Goal: Obtain resource: Obtain resource

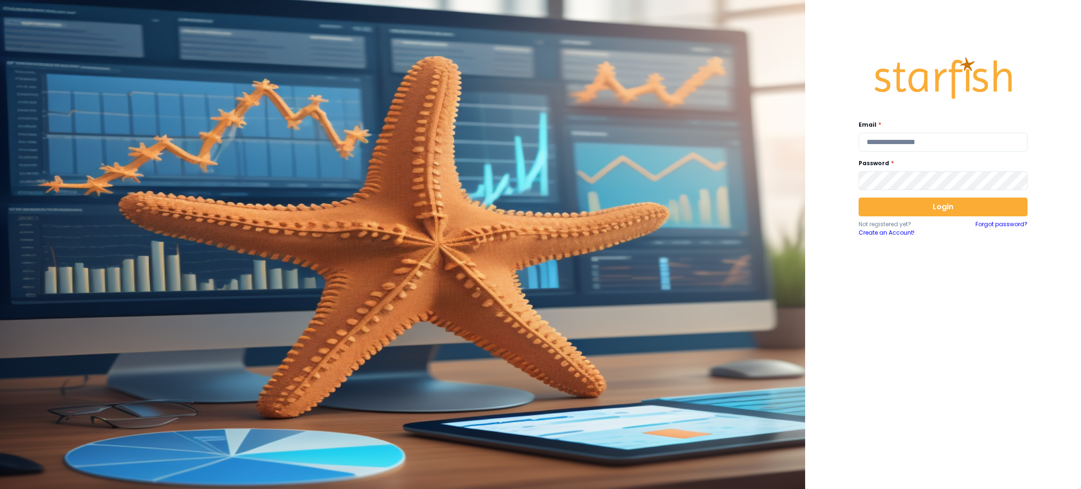
click at [912, 152] on div "Email * Password * Login Not registered yet? Create an Account! Forgot password?" at bounding box center [943, 242] width 188 height 406
click at [915, 142] on input "email" at bounding box center [943, 142] width 169 height 19
type input "**********"
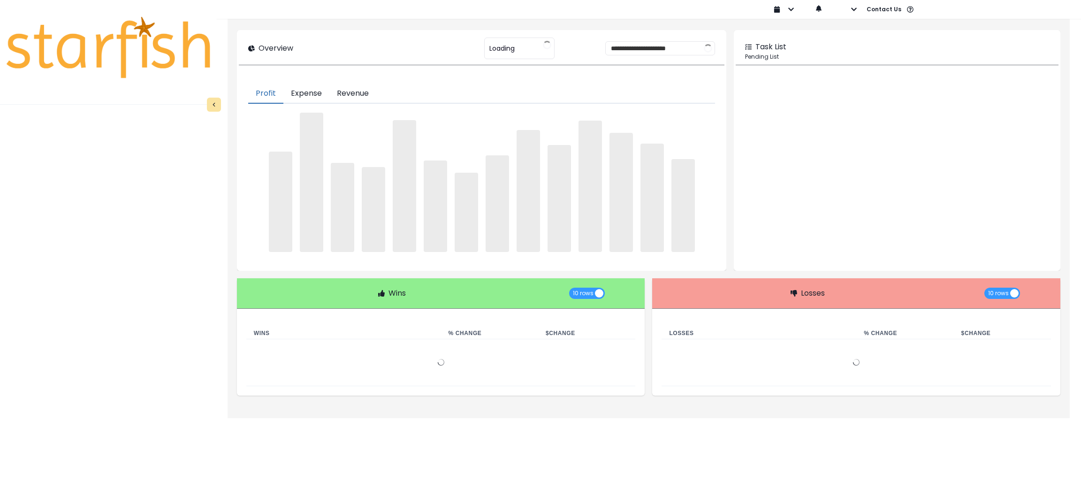
type input "********"
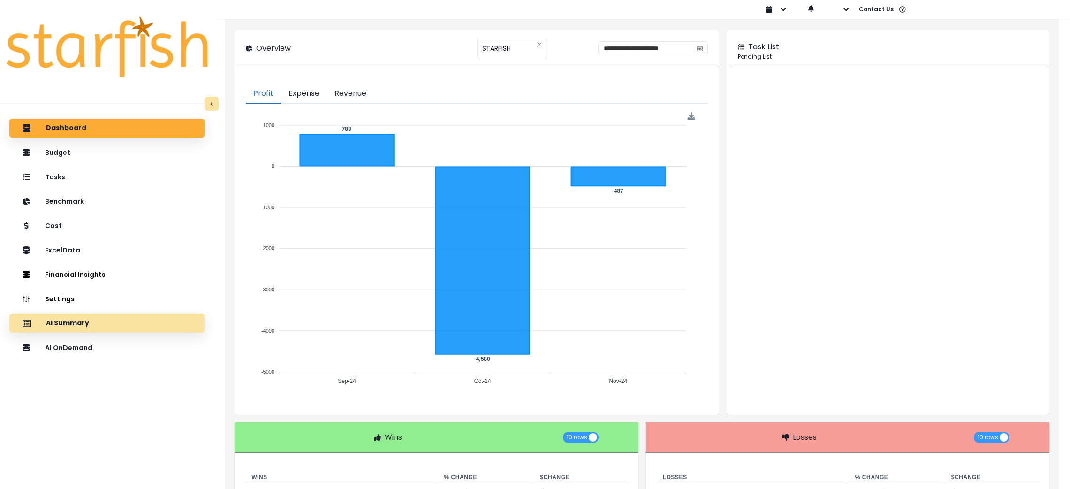
click at [54, 326] on p "AI Summary" at bounding box center [67, 323] width 43 height 8
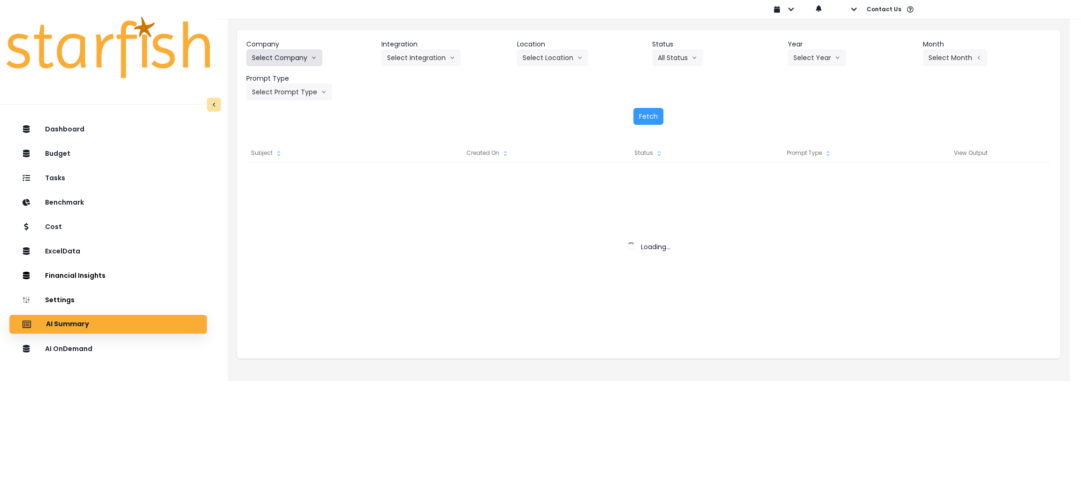
click at [311, 60] on icon "arrow down line" at bounding box center [314, 57] width 6 height 9
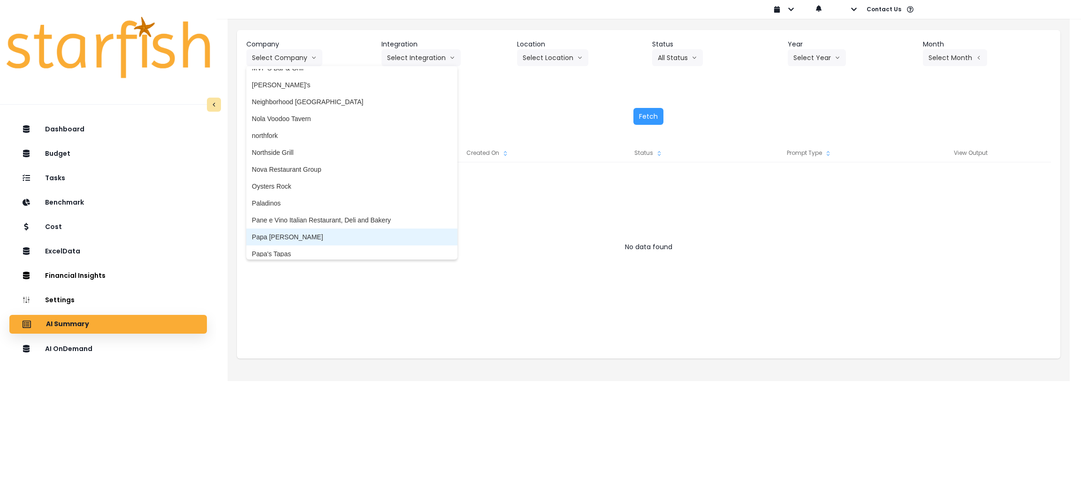
scroll to position [1407, 0]
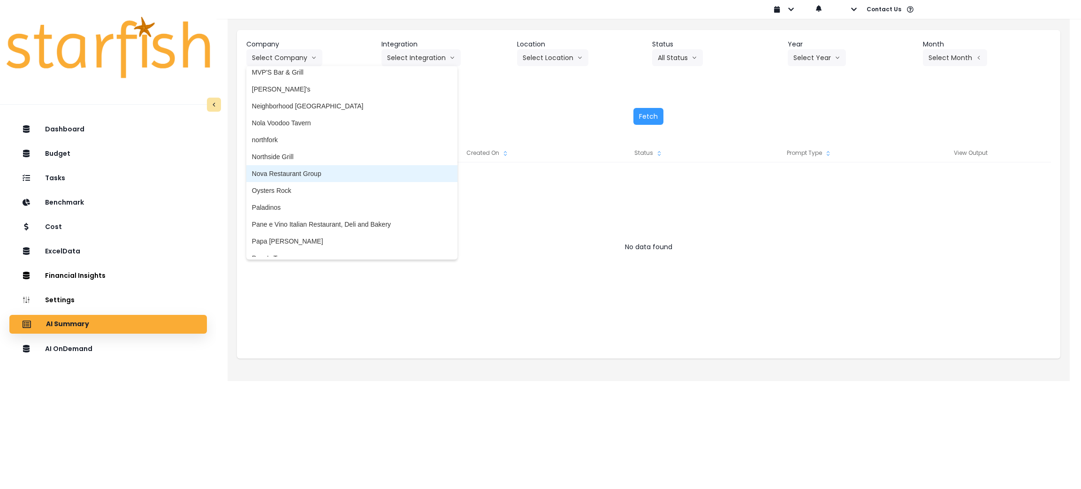
click at [296, 169] on span "Nova Restaurant Group" at bounding box center [352, 173] width 200 height 9
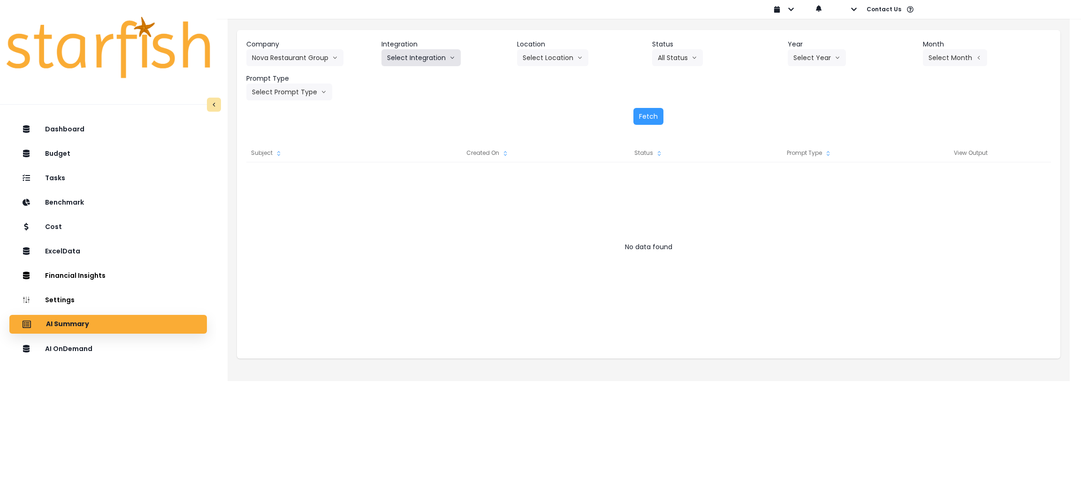
click at [435, 55] on button "Select Integration" at bounding box center [420, 57] width 79 height 17
click at [420, 84] on li "Nova Restaurant Group" at bounding box center [421, 77] width 81 height 17
click at [800, 57] on button "Select Year" at bounding box center [817, 57] width 58 height 17
click at [804, 112] on span "2025" at bounding box center [800, 110] width 15 height 9
click at [947, 55] on button "Select Period" at bounding box center [954, 57] width 63 height 17
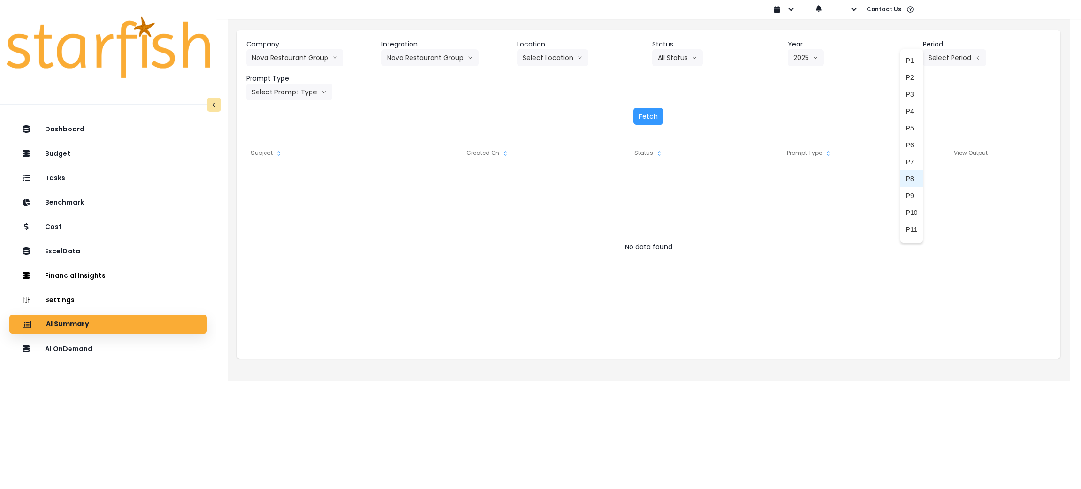
click at [905, 173] on li "P8" at bounding box center [911, 178] width 23 height 17
click at [317, 94] on button "Select Prompt Type" at bounding box center [289, 92] width 86 height 17
click at [282, 180] on span "Monthly Summary" at bounding box center [278, 179] width 53 height 9
click at [650, 114] on button "Fetch" at bounding box center [648, 116] width 30 height 17
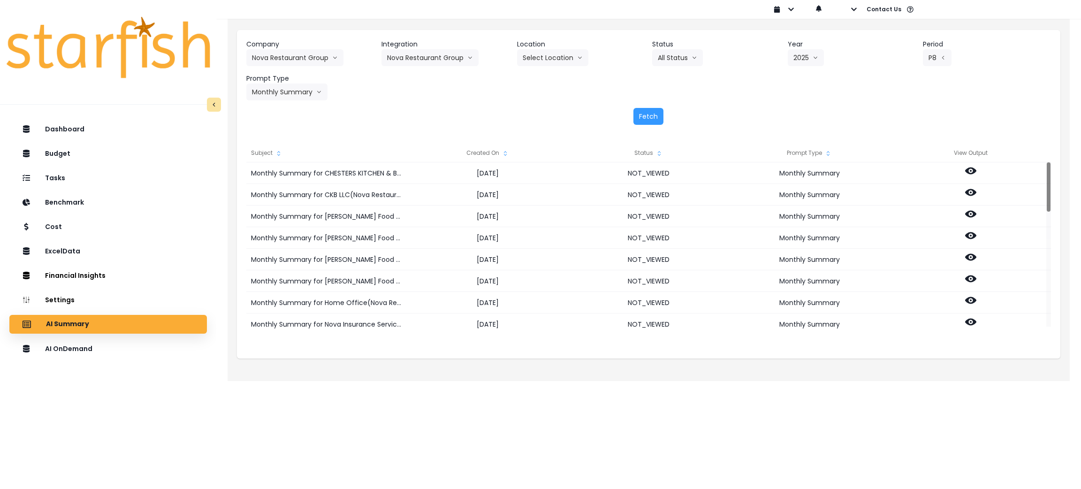
click at [507, 152] on icon "sort" at bounding box center [506, 154] width 8 height 8
click at [507, 152] on icon "sort up" at bounding box center [506, 154] width 8 height 8
click at [507, 152] on icon "sort down" at bounding box center [506, 154] width 8 height 8
click at [507, 152] on icon "sort up" at bounding box center [506, 154] width 8 height 8
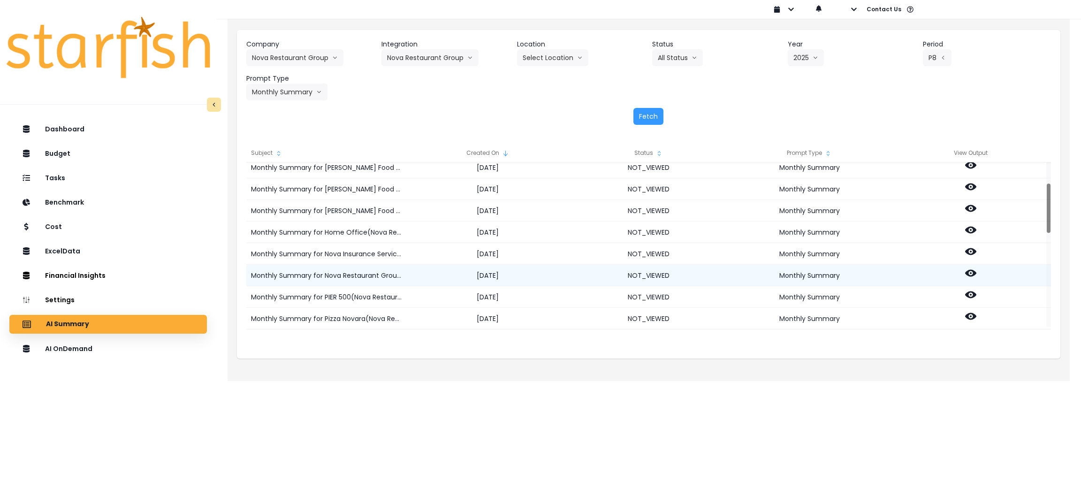
click at [969, 272] on icon at bounding box center [970, 272] width 11 height 11
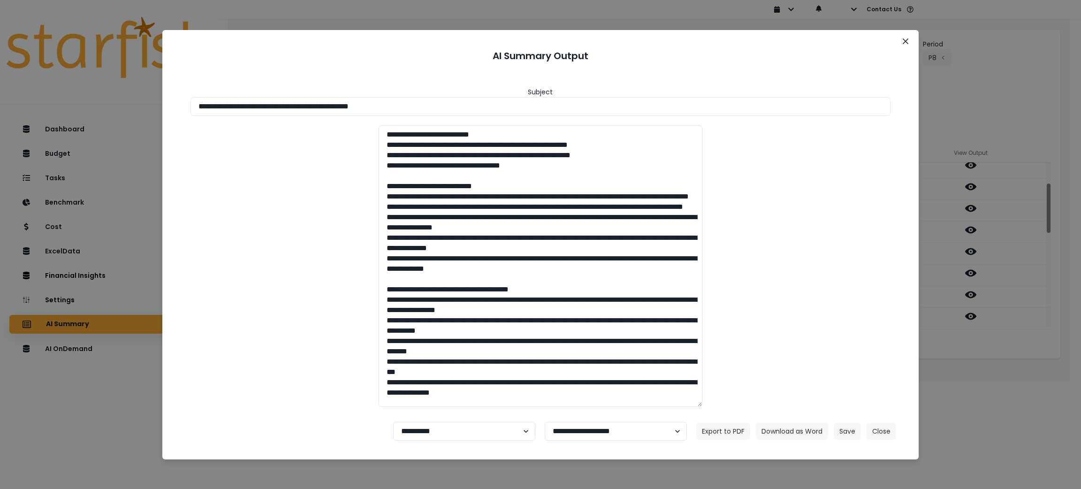
drag, startPoint x: 463, startPoint y: 102, endPoint x: 0, endPoint y: 56, distance: 464.9
click at [0, 56] on div "**********" at bounding box center [540, 244] width 1081 height 489
click at [795, 435] on button "Download as Word" at bounding box center [792, 431] width 72 height 17
drag, startPoint x: 1016, startPoint y: 368, endPoint x: 749, endPoint y: 266, distance: 285.6
click at [1016, 368] on div "**********" at bounding box center [540, 244] width 1081 height 489
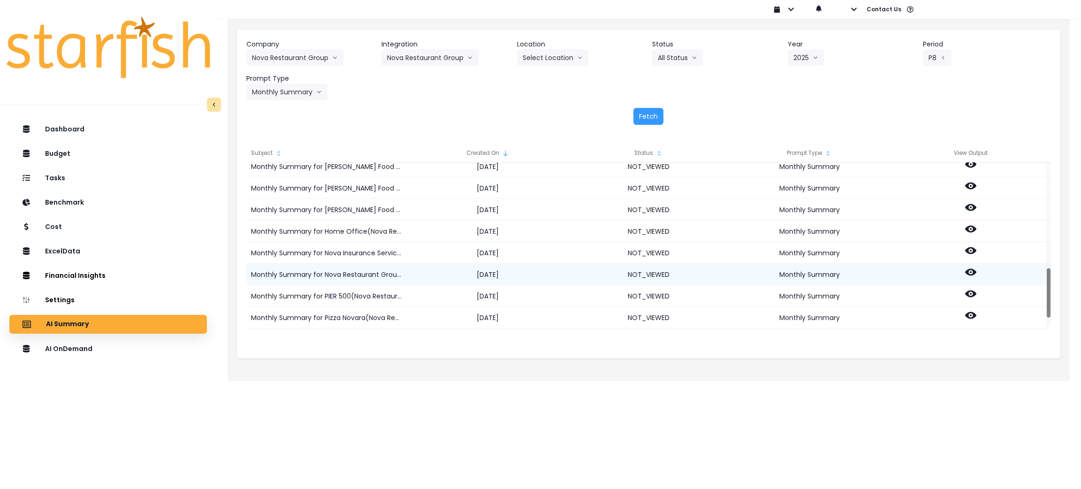
click at [970, 271] on circle at bounding box center [971, 272] width 2 height 2
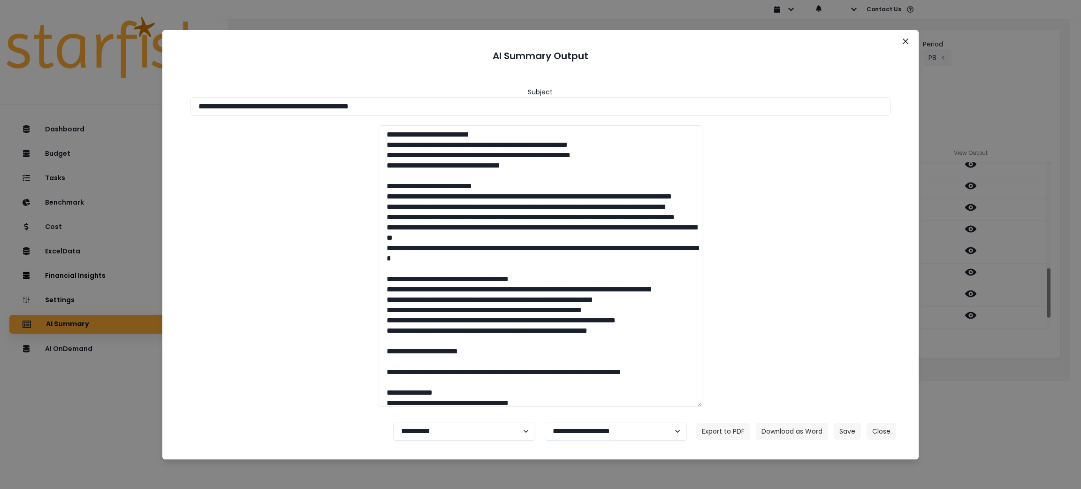
drag, startPoint x: 440, startPoint y: 109, endPoint x: 0, endPoint y: 83, distance: 440.9
click at [0, 83] on div "**********" at bounding box center [540, 244] width 1081 height 489
click at [800, 432] on button "Download as Word" at bounding box center [792, 431] width 72 height 17
click at [888, 434] on button "Close" at bounding box center [882, 431] width 30 height 17
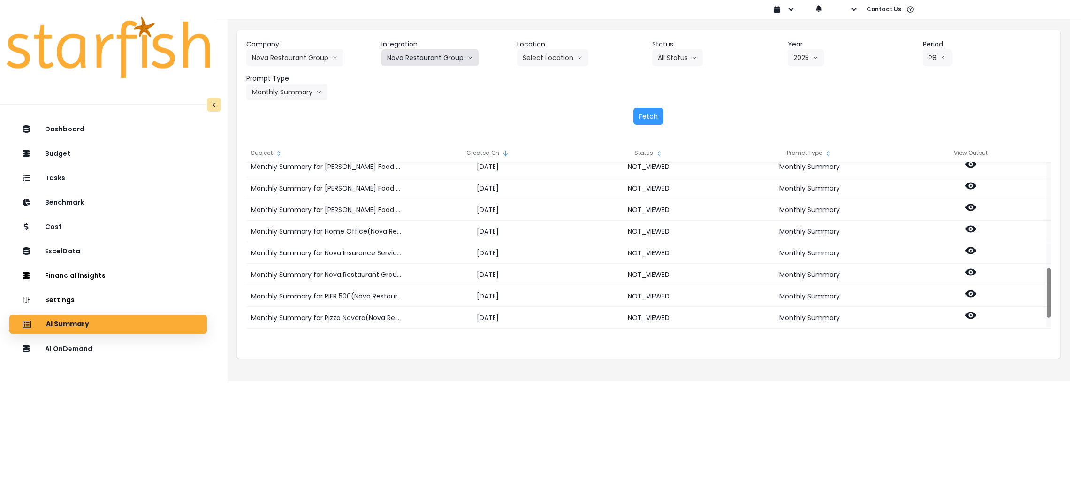
click at [418, 56] on button "Nova Restaurant Group" at bounding box center [429, 57] width 97 height 17
click at [548, 58] on button "Select Location" at bounding box center [552, 57] width 71 height 17
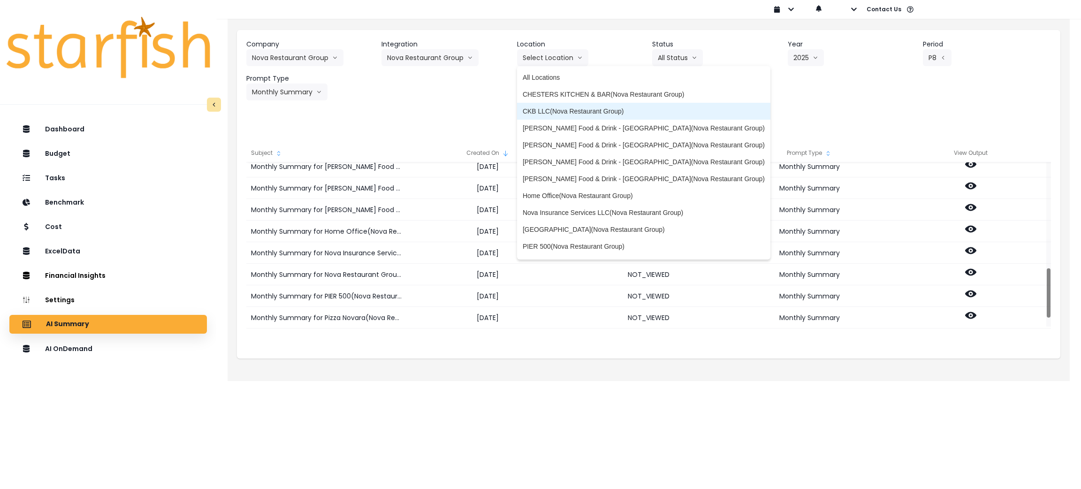
click at [549, 108] on span "CKB LLC(Nova Restaurant Group)" at bounding box center [644, 110] width 242 height 9
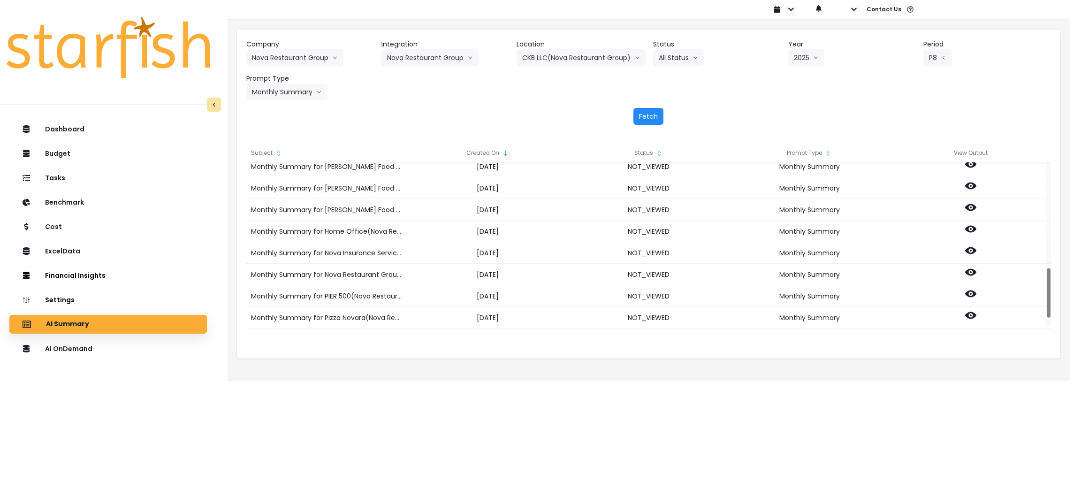
click at [654, 112] on button "Fetch" at bounding box center [648, 116] width 30 height 17
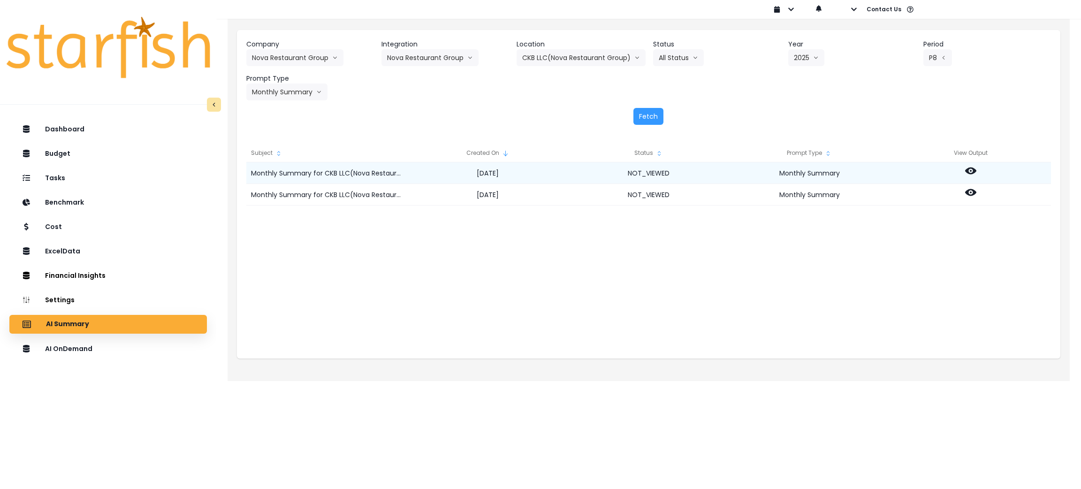
click at [966, 171] on icon at bounding box center [970, 170] width 11 height 7
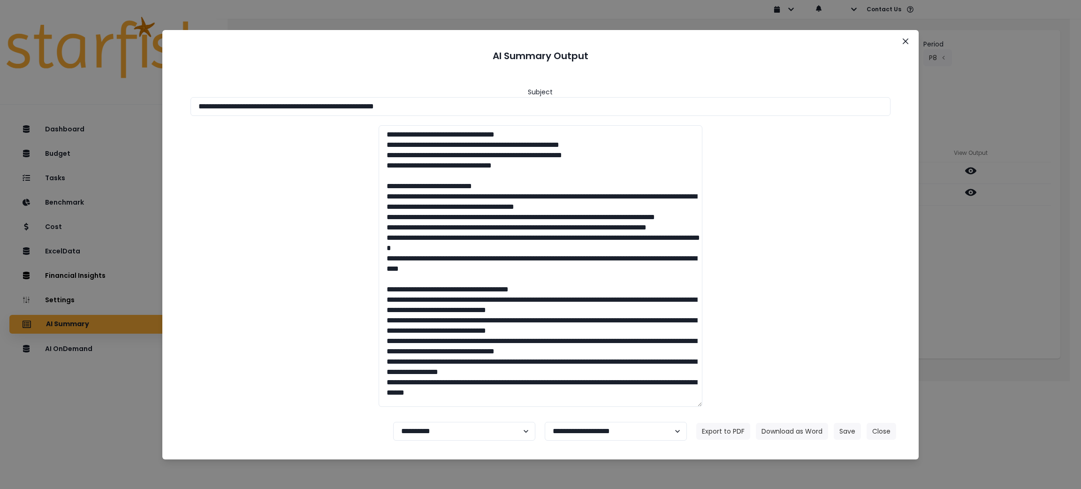
click at [968, 189] on div "**********" at bounding box center [540, 244] width 1081 height 489
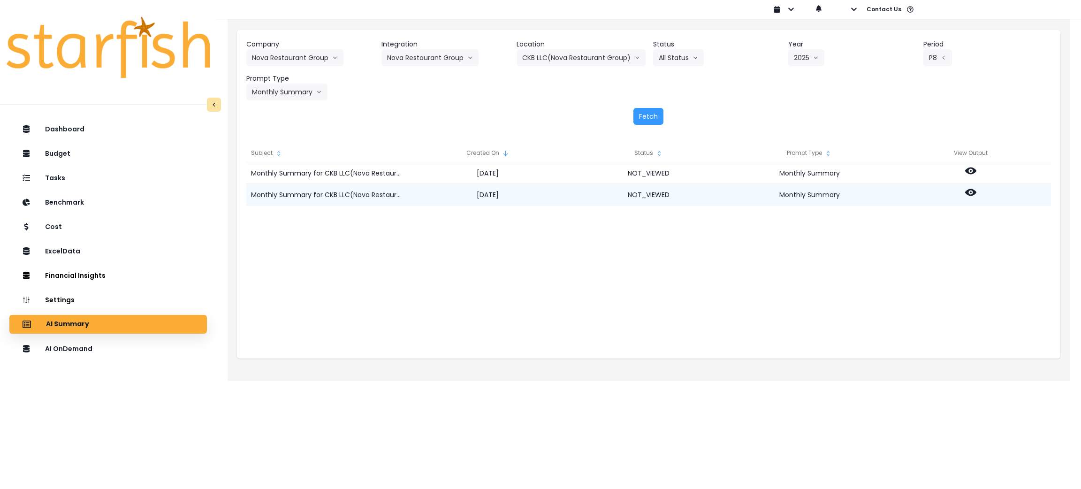
click at [969, 194] on icon at bounding box center [970, 192] width 11 height 7
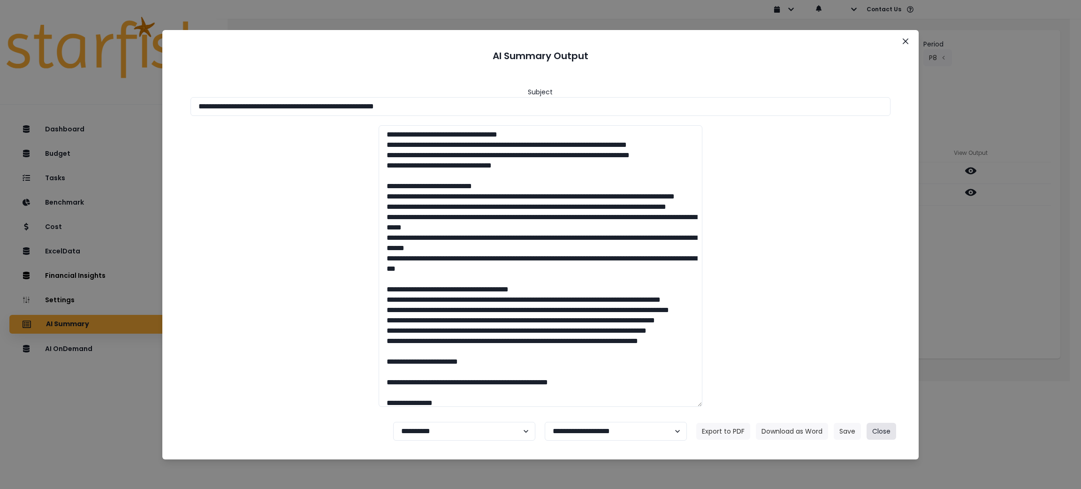
click at [887, 430] on button "Close" at bounding box center [882, 431] width 30 height 17
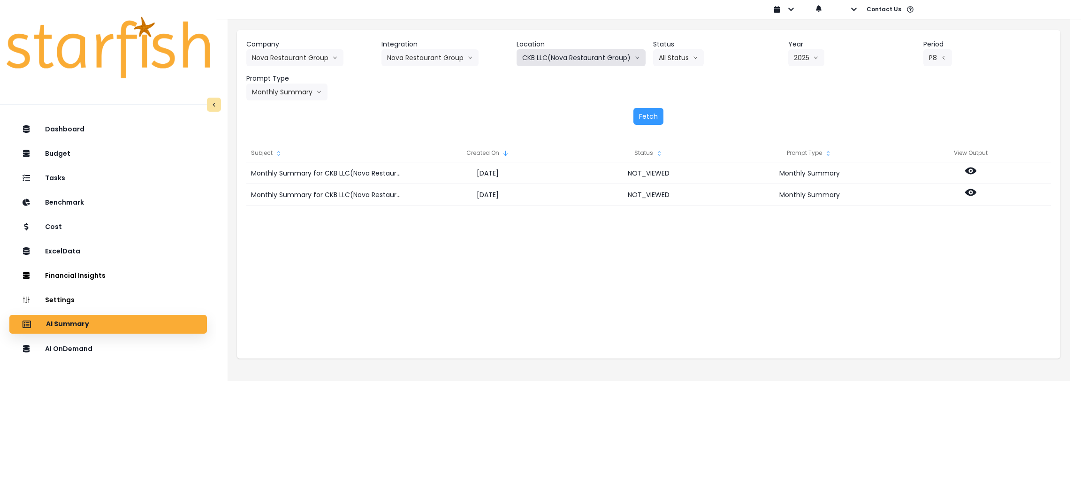
click at [568, 62] on button "CKB LLC(Nova Restaurant Group)" at bounding box center [581, 57] width 129 height 17
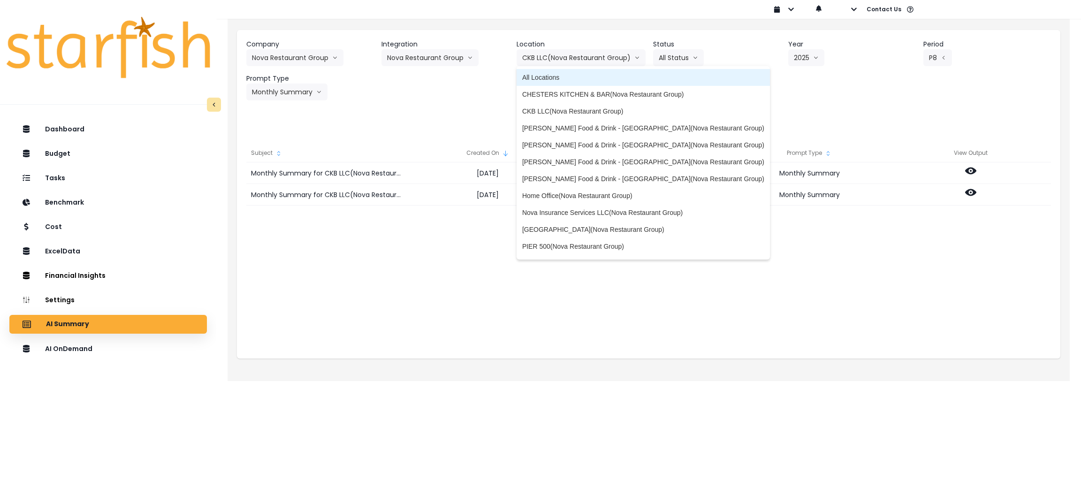
click at [561, 76] on span "All Locations" at bounding box center [643, 77] width 242 height 9
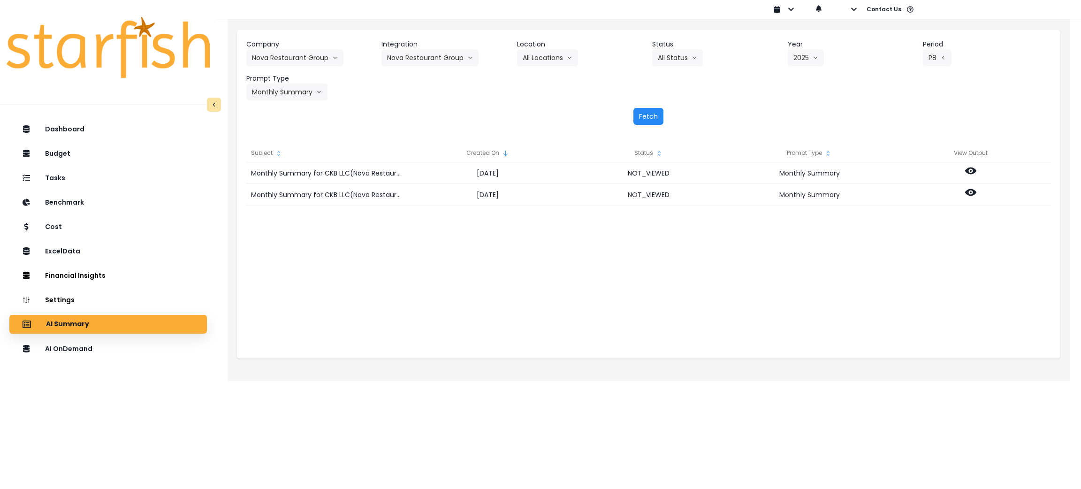
click at [640, 114] on button "Fetch" at bounding box center [648, 116] width 30 height 17
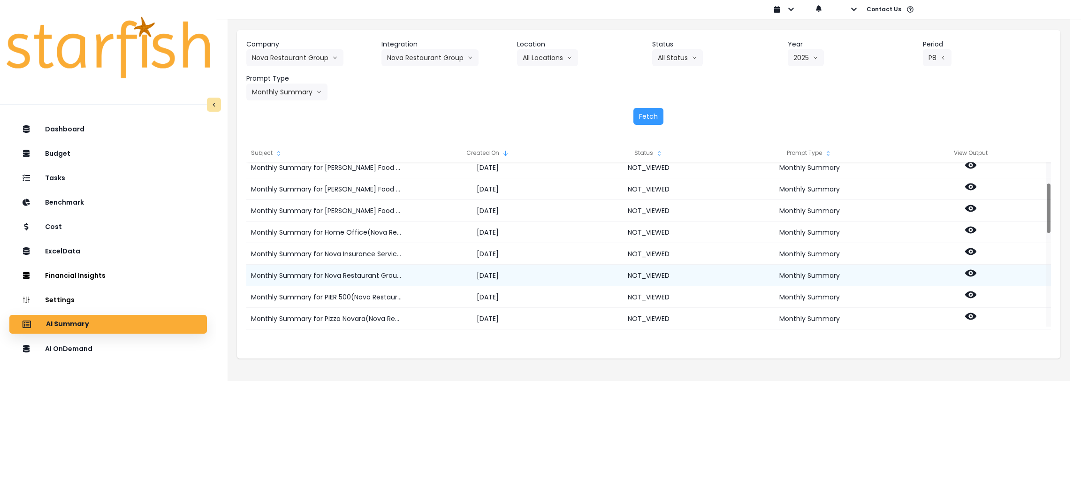
click at [973, 272] on icon at bounding box center [970, 273] width 11 height 7
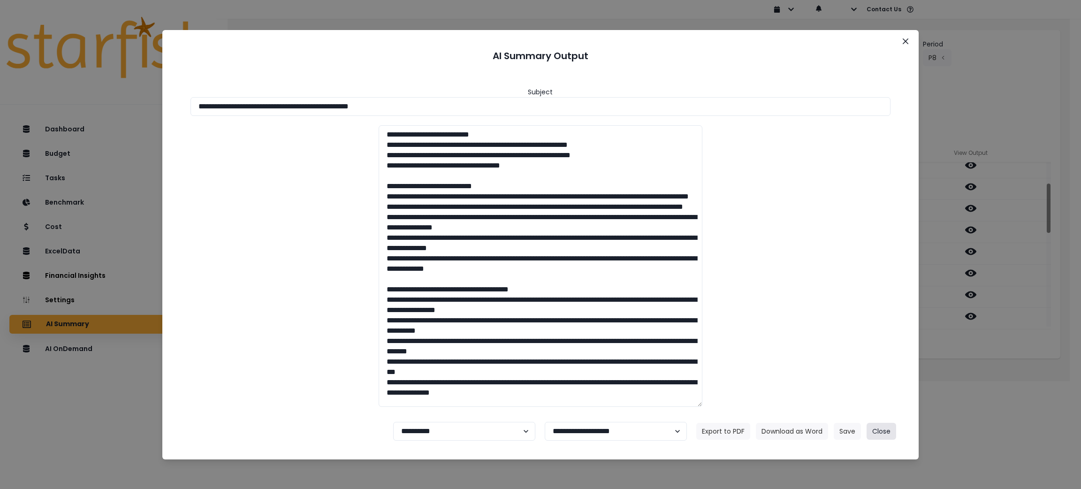
click at [888, 429] on button "Close" at bounding box center [882, 431] width 30 height 17
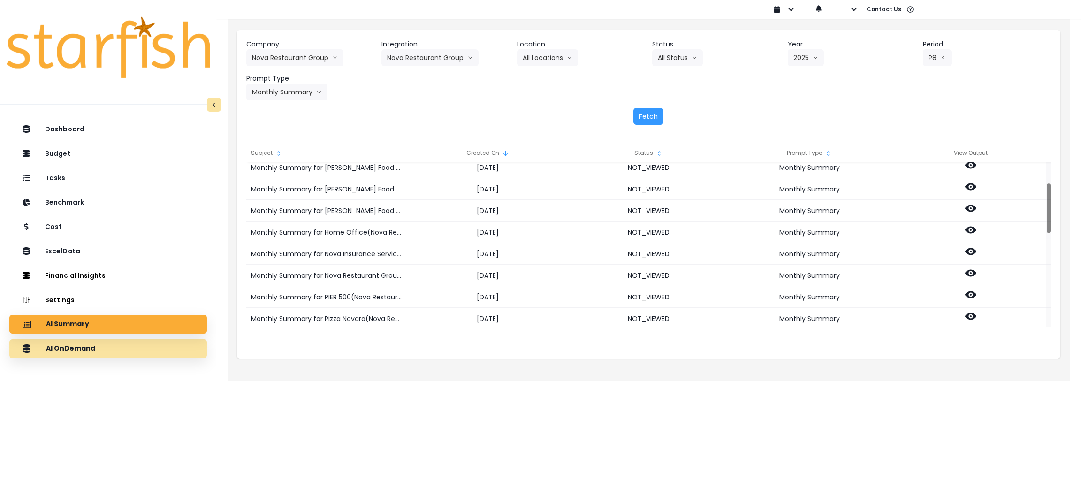
click at [77, 346] on p "AI OnDemand" at bounding box center [70, 348] width 49 height 8
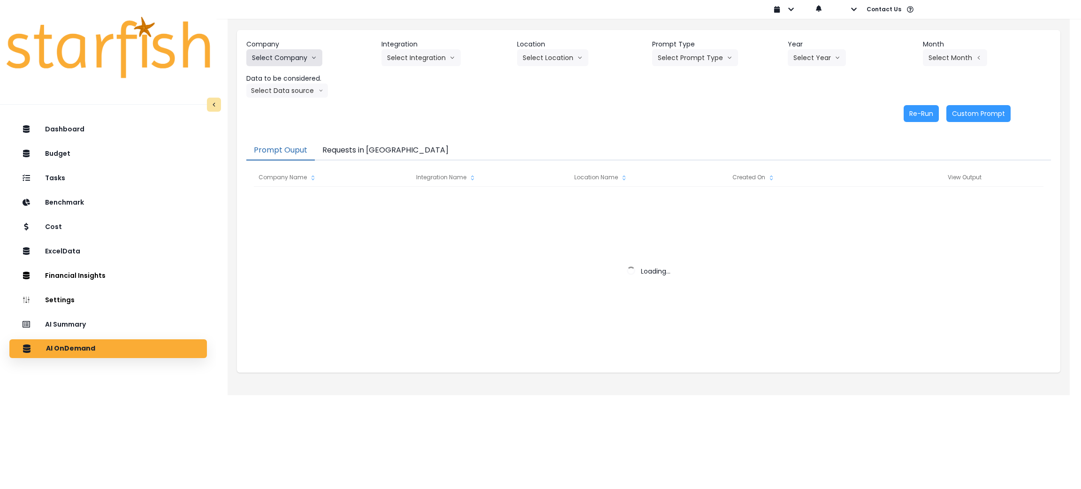
click at [294, 59] on button "Select Company" at bounding box center [284, 57] width 76 height 17
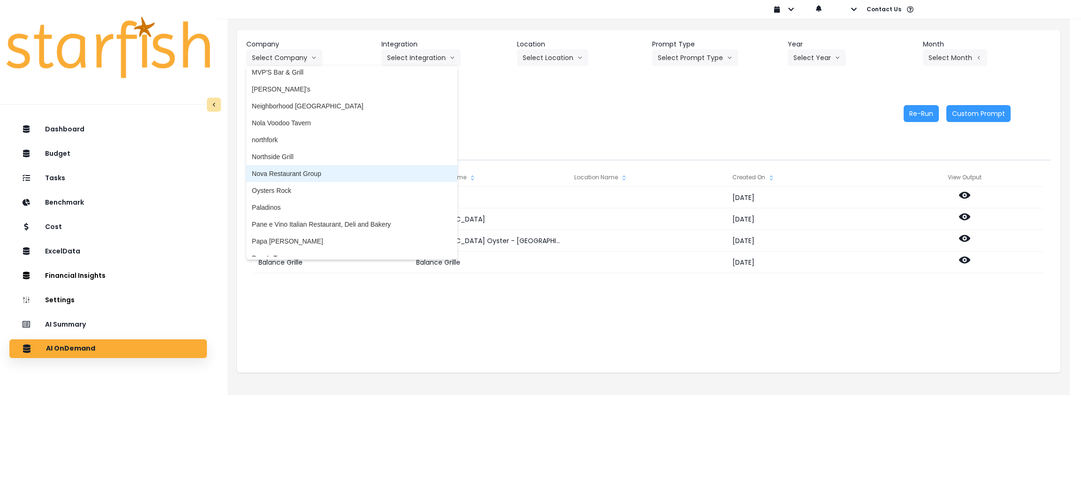
click at [287, 172] on span "Nova Restaurant Group" at bounding box center [352, 173] width 200 height 9
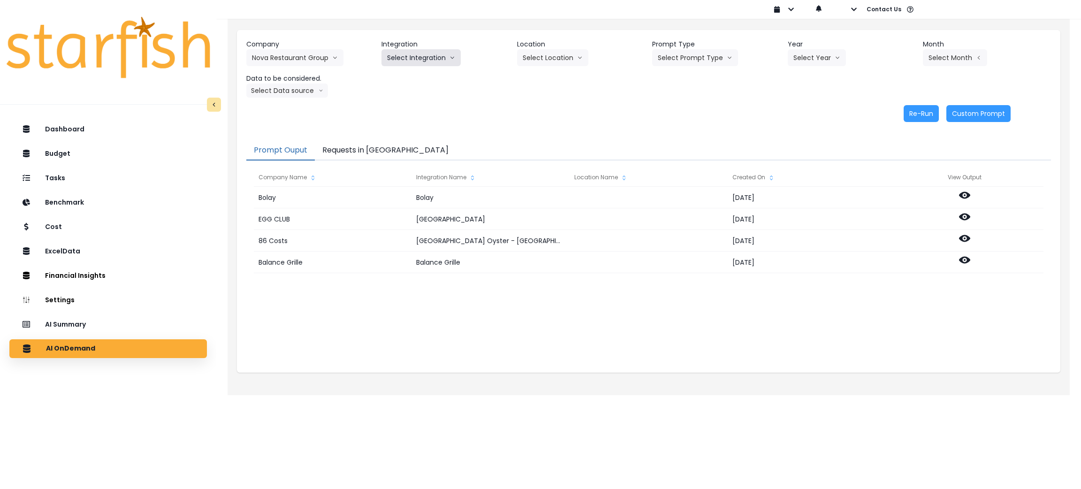
click at [433, 55] on button "Select Integration" at bounding box center [420, 57] width 79 height 17
click at [420, 81] on span "Nova Restaurant Group" at bounding box center [421, 77] width 69 height 9
click at [711, 63] on button "Select Prompt Type" at bounding box center [695, 57] width 86 height 17
click at [679, 123] on span "Monthly Summary" at bounding box center [684, 127] width 53 height 9
click at [831, 63] on button "Select Year" at bounding box center [817, 57] width 58 height 17
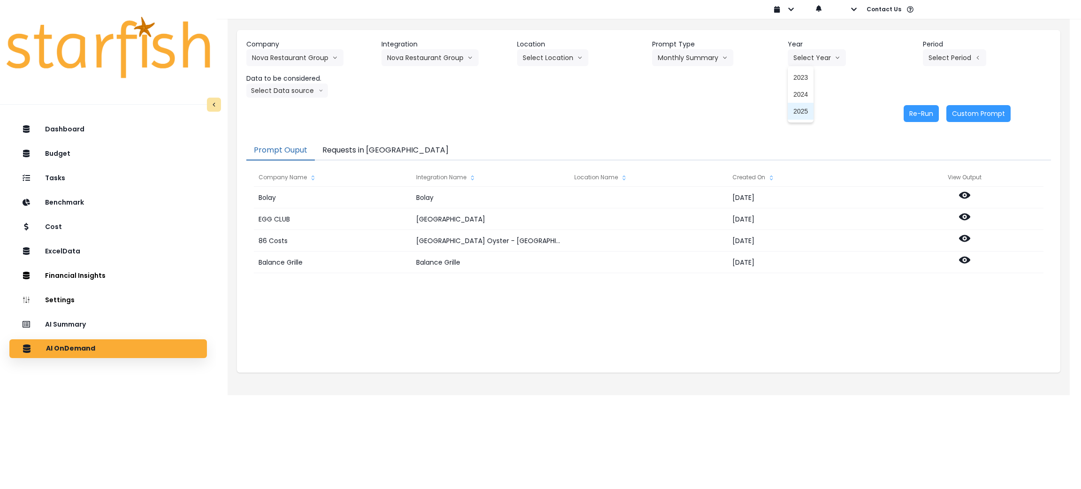
click at [794, 113] on span "2025" at bounding box center [800, 110] width 15 height 9
click at [934, 61] on button "Select Period" at bounding box center [954, 57] width 63 height 17
click at [907, 179] on li "P8" at bounding box center [911, 178] width 23 height 17
click at [315, 90] on button "Select Data source" at bounding box center [287, 91] width 82 height 14
click at [291, 122] on span "Location Analysis" at bounding box center [283, 125] width 62 height 9
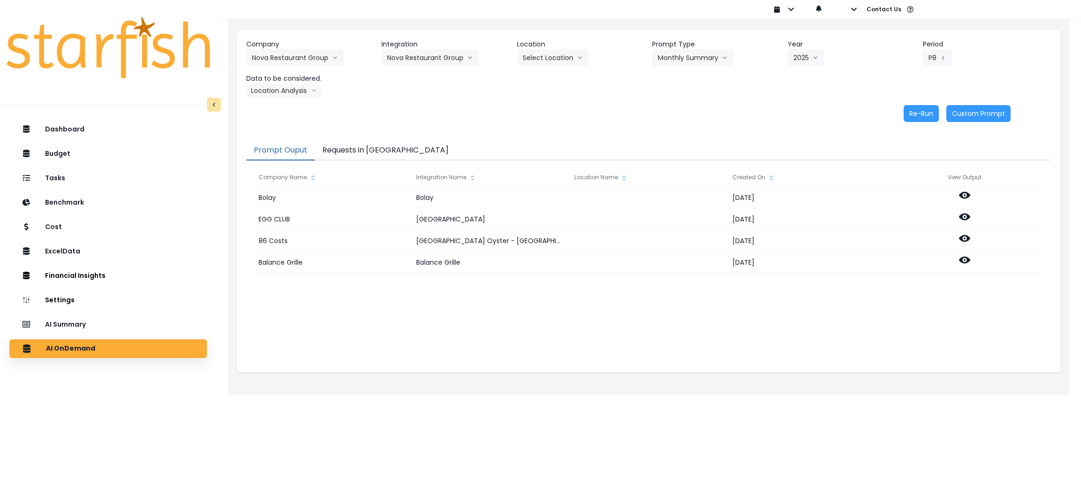
click at [915, 104] on div "Company Nova Restaurant Group 86 Costs Asti Bagel Cafe Balance Grille Bald Ging…" at bounding box center [648, 80] width 823 height 101
click at [915, 112] on button "Re-Run" at bounding box center [921, 113] width 35 height 17
click at [291, 98] on div "Company Nova Restaurant Group 86 Costs Asti Bagel Cafe Balance Grille Bald Ging…" at bounding box center [648, 80] width 823 height 101
click at [293, 95] on button "Location Analysis" at bounding box center [283, 91] width 75 height 14
click at [360, 153] on button "Requests in [GEOGRAPHIC_DATA]" at bounding box center [385, 151] width 141 height 20
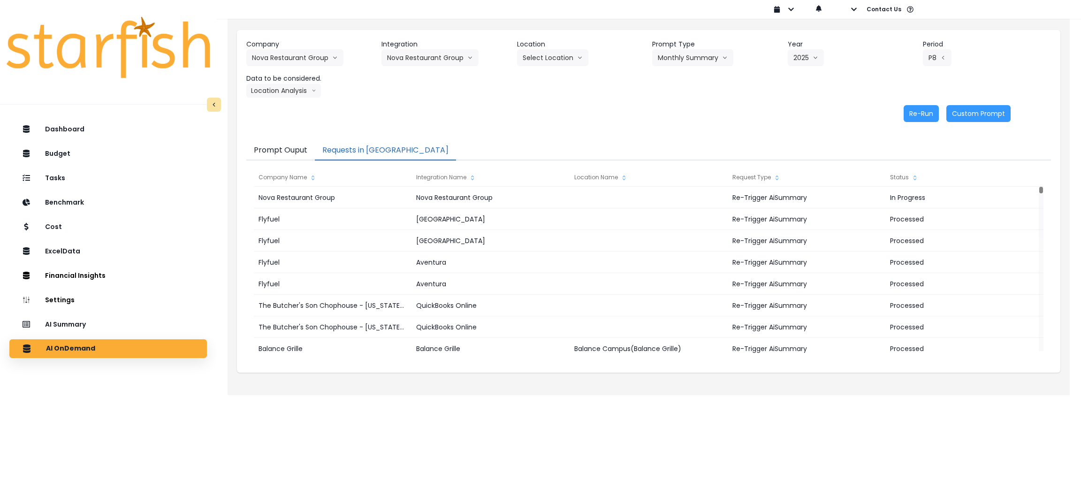
click at [289, 98] on div "Company Nova Restaurant Group 86 Costs Asti Bagel Cafe Balance Grille Bald Ging…" at bounding box center [648, 80] width 823 height 101
click at [287, 91] on button "Location Analysis" at bounding box center [283, 91] width 75 height 14
click at [266, 111] on span "Comparison overtime" at bounding box center [283, 108] width 62 height 9
click at [925, 114] on button "Re-Run" at bounding box center [921, 113] width 35 height 17
click at [575, 116] on div "Re-Run Custom Prompt" at bounding box center [628, 113] width 764 height 17
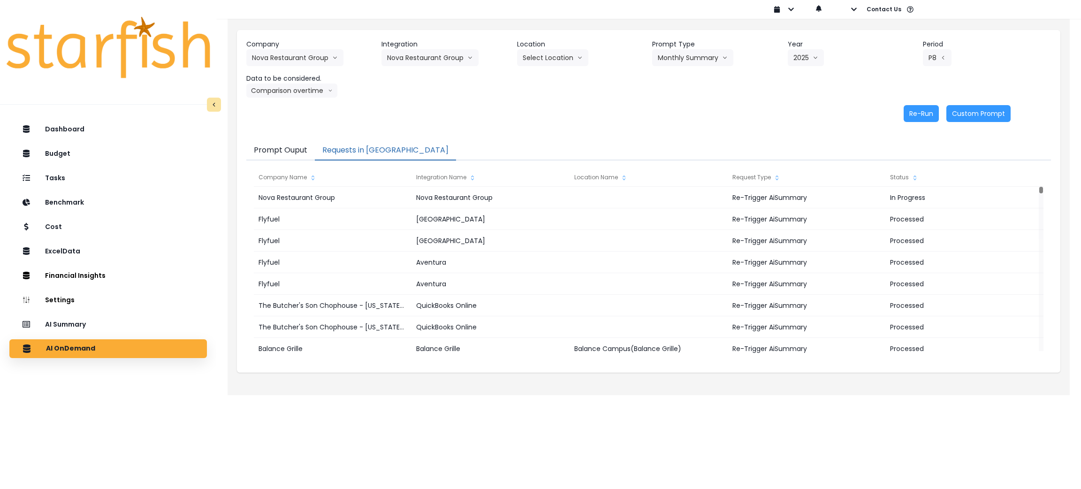
click at [570, 116] on div "Re-Run Custom Prompt" at bounding box center [628, 113] width 764 height 17
click at [623, 90] on div "Company Nova Restaurant Group 86 Costs Asti Bagel Cafe Balance Grille Bald Ging…" at bounding box center [648, 68] width 805 height 58
click at [626, 115] on div "Re-Run Custom Prompt" at bounding box center [628, 113] width 764 height 17
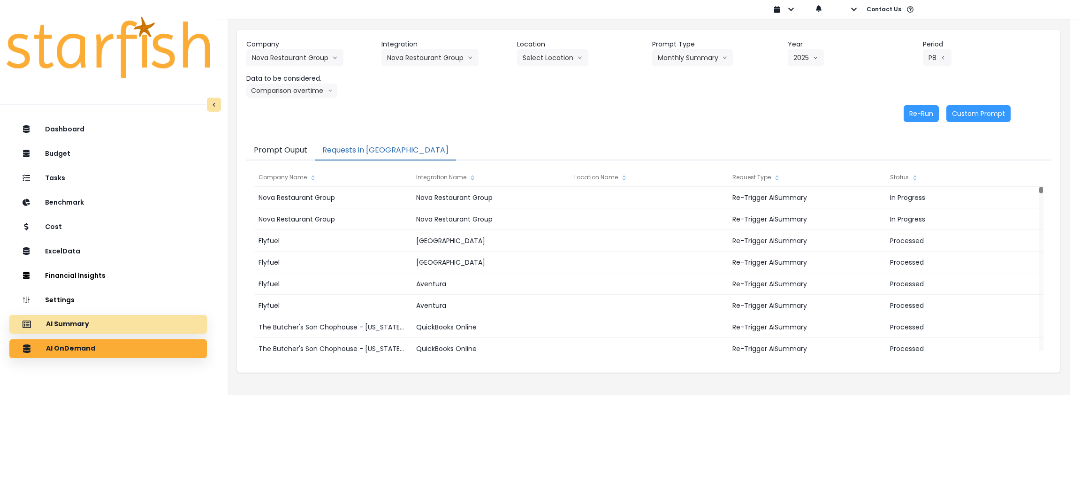
click at [66, 323] on p "AI Summary" at bounding box center [67, 324] width 43 height 8
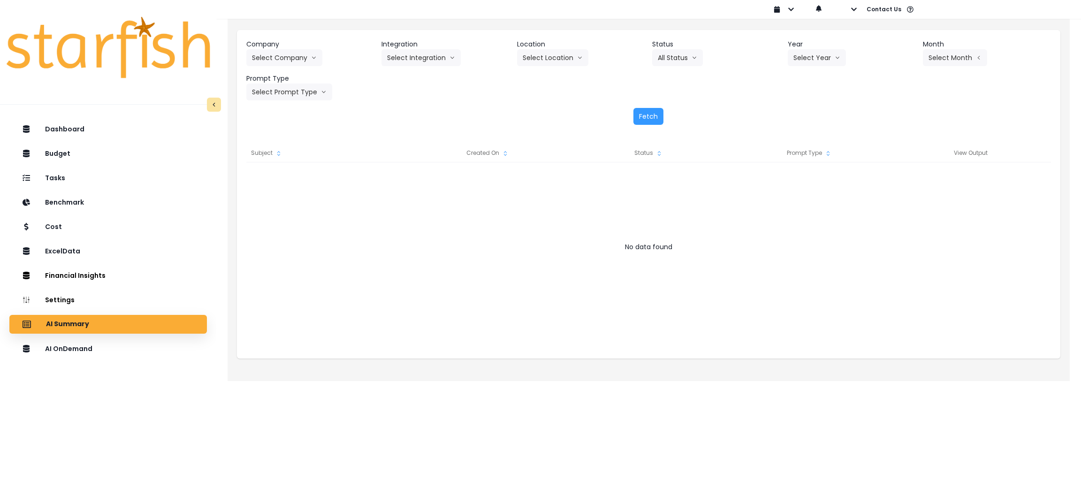
drag, startPoint x: 990, startPoint y: 26, endPoint x: 860, endPoint y: 23, distance: 130.0
click at [990, 26] on div "Company Select Company 86 Costs Asti Bagel Cafe Balance Grille Bald Ginger Bar …" at bounding box center [649, 197] width 842 height 368
click at [556, 58] on button "Select Location" at bounding box center [552, 57] width 71 height 17
click at [403, 58] on button "Select Integration" at bounding box center [420, 57] width 79 height 17
click at [320, 58] on button "Select Company" at bounding box center [284, 57] width 76 height 17
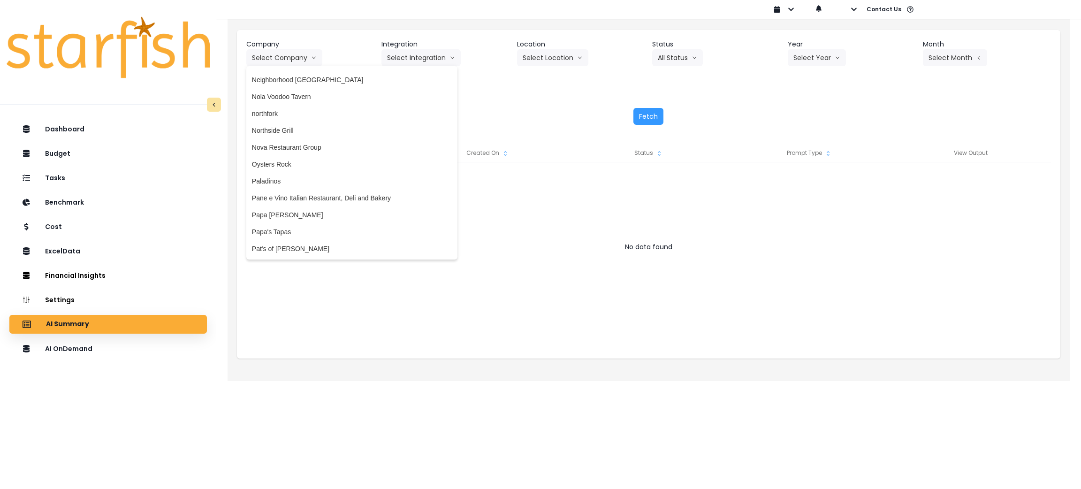
scroll to position [1441, 0]
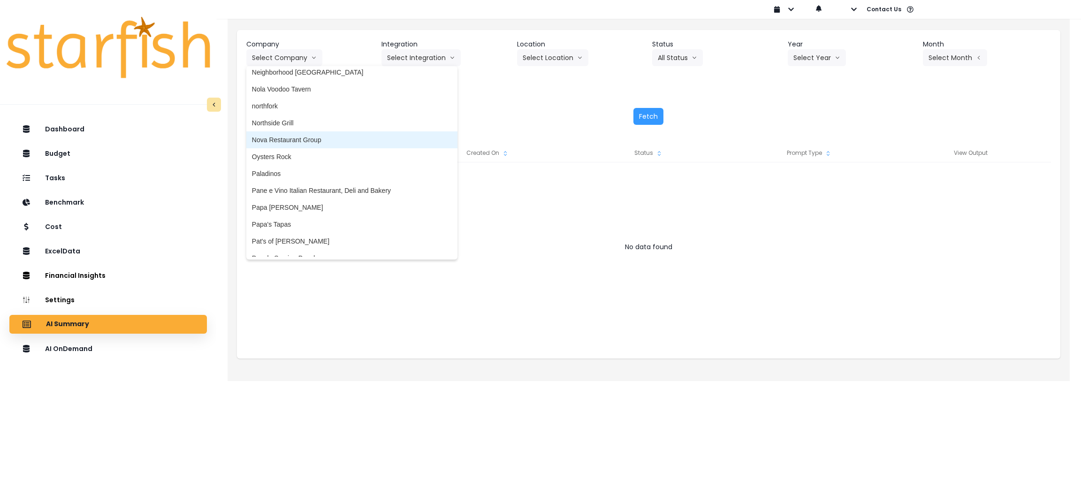
click at [295, 137] on span "Nova Restaurant Group" at bounding box center [352, 139] width 200 height 9
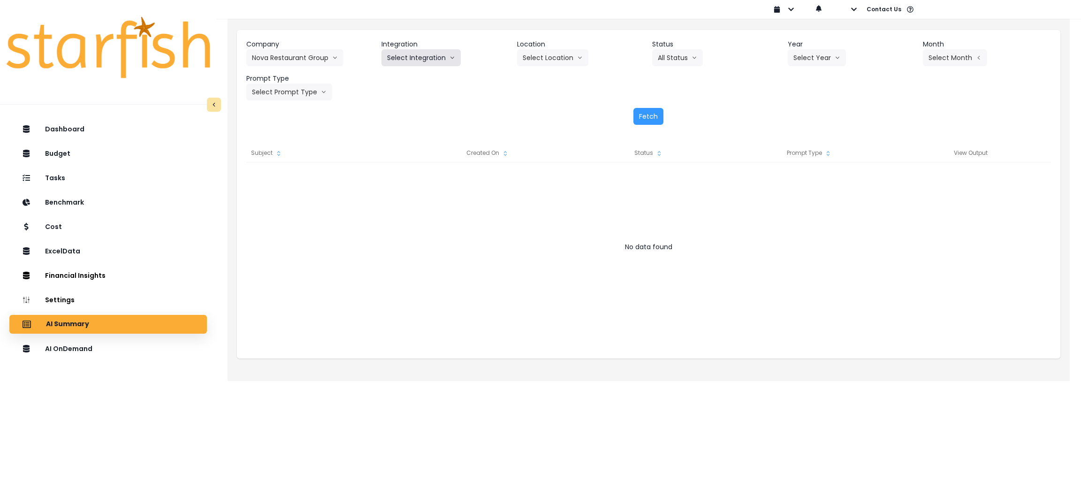
click at [412, 59] on button "Select Integration" at bounding box center [420, 57] width 79 height 17
click at [413, 78] on span "Nova Restaurant Group" at bounding box center [421, 77] width 69 height 9
click at [537, 61] on button "Select Location" at bounding box center [552, 57] width 71 height 17
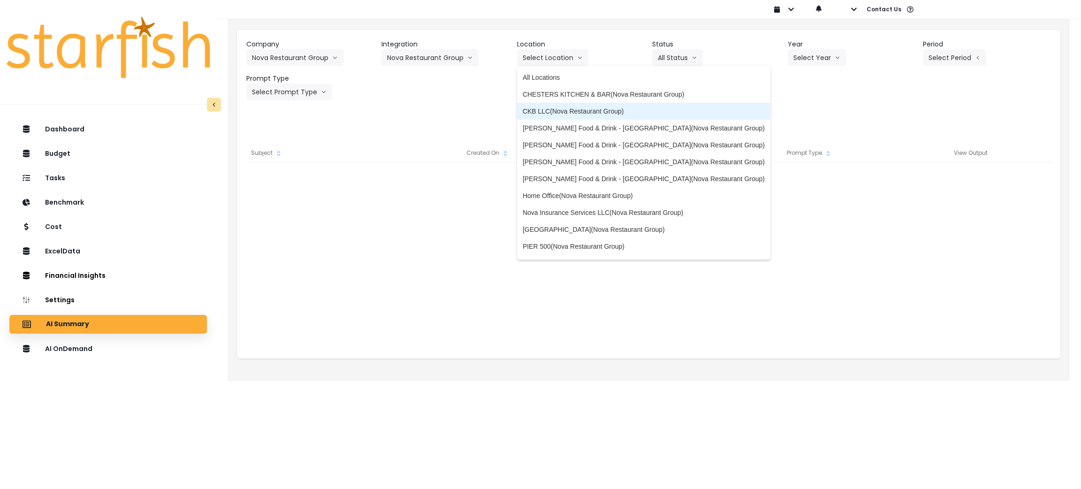
click at [542, 106] on li "CKB LLC(Nova Restaurant Group)" at bounding box center [643, 111] width 253 height 17
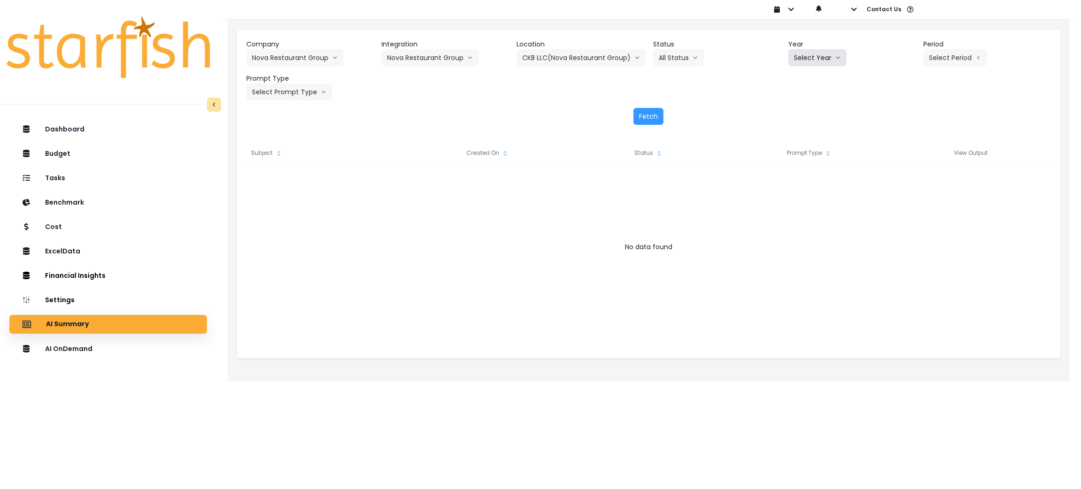
click at [814, 62] on button "Select Year" at bounding box center [817, 57] width 58 height 17
click at [800, 111] on span "2025" at bounding box center [801, 110] width 15 height 9
click at [924, 66] on div "Select Period P1 P2 P3 P4 P5 P6 P7 P8 P9 P10 P11 P12" at bounding box center [954, 57] width 63 height 17
click at [938, 61] on button "Select Period" at bounding box center [954, 57] width 63 height 17
click at [906, 174] on span "P8" at bounding box center [912, 178] width 12 height 9
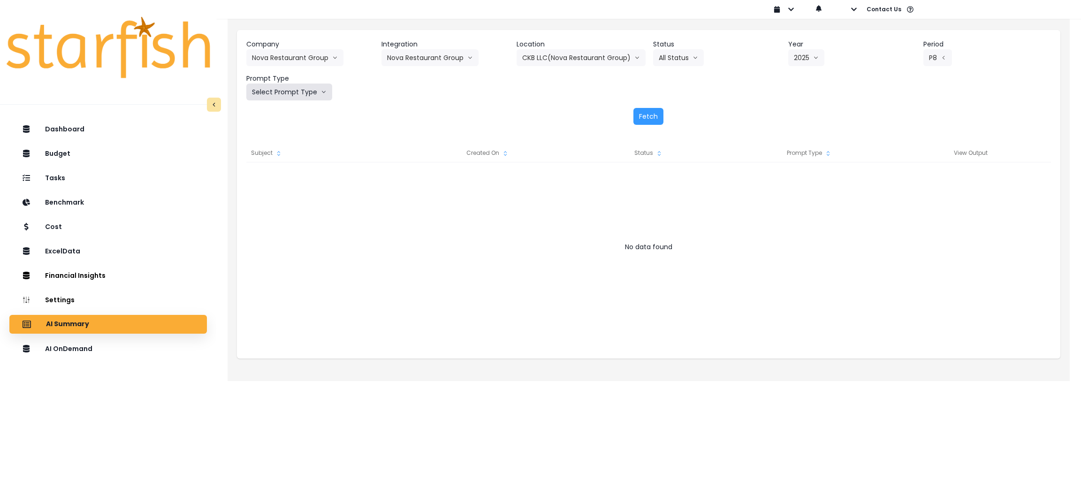
click at [271, 88] on button "Select Prompt Type" at bounding box center [289, 92] width 86 height 17
click at [277, 174] on li "Monthly Summary" at bounding box center [278, 179] width 64 height 17
click at [648, 116] on button "Fetch" at bounding box center [648, 116] width 30 height 17
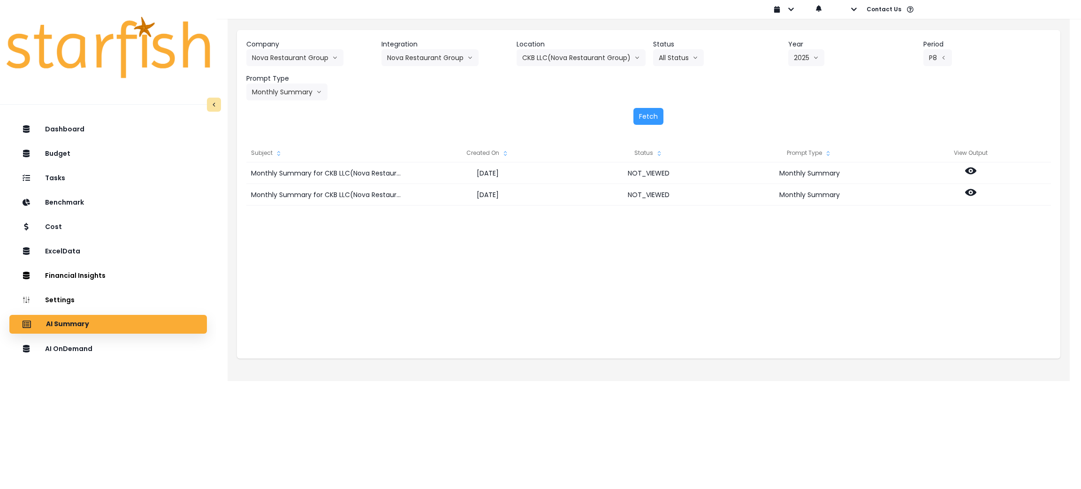
click at [759, 287] on div "Monthly Summary for CKB LLC(Nova Restaurant Group) for P8 2025 [DATE] NOT_VIEWE…" at bounding box center [648, 256] width 805 height 188
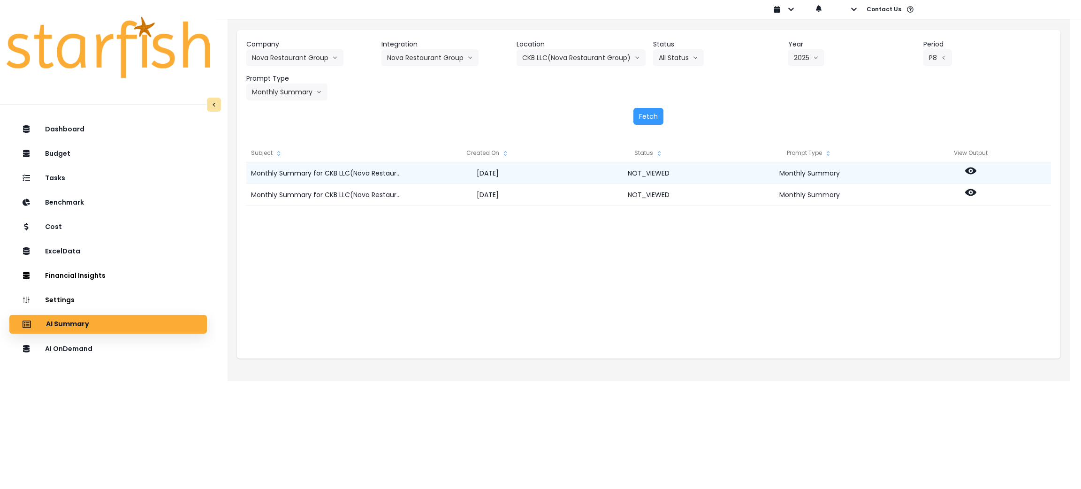
click at [968, 165] on icon at bounding box center [970, 170] width 11 height 11
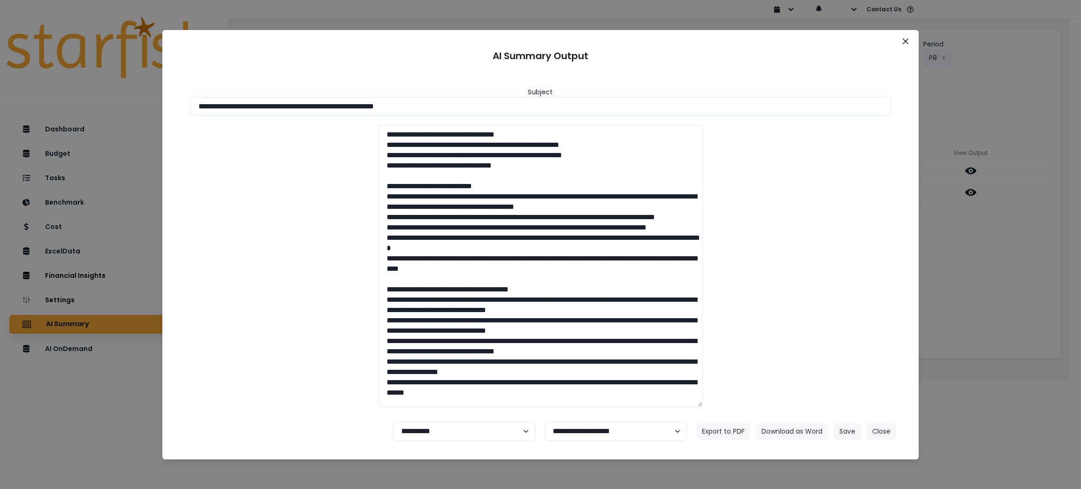
drag, startPoint x: 474, startPoint y: 105, endPoint x: 173, endPoint y: 160, distance: 306.1
click at [0, 74] on div "**********" at bounding box center [540, 244] width 1081 height 489
click at [775, 435] on button "Download as Word" at bounding box center [792, 431] width 72 height 17
drag, startPoint x: 997, startPoint y: 277, endPoint x: 987, endPoint y: 209, distance: 68.8
click at [996, 277] on div "**********" at bounding box center [540, 244] width 1081 height 489
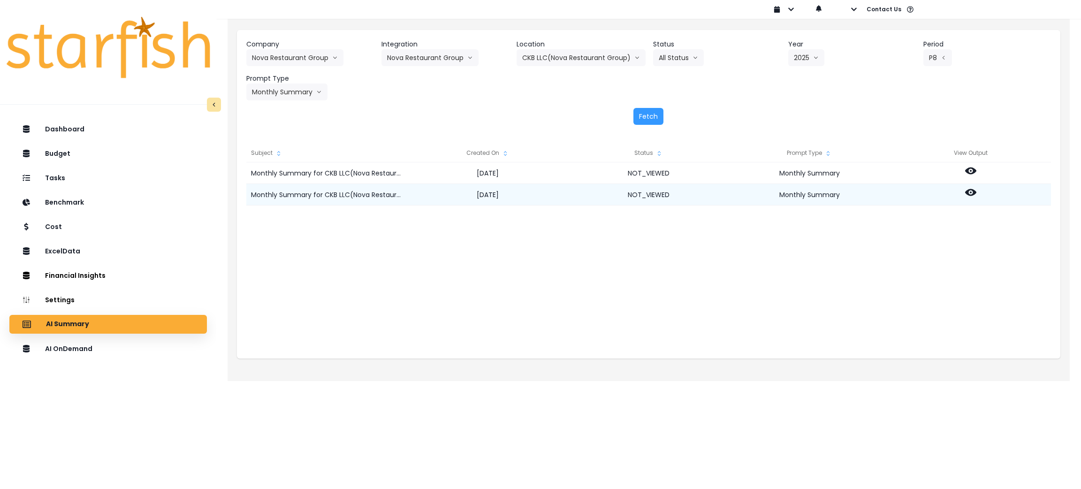
click at [966, 190] on icon at bounding box center [970, 192] width 11 height 11
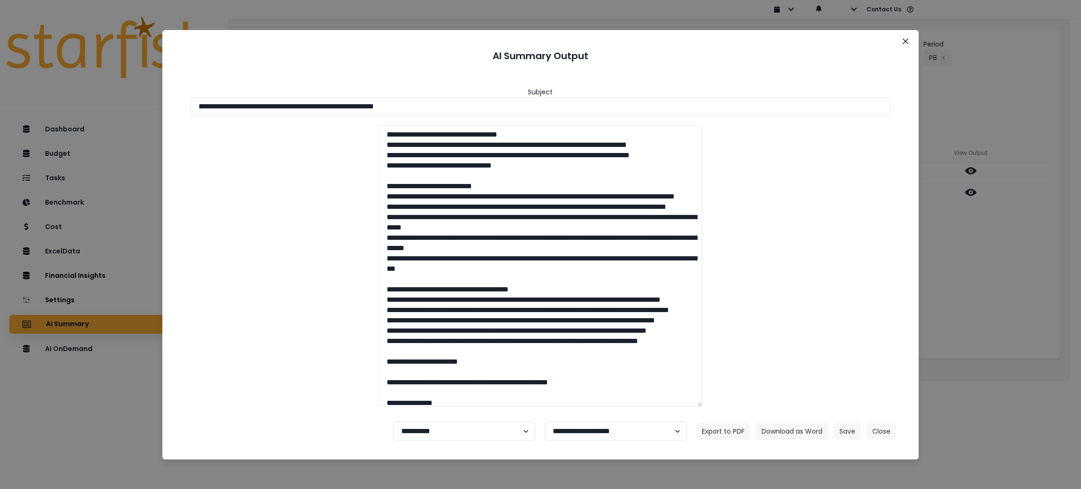
drag, startPoint x: 503, startPoint y: 109, endPoint x: 0, endPoint y: 64, distance: 504.9
click at [0, 64] on div "**********" at bounding box center [540, 244] width 1081 height 489
click at [798, 421] on footer "**********" at bounding box center [541, 431] width 734 height 34
click at [798, 423] on button "Download as Word" at bounding box center [792, 431] width 72 height 17
drag, startPoint x: 882, startPoint y: 436, endPoint x: 858, endPoint y: 374, distance: 66.1
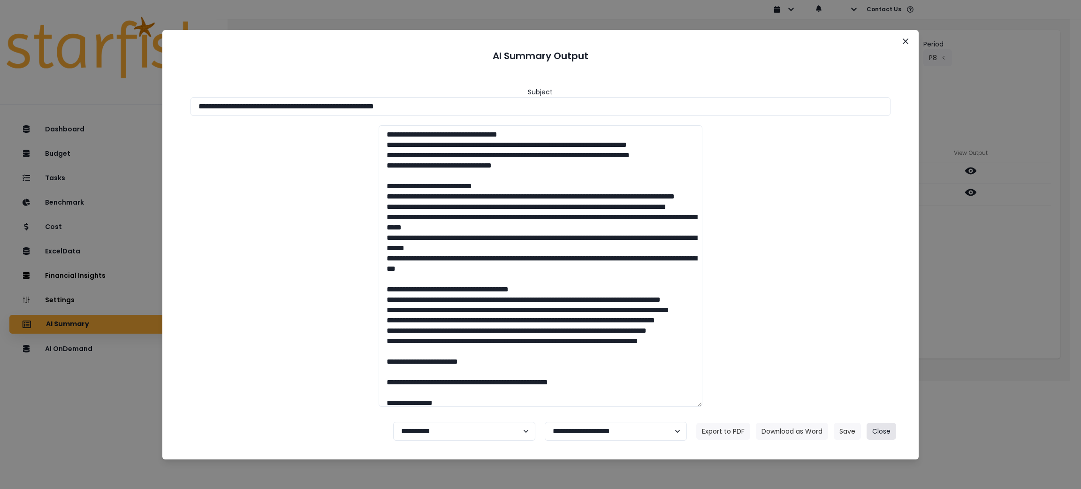
click at [882, 436] on button "Close" at bounding box center [882, 431] width 30 height 17
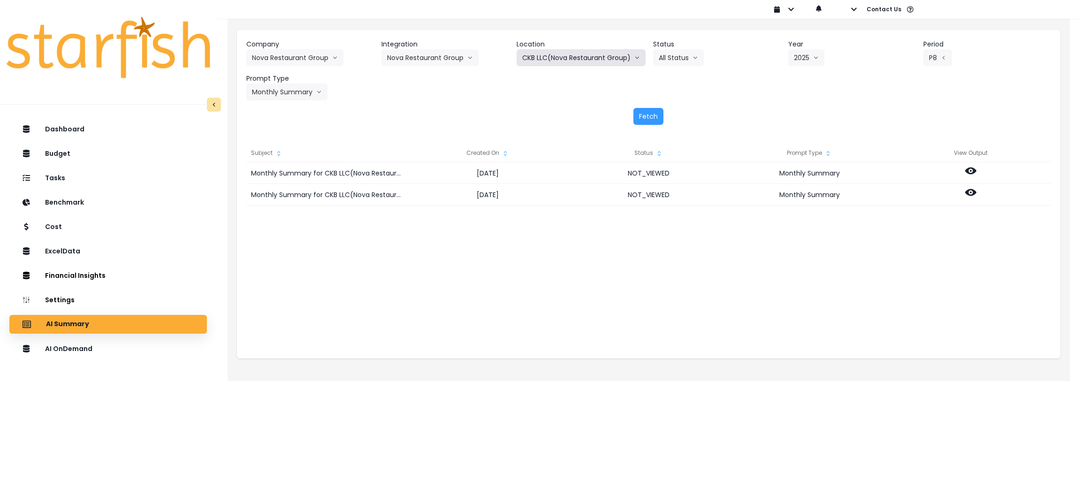
click at [548, 61] on button "CKB LLC(Nova Restaurant Group)" at bounding box center [581, 57] width 129 height 17
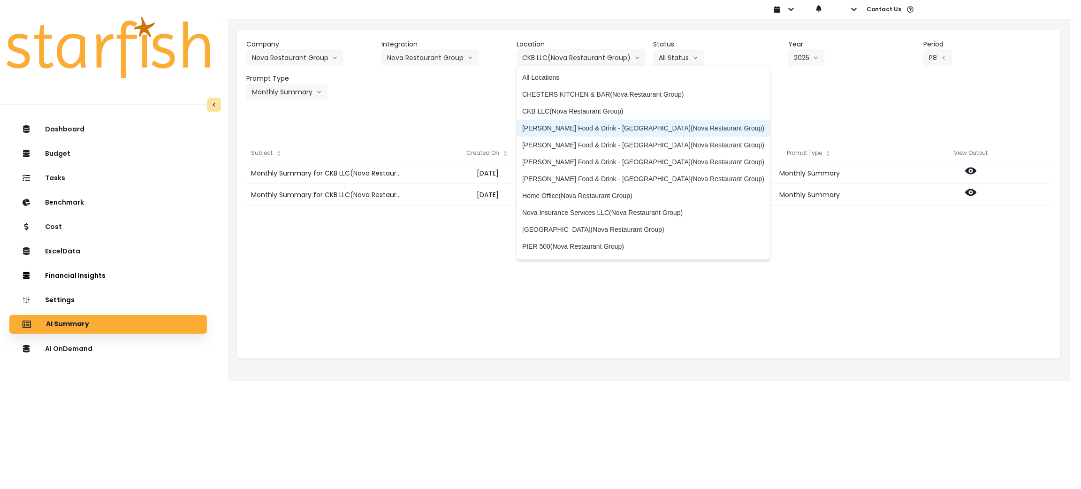
click at [596, 126] on span "[PERSON_NAME] Food & Drink - [GEOGRAPHIC_DATA](Nova Restaurant Group)" at bounding box center [643, 127] width 242 height 9
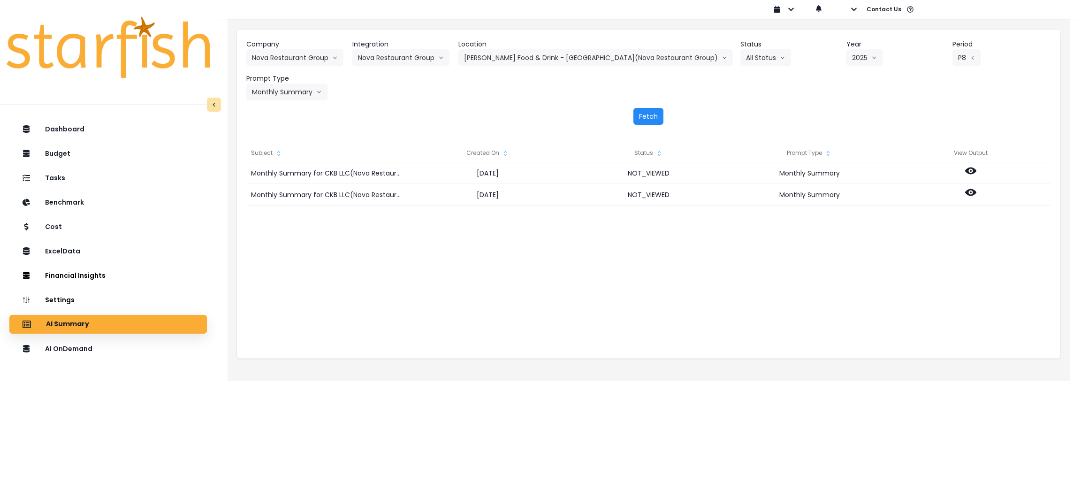
click at [639, 117] on button "Fetch" at bounding box center [648, 116] width 30 height 17
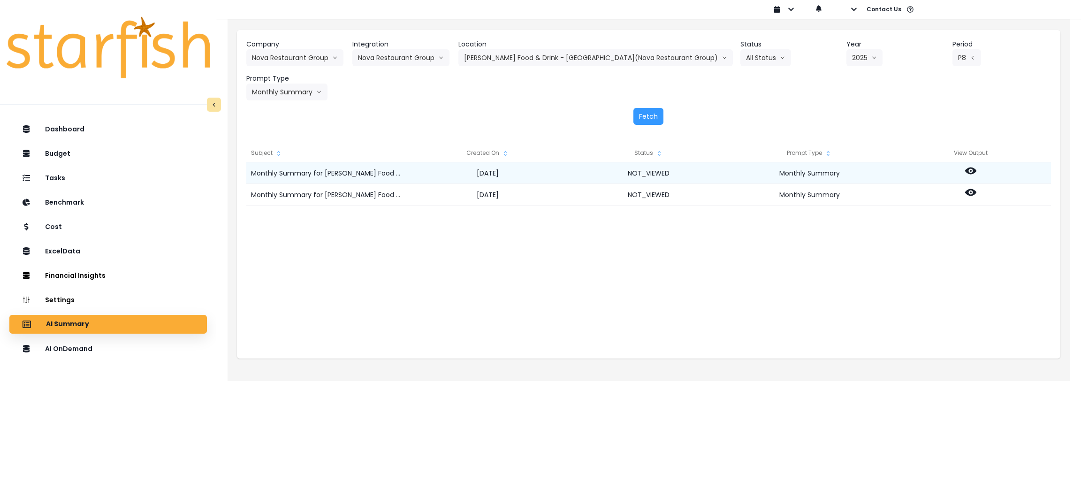
click at [970, 170] on circle at bounding box center [971, 171] width 2 height 2
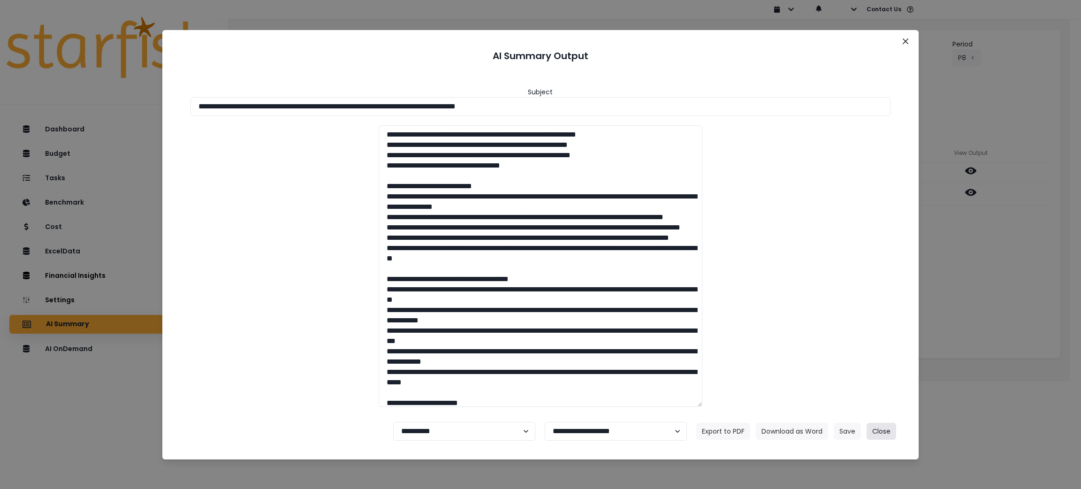
click at [880, 430] on button "Close" at bounding box center [882, 431] width 30 height 17
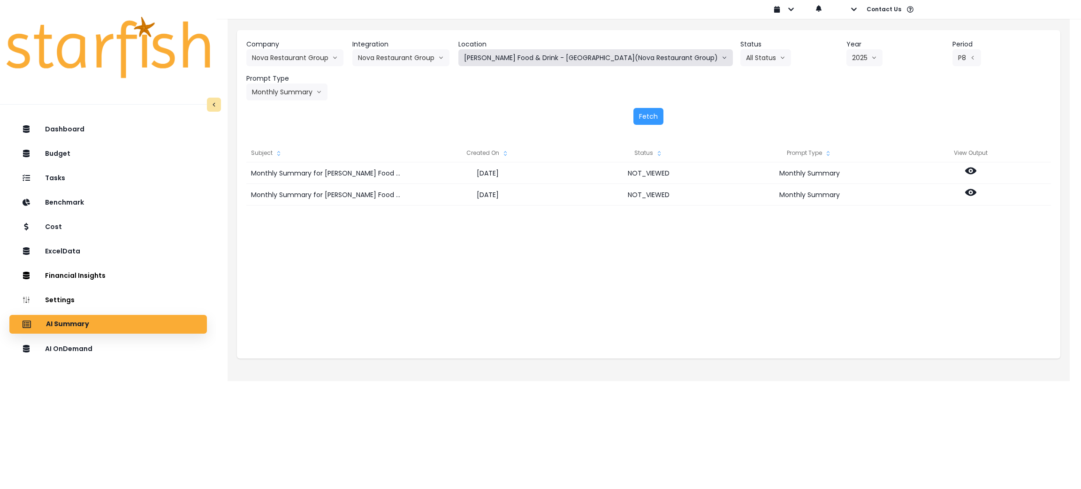
click at [551, 56] on button "[PERSON_NAME] Food & Drink - [GEOGRAPHIC_DATA](Nova Restaurant Group)" at bounding box center [595, 57] width 274 height 17
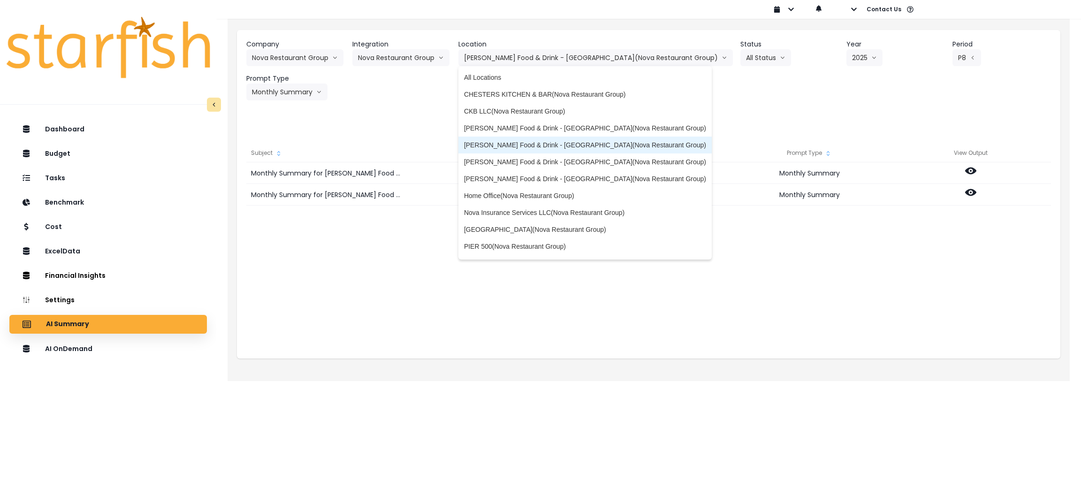
click at [573, 148] on span "[PERSON_NAME] Food & Drink - [GEOGRAPHIC_DATA](Nova Restaurant Group)" at bounding box center [585, 144] width 242 height 9
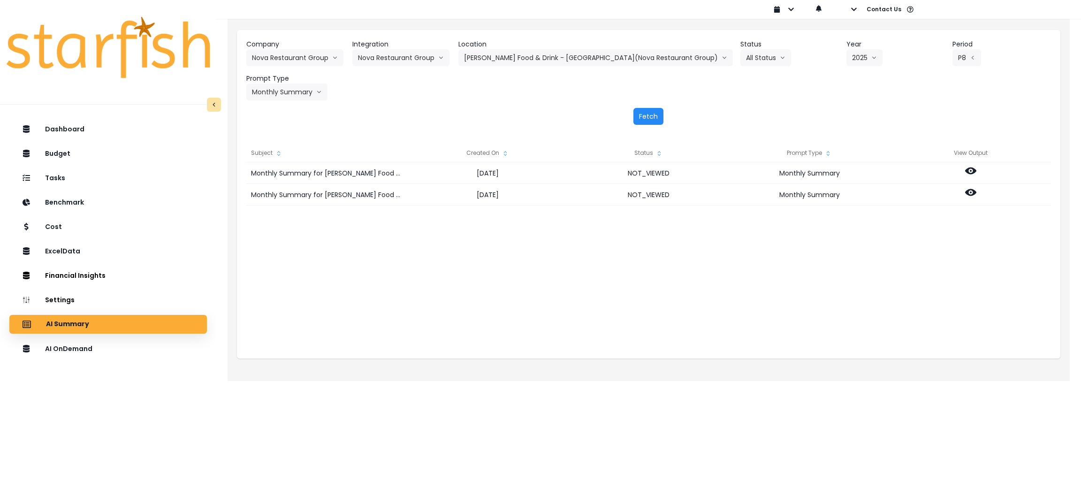
click at [648, 112] on button "Fetch" at bounding box center [648, 116] width 30 height 17
drag, startPoint x: 547, startPoint y: 267, endPoint x: 553, endPoint y: 263, distance: 7.8
click at [547, 267] on div "Monthly Summary for [PERSON_NAME] Food & Drink - [GEOGRAPHIC_DATA](Nova Restaur…" at bounding box center [648, 256] width 805 height 188
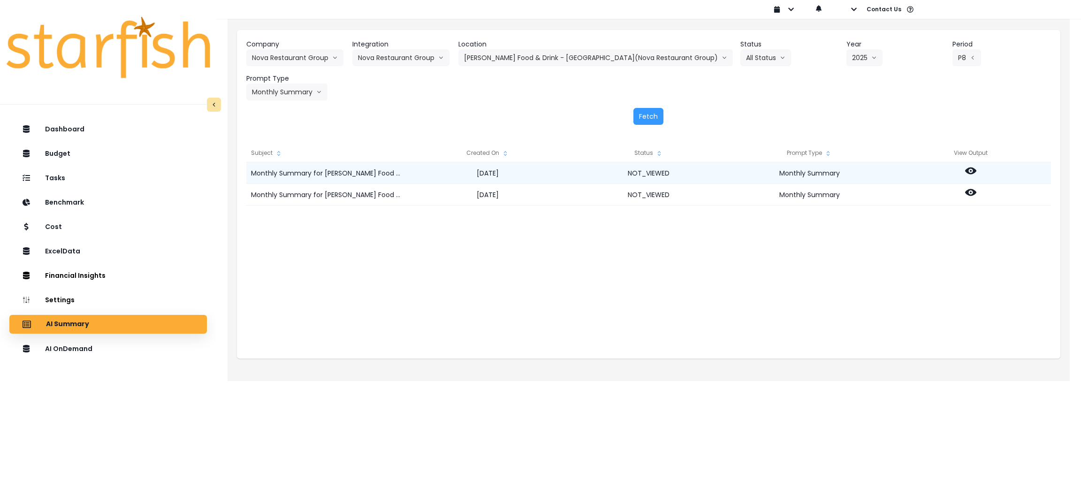
click at [969, 168] on icon at bounding box center [970, 170] width 11 height 7
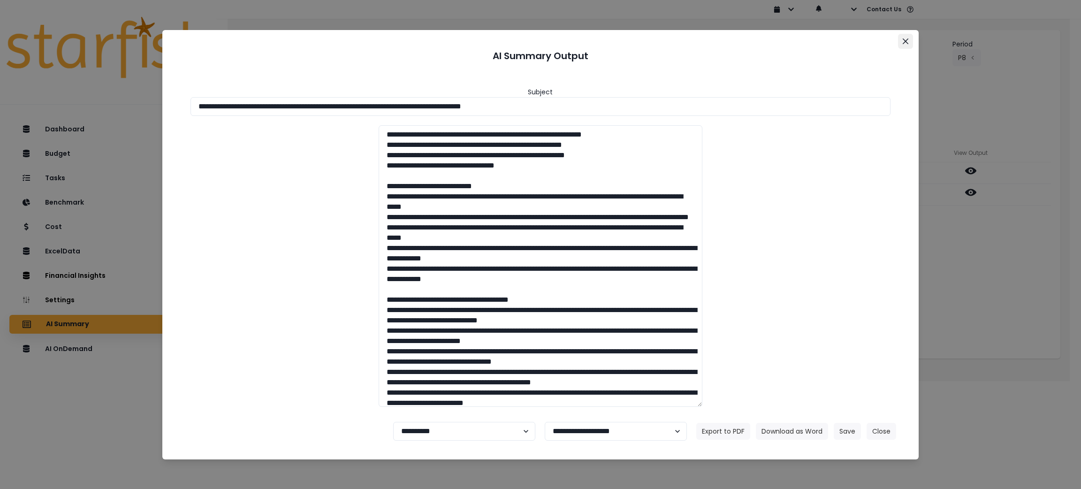
click at [906, 41] on icon "Close" at bounding box center [906, 41] width 6 height 6
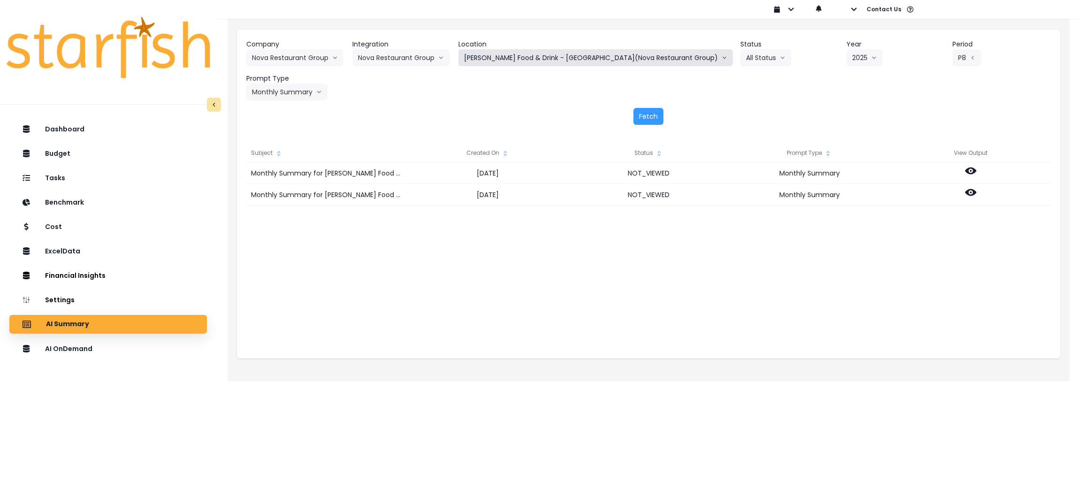
click at [535, 51] on button "[PERSON_NAME] Food & Drink - [GEOGRAPHIC_DATA](Nova Restaurant Group)" at bounding box center [595, 57] width 274 height 17
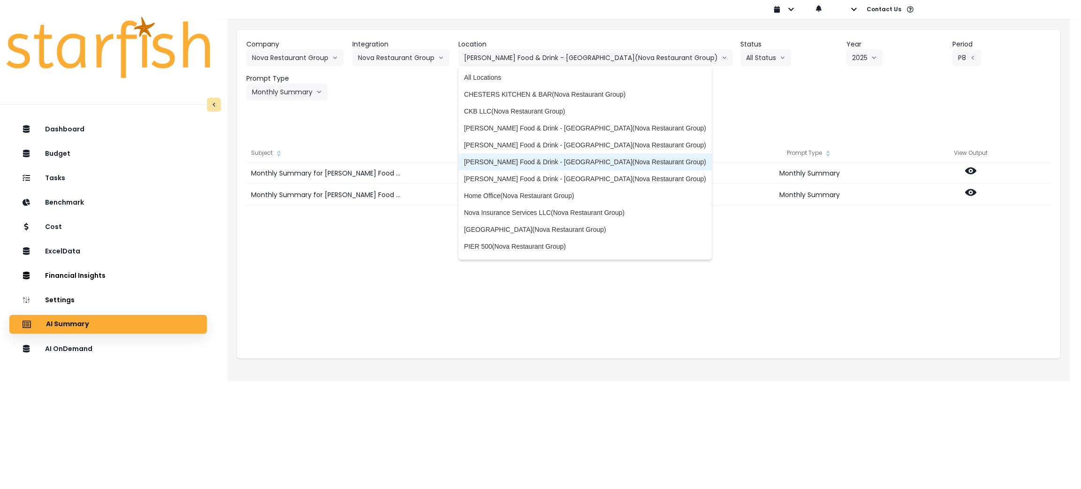
click at [575, 164] on span "[PERSON_NAME] Food & Drink - [GEOGRAPHIC_DATA](Nova Restaurant Group)" at bounding box center [585, 161] width 242 height 9
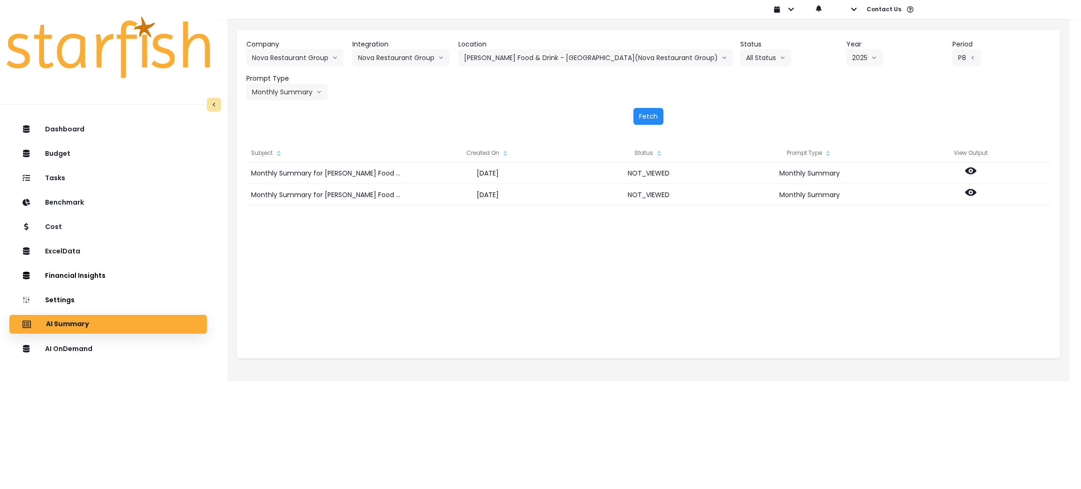
click at [648, 115] on button "Fetch" at bounding box center [648, 116] width 30 height 17
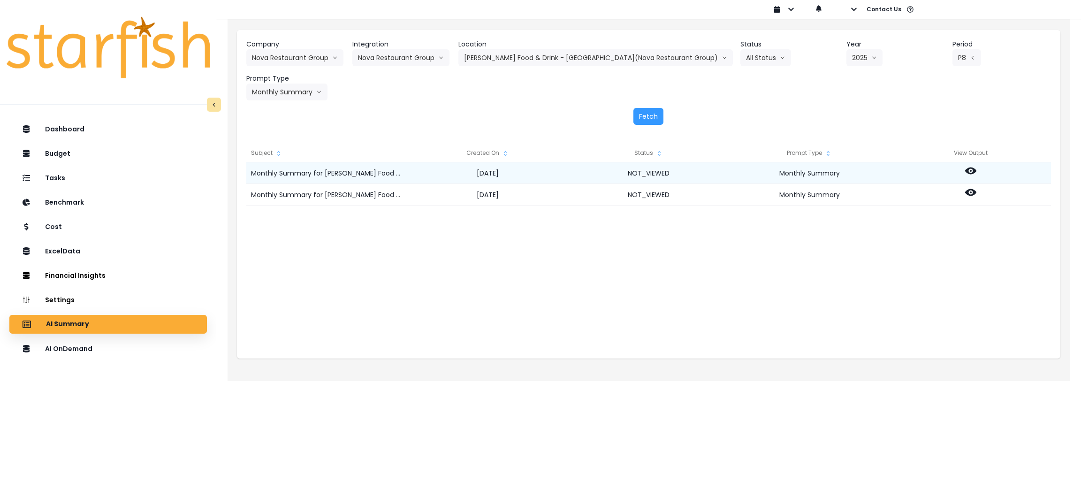
click at [968, 170] on icon at bounding box center [970, 170] width 11 height 7
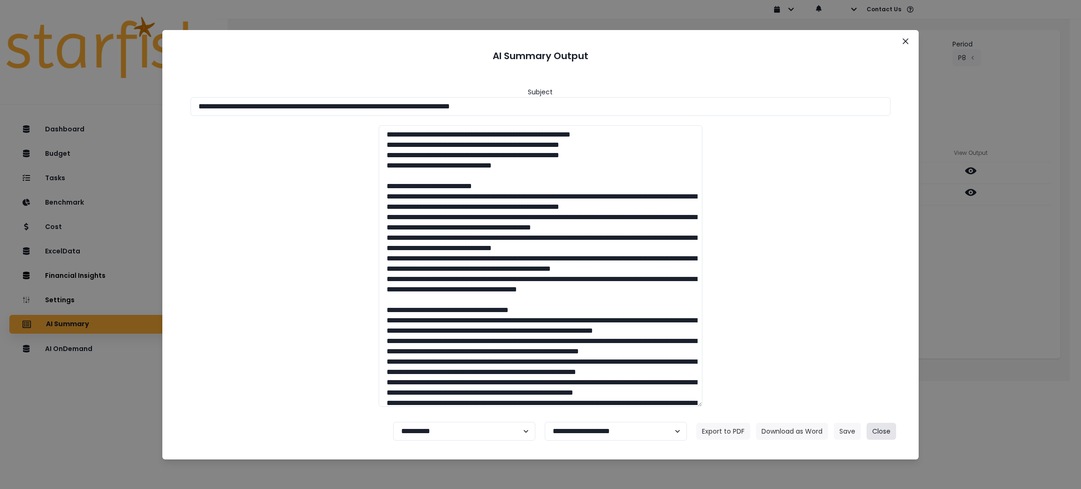
click at [874, 433] on button "Close" at bounding box center [882, 431] width 30 height 17
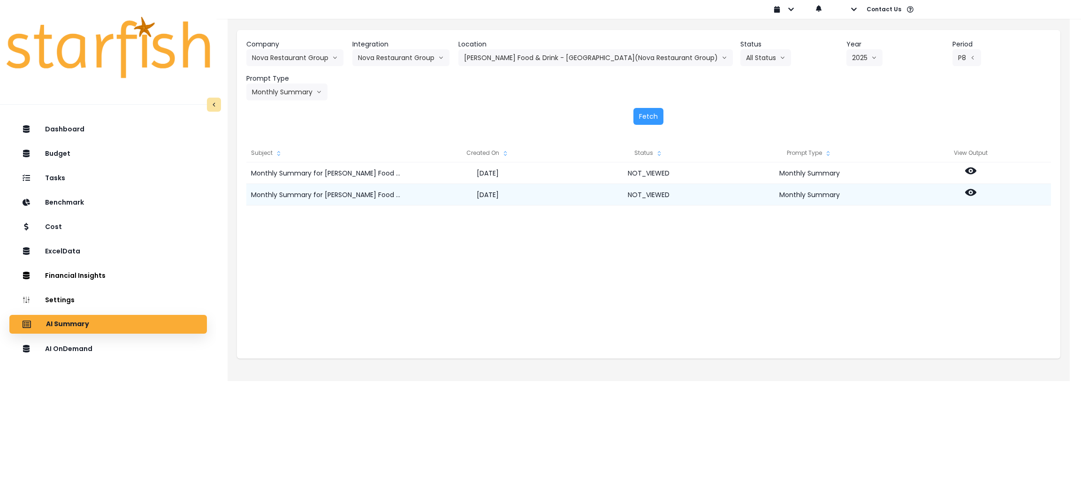
click at [967, 191] on icon at bounding box center [970, 192] width 11 height 7
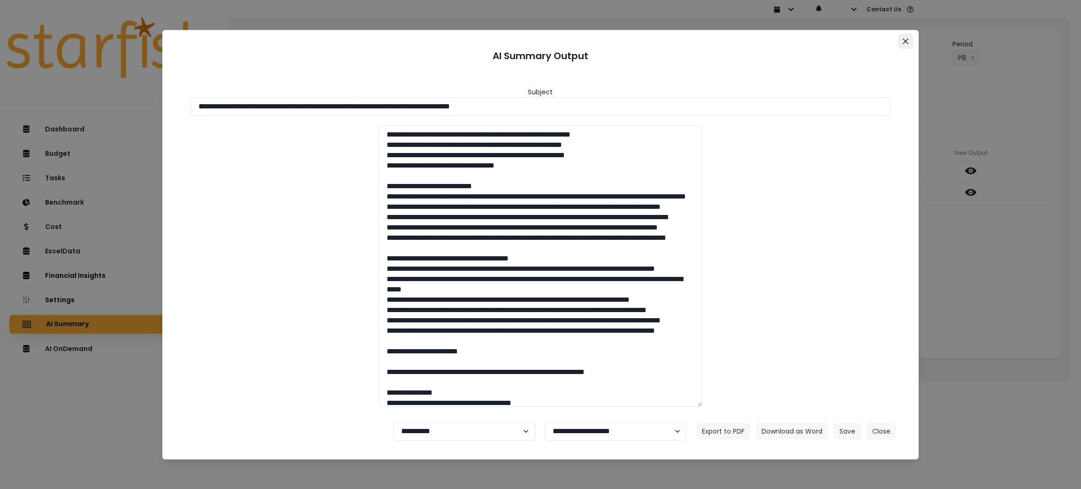
click at [903, 38] on button "Close" at bounding box center [905, 41] width 15 height 15
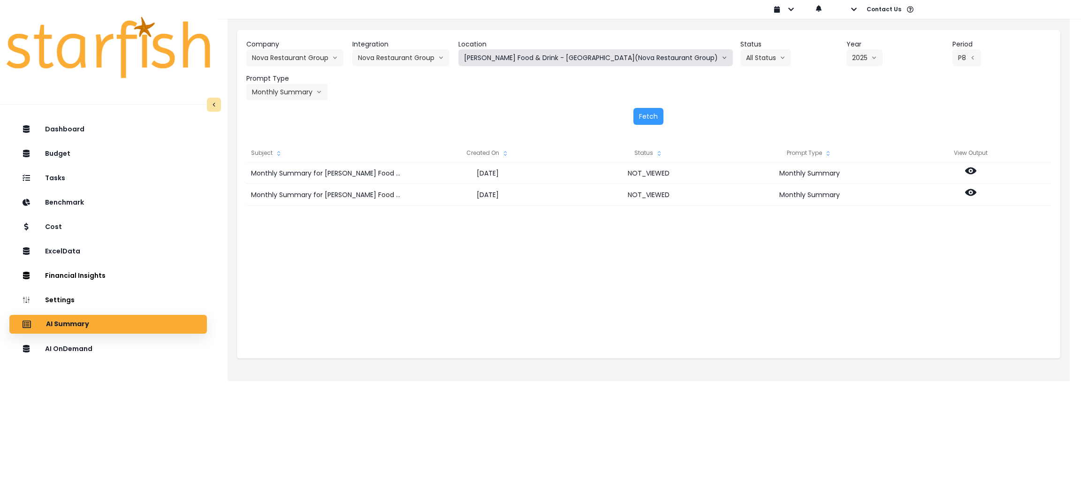
click at [519, 63] on button "[PERSON_NAME] Food & Drink - [GEOGRAPHIC_DATA](Nova Restaurant Group)" at bounding box center [595, 57] width 274 height 17
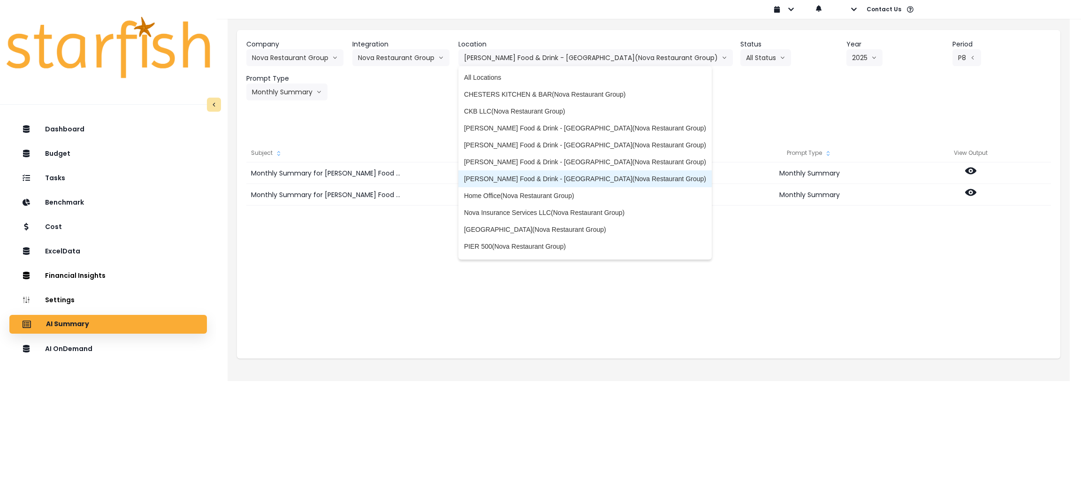
click at [547, 172] on li "[PERSON_NAME] Food & Drink - [GEOGRAPHIC_DATA](Nova Restaurant Group)" at bounding box center [584, 178] width 253 height 17
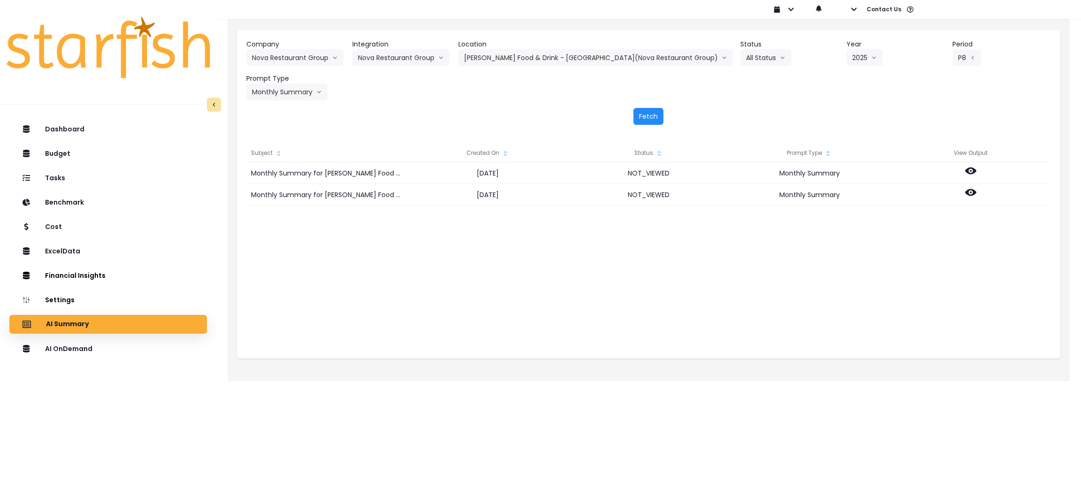
click at [655, 112] on button "Fetch" at bounding box center [648, 116] width 30 height 17
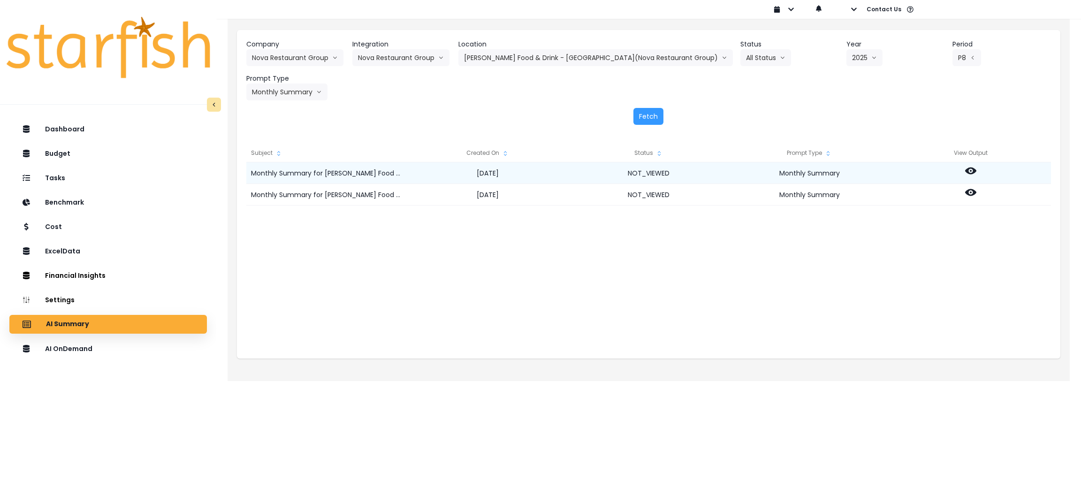
click at [972, 173] on icon at bounding box center [970, 170] width 11 height 7
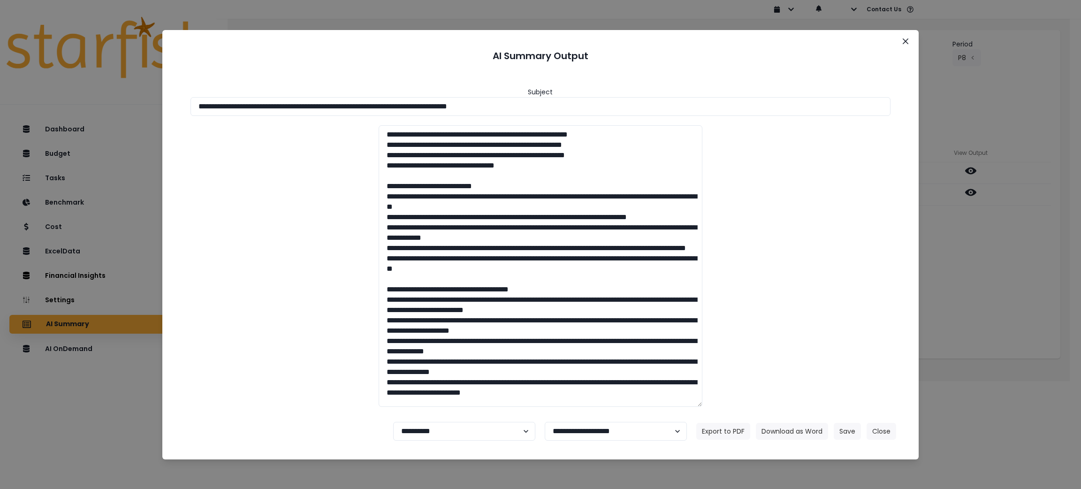
drag, startPoint x: 592, startPoint y: 106, endPoint x: 0, endPoint y: 80, distance: 592.7
click at [0, 80] on div "**********" at bounding box center [540, 244] width 1081 height 489
click at [799, 430] on button "Download as Word" at bounding box center [792, 431] width 72 height 17
click at [972, 271] on div "**********" at bounding box center [540, 244] width 1081 height 489
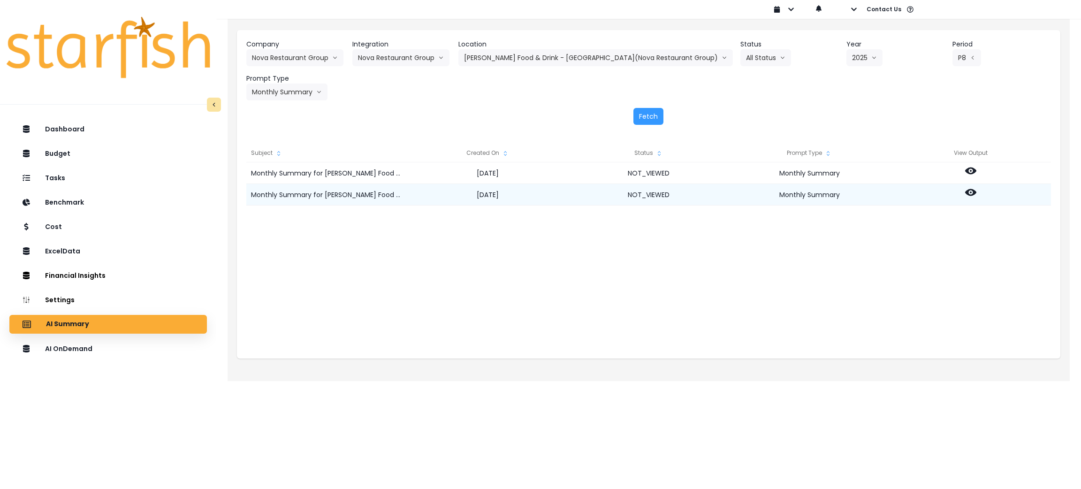
click at [968, 184] on div at bounding box center [970, 195] width 161 height 22
click at [975, 191] on icon at bounding box center [970, 192] width 11 height 7
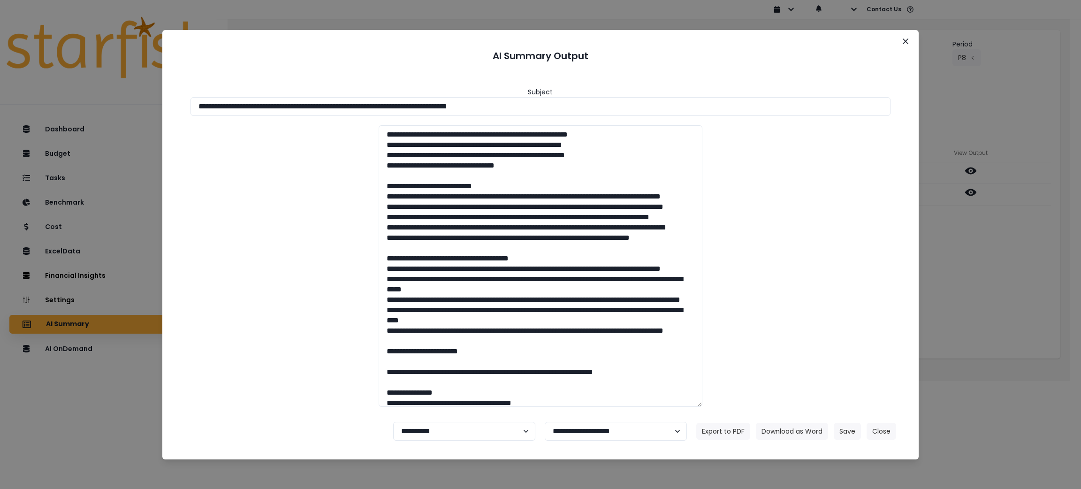
drag, startPoint x: 595, startPoint y: 104, endPoint x: 0, endPoint y: 77, distance: 596.0
click at [0, 77] on div "**********" at bounding box center [540, 244] width 1081 height 489
click at [796, 432] on button "Download as Word" at bounding box center [792, 431] width 72 height 17
click at [997, 275] on div "**********" at bounding box center [540, 244] width 1081 height 489
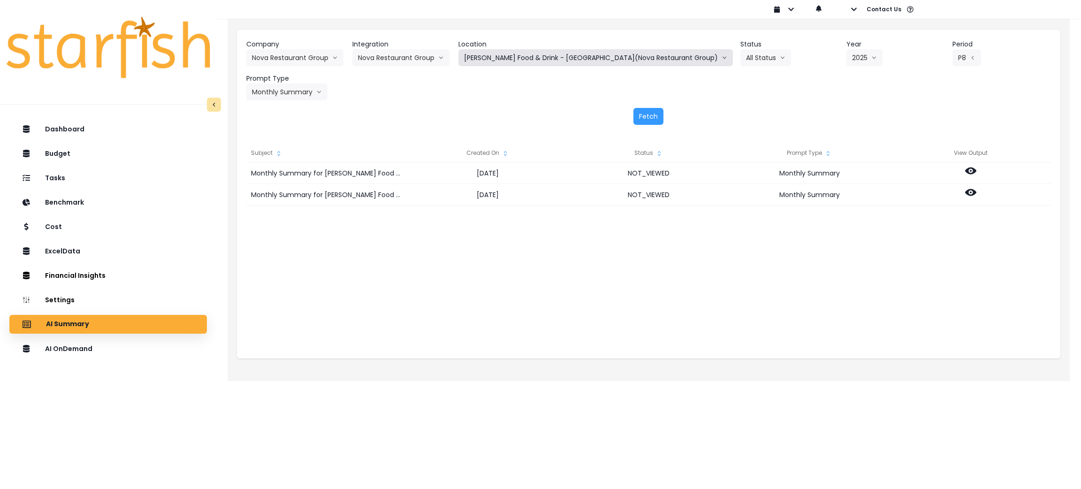
click at [525, 49] on button "[PERSON_NAME] Food & Drink - [GEOGRAPHIC_DATA](Nova Restaurant Group)" at bounding box center [595, 57] width 274 height 17
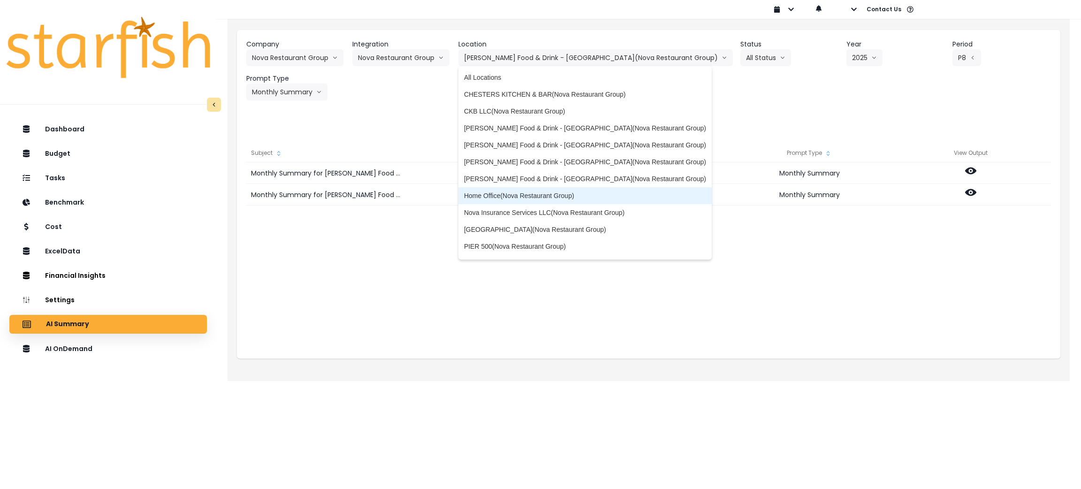
click at [548, 198] on span "Home Office(Nova Restaurant Group)" at bounding box center [585, 195] width 242 height 9
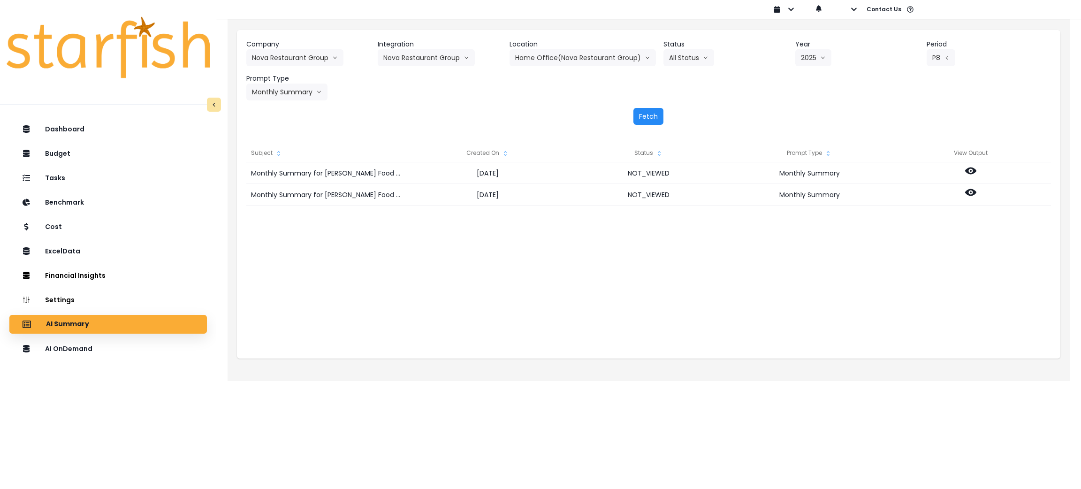
drag, startPoint x: 652, startPoint y: 118, endPoint x: 677, endPoint y: 77, distance: 48.7
click at [653, 118] on button "Fetch" at bounding box center [648, 116] width 30 height 17
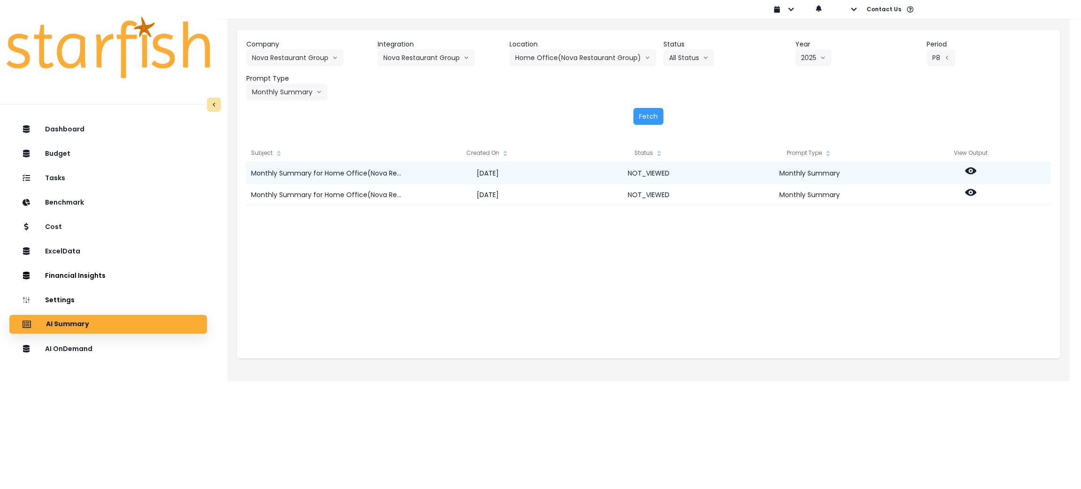
click at [966, 169] on icon at bounding box center [970, 170] width 11 height 7
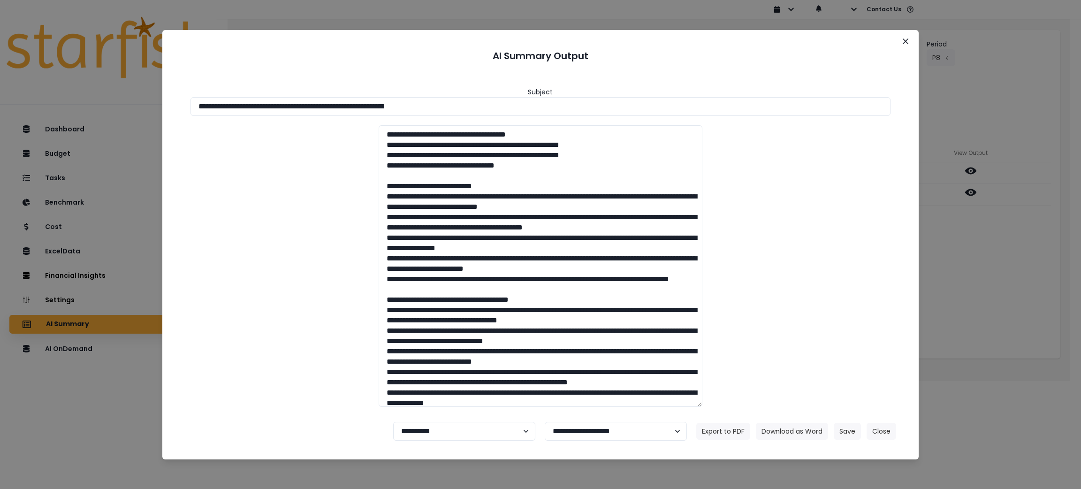
drag, startPoint x: 514, startPoint y: 101, endPoint x: 16, endPoint y: 101, distance: 497.8
click at [16, 101] on div "**********" at bounding box center [540, 244] width 1081 height 489
click at [784, 425] on button "Download as Word" at bounding box center [792, 431] width 72 height 17
click at [712, 63] on header "AI Summary Output" at bounding box center [541, 55] width 734 height 29
drag, startPoint x: 510, startPoint y: 97, endPoint x: 0, endPoint y: 88, distance: 510.5
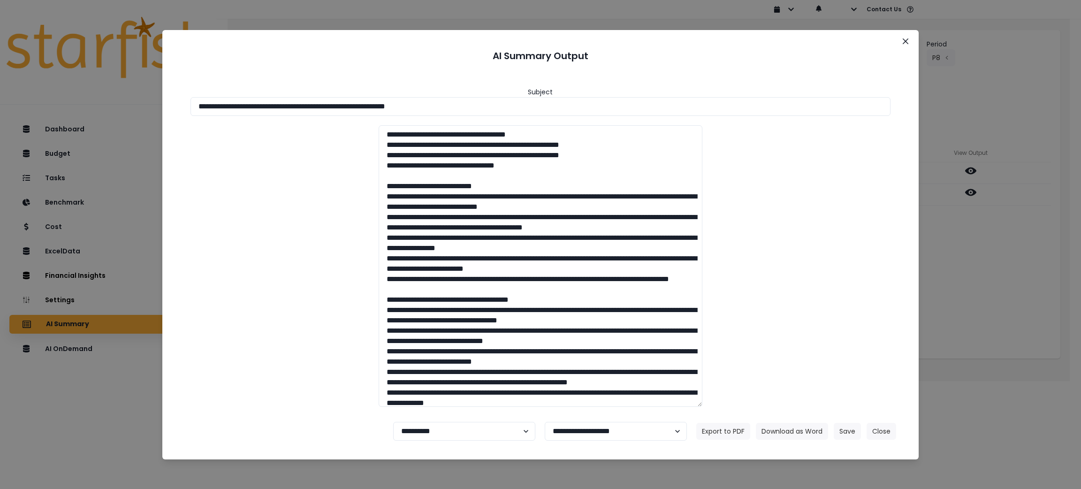
click at [0, 88] on div "**********" at bounding box center [540, 244] width 1081 height 489
click at [796, 432] on button "Download as Word" at bounding box center [792, 431] width 72 height 17
drag, startPoint x: 978, startPoint y: 281, endPoint x: 981, endPoint y: 238, distance: 43.3
click at [978, 281] on div "**********" at bounding box center [540, 244] width 1081 height 489
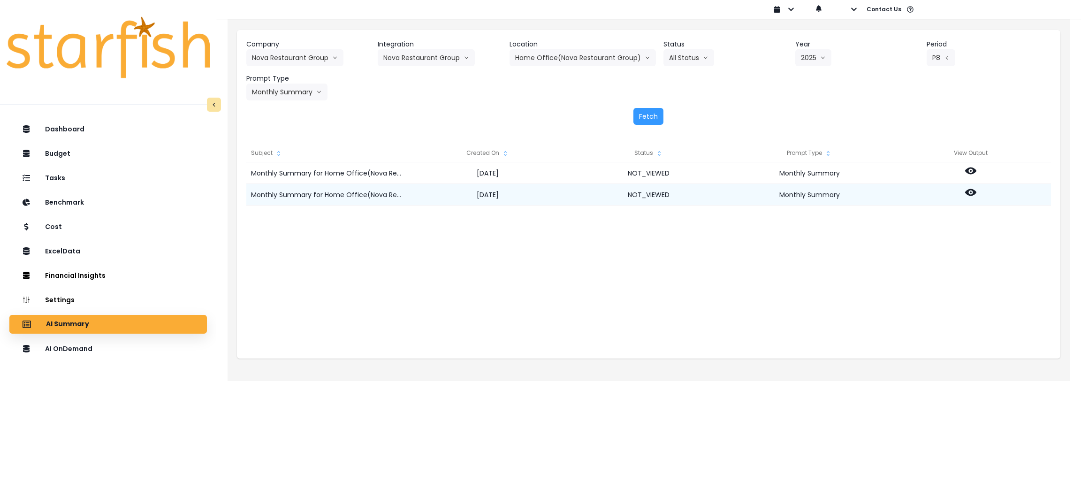
click at [965, 188] on icon at bounding box center [970, 192] width 11 height 11
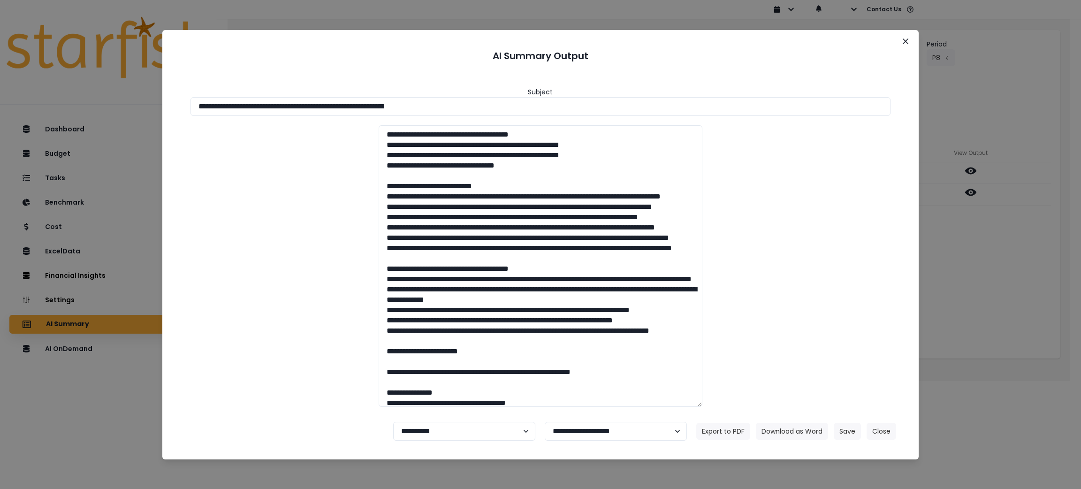
drag, startPoint x: 500, startPoint y: 106, endPoint x: 0, endPoint y: 59, distance: 501.8
click at [0, 59] on div "**********" at bounding box center [540, 244] width 1081 height 489
click at [783, 433] on button "Download as Word" at bounding box center [792, 431] width 72 height 17
click at [887, 175] on div at bounding box center [540, 265] width 719 height 281
click at [978, 298] on div "**********" at bounding box center [540, 244] width 1081 height 489
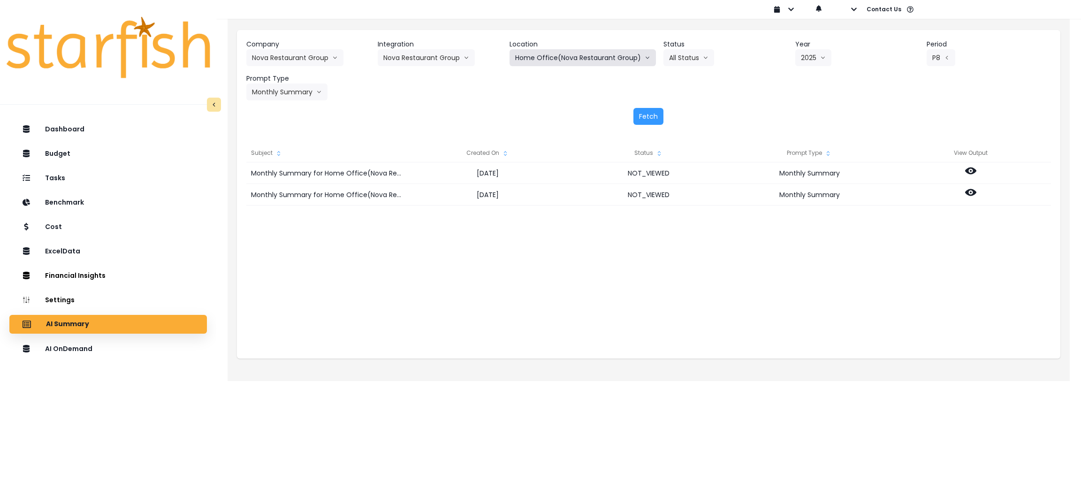
click at [558, 60] on button "Home Office(Nova Restaurant Group)" at bounding box center [582, 57] width 146 height 17
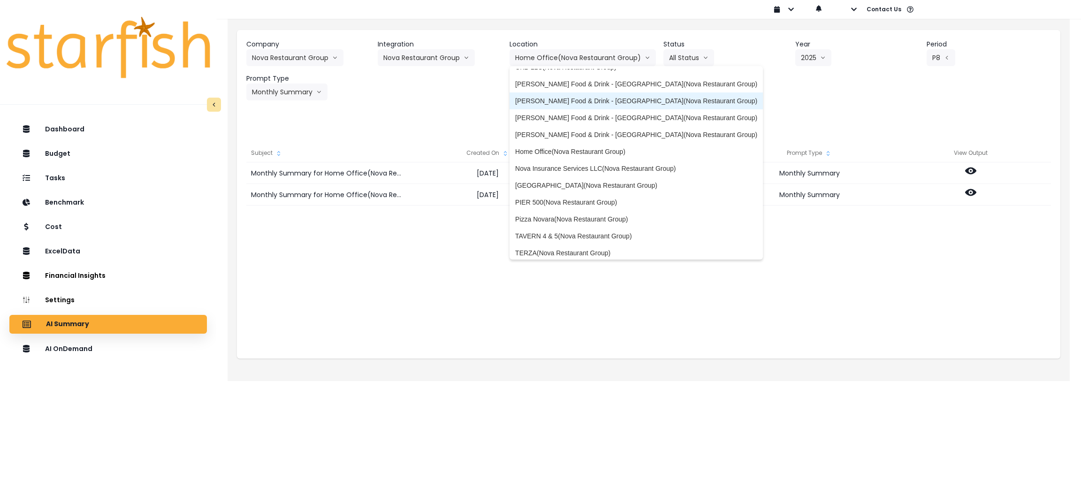
scroll to position [48, 0]
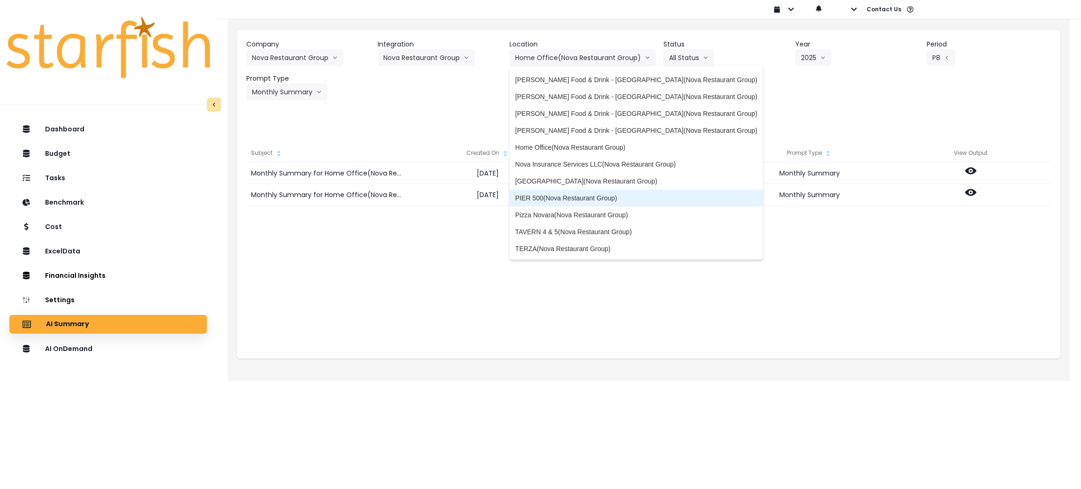
click at [559, 193] on span "PIER 500(Nova Restaurant Group)" at bounding box center [636, 197] width 242 height 9
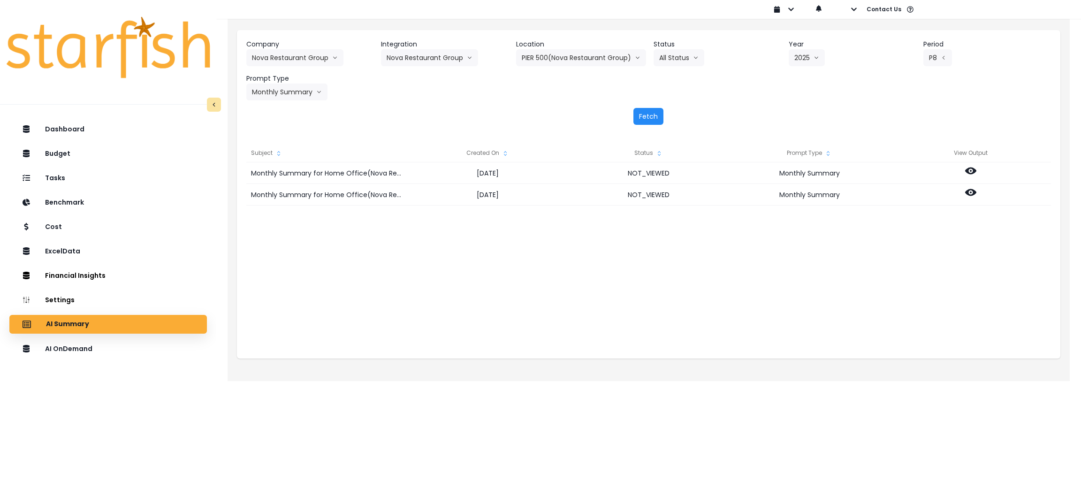
click at [644, 117] on button "Fetch" at bounding box center [648, 116] width 30 height 17
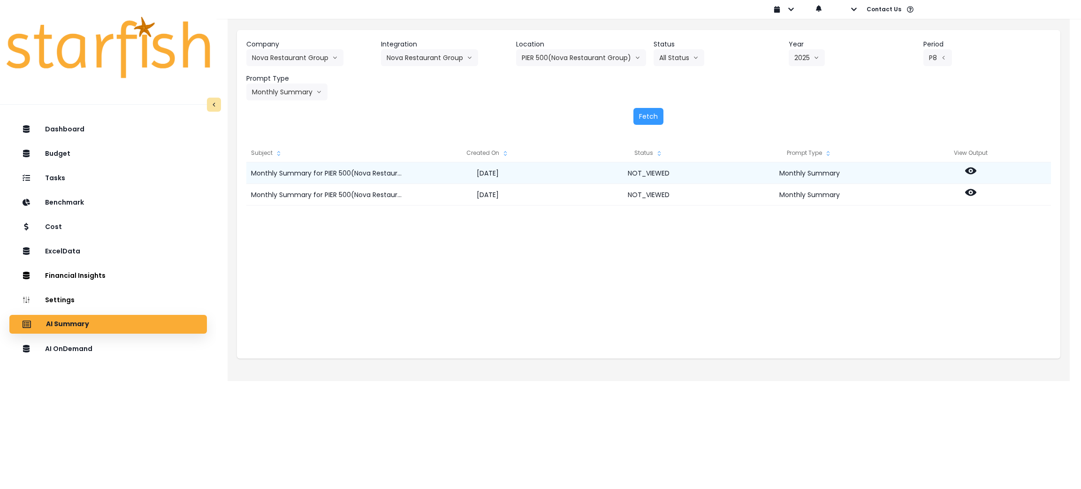
click at [972, 171] on icon at bounding box center [970, 170] width 11 height 11
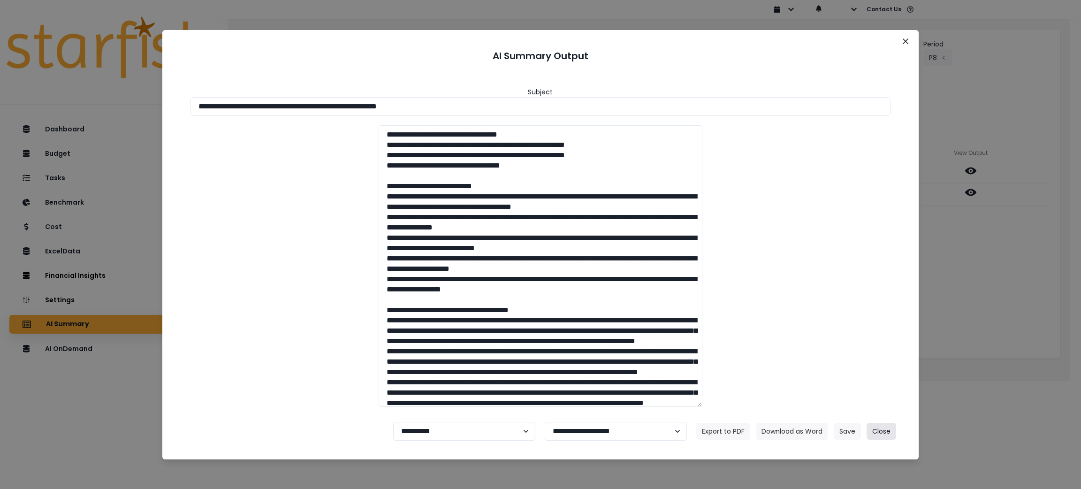
click at [873, 433] on button "Close" at bounding box center [882, 431] width 30 height 17
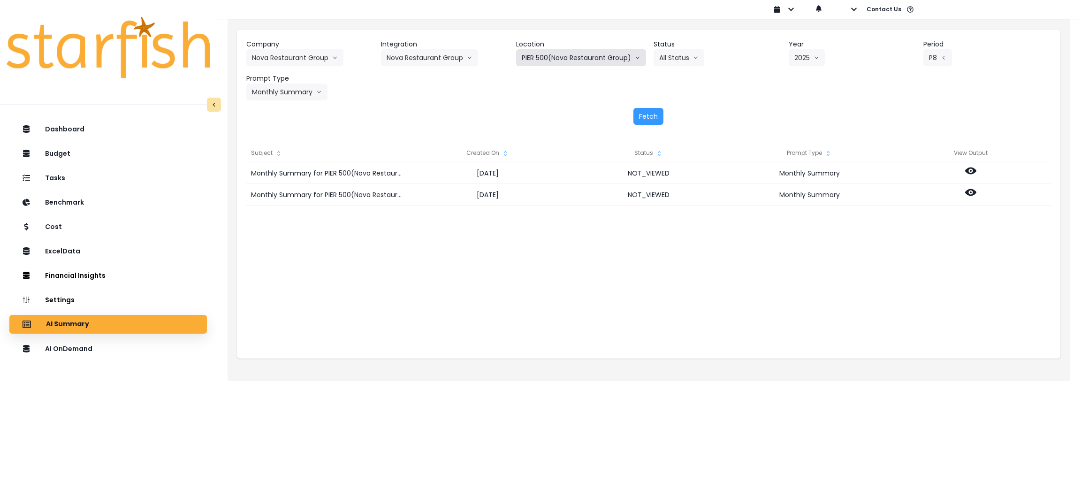
click at [556, 58] on button "PIER 500(Nova Restaurant Group)" at bounding box center [581, 57] width 130 height 17
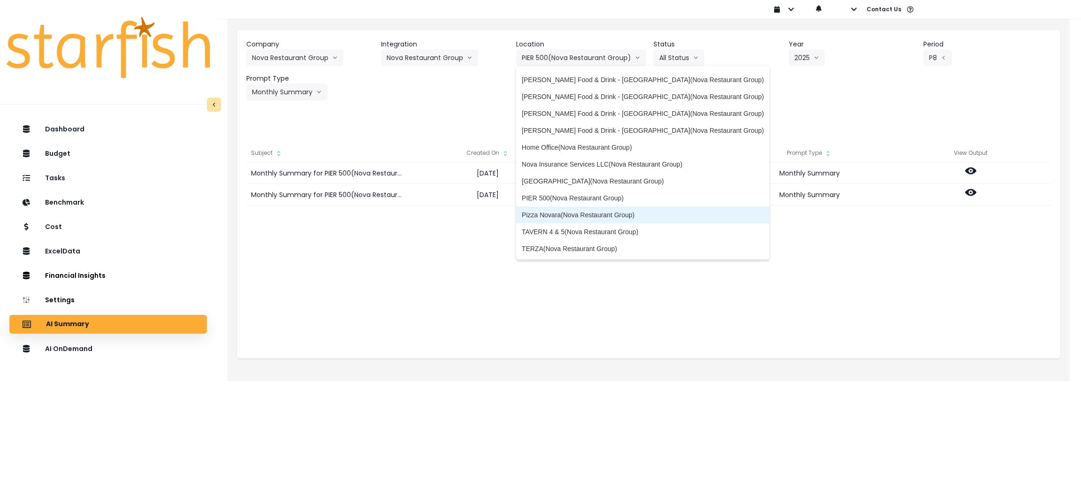
click at [550, 213] on span "Pizza Novara(Nova Restaurant Group)" at bounding box center [643, 214] width 242 height 9
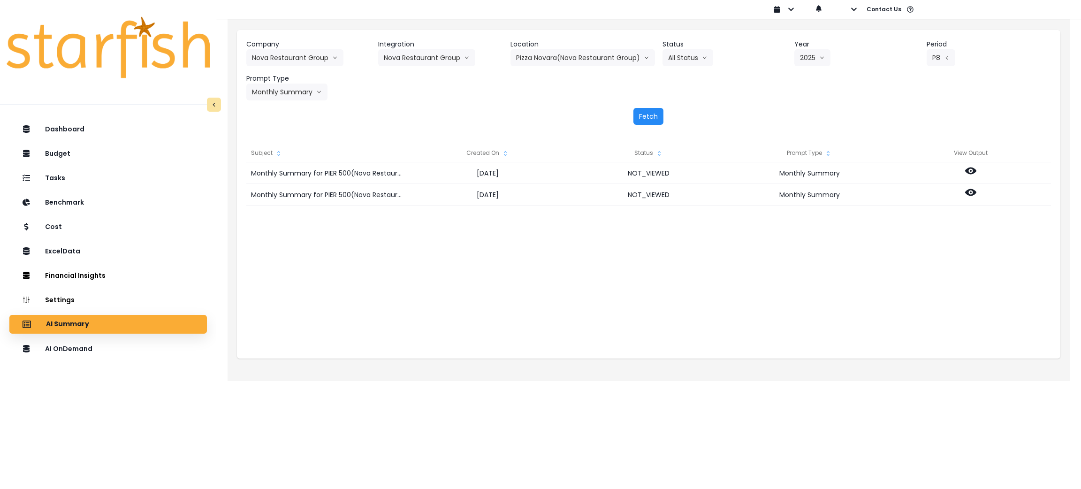
click at [654, 114] on button "Fetch" at bounding box center [648, 116] width 30 height 17
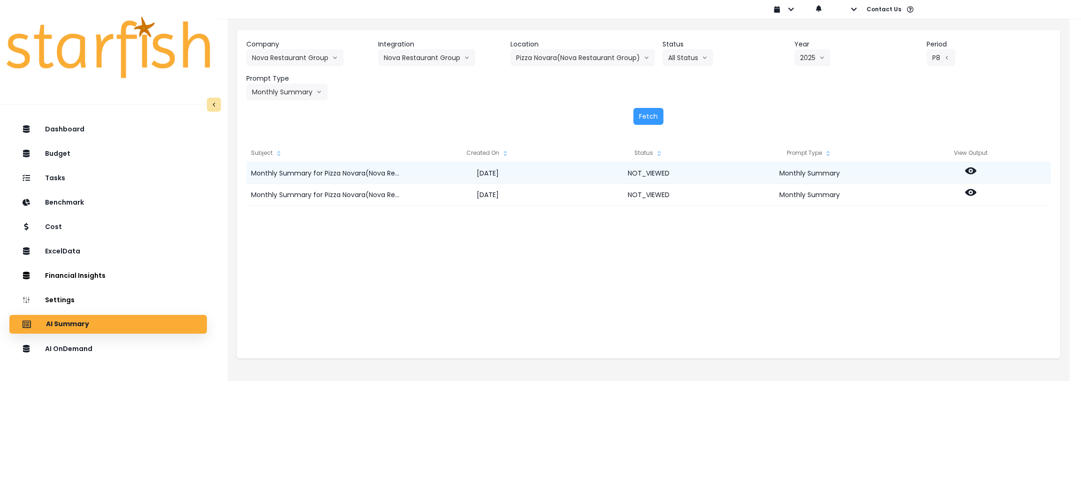
click at [972, 169] on icon at bounding box center [970, 170] width 11 height 7
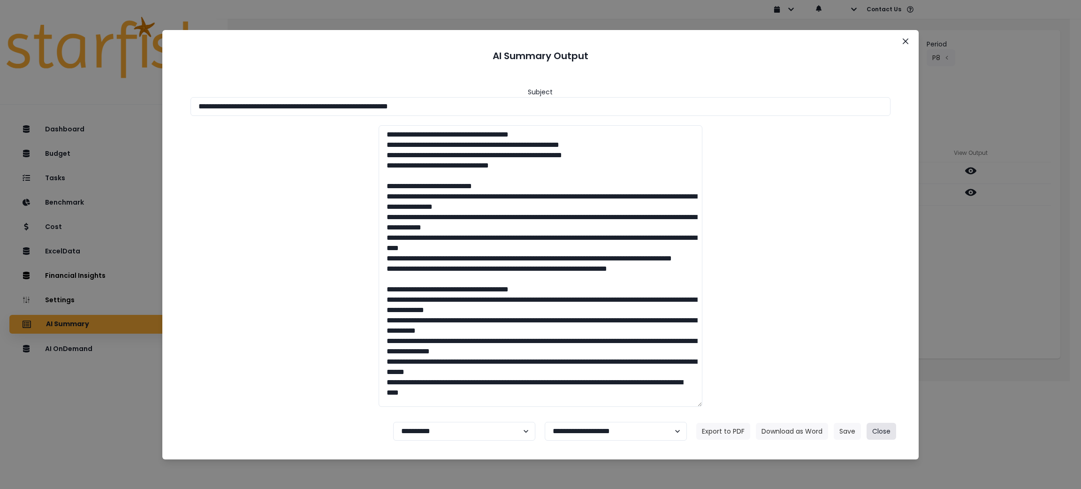
click at [893, 433] on button "Close" at bounding box center [882, 431] width 30 height 17
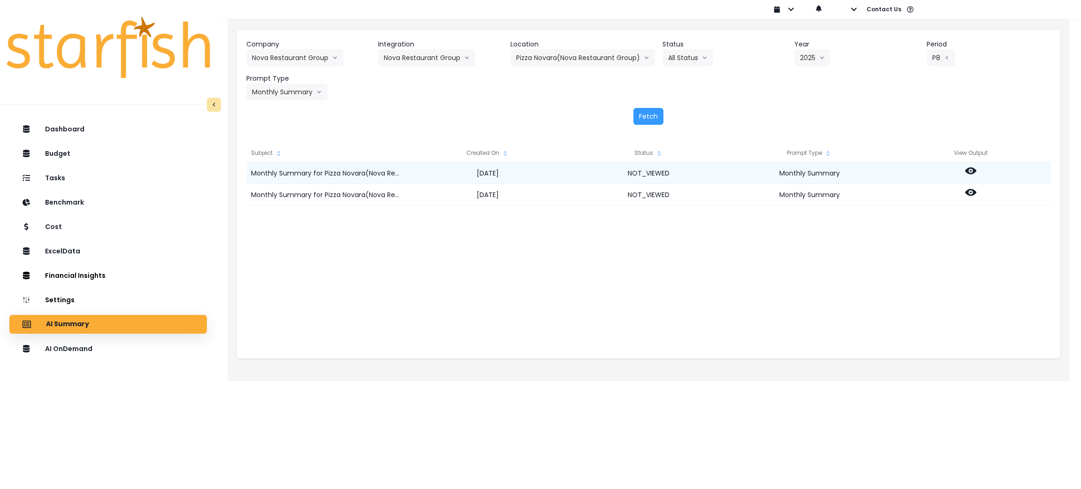
click at [967, 167] on icon at bounding box center [970, 170] width 11 height 11
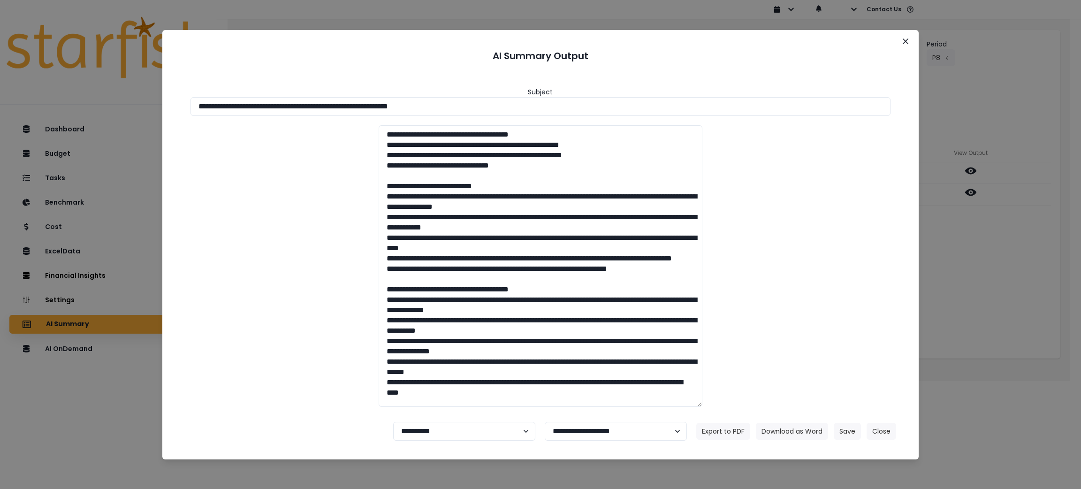
drag, startPoint x: 506, startPoint y: 109, endPoint x: 0, endPoint y: 56, distance: 508.9
click at [0, 56] on div "**********" at bounding box center [540, 244] width 1081 height 489
click at [784, 432] on button "Download as Word" at bounding box center [792, 431] width 72 height 17
click at [968, 375] on div "**********" at bounding box center [540, 244] width 1081 height 489
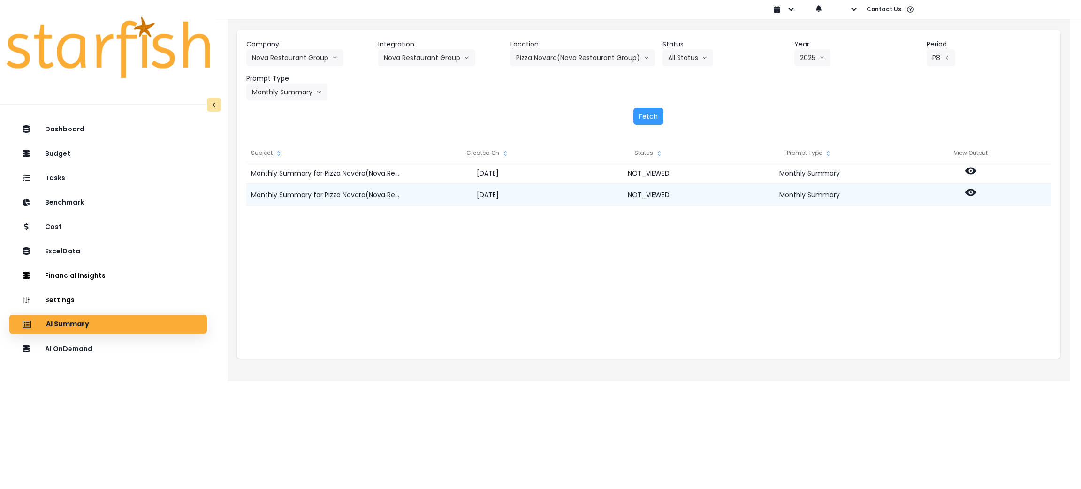
click at [972, 191] on icon at bounding box center [970, 192] width 11 height 11
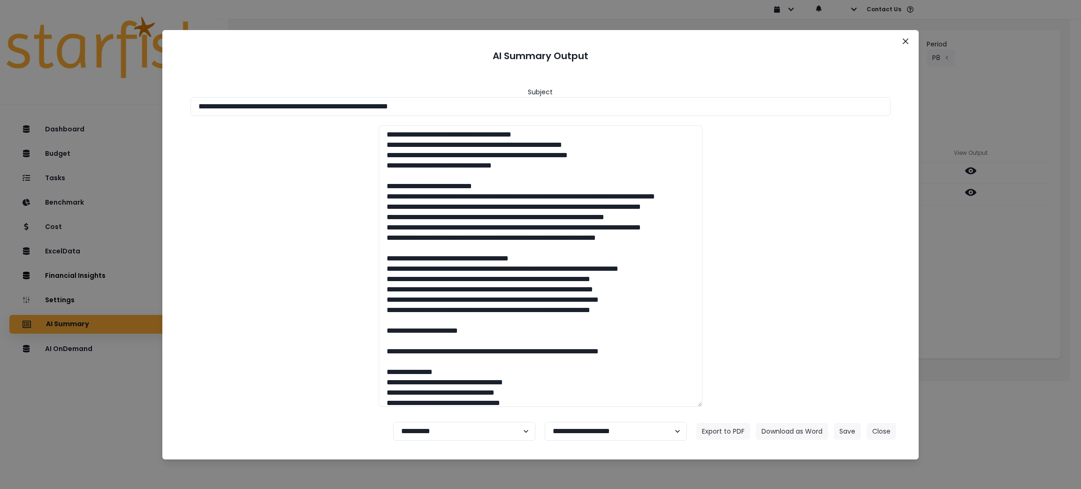
drag, startPoint x: 493, startPoint y: 106, endPoint x: 0, endPoint y: 73, distance: 494.2
click at [0, 73] on div "**********" at bounding box center [540, 244] width 1081 height 489
click at [783, 429] on button "Download as Word" at bounding box center [792, 431] width 72 height 17
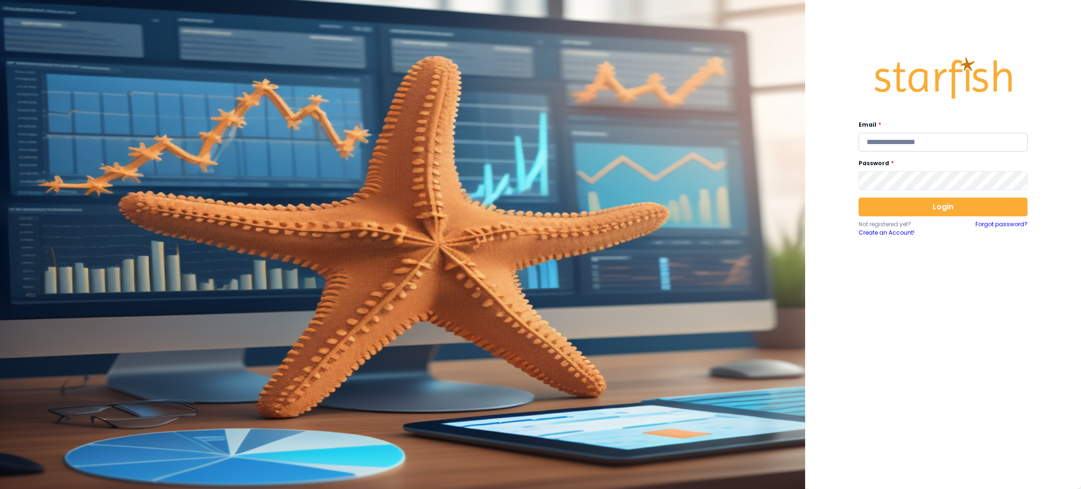
click at [928, 138] on input "email" at bounding box center [943, 142] width 169 height 19
type input "**********"
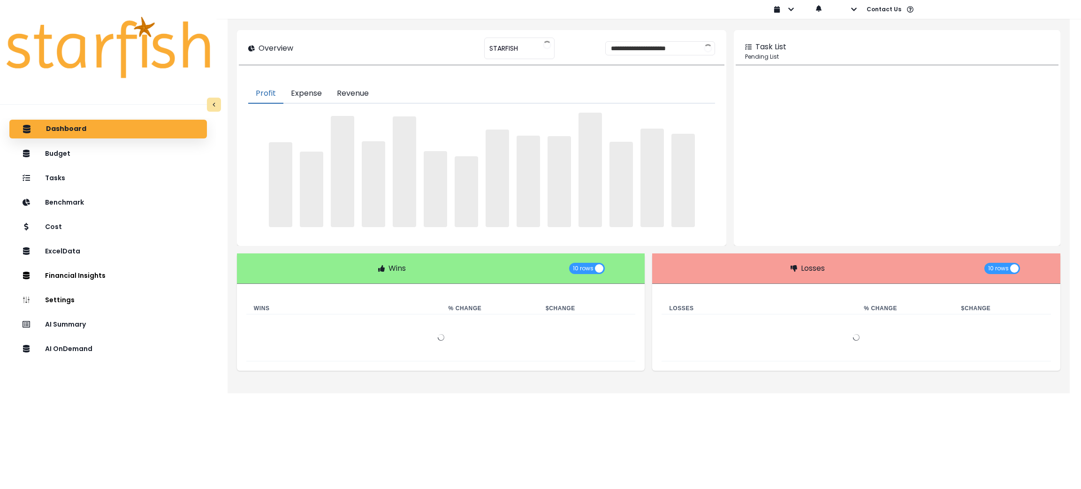
type input "********"
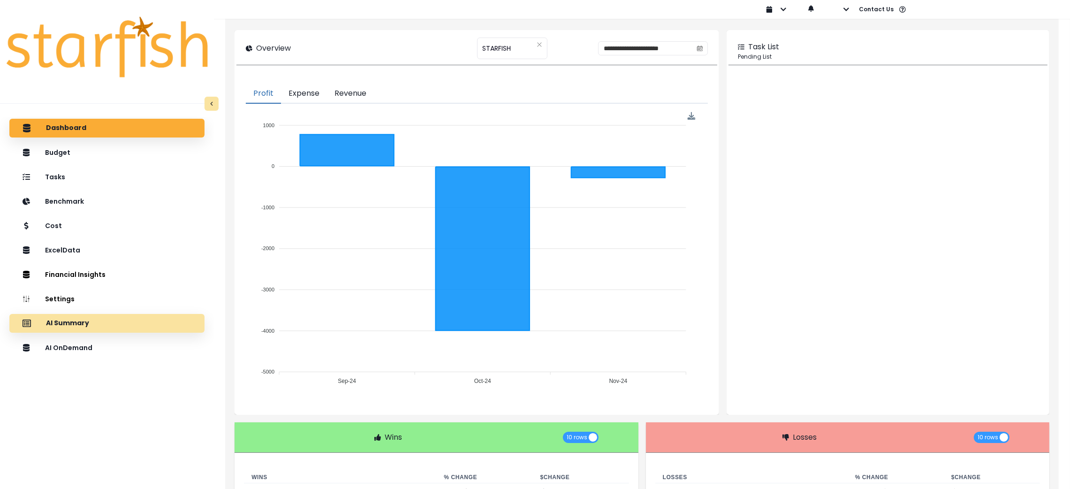
click at [98, 328] on div "AI Summary" at bounding box center [107, 323] width 180 height 20
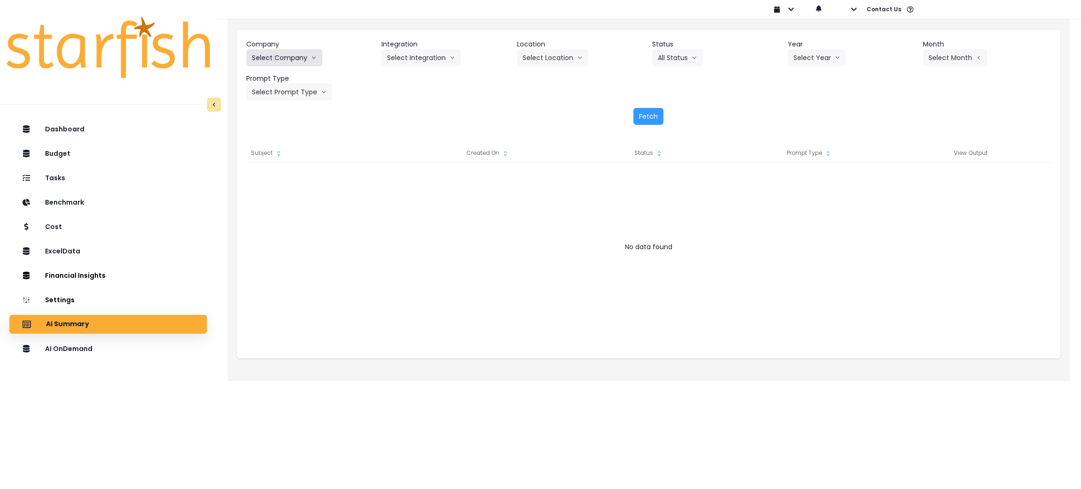
click at [285, 63] on button "Select Company" at bounding box center [284, 57] width 76 height 17
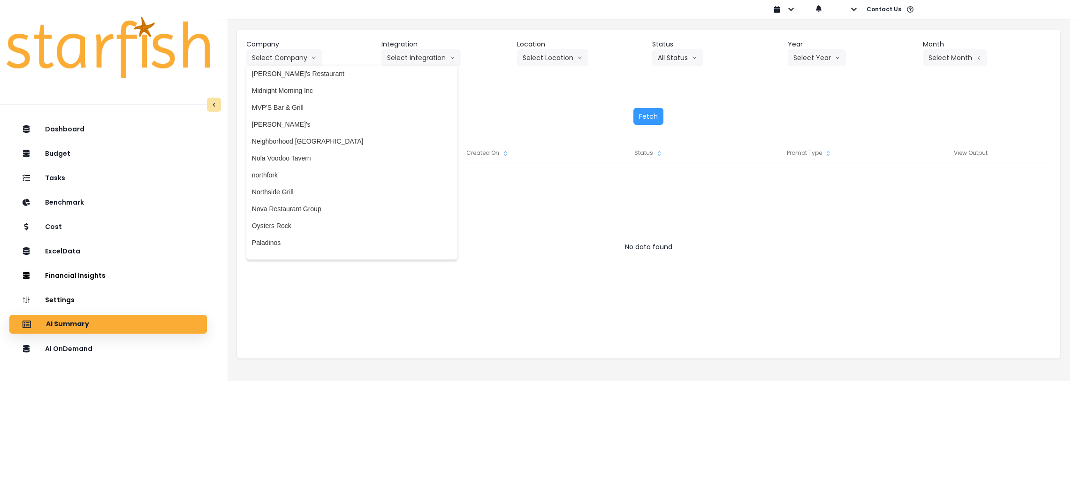
scroll to position [1407, 0]
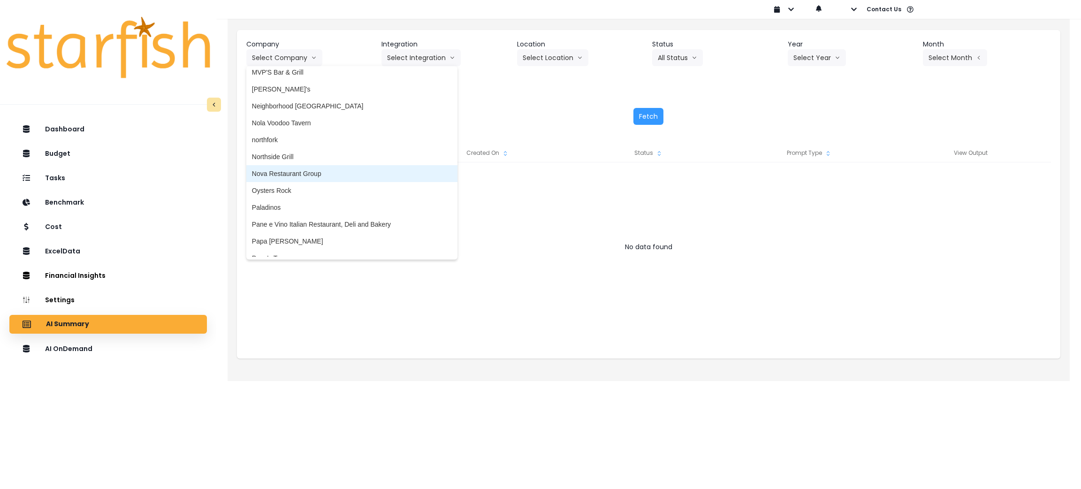
click at [290, 165] on li "Nova Restaurant Group" at bounding box center [351, 173] width 211 height 17
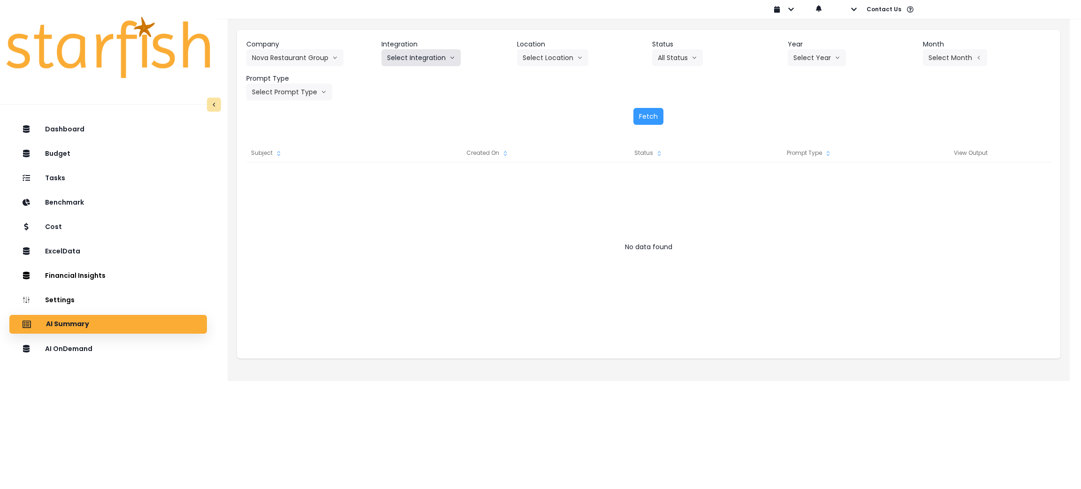
click at [413, 53] on button "Select Integration" at bounding box center [420, 57] width 79 height 17
click at [419, 78] on span "Nova Restaurant Group" at bounding box center [421, 77] width 69 height 9
click at [563, 55] on button "Select Location" at bounding box center [552, 57] width 71 height 17
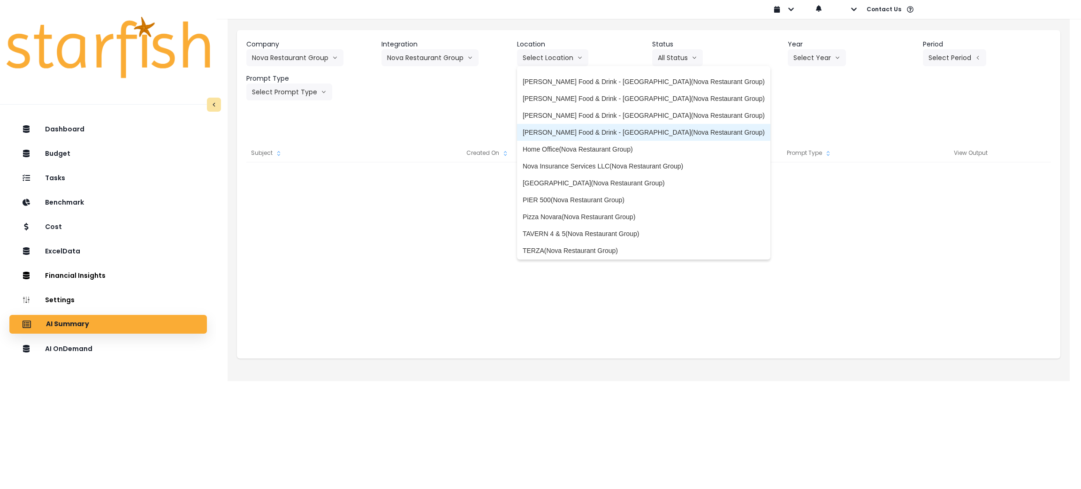
scroll to position [48, 0]
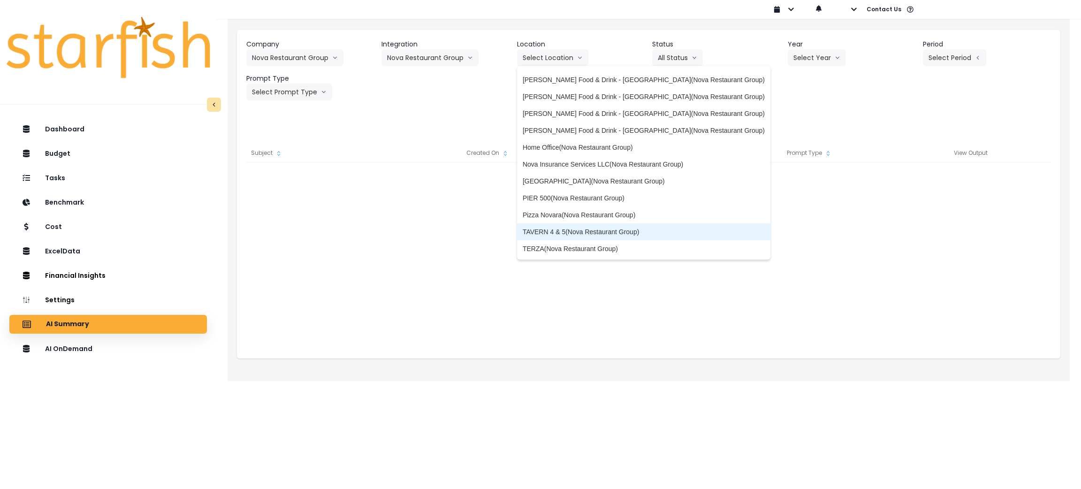
click at [566, 228] on span "TAVERN 4 & 5(Nova Restaurant Group)" at bounding box center [644, 231] width 242 height 9
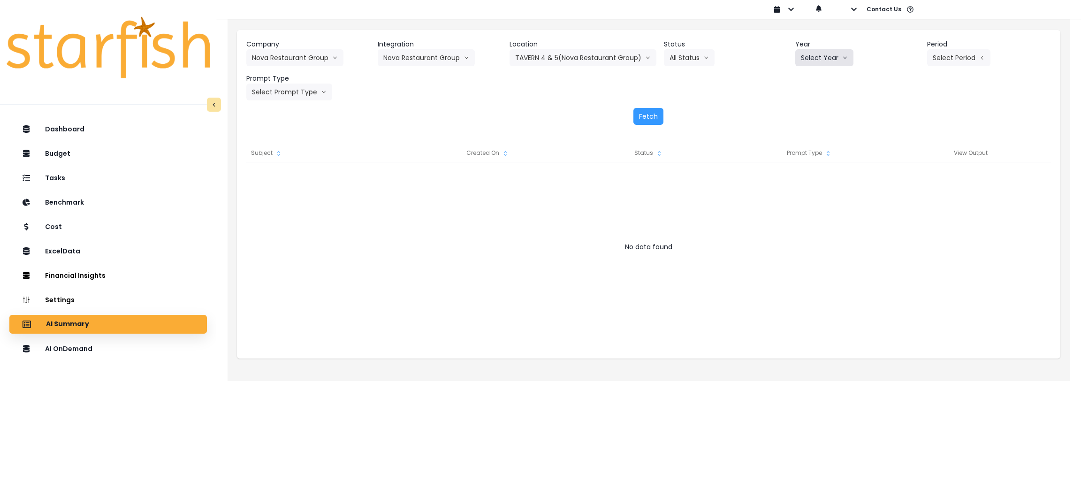
click at [824, 50] on button "Select Year" at bounding box center [824, 57] width 58 height 17
click at [819, 114] on li "2025" at bounding box center [808, 111] width 26 height 17
click at [953, 66] on div "Company Nova Restaurant Group 86 Costs Asti Bagel Cafe Balance Grille Bald Ging…" at bounding box center [648, 69] width 805 height 61
click at [953, 65] on button "Select Period" at bounding box center [958, 57] width 63 height 17
click at [910, 178] on span "P8" at bounding box center [916, 178] width 12 height 9
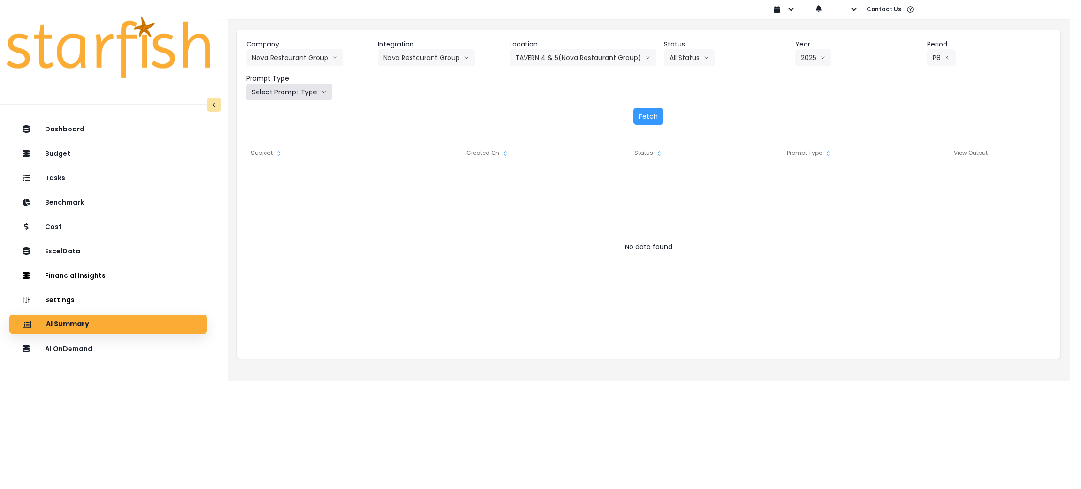
click at [290, 89] on button "Select Prompt Type" at bounding box center [289, 92] width 86 height 17
click at [277, 181] on span "Monthly Summary" at bounding box center [278, 179] width 53 height 9
click at [653, 115] on button "Fetch" at bounding box center [648, 116] width 30 height 17
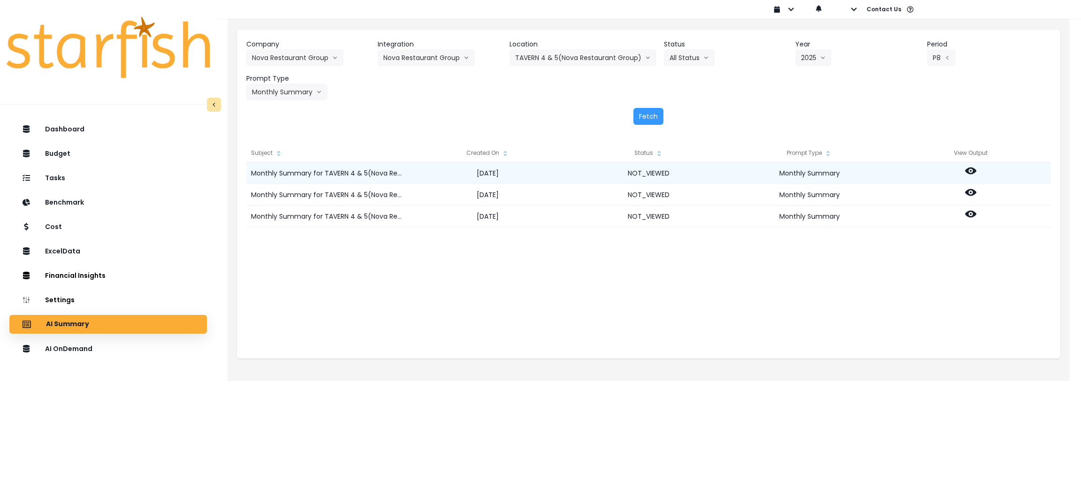
click at [974, 170] on icon at bounding box center [970, 170] width 11 height 7
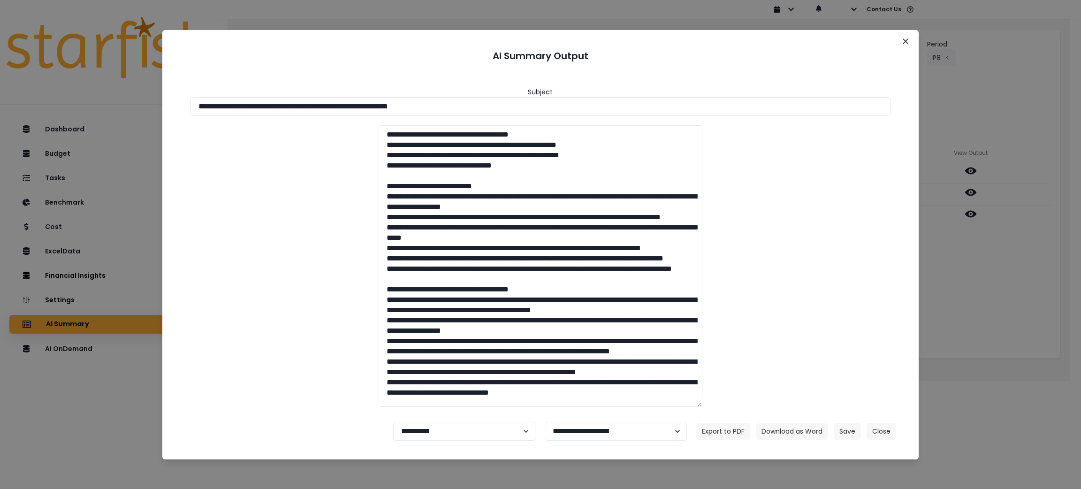
click at [991, 315] on div "**********" at bounding box center [540, 244] width 1081 height 489
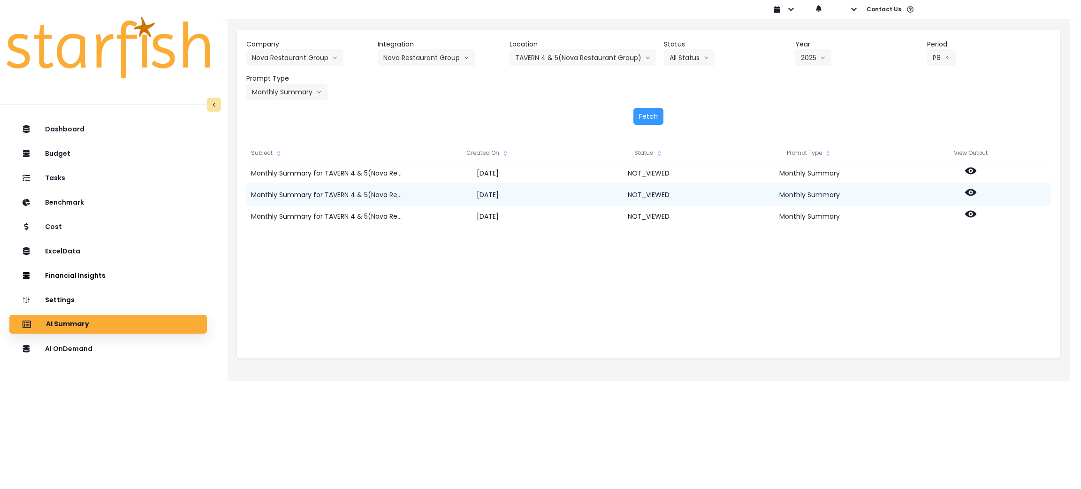
click at [970, 193] on circle at bounding box center [971, 192] width 2 height 2
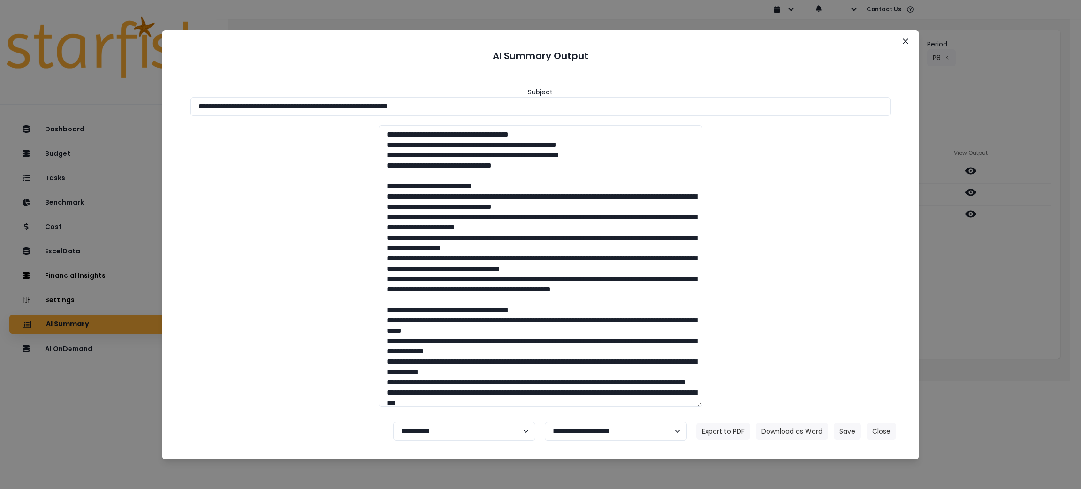
click at [959, 275] on div "**********" at bounding box center [540, 244] width 1081 height 489
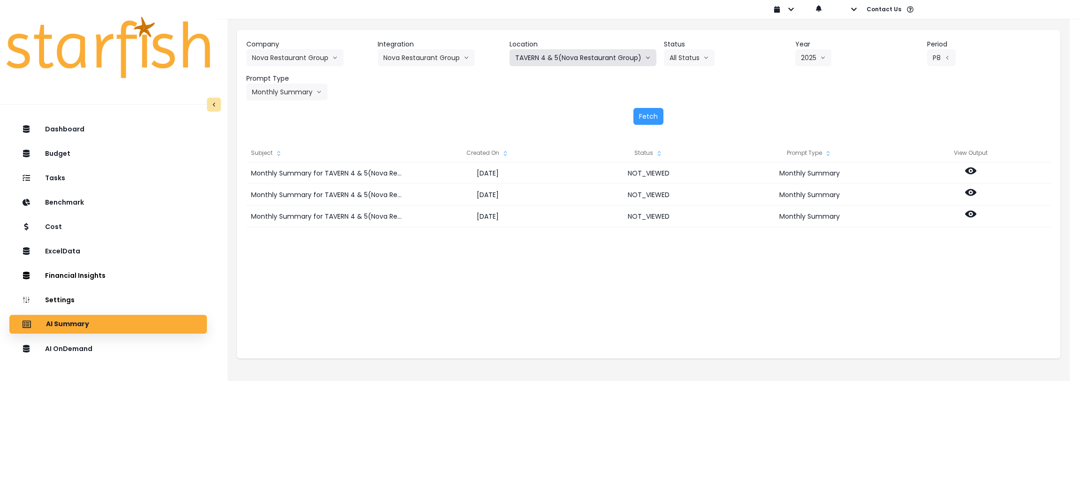
click at [575, 58] on button "TAVERN 4 & 5(Nova Restaurant Group)" at bounding box center [582, 57] width 147 height 17
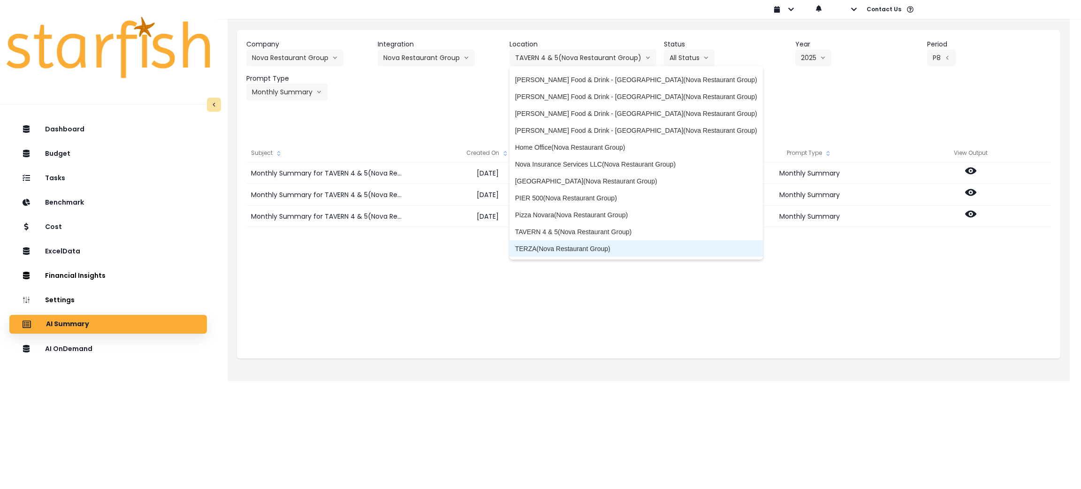
click at [559, 247] on span "TERZA(Nova Restaurant Group)" at bounding box center [636, 248] width 242 height 9
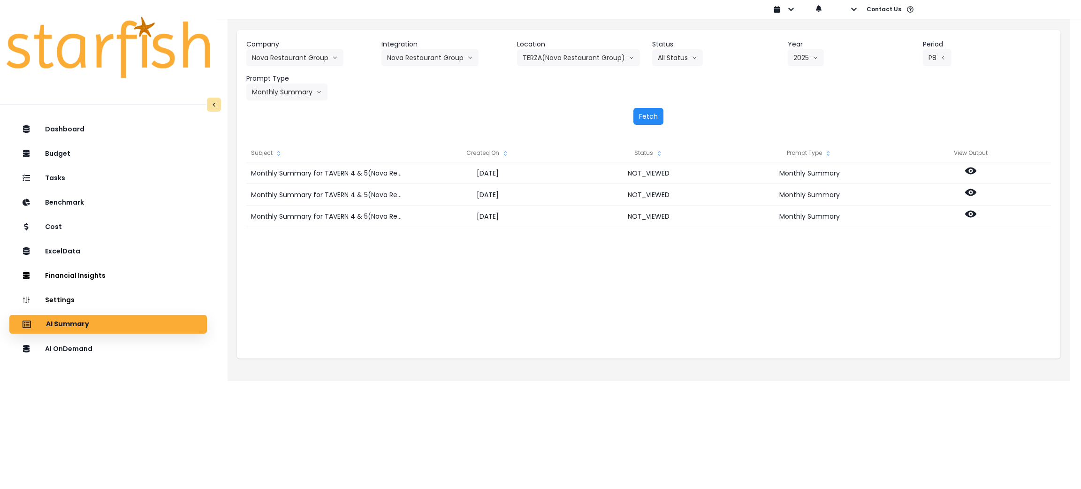
click at [651, 117] on button "Fetch" at bounding box center [648, 116] width 30 height 17
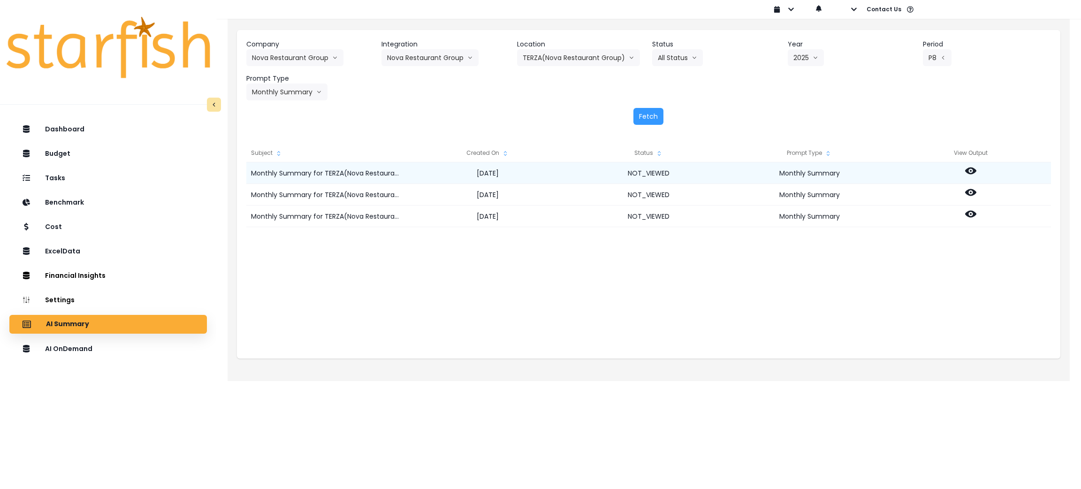
click at [967, 172] on icon at bounding box center [970, 170] width 11 height 7
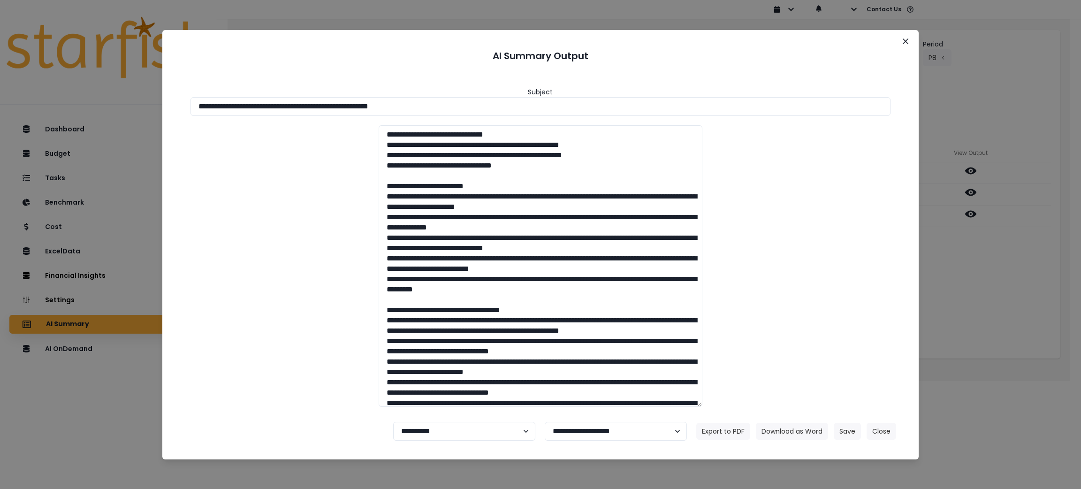
drag, startPoint x: 476, startPoint y: 102, endPoint x: 0, endPoint y: 77, distance: 476.9
click at [0, 77] on div "**********" at bounding box center [540, 244] width 1081 height 489
click at [798, 427] on button "Download as Word" at bounding box center [792, 431] width 72 height 17
click at [984, 296] on div "**********" at bounding box center [540, 244] width 1081 height 489
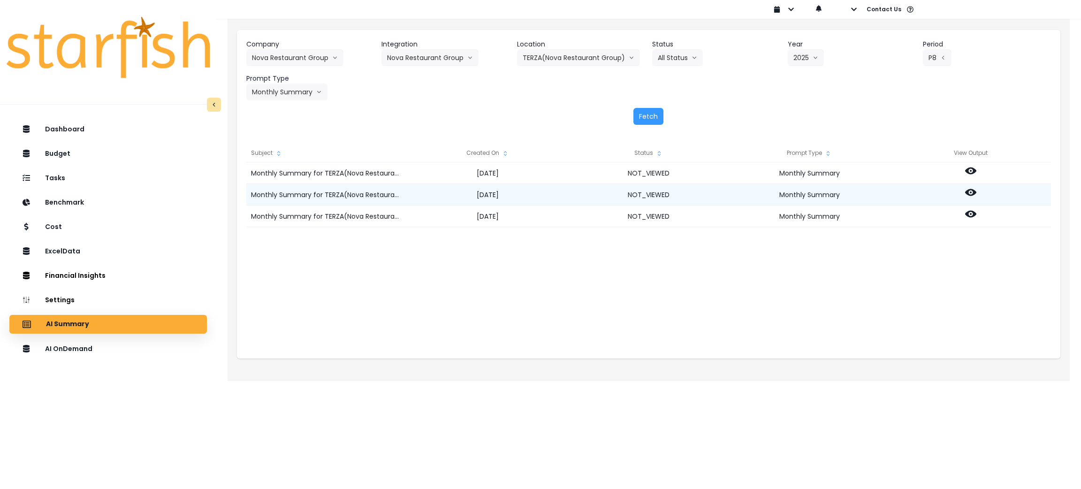
click at [968, 193] on icon at bounding box center [970, 192] width 11 height 7
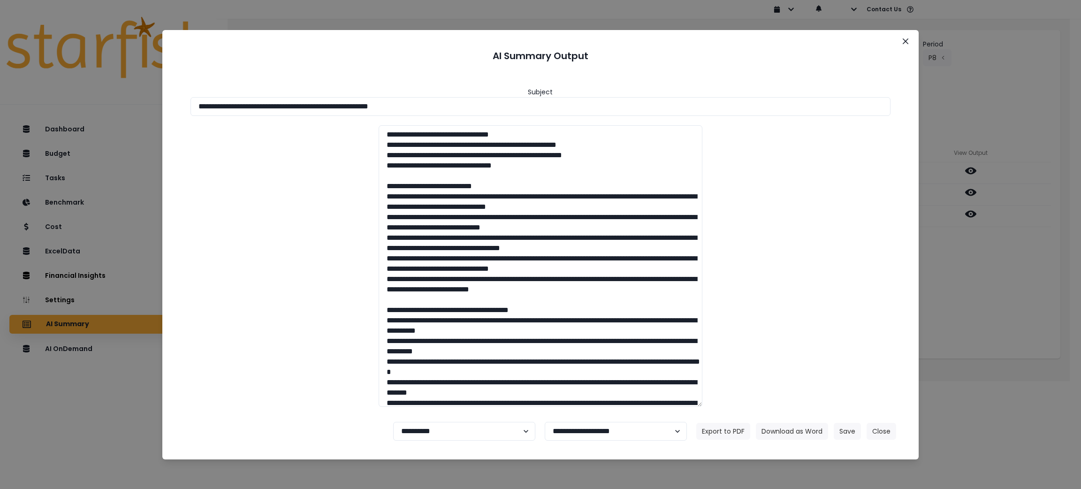
drag, startPoint x: 559, startPoint y: 110, endPoint x: 38, endPoint y: 74, distance: 522.0
click at [0, 46] on div "**********" at bounding box center [540, 244] width 1081 height 489
click at [794, 428] on button "Download as Word" at bounding box center [792, 431] width 72 height 17
drag, startPoint x: 968, startPoint y: 269, endPoint x: 969, endPoint y: 243, distance: 25.4
click at [969, 269] on div "**********" at bounding box center [540, 244] width 1081 height 489
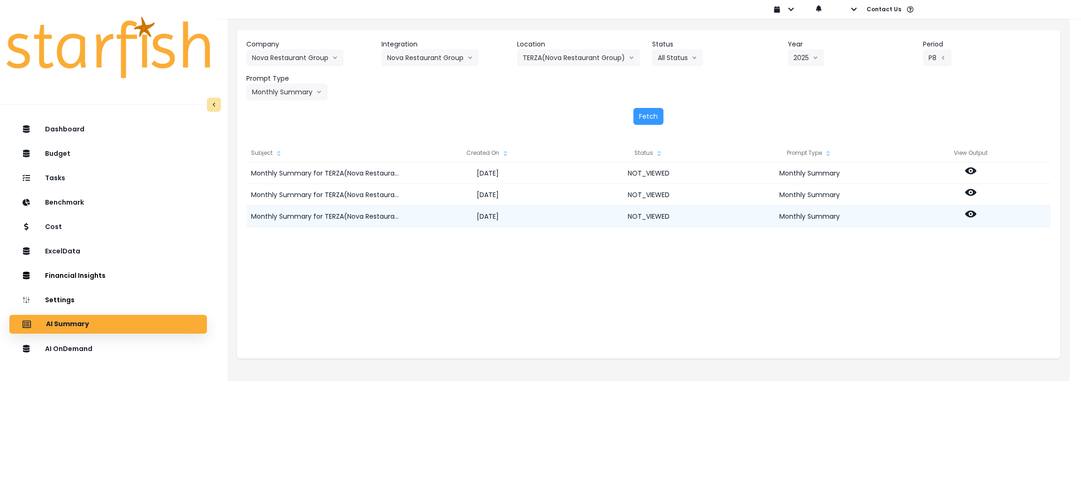
click at [966, 211] on icon at bounding box center [970, 213] width 11 height 11
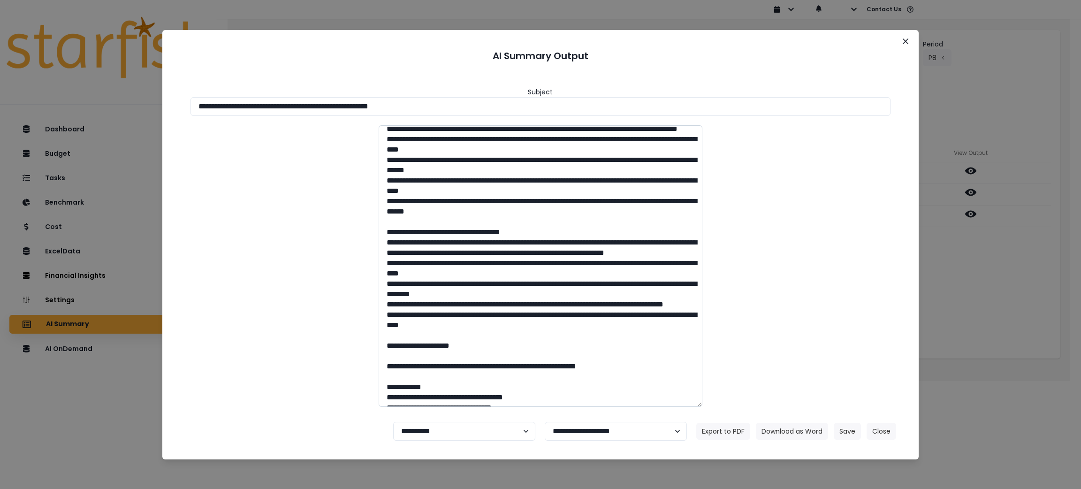
scroll to position [70, 0]
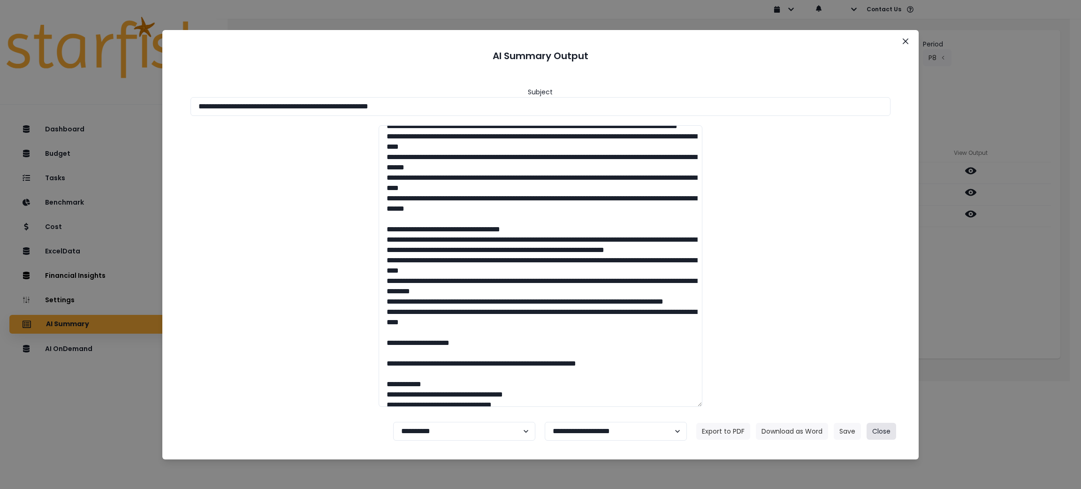
click at [880, 426] on button "Close" at bounding box center [882, 431] width 30 height 17
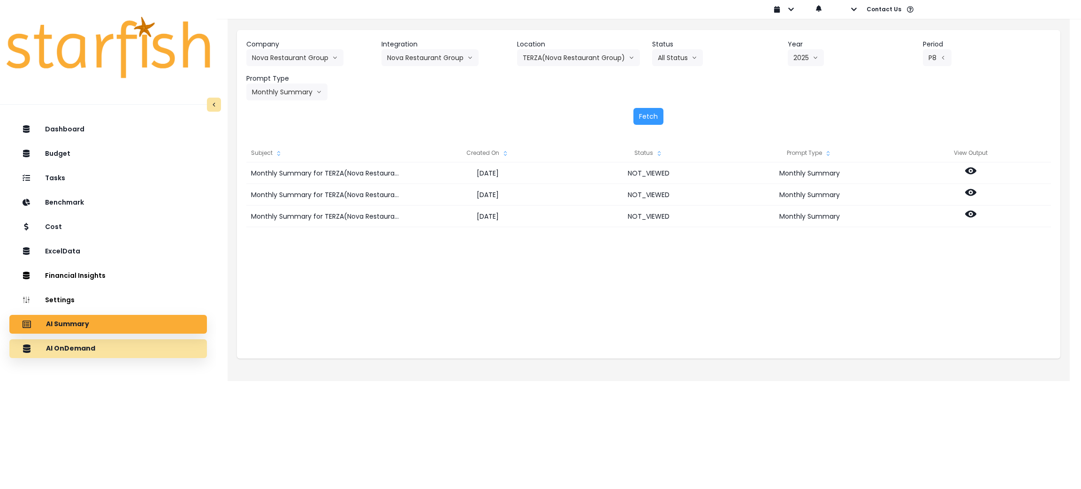
click at [90, 353] on div "AI OnDemand" at bounding box center [108, 349] width 182 height 20
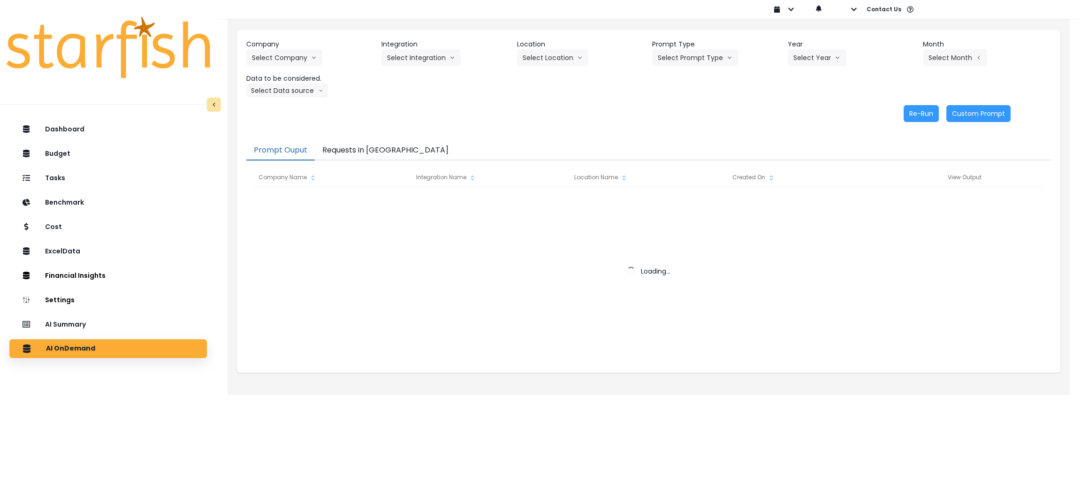
click at [345, 145] on button "Requests in [GEOGRAPHIC_DATA]" at bounding box center [385, 151] width 141 height 20
click at [646, 89] on div "Company Select Company Integration Select Integration Location Select Location …" at bounding box center [648, 68] width 805 height 58
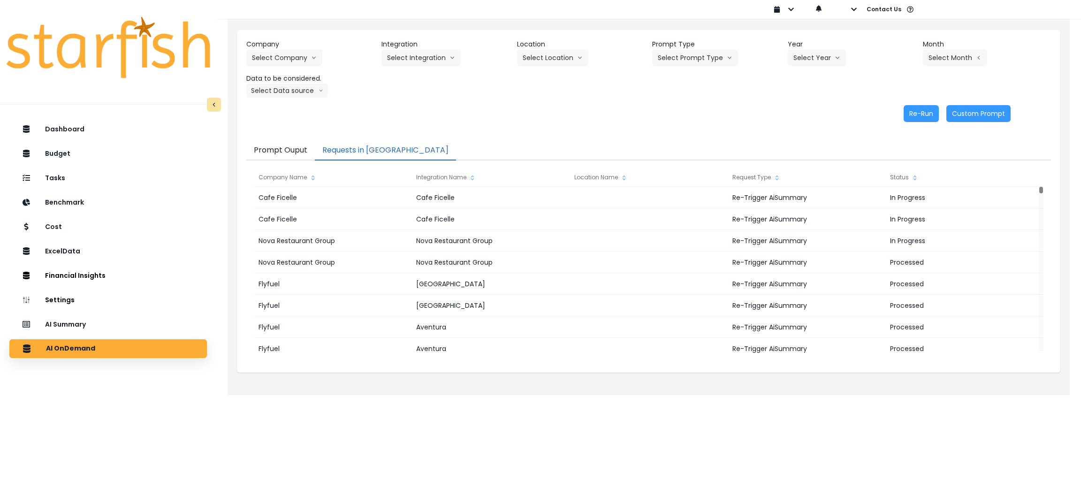
click at [654, 106] on div "Re-Run Custom Prompt" at bounding box center [628, 113] width 764 height 17
click at [106, 323] on div "AI Summary" at bounding box center [108, 324] width 182 height 20
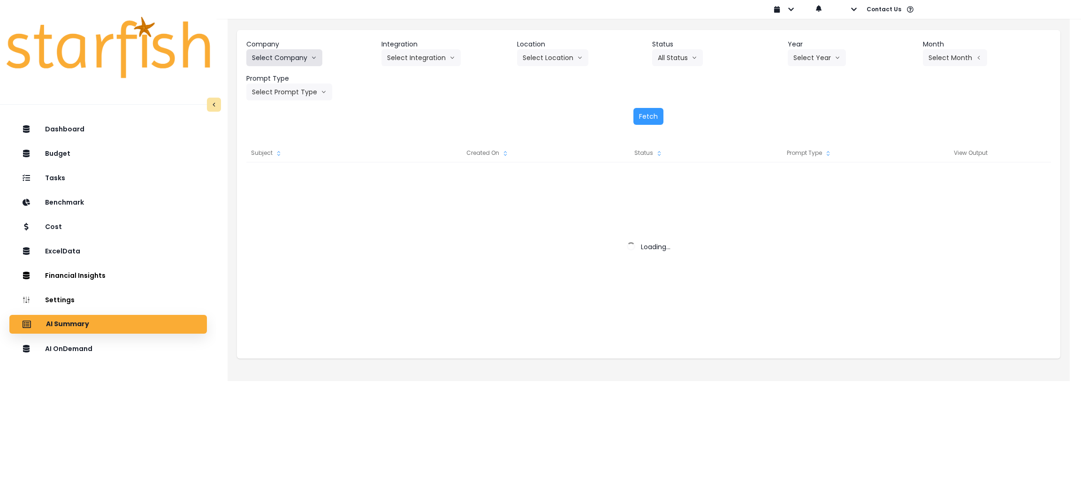
click at [309, 60] on button "Select Company" at bounding box center [284, 57] width 76 height 17
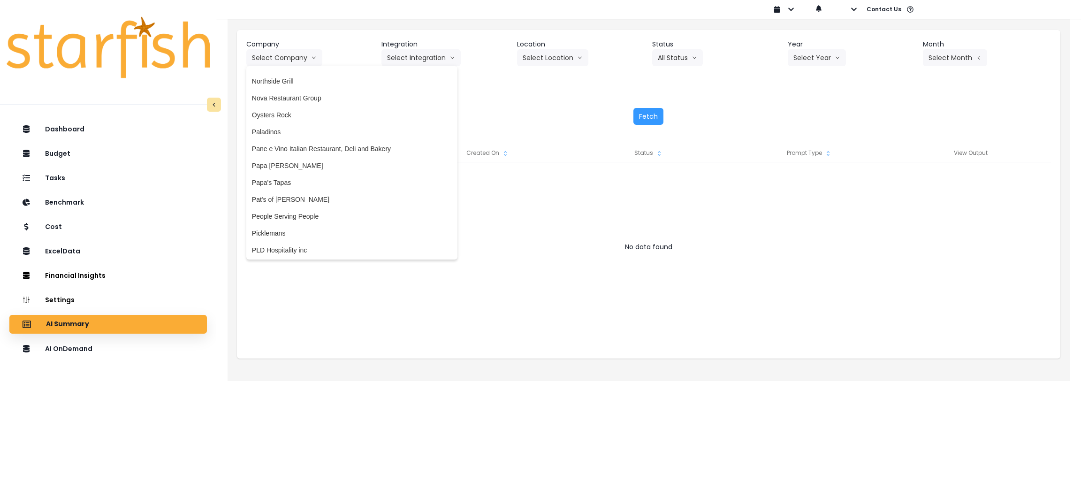
scroll to position [1477, 0]
click at [304, 106] on li "Nova Restaurant Group" at bounding box center [351, 103] width 211 height 17
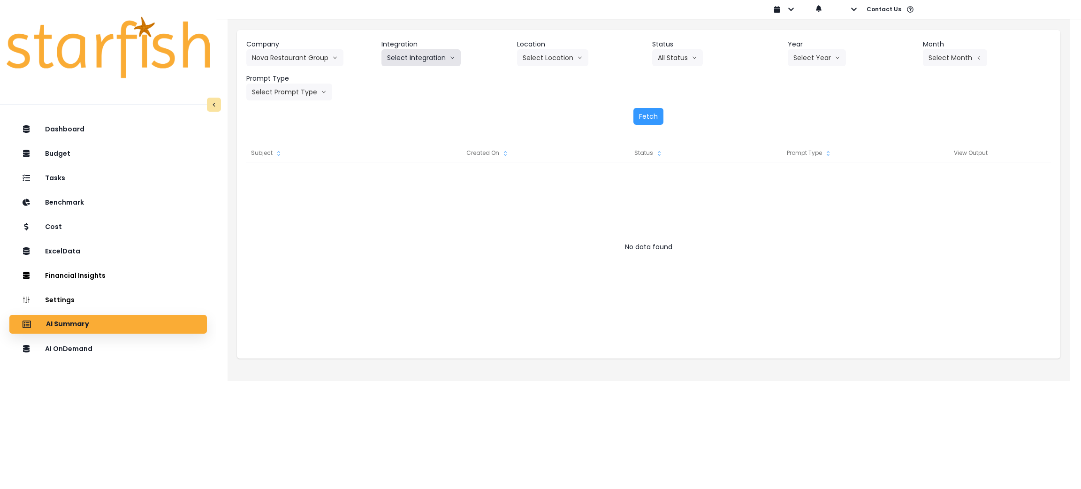
click at [418, 54] on button "Select Integration" at bounding box center [420, 57] width 79 height 17
click at [413, 80] on span "Nova Restaurant Group" at bounding box center [421, 77] width 69 height 9
click at [810, 53] on button "Select Year" at bounding box center [817, 57] width 58 height 17
click at [795, 109] on span "2025" at bounding box center [800, 110] width 15 height 9
click at [938, 53] on button "Select Period" at bounding box center [954, 57] width 63 height 17
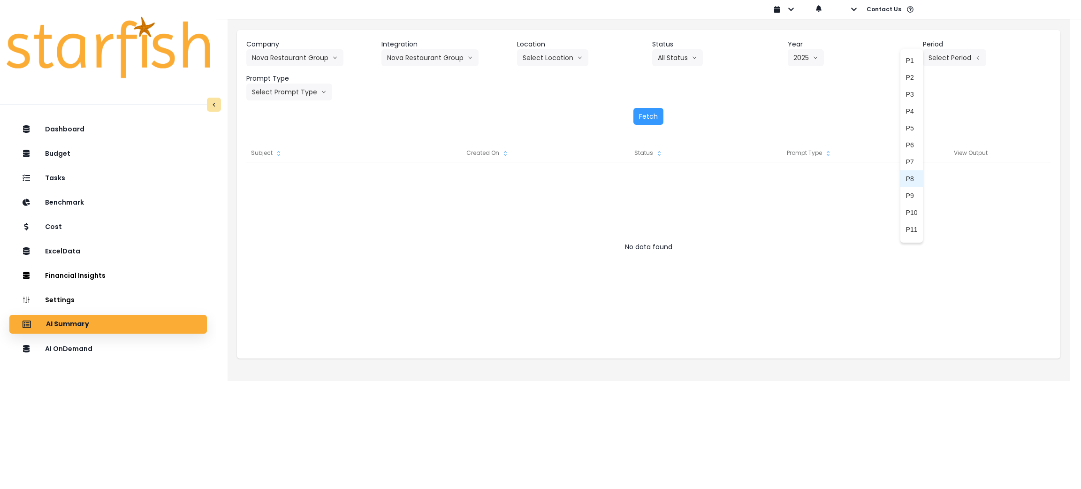
click at [906, 174] on span "P8" at bounding box center [912, 178] width 12 height 9
click at [318, 91] on button "Select Prompt Type" at bounding box center [289, 92] width 86 height 17
click at [286, 182] on span "Monthly Summary" at bounding box center [278, 179] width 53 height 9
click at [651, 120] on button "Fetch" at bounding box center [648, 116] width 30 height 17
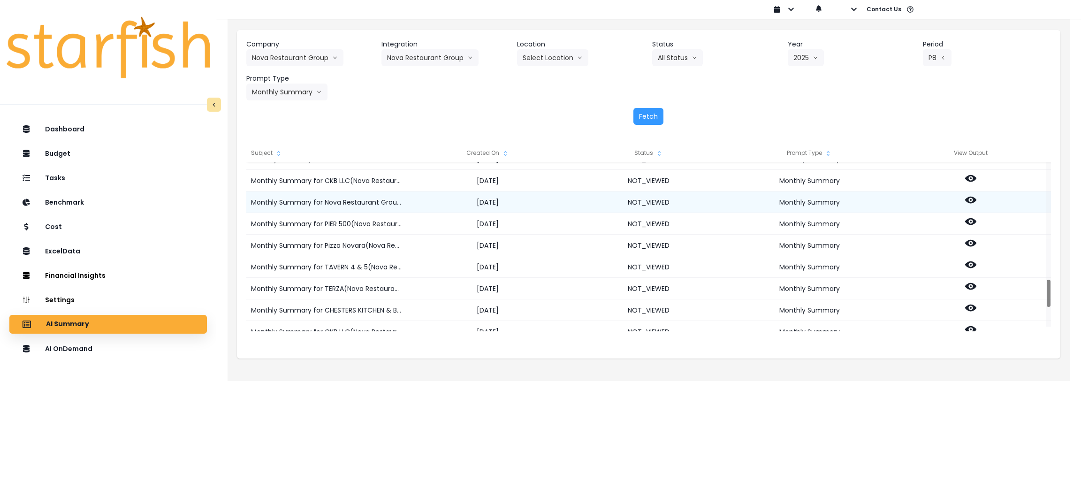
click at [969, 195] on icon at bounding box center [970, 199] width 11 height 11
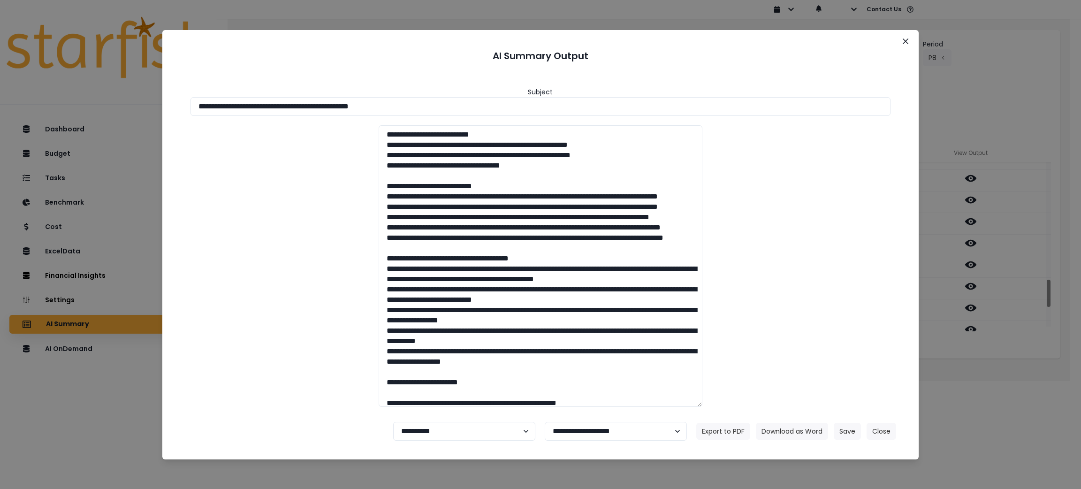
drag, startPoint x: 430, startPoint y: 106, endPoint x: 0, endPoint y: 61, distance: 432.1
click at [0, 61] on div "**********" at bounding box center [540, 244] width 1081 height 489
click at [809, 427] on button "Download as Word" at bounding box center [792, 431] width 72 height 17
click at [969, 367] on div "**********" at bounding box center [540, 244] width 1081 height 489
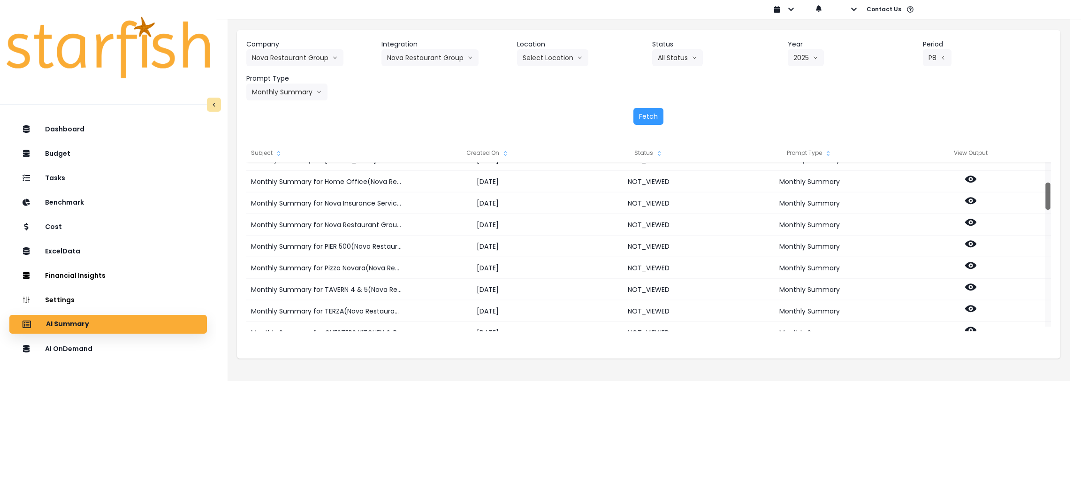
drag, startPoint x: 1048, startPoint y: 182, endPoint x: 1048, endPoint y: 203, distance: 20.2
click at [1048, 203] on div at bounding box center [1047, 195] width 5 height 27
click at [1048, 194] on div at bounding box center [1047, 195] width 5 height 27
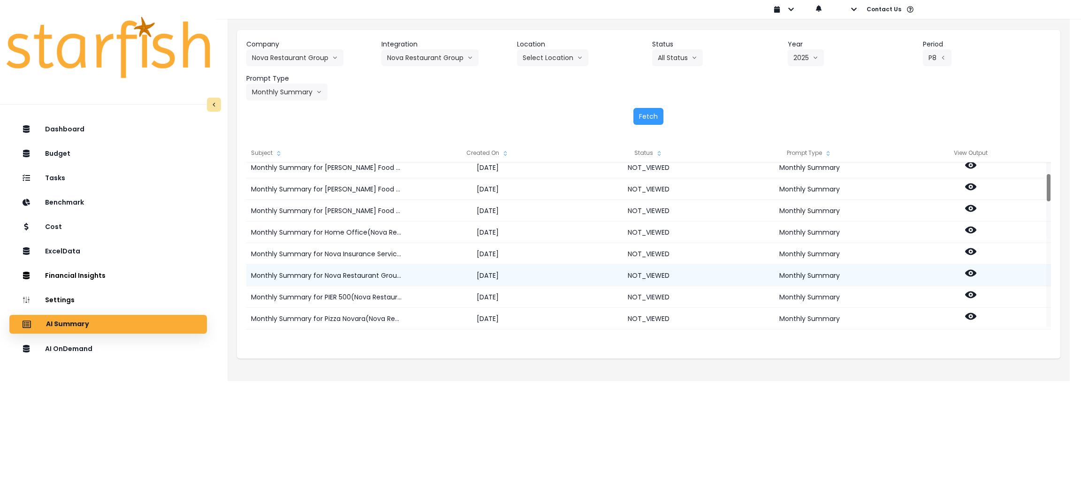
click at [969, 272] on icon at bounding box center [970, 272] width 11 height 11
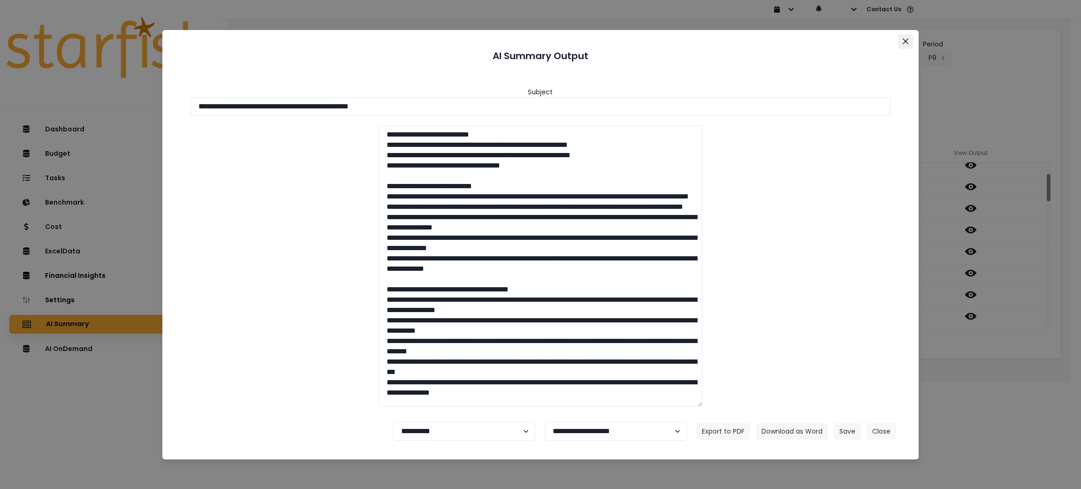
click at [911, 44] on button "Close" at bounding box center [905, 41] width 15 height 15
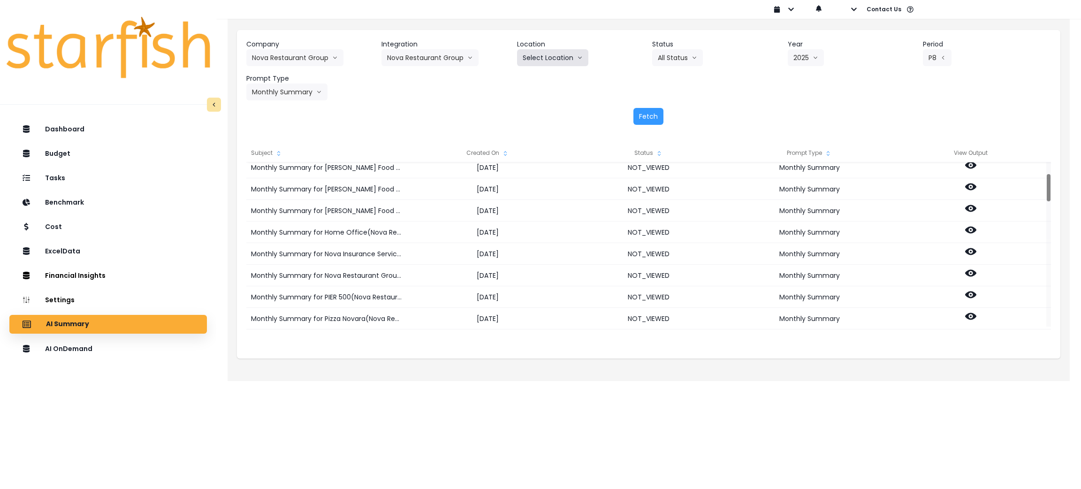
click at [562, 53] on button "Select Location" at bounding box center [552, 57] width 71 height 17
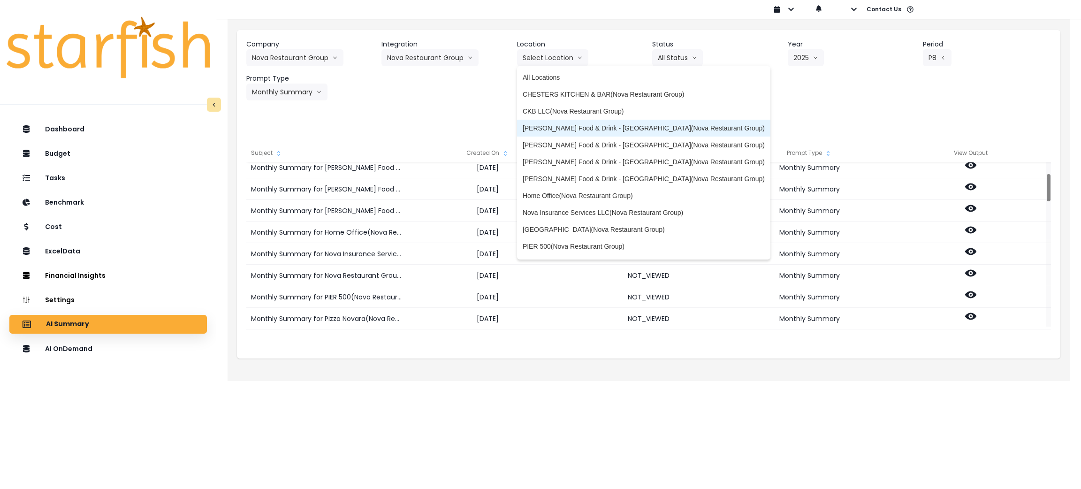
click at [557, 122] on li "[PERSON_NAME] Food & Drink - [GEOGRAPHIC_DATA](Nova Restaurant Group)" at bounding box center [643, 128] width 253 height 17
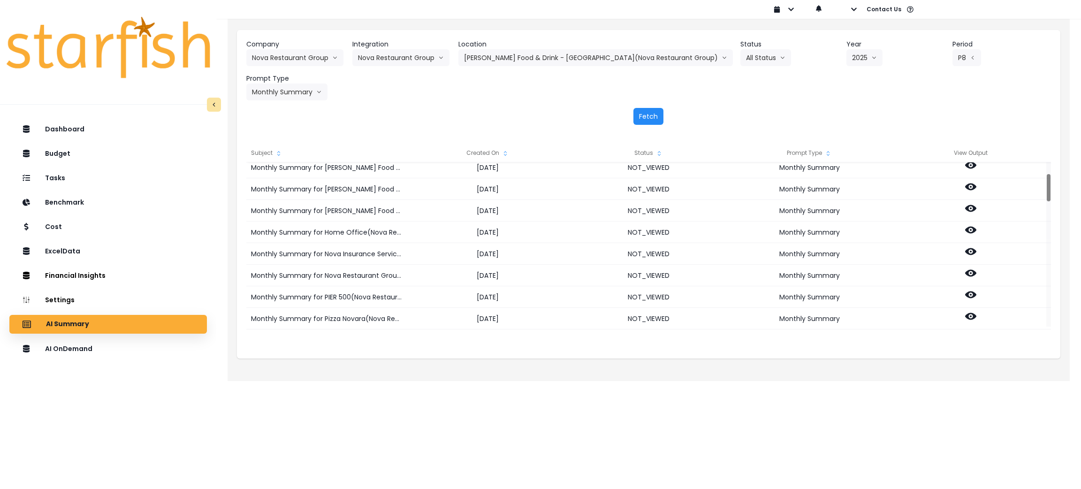
click at [649, 113] on button "Fetch" at bounding box center [648, 116] width 30 height 17
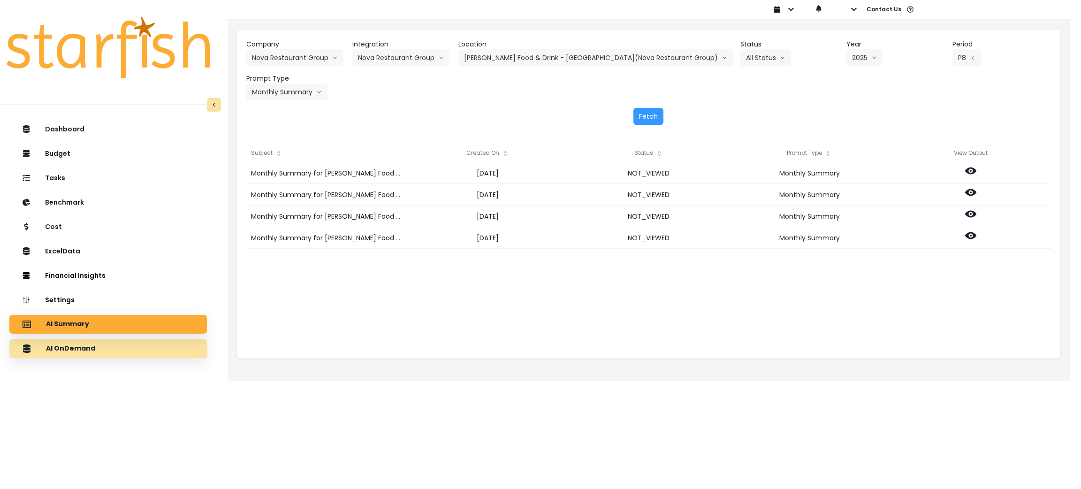
click at [75, 356] on div "AI OnDemand" at bounding box center [108, 349] width 182 height 20
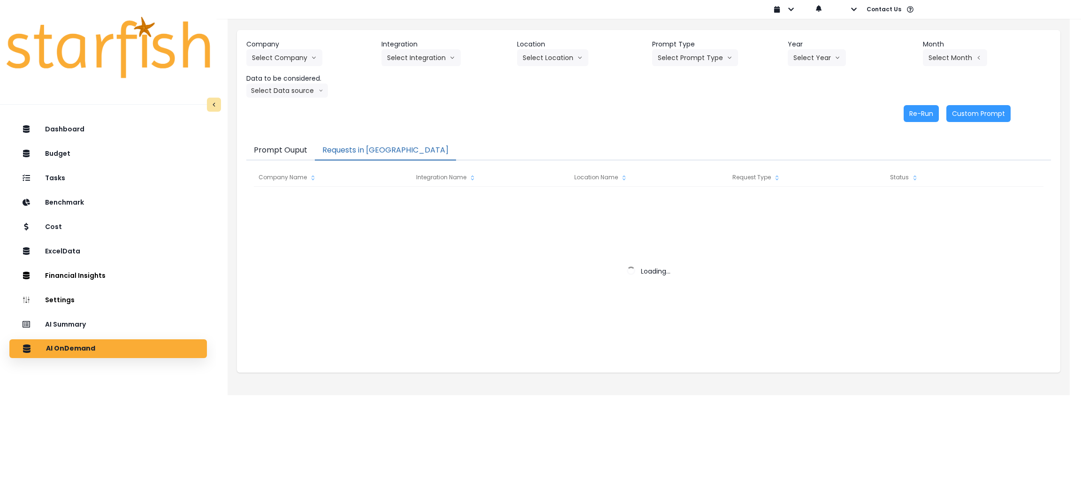
click at [375, 151] on button "Requests in [GEOGRAPHIC_DATA]" at bounding box center [385, 151] width 141 height 20
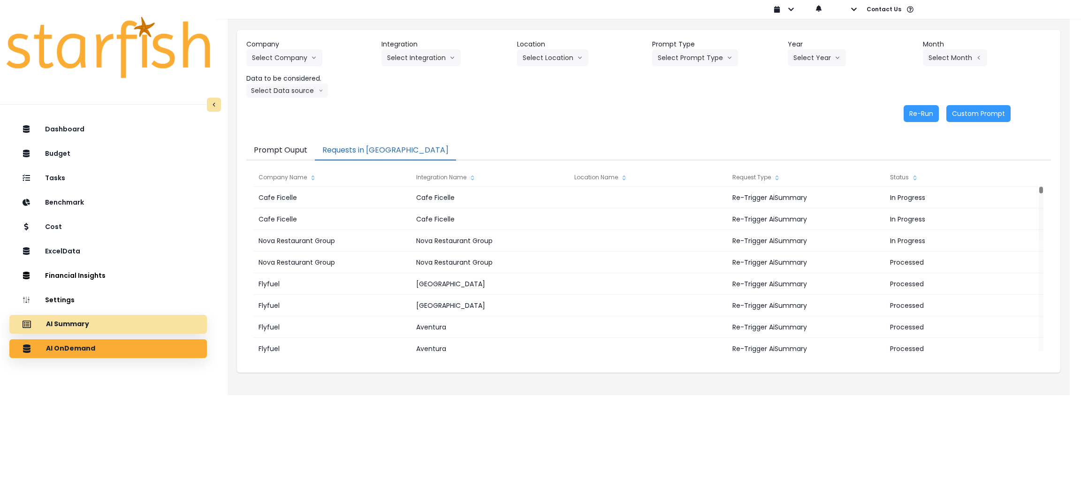
click at [114, 320] on div "AI Summary" at bounding box center [108, 324] width 182 height 20
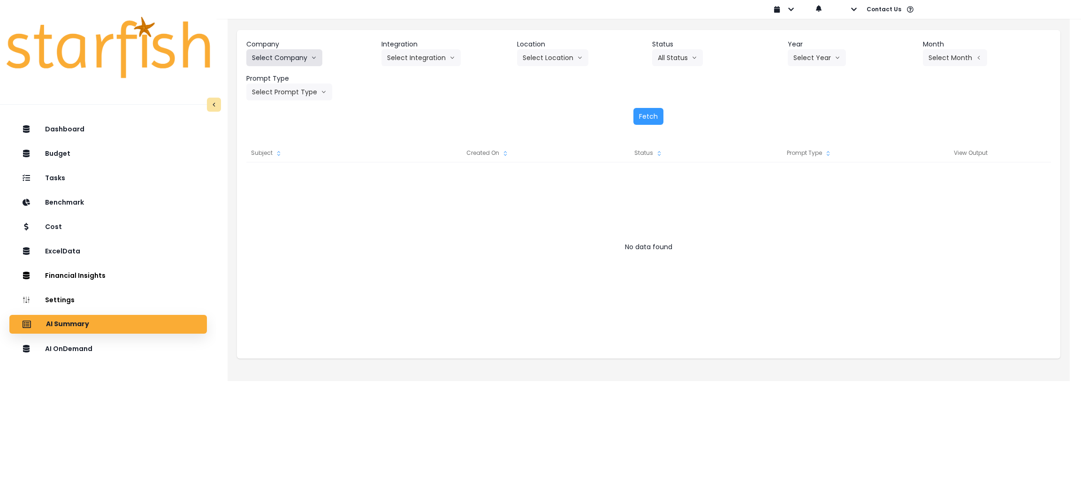
click at [284, 58] on button "Select Company" at bounding box center [284, 57] width 76 height 17
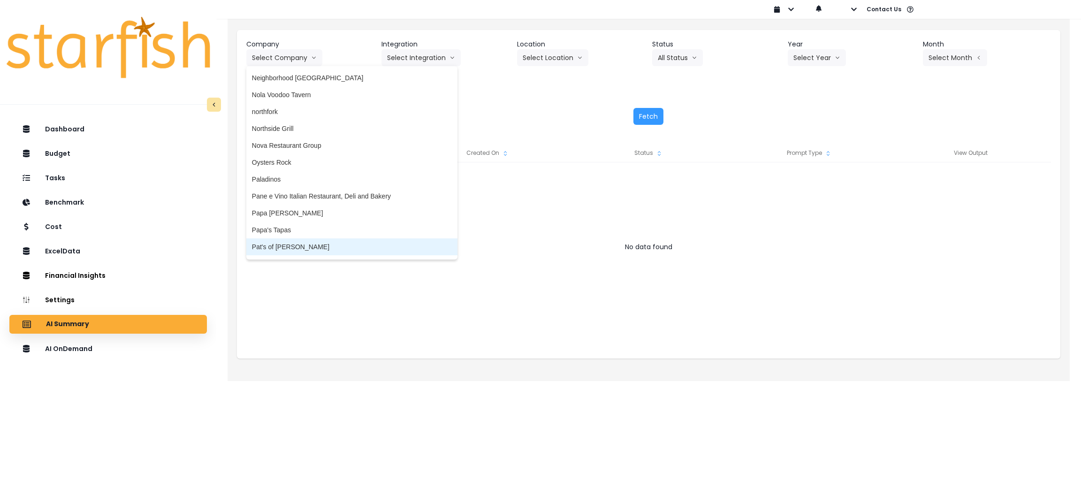
scroll to position [1407, 0]
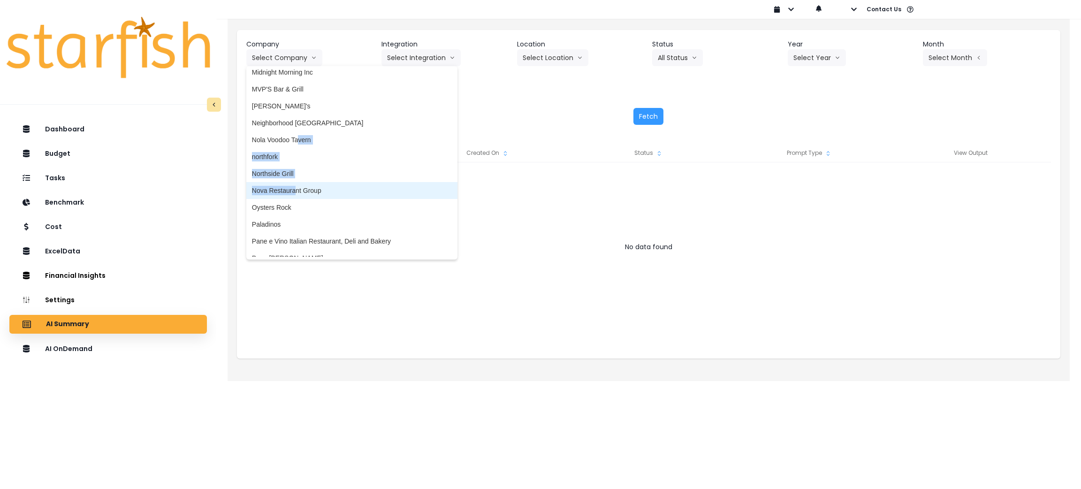
drag, startPoint x: 299, startPoint y: 136, endPoint x: 295, endPoint y: 196, distance: 59.7
click at [295, 196] on div "86 Costs Asti Bagel Cafe Balance Grille Bald Ginger Bar Business Podcast Bean &…" at bounding box center [351, 163] width 211 height 188
click at [296, 187] on span "Nova Restaurant Group" at bounding box center [352, 190] width 200 height 9
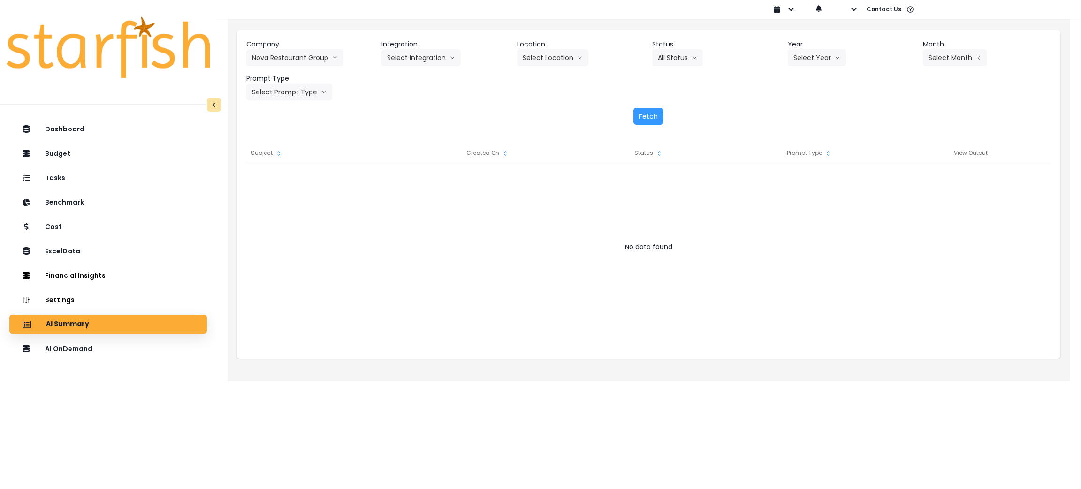
click at [454, 116] on div "Fetch" at bounding box center [648, 116] width 805 height 17
click at [438, 57] on button "Select Integration" at bounding box center [420, 57] width 79 height 17
click at [404, 77] on span "Nova Restaurant Group" at bounding box center [421, 77] width 69 height 9
click at [564, 55] on button "Select Location" at bounding box center [552, 57] width 71 height 17
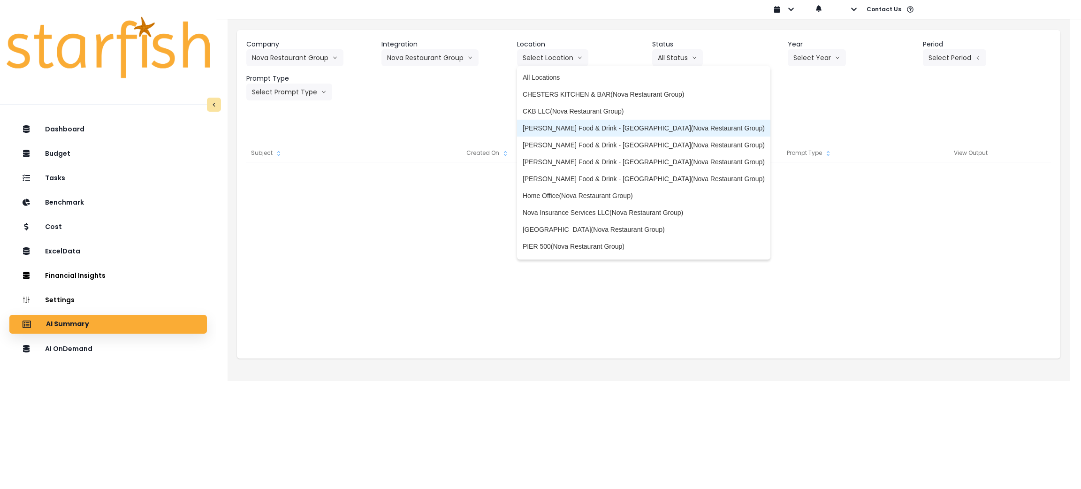
click at [567, 127] on span "[PERSON_NAME] Food & Drink - [GEOGRAPHIC_DATA](Nova Restaurant Group)" at bounding box center [644, 127] width 242 height 9
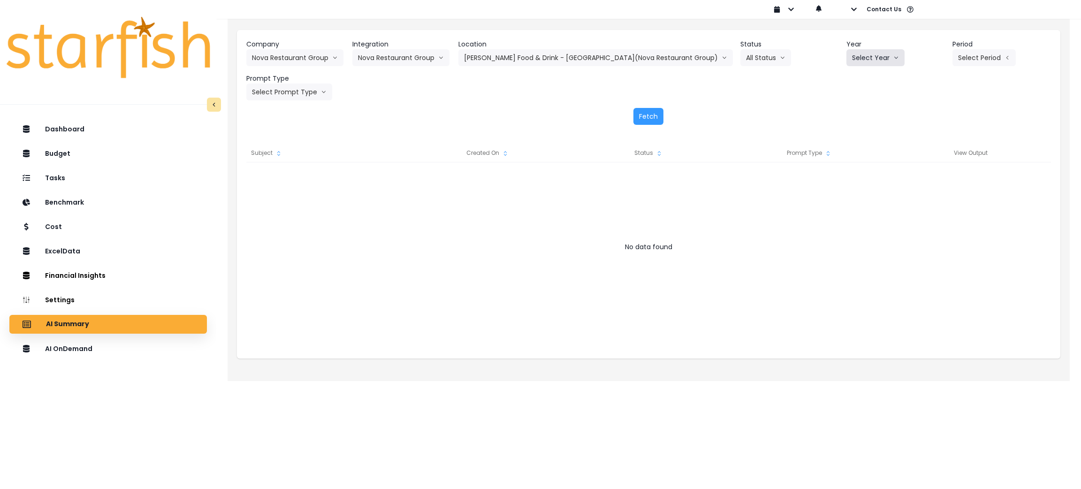
click at [862, 56] on button "Select Year" at bounding box center [875, 57] width 58 height 17
click at [852, 112] on span "2025" at bounding box center [859, 110] width 15 height 9
click at [959, 57] on button "Select Period" at bounding box center [983, 57] width 63 height 17
click at [935, 179] on span "P8" at bounding box center [941, 178] width 12 height 9
click at [289, 90] on button "Select Prompt Type" at bounding box center [289, 92] width 86 height 17
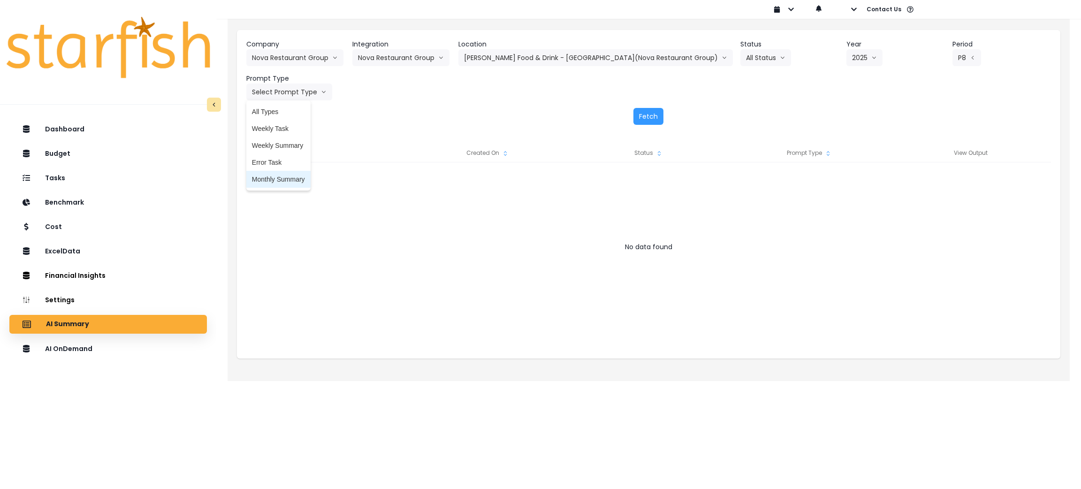
click at [280, 183] on span "Monthly Summary" at bounding box center [278, 179] width 53 height 9
click at [645, 115] on button "Fetch" at bounding box center [648, 116] width 30 height 17
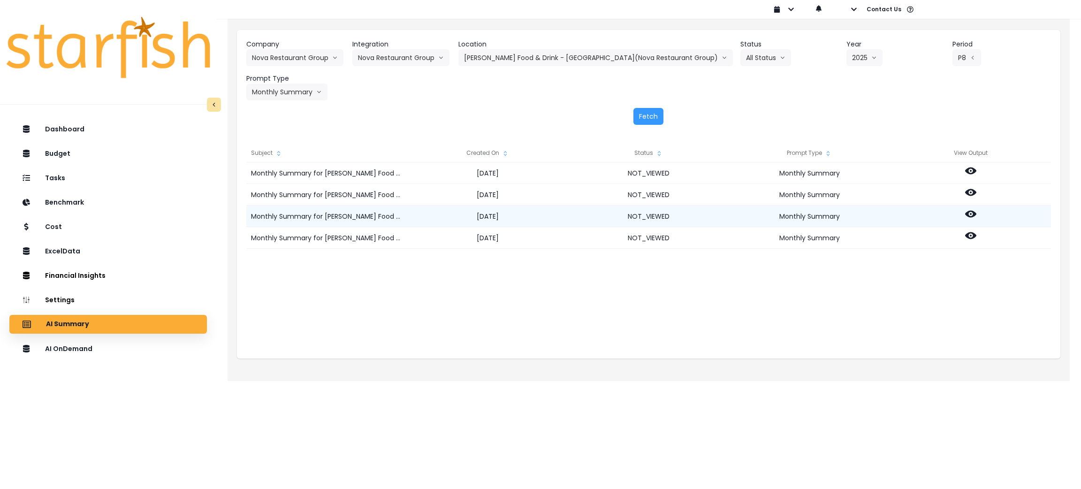
click at [973, 213] on icon at bounding box center [970, 214] width 11 height 7
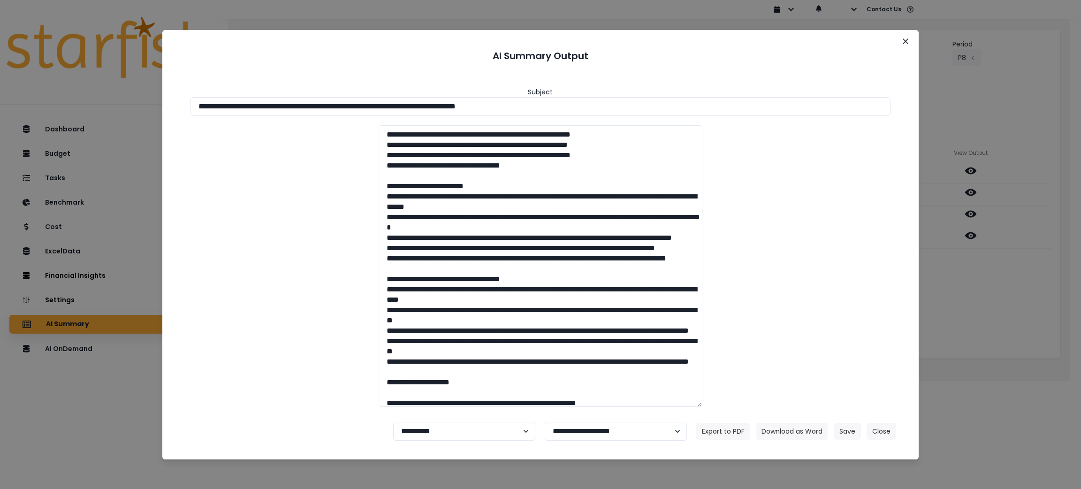
drag, startPoint x: 604, startPoint y: 106, endPoint x: 0, endPoint y: 92, distance: 604.0
click at [0, 92] on div "**********" at bounding box center [540, 244] width 1081 height 489
click at [613, 67] on header "AI Summary Output" at bounding box center [541, 55] width 734 height 29
drag, startPoint x: 599, startPoint y: 109, endPoint x: 9, endPoint y: 114, distance: 589.7
click at [9, 114] on div "**********" at bounding box center [540, 244] width 1081 height 489
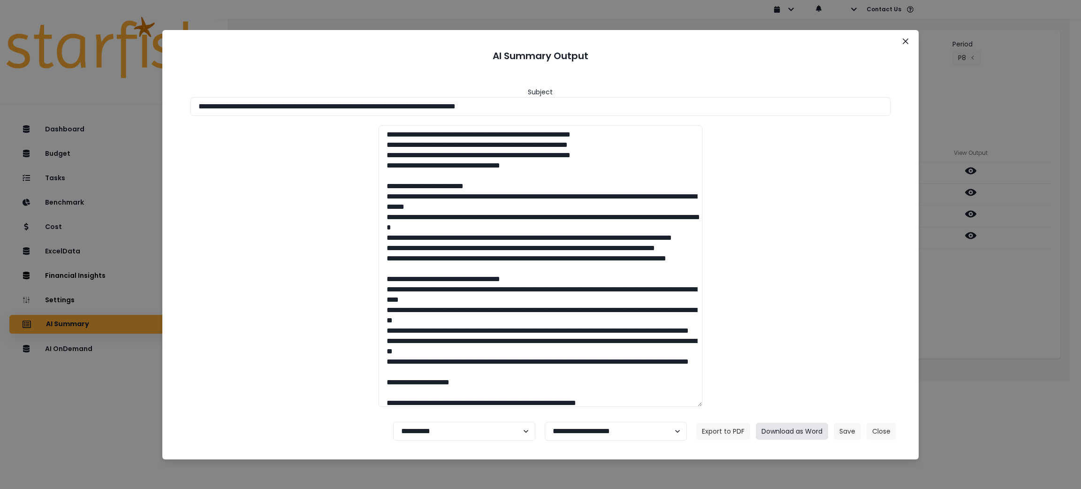
click at [786, 430] on button "Download as Word" at bounding box center [792, 431] width 72 height 17
click at [982, 385] on div "**********" at bounding box center [540, 244] width 1081 height 489
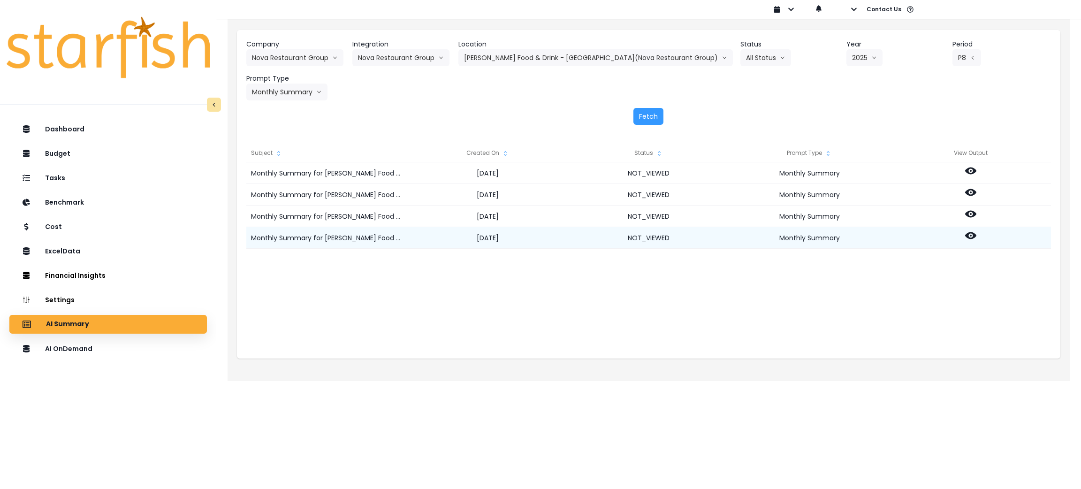
click at [972, 228] on div at bounding box center [970, 238] width 161 height 22
click at [972, 232] on icon at bounding box center [970, 235] width 11 height 7
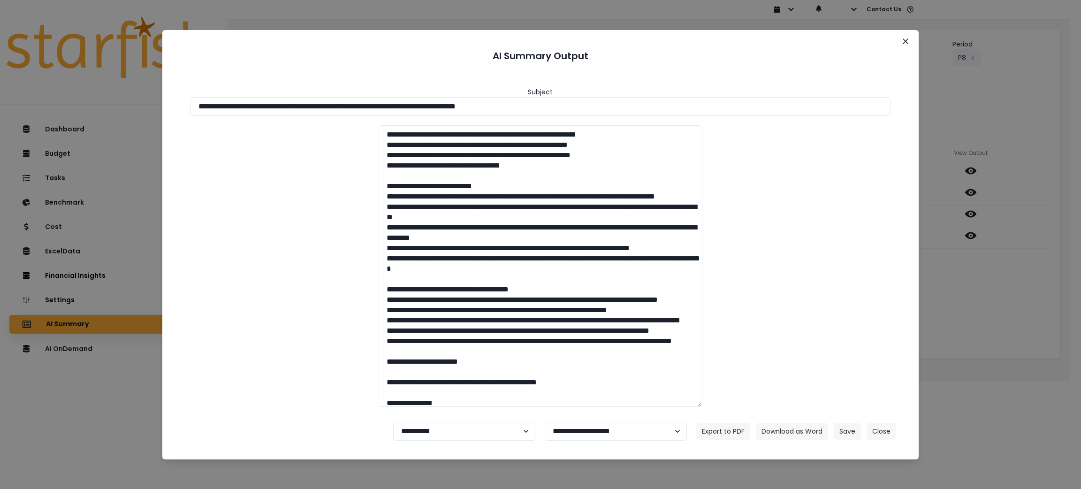
drag, startPoint x: 615, startPoint y: 104, endPoint x: 16, endPoint y: 62, distance: 600.6
click at [0, 62] on div "**********" at bounding box center [540, 244] width 1081 height 489
click at [779, 434] on button "Download as Word" at bounding box center [792, 431] width 72 height 17
click at [883, 430] on button "Close" at bounding box center [882, 431] width 30 height 17
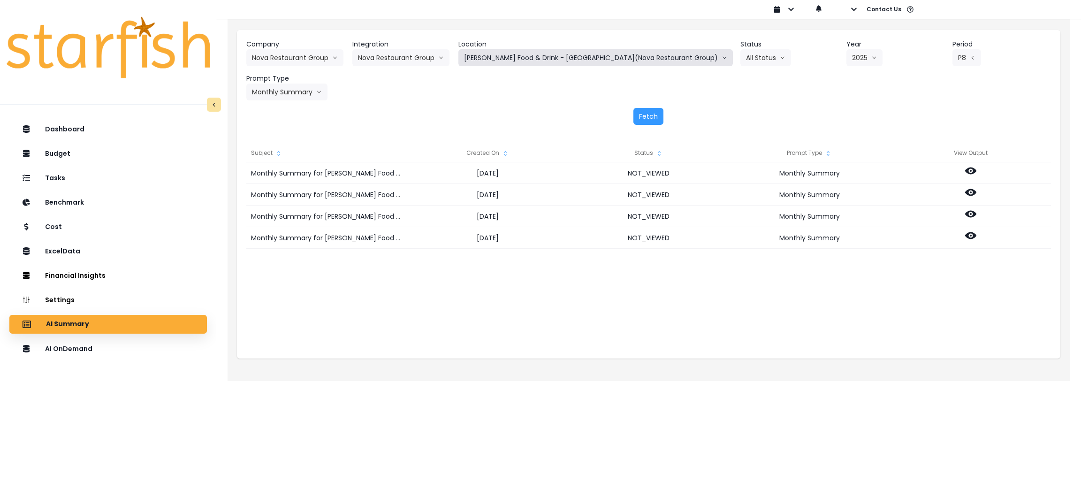
click at [564, 62] on button "[PERSON_NAME] Food & Drink - [GEOGRAPHIC_DATA](Nova Restaurant Group)" at bounding box center [595, 57] width 274 height 17
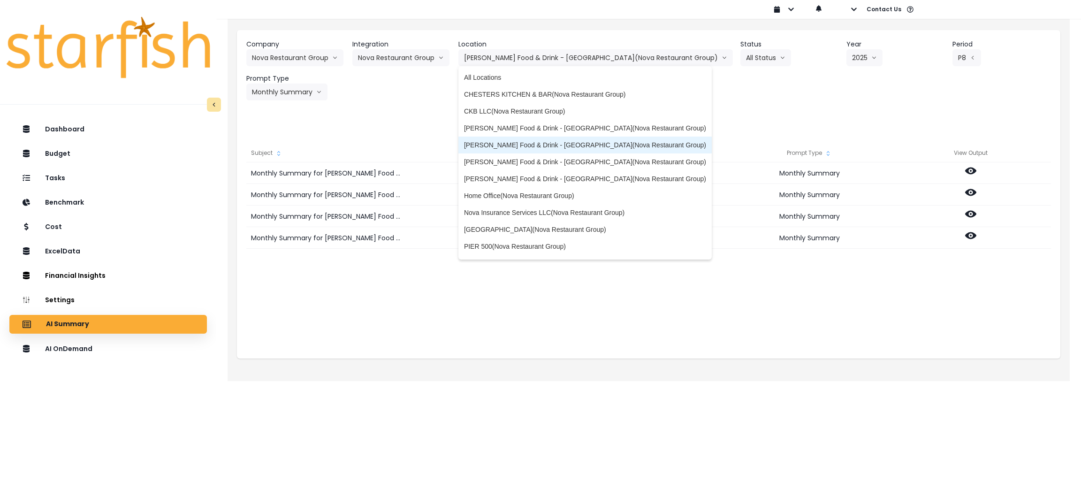
click at [570, 143] on span "[PERSON_NAME] Food & Drink - [GEOGRAPHIC_DATA](Nova Restaurant Group)" at bounding box center [585, 144] width 242 height 9
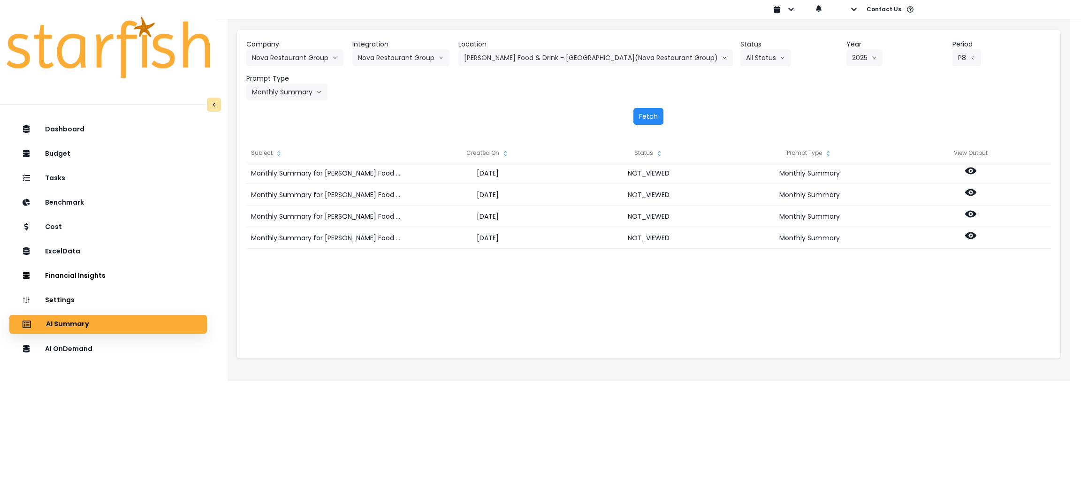
click at [642, 118] on button "Fetch" at bounding box center [648, 116] width 30 height 17
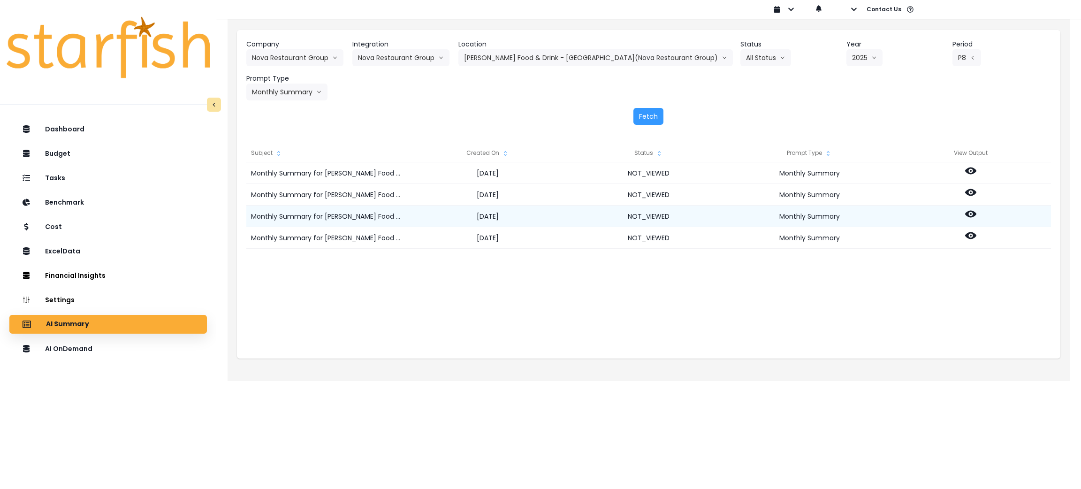
click at [970, 213] on circle at bounding box center [971, 214] width 2 height 2
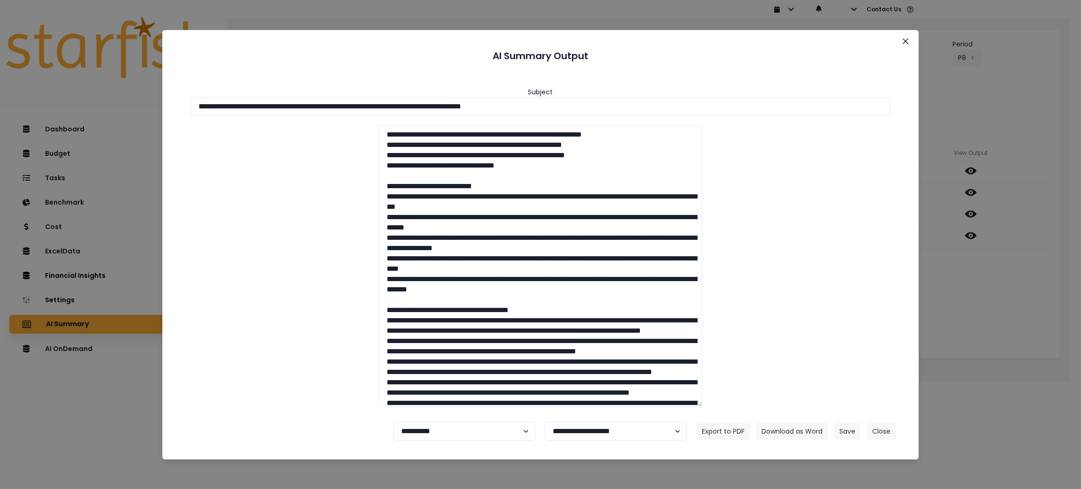
click at [1049, 295] on div "**********" at bounding box center [540, 244] width 1081 height 489
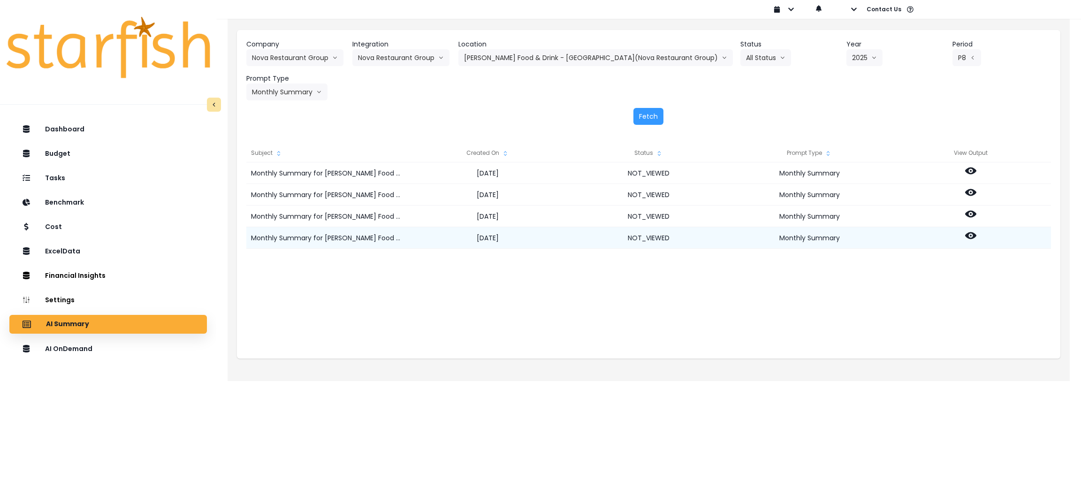
click at [972, 234] on icon at bounding box center [970, 235] width 11 height 11
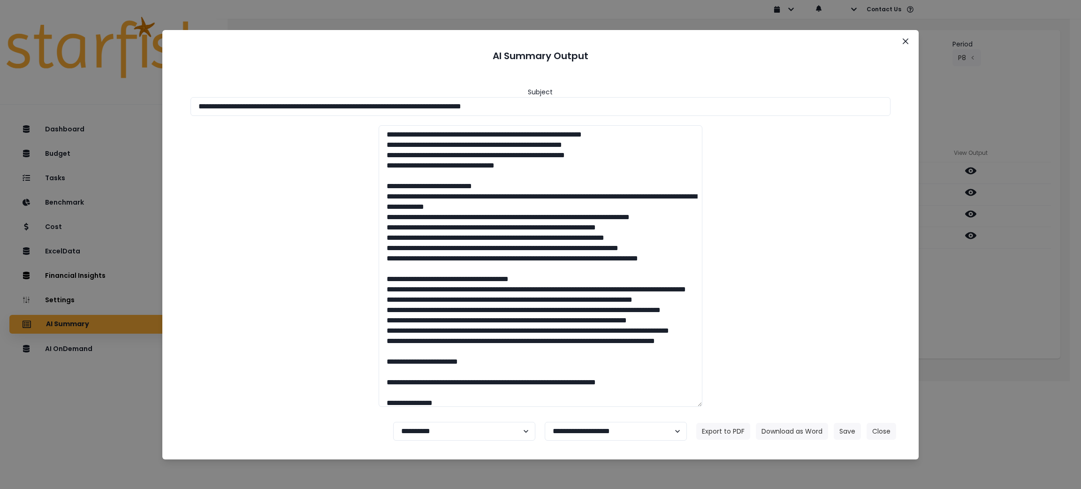
click at [982, 295] on div "**********" at bounding box center [540, 244] width 1081 height 489
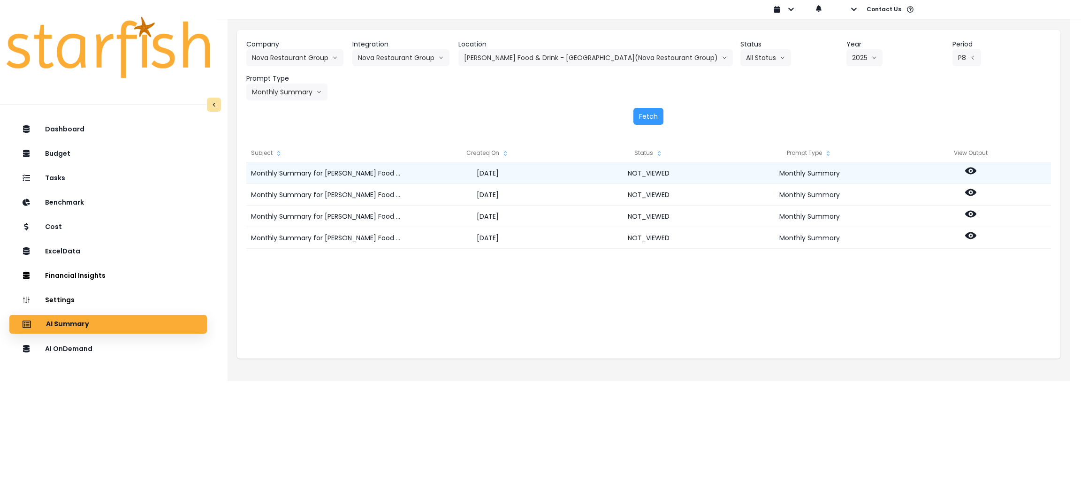
click at [970, 174] on icon at bounding box center [970, 170] width 11 height 7
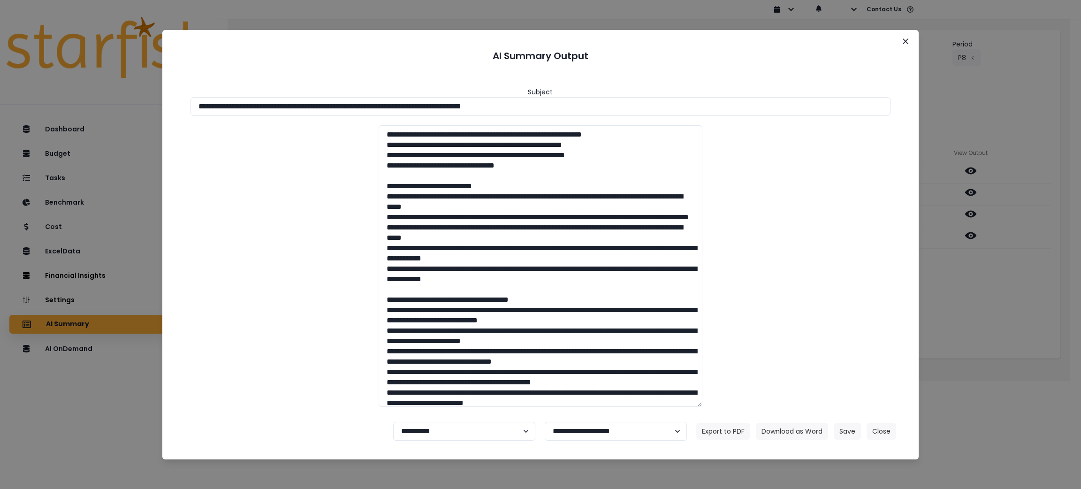
click at [1000, 294] on div "**********" at bounding box center [540, 244] width 1081 height 489
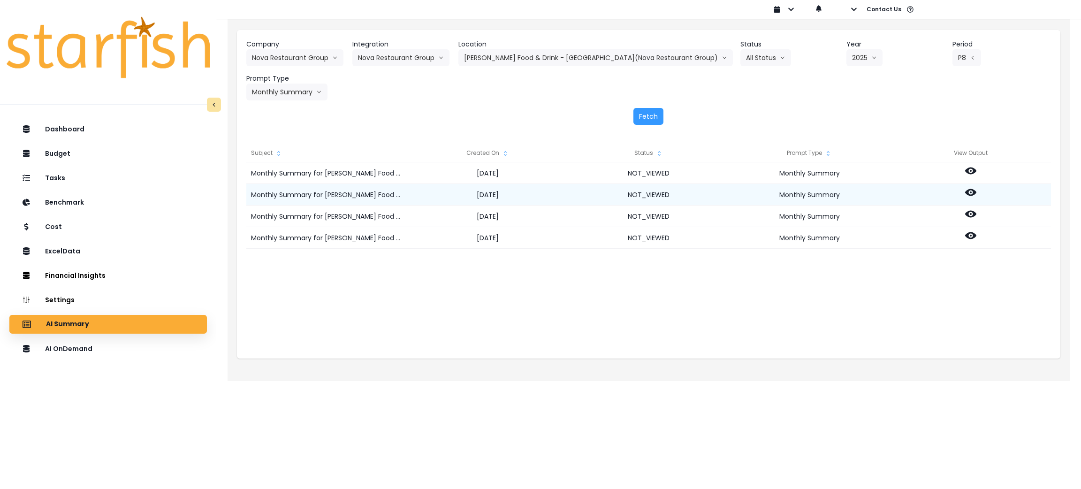
click at [972, 191] on icon at bounding box center [970, 192] width 11 height 11
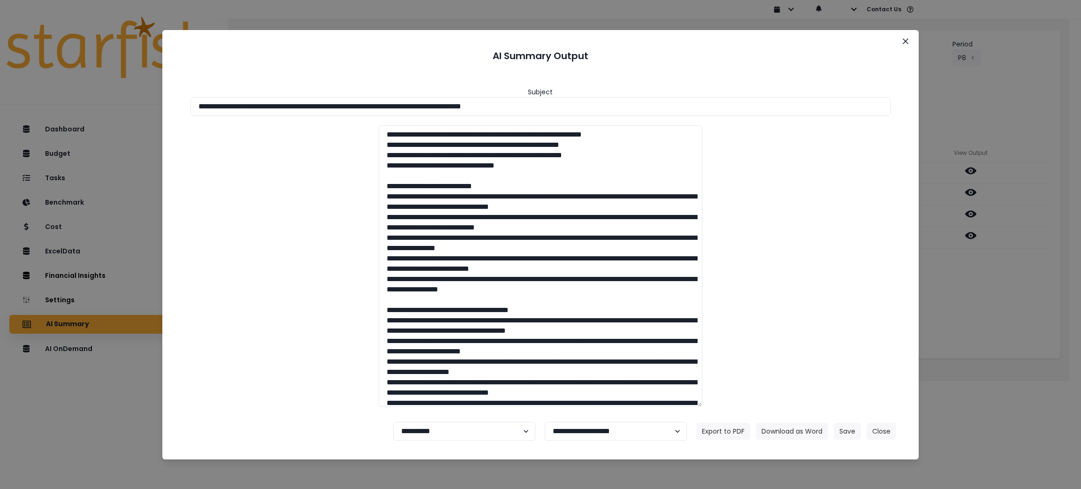
click at [993, 288] on div "**********" at bounding box center [540, 244] width 1081 height 489
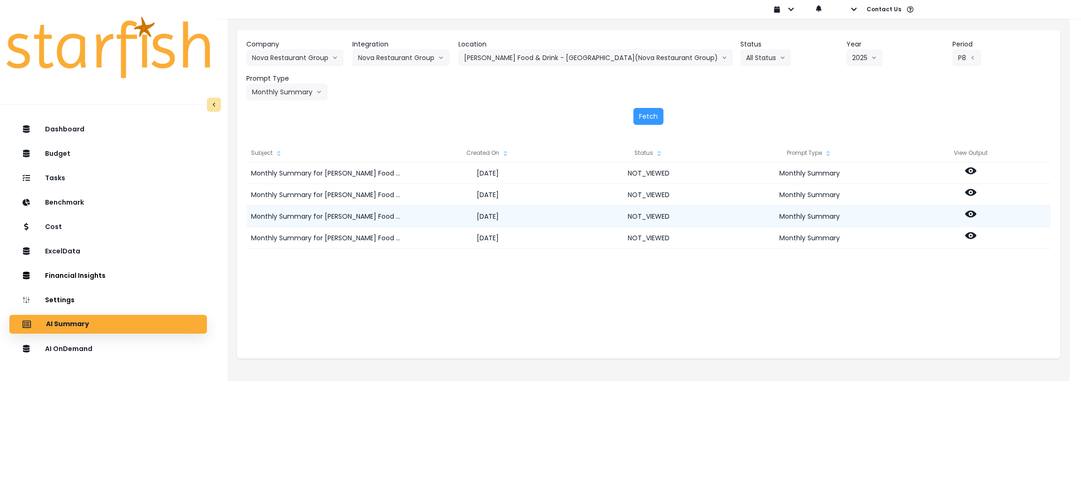
click at [966, 213] on icon at bounding box center [970, 214] width 11 height 7
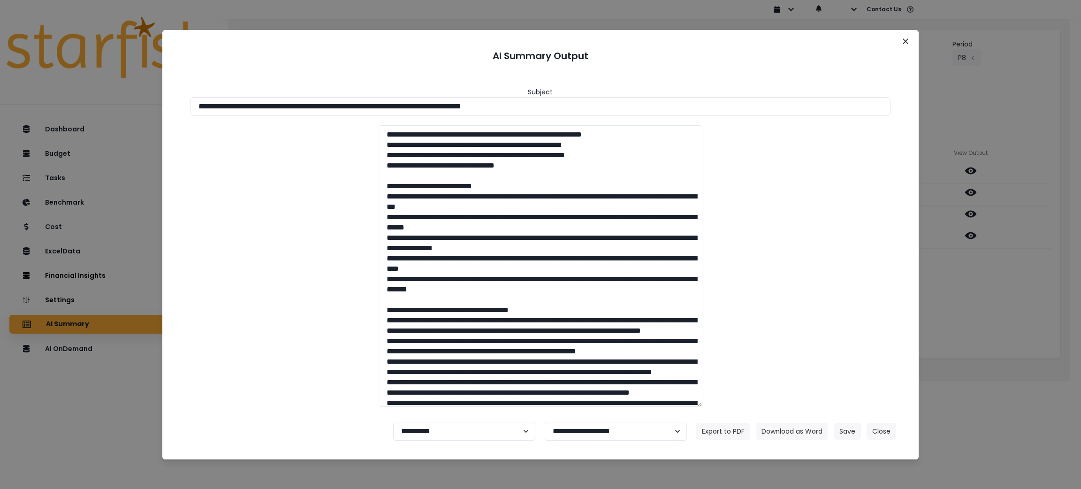
click at [990, 312] on div "**********" at bounding box center [540, 244] width 1081 height 489
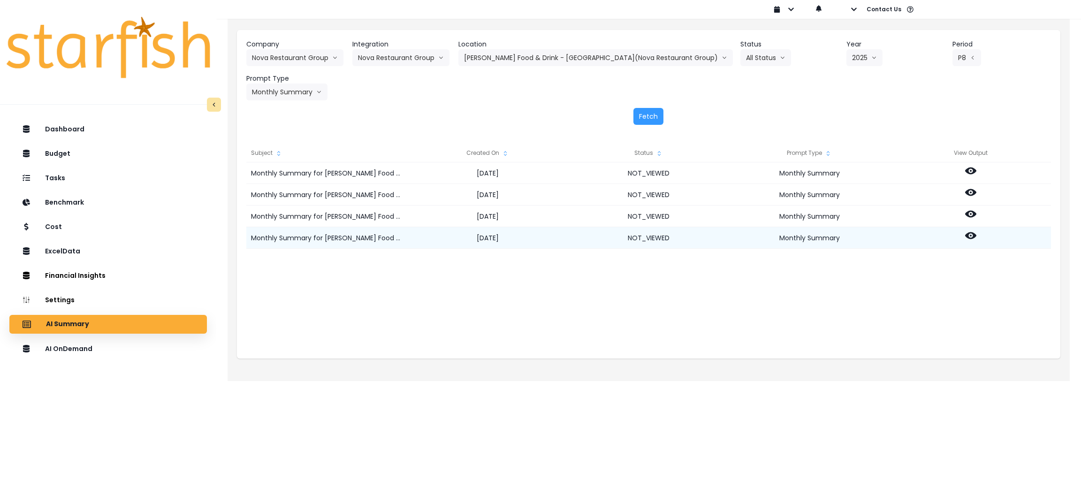
click at [966, 235] on icon at bounding box center [970, 235] width 11 height 7
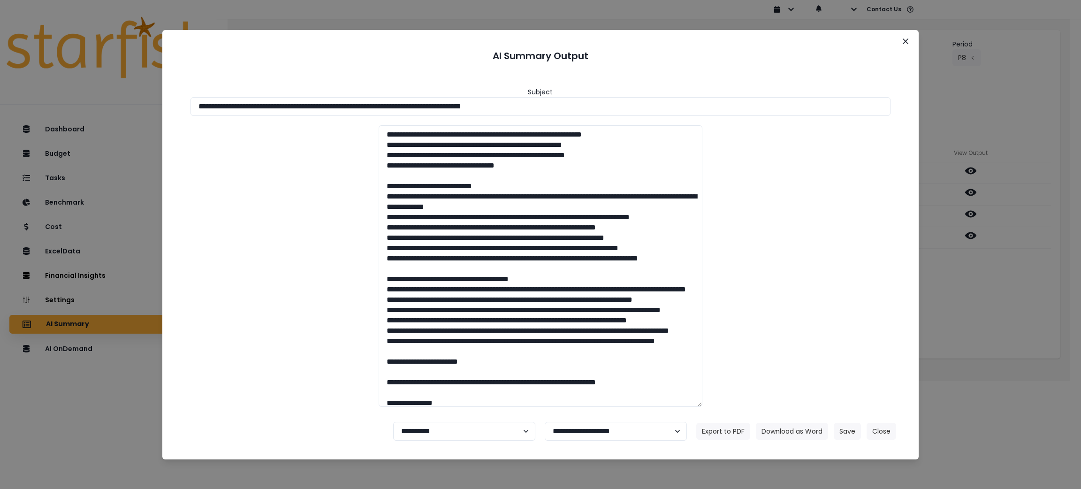
click at [970, 322] on div "**********" at bounding box center [540, 244] width 1081 height 489
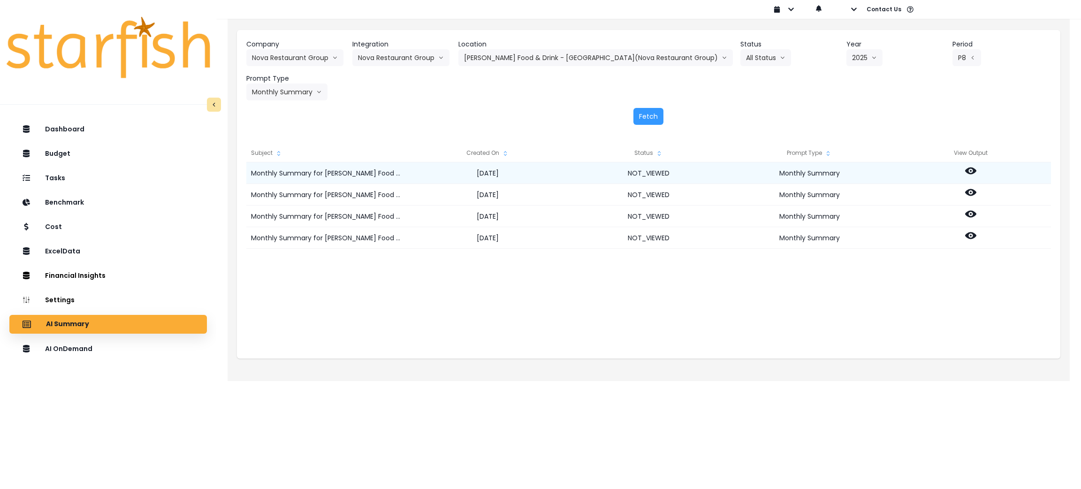
click at [969, 171] on icon at bounding box center [970, 170] width 11 height 11
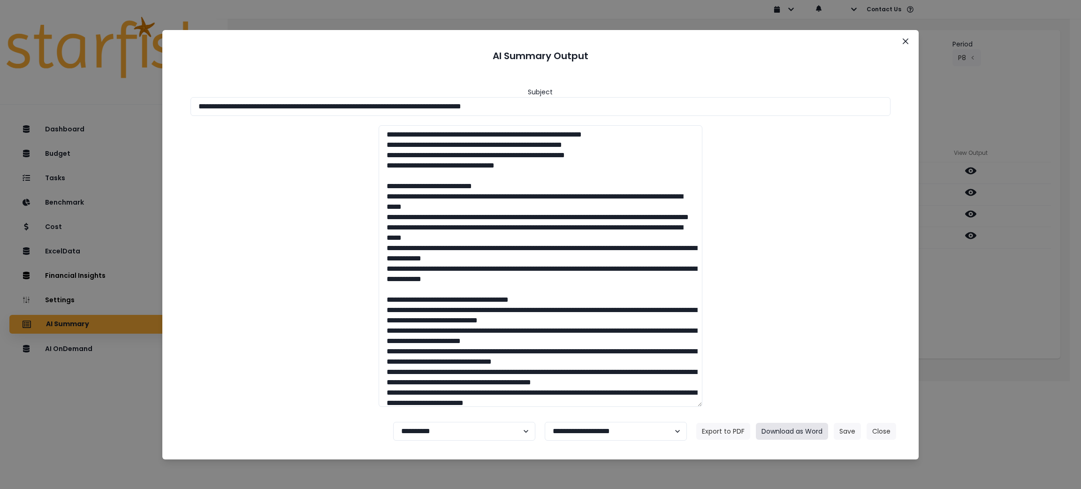
click at [806, 427] on button "Download as Word" at bounding box center [792, 431] width 72 height 17
click at [993, 346] on div "**********" at bounding box center [540, 244] width 1081 height 489
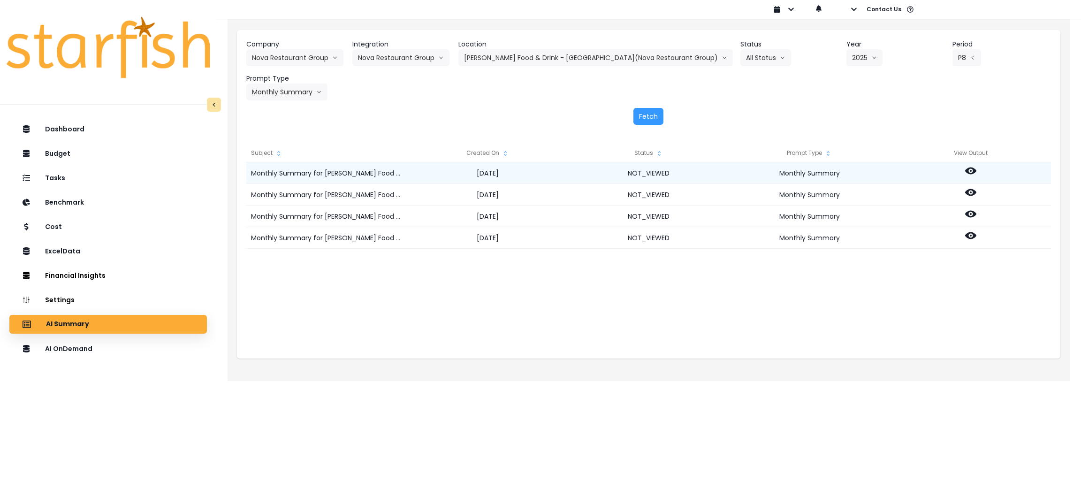
click at [973, 167] on icon at bounding box center [970, 170] width 11 height 11
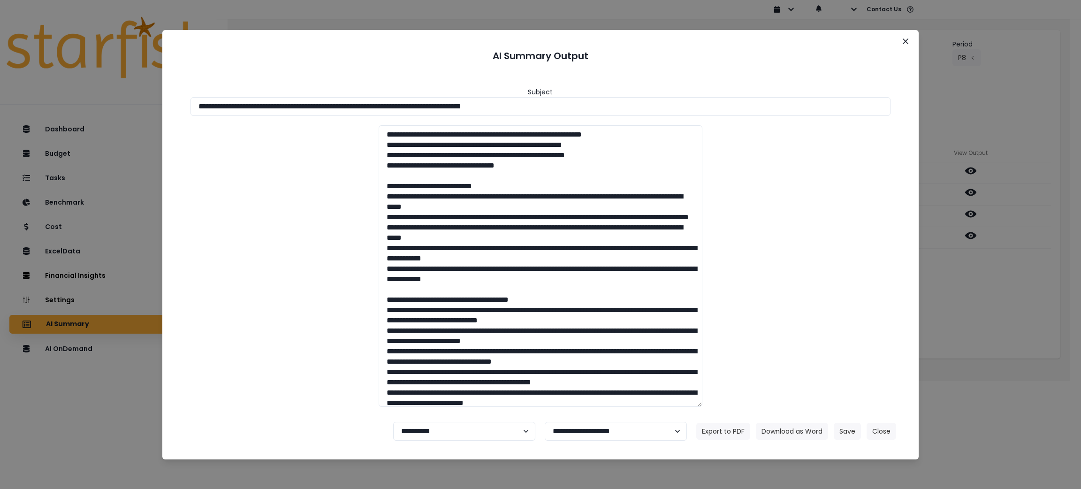
click at [971, 281] on div "**********" at bounding box center [540, 244] width 1081 height 489
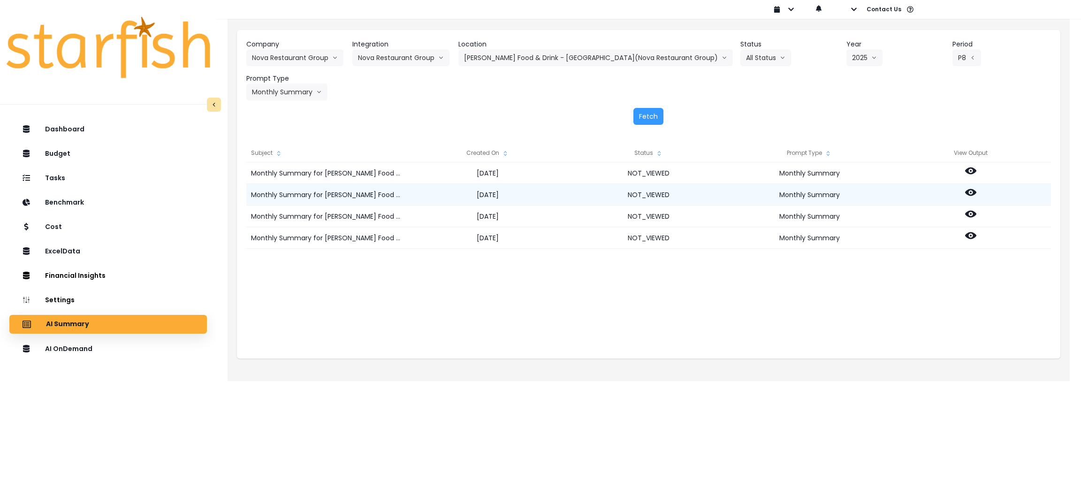
click at [967, 193] on icon at bounding box center [970, 192] width 11 height 7
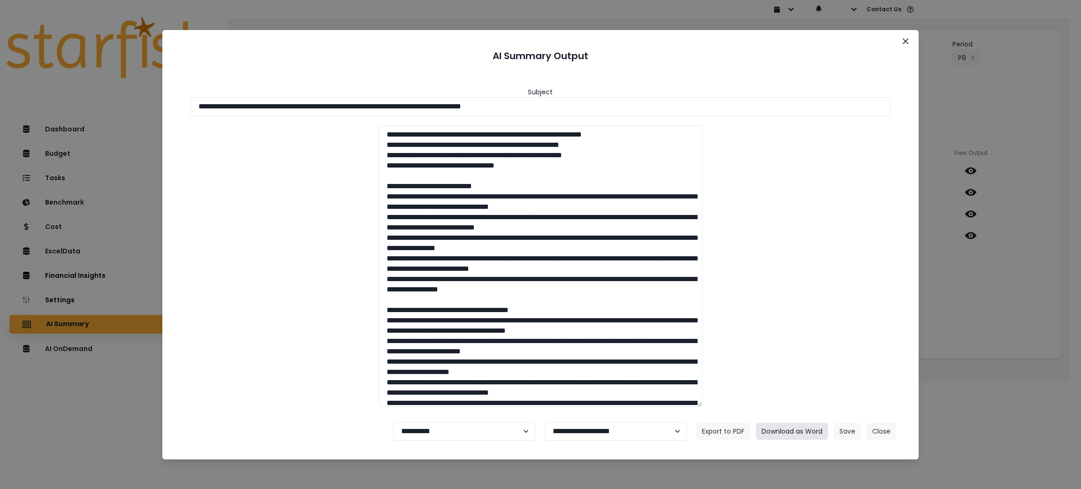
click at [760, 424] on button "Download as Word" at bounding box center [792, 431] width 72 height 17
drag, startPoint x: 996, startPoint y: 287, endPoint x: 996, endPoint y: 261, distance: 25.8
click at [996, 287] on div "**********" at bounding box center [540, 244] width 1081 height 489
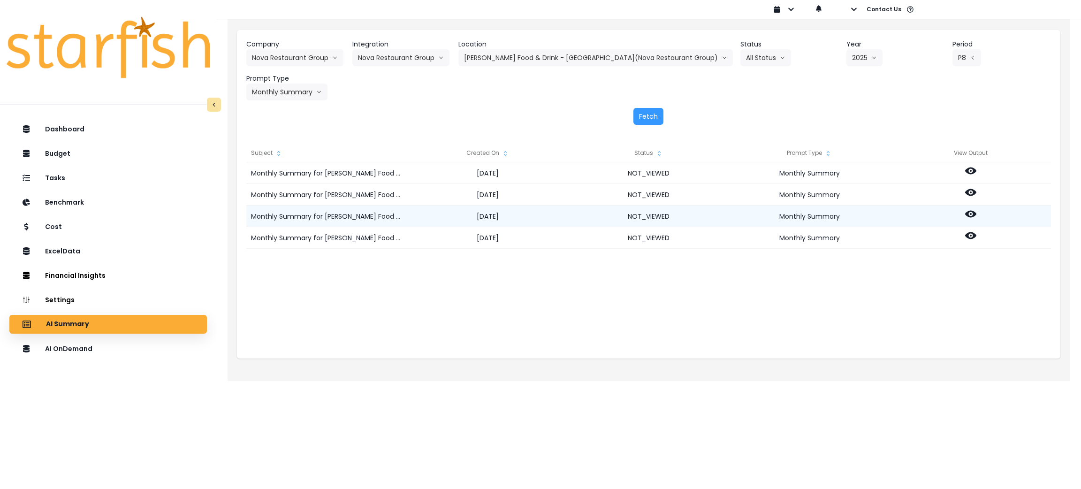
click at [967, 216] on icon at bounding box center [970, 214] width 11 height 7
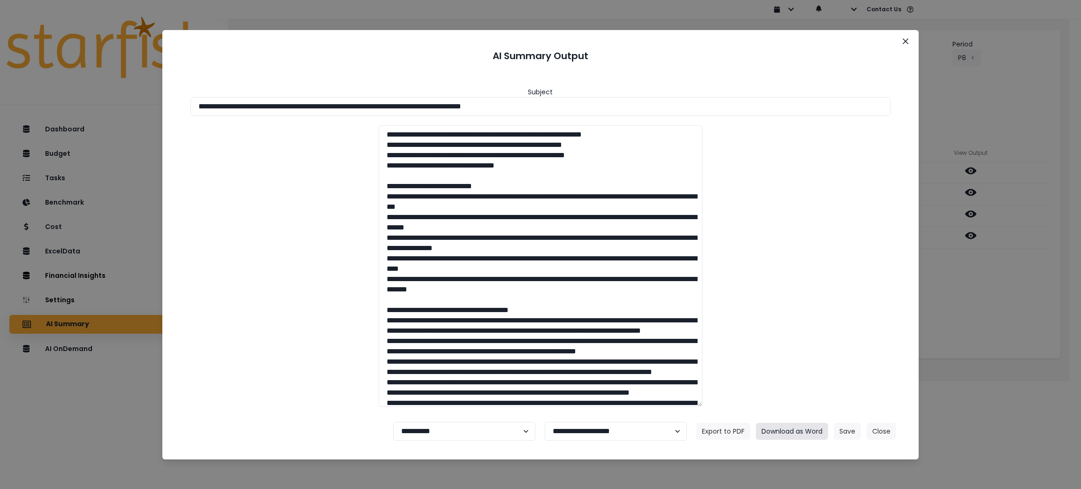
click at [789, 435] on button "Download as Word" at bounding box center [792, 431] width 72 height 17
click at [972, 276] on div "**********" at bounding box center [540, 244] width 1081 height 489
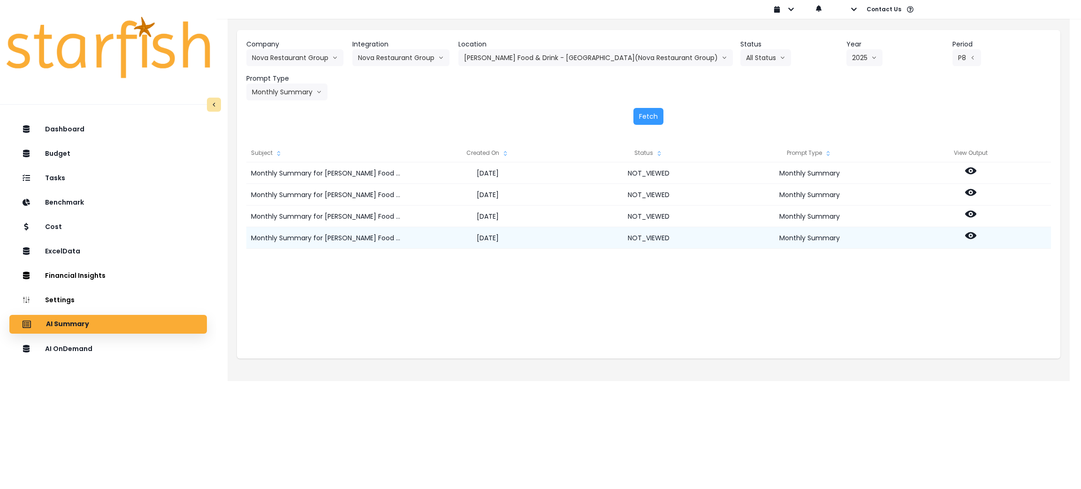
click at [968, 236] on icon at bounding box center [970, 235] width 11 height 11
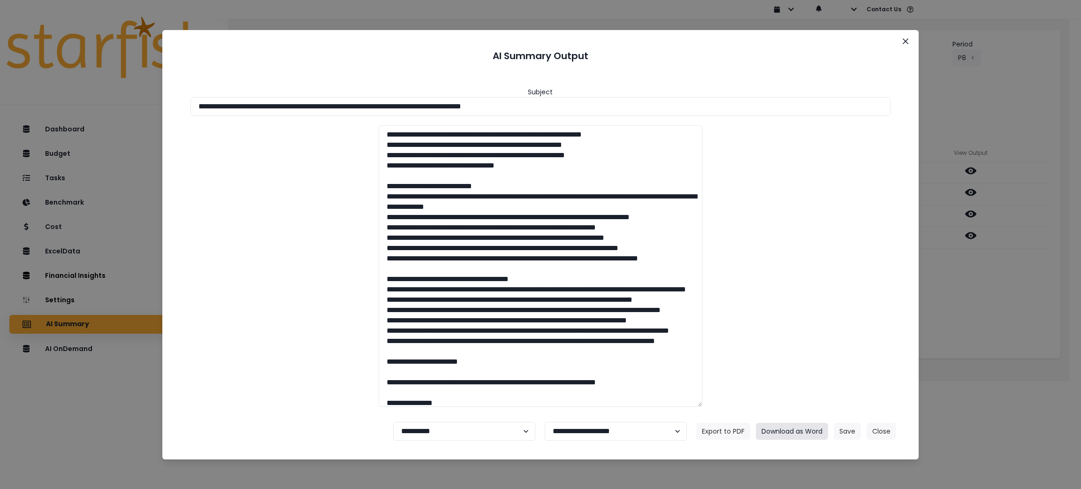
click at [783, 432] on button "Download as Word" at bounding box center [792, 431] width 72 height 17
click at [888, 436] on button "Close" at bounding box center [882, 431] width 30 height 17
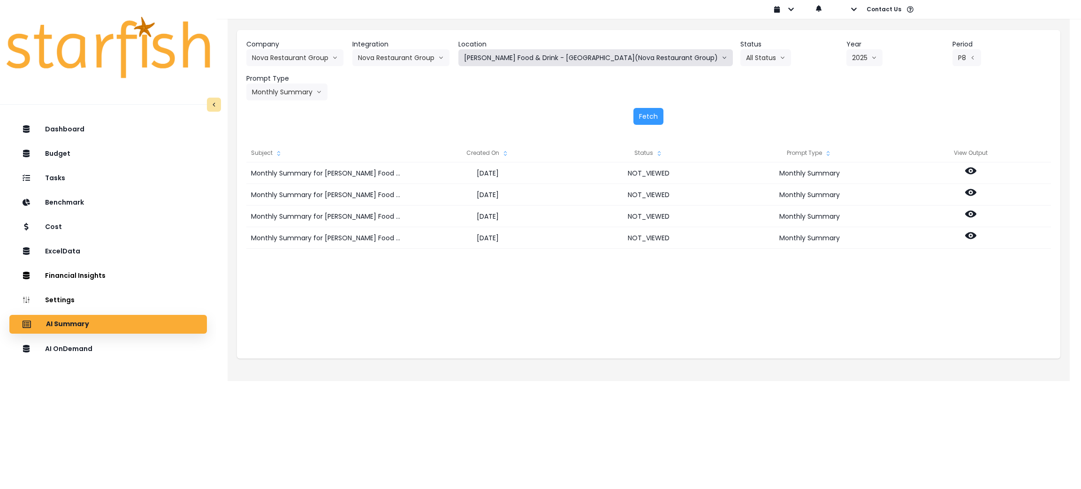
click at [537, 59] on button "[PERSON_NAME] Food & Drink - [GEOGRAPHIC_DATA](Nova Restaurant Group)" at bounding box center [595, 57] width 274 height 17
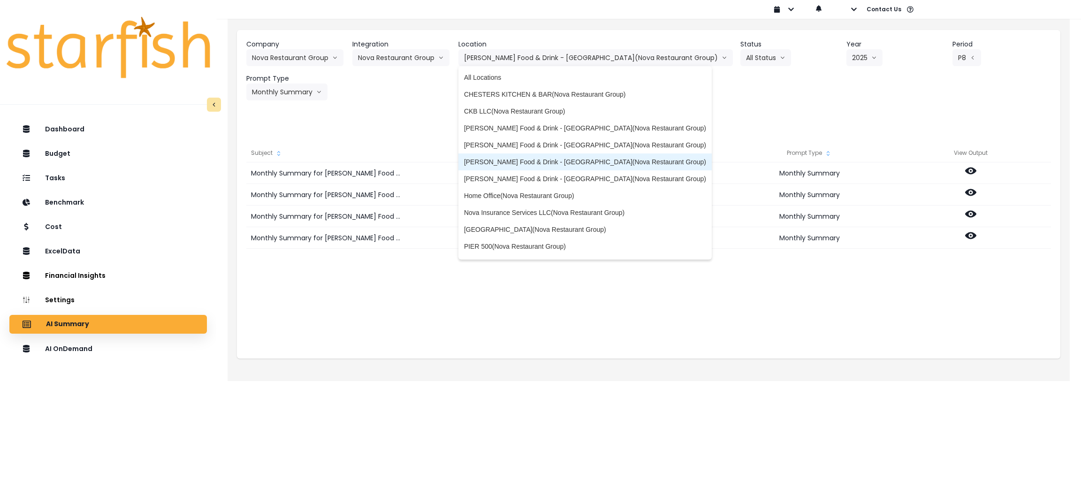
click at [561, 163] on span "[PERSON_NAME] Food & Drink - [GEOGRAPHIC_DATA](Nova Restaurant Group)" at bounding box center [585, 161] width 242 height 9
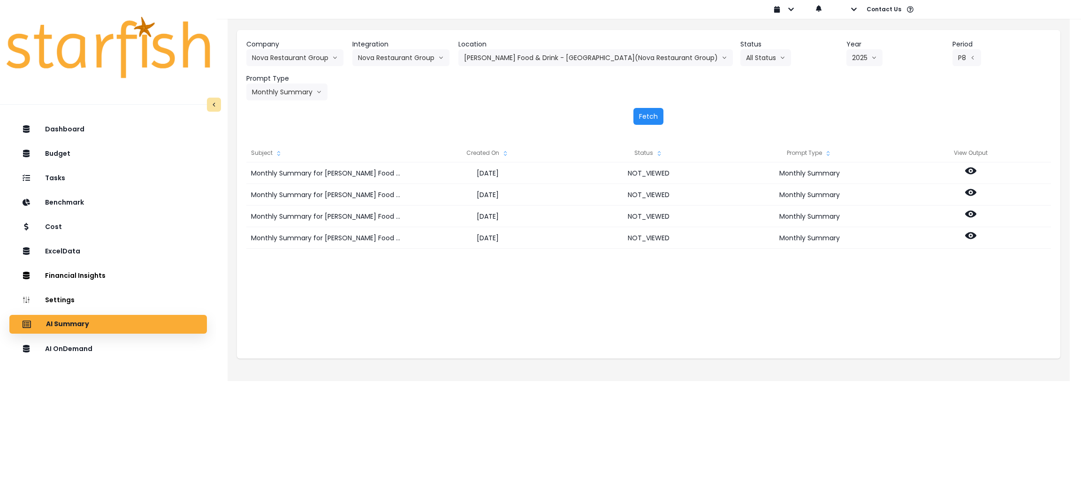
click at [655, 115] on button "Fetch" at bounding box center [648, 116] width 30 height 17
click at [528, 113] on div "Fetch" at bounding box center [648, 116] width 805 height 17
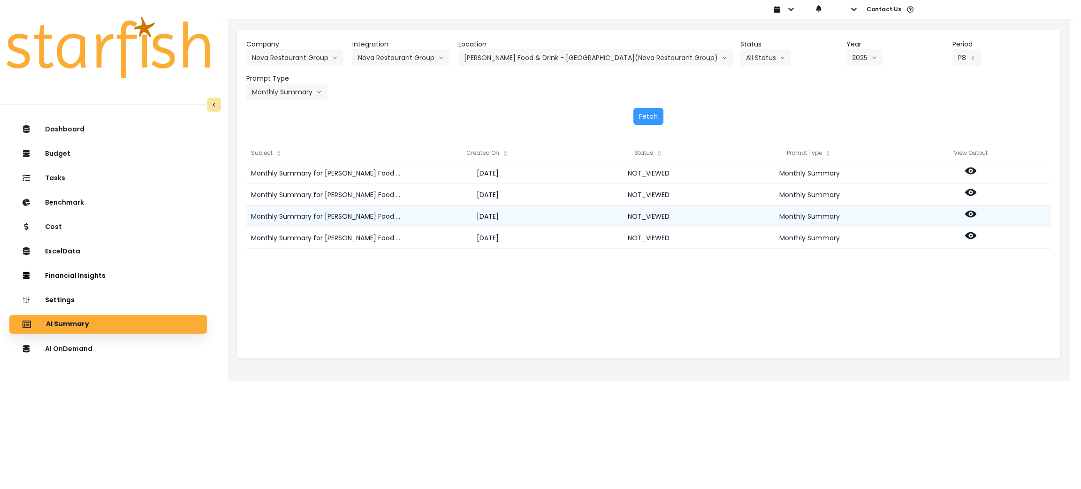
click at [972, 213] on icon at bounding box center [970, 213] width 11 height 11
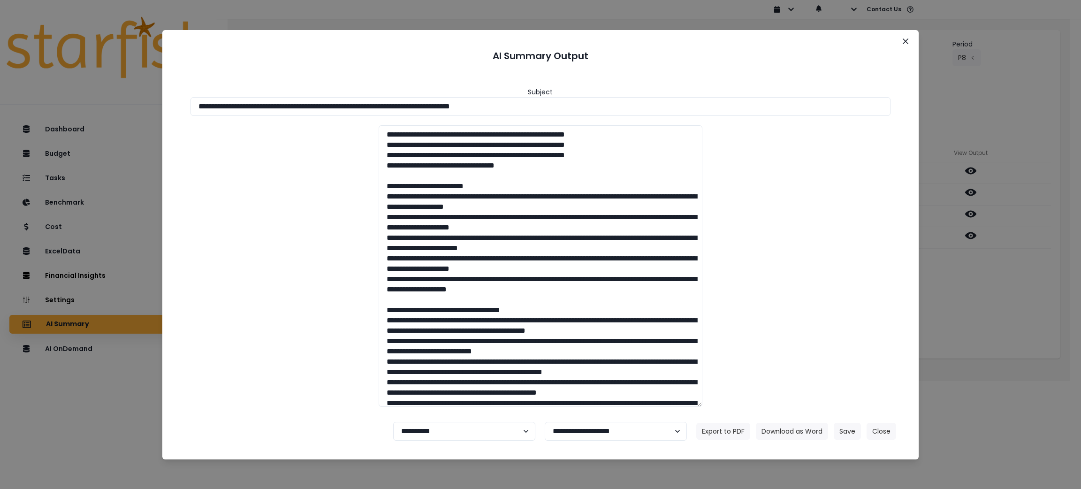
drag, startPoint x: 591, startPoint y: 108, endPoint x: 0, endPoint y: 92, distance: 590.9
click at [0, 92] on div "**********" at bounding box center [540, 244] width 1081 height 489
click at [806, 436] on button "Download as Word" at bounding box center [792, 431] width 72 height 17
drag, startPoint x: 973, startPoint y: 278, endPoint x: 972, endPoint y: 257, distance: 21.1
click at [973, 278] on div "**********" at bounding box center [540, 244] width 1081 height 489
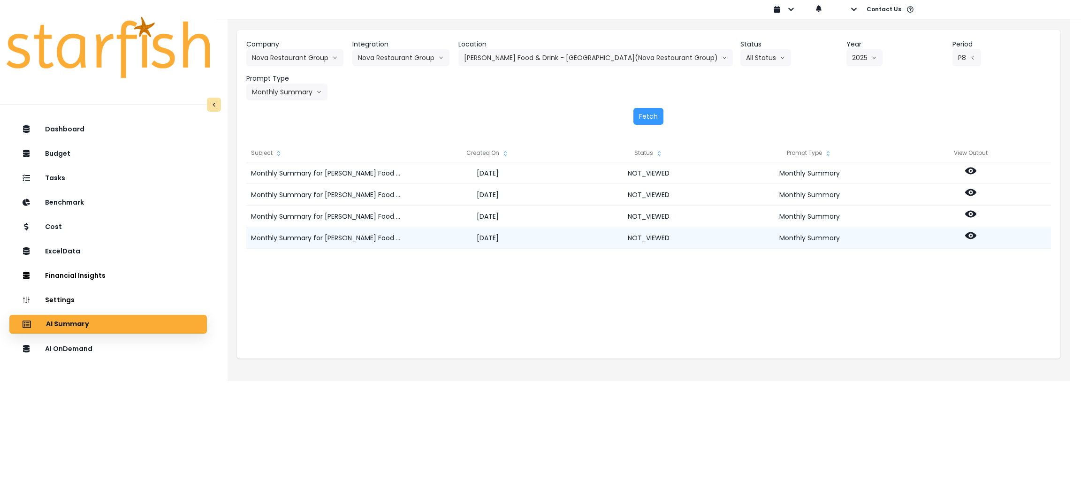
click at [969, 234] on icon at bounding box center [970, 235] width 11 height 11
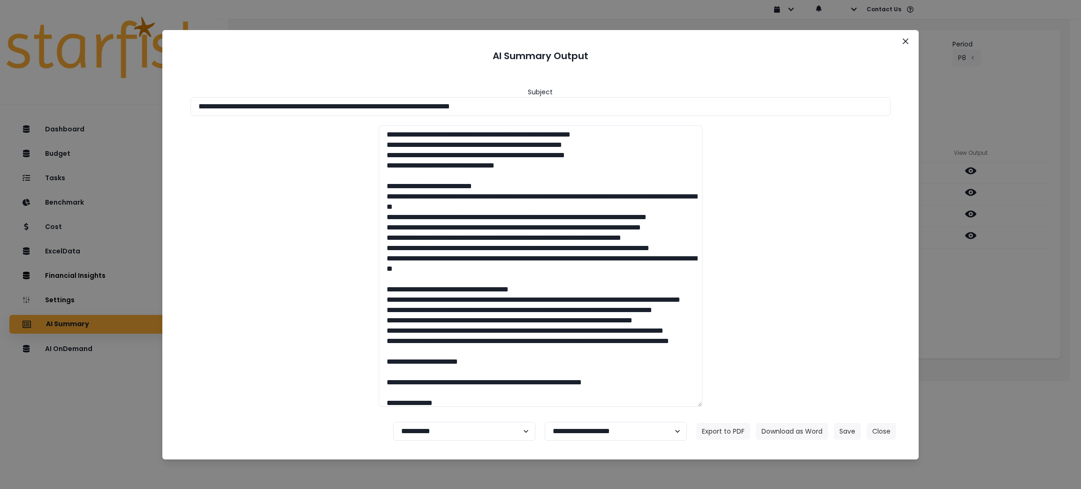
drag, startPoint x: 573, startPoint y: 103, endPoint x: 0, endPoint y: 63, distance: 574.6
click at [0, 63] on div "**********" at bounding box center [540, 244] width 1081 height 489
click at [787, 429] on button "Download as Word" at bounding box center [792, 431] width 72 height 17
click at [885, 433] on button "Close" at bounding box center [882, 431] width 30 height 17
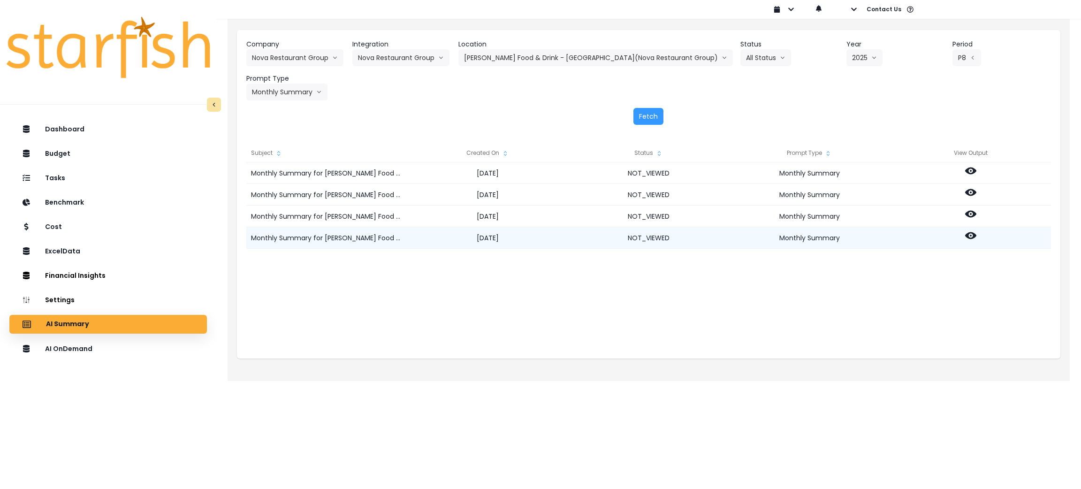
click at [969, 238] on icon at bounding box center [970, 235] width 11 height 7
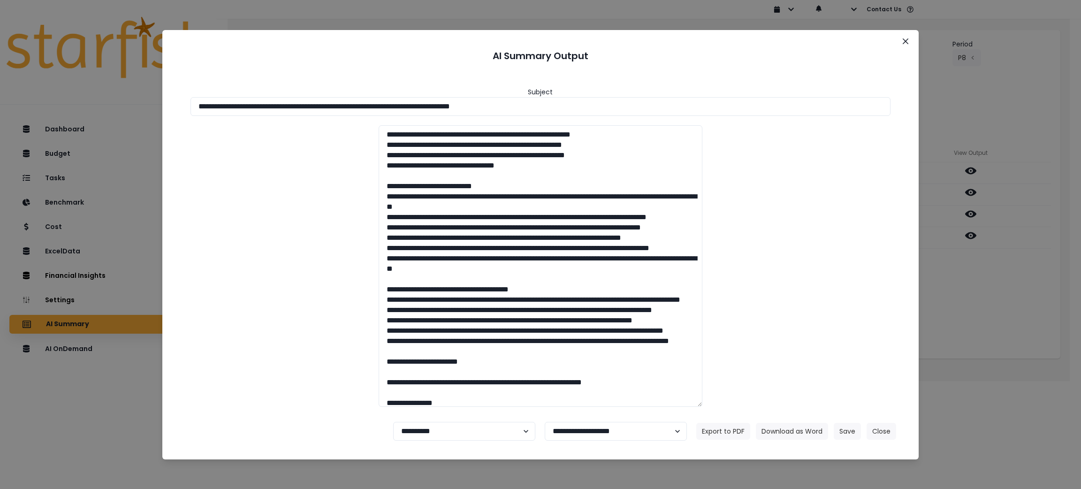
click at [969, 215] on div "**********" at bounding box center [540, 244] width 1081 height 489
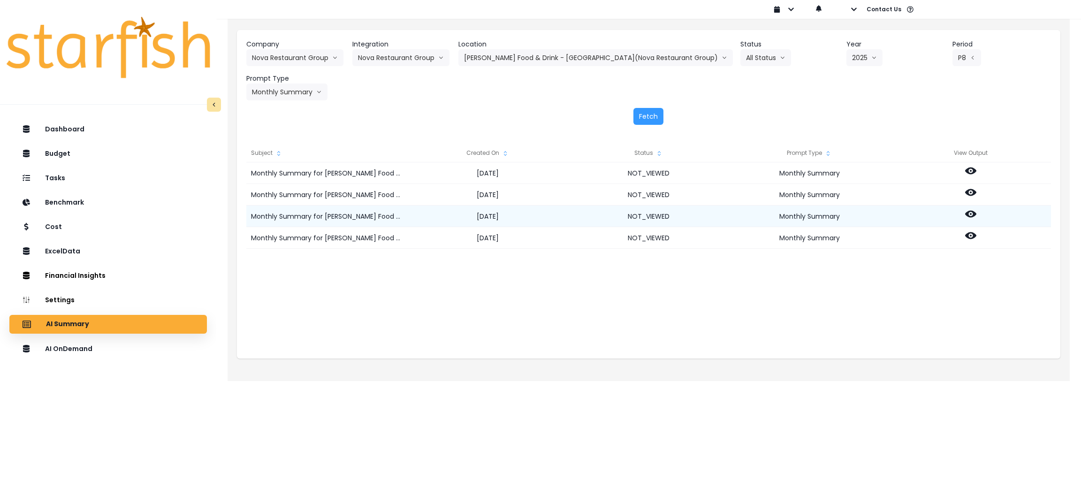
click at [969, 211] on icon at bounding box center [970, 214] width 11 height 7
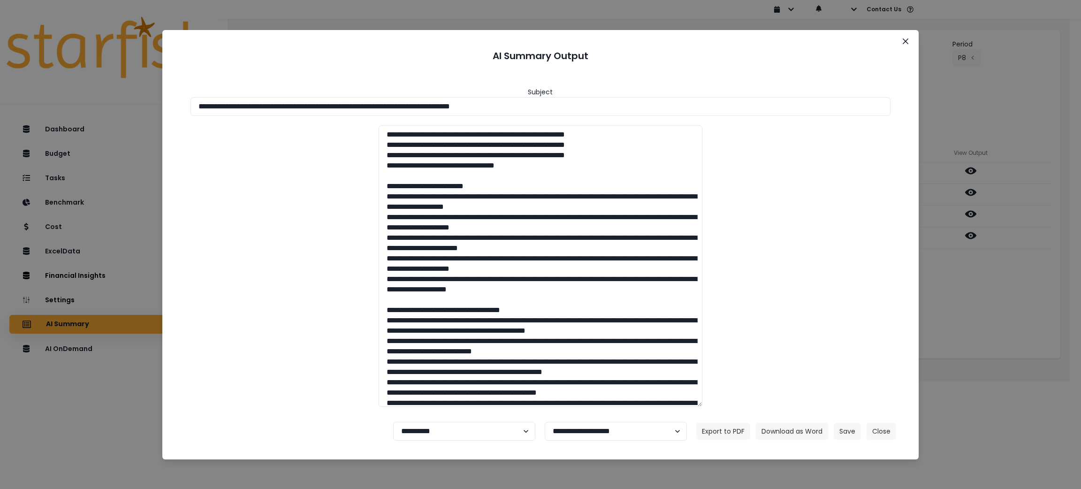
click at [987, 295] on div "**********" at bounding box center [540, 244] width 1081 height 489
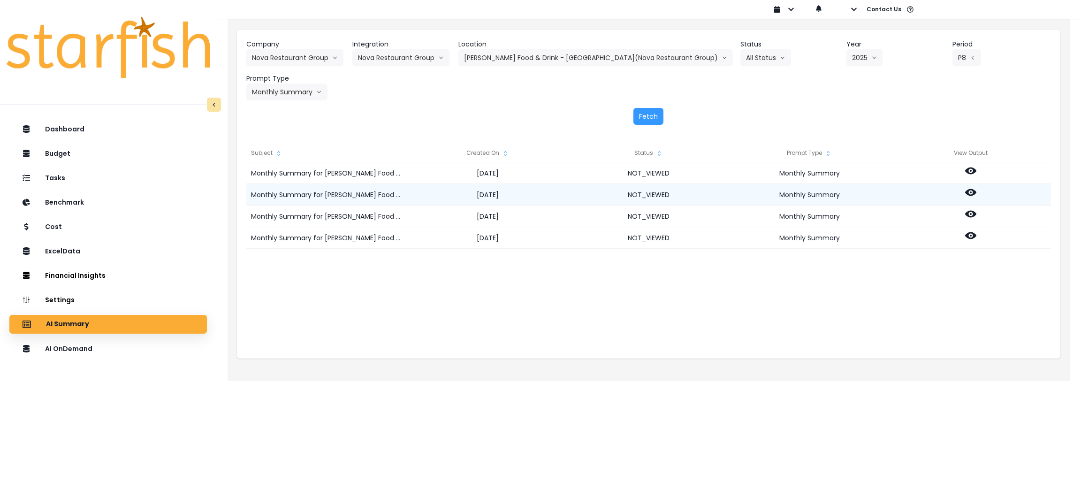
click at [970, 190] on icon at bounding box center [970, 192] width 11 height 7
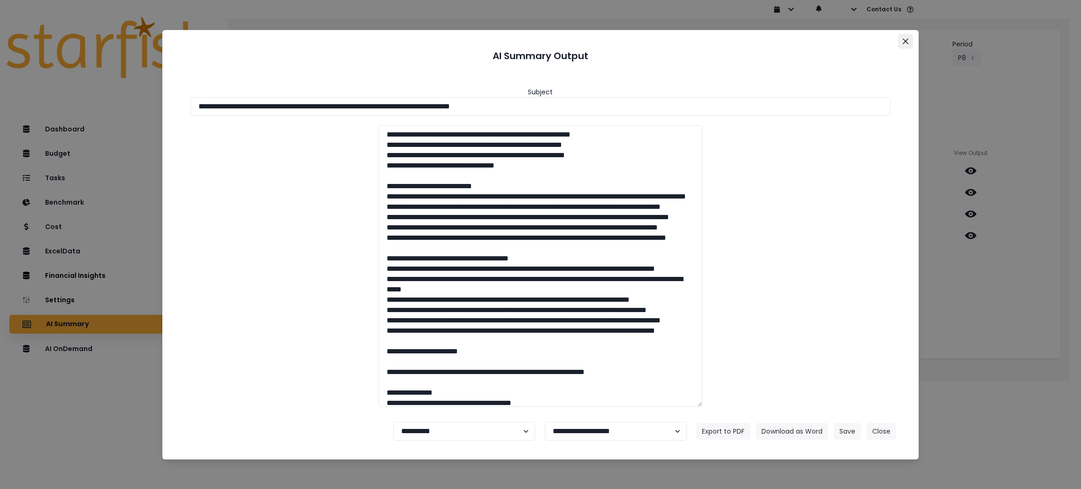
click at [900, 44] on button "Close" at bounding box center [905, 41] width 15 height 15
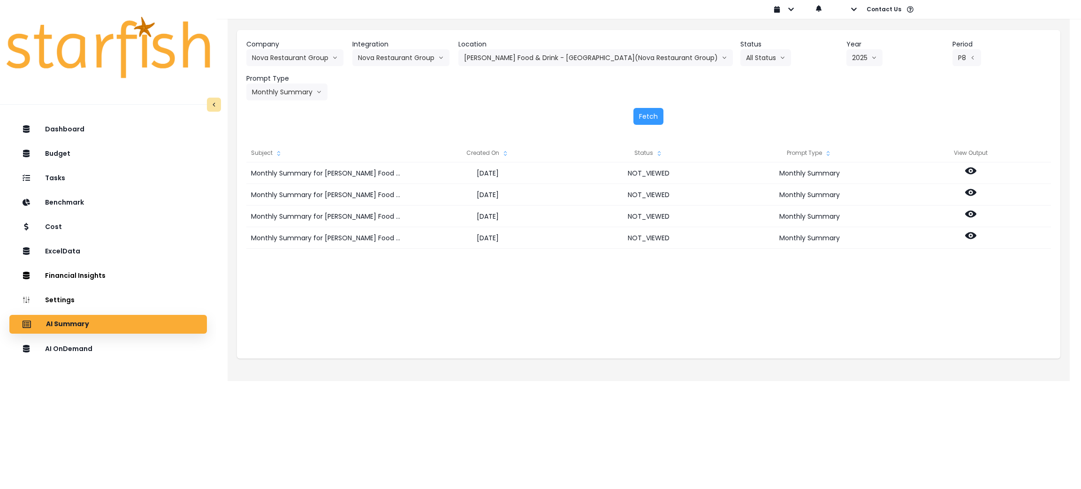
click at [508, 322] on div "Monthly Summary for Hazelwood Food & Drink - Tonka Bay(Nova Restaurant Group) f…" at bounding box center [648, 256] width 805 height 188
click at [540, 66] on button "[PERSON_NAME] Food & Drink - [GEOGRAPHIC_DATA](Nova Restaurant Group)" at bounding box center [595, 57] width 274 height 17
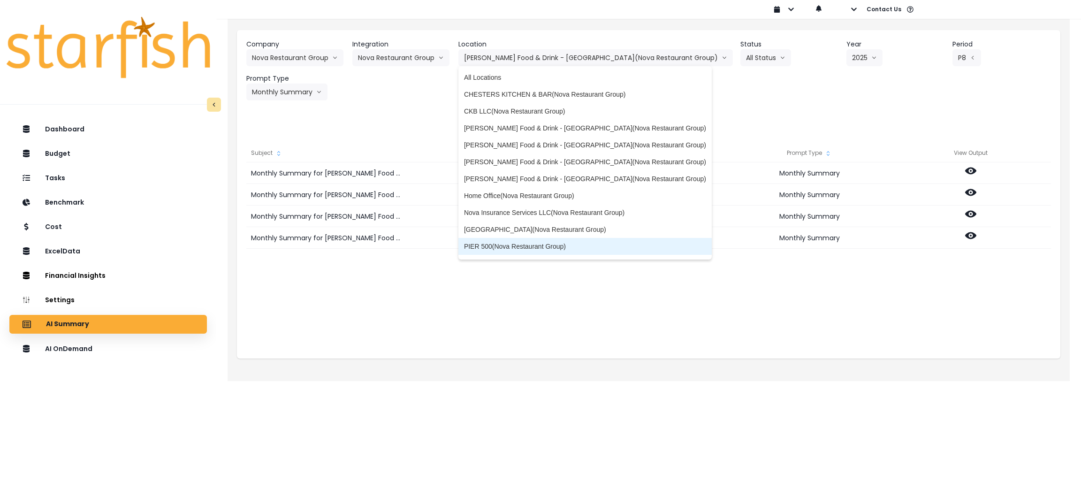
click at [556, 240] on li "PIER 500(Nova Restaurant Group)" at bounding box center [584, 246] width 253 height 17
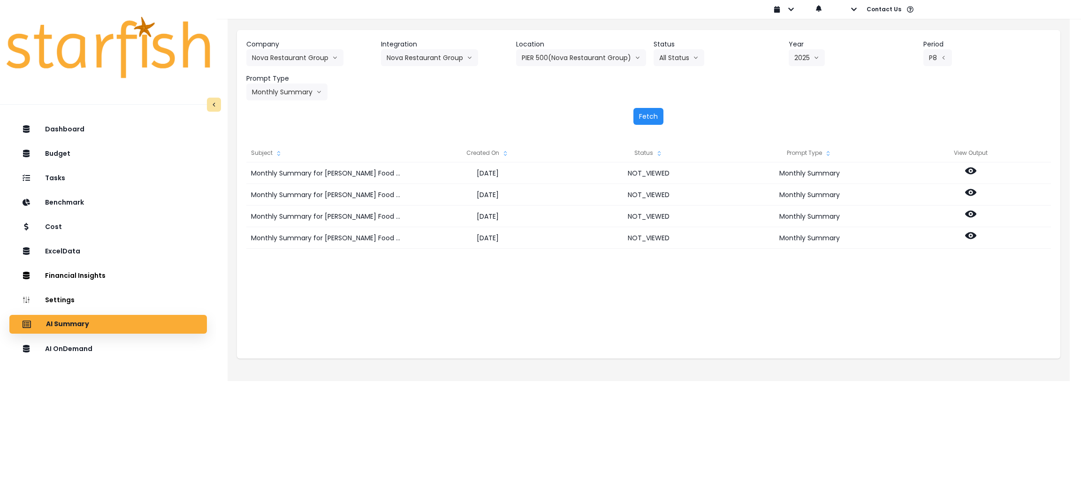
click at [645, 112] on button "Fetch" at bounding box center [648, 116] width 30 height 17
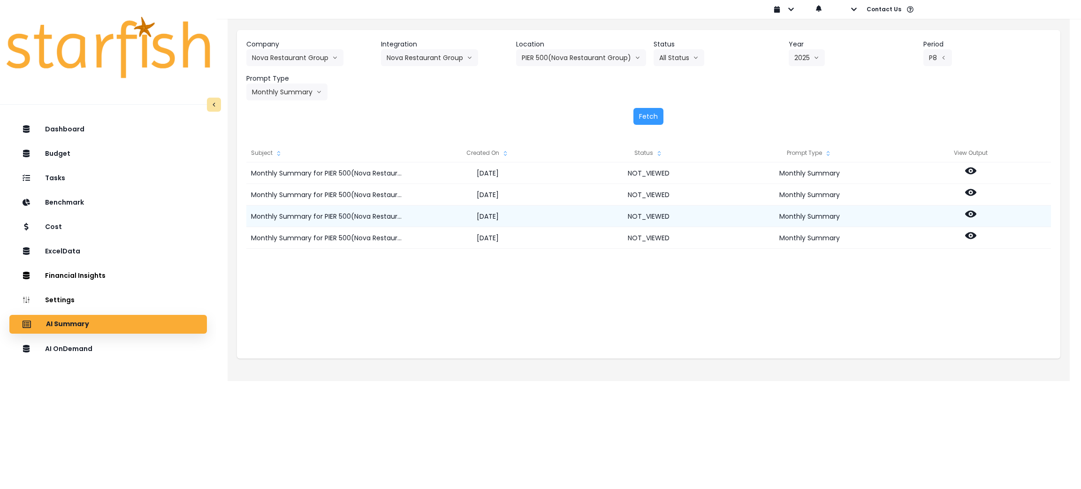
click at [973, 214] on icon at bounding box center [970, 214] width 11 height 7
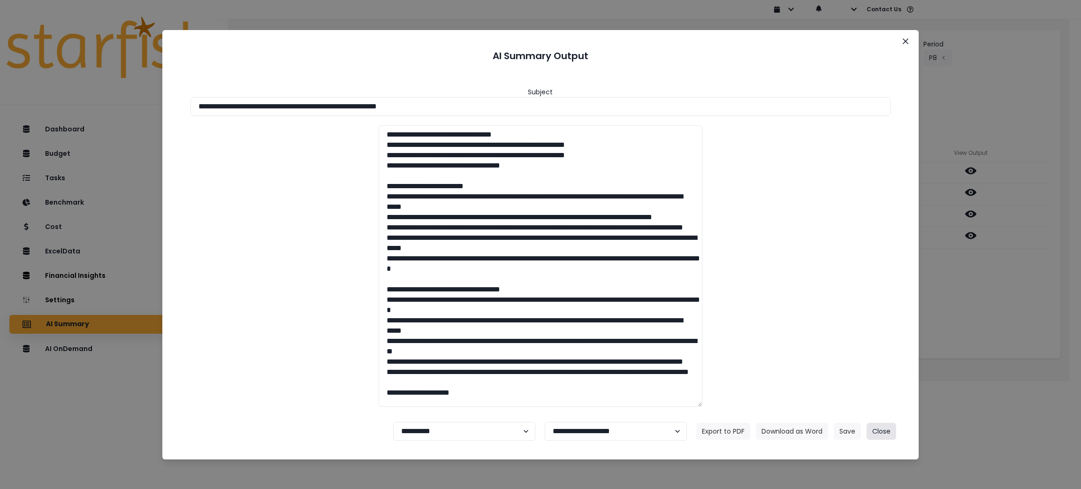
click at [887, 425] on button "Close" at bounding box center [882, 431] width 30 height 17
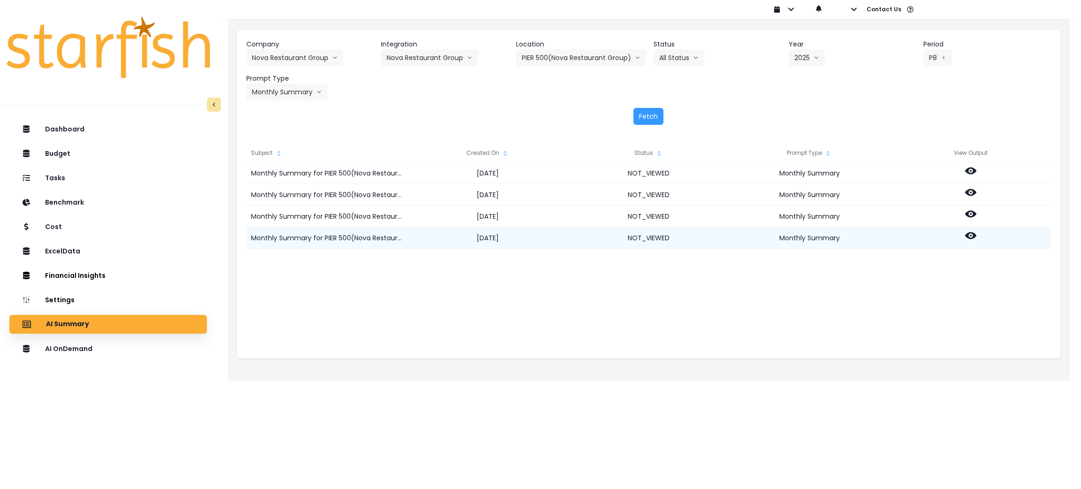
click at [966, 235] on icon at bounding box center [970, 235] width 11 height 7
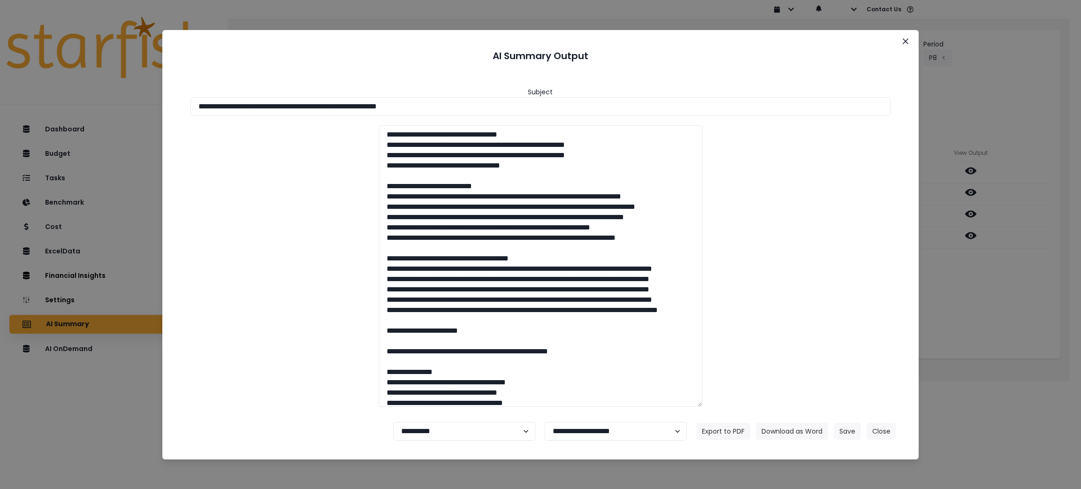
click at [1004, 311] on div "**********" at bounding box center [540, 244] width 1081 height 489
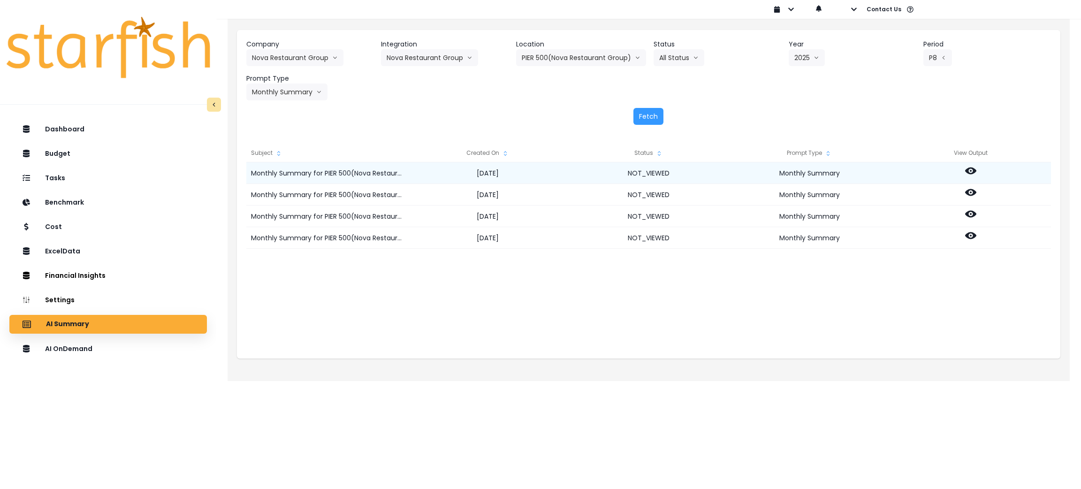
click at [967, 173] on icon at bounding box center [970, 170] width 11 height 11
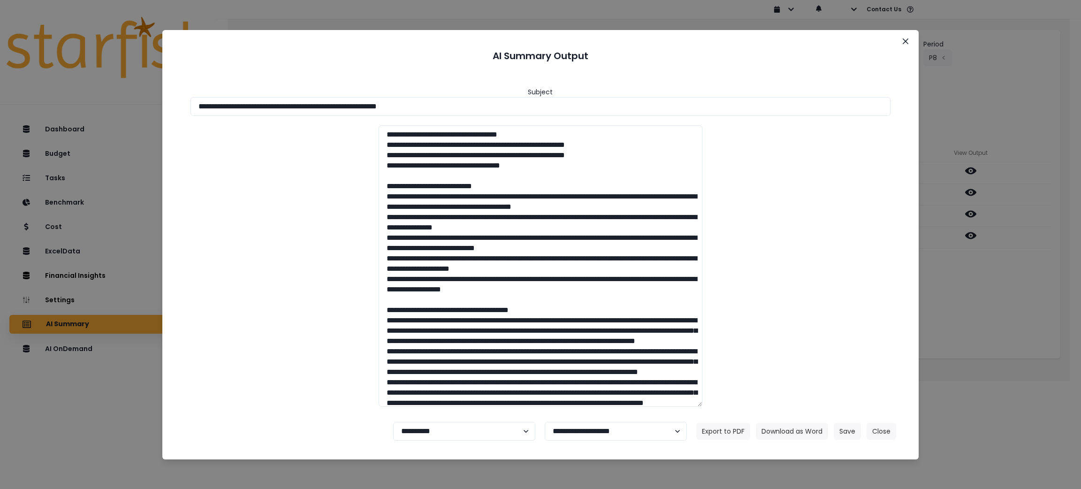
click at [959, 272] on div "**********" at bounding box center [540, 244] width 1081 height 489
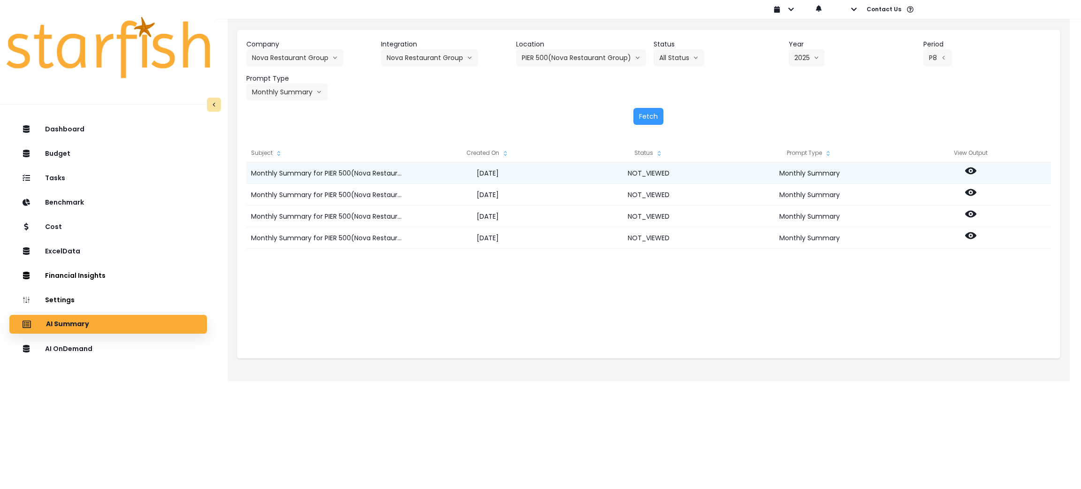
click at [972, 169] on icon at bounding box center [970, 170] width 11 height 11
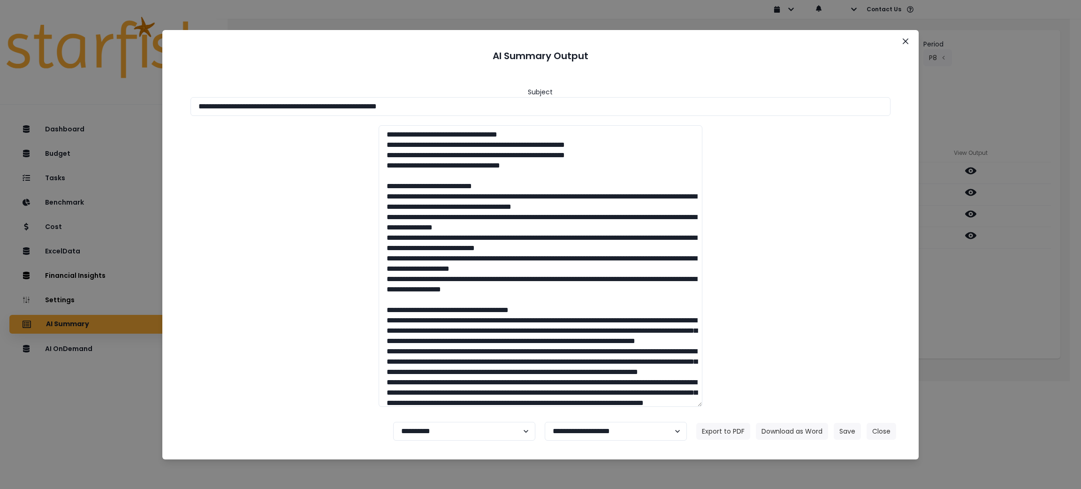
click at [967, 314] on div "**********" at bounding box center [540, 244] width 1081 height 489
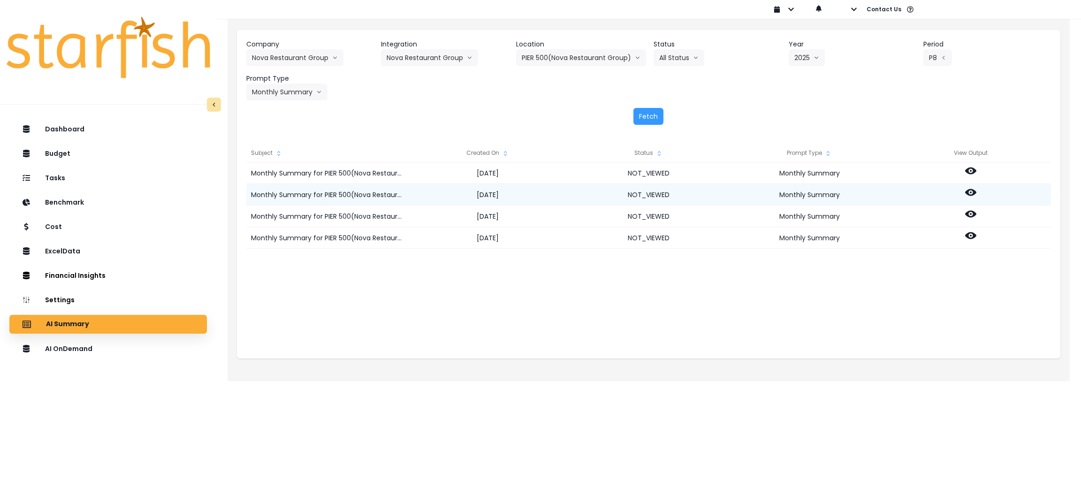
click at [971, 196] on icon at bounding box center [970, 192] width 11 height 11
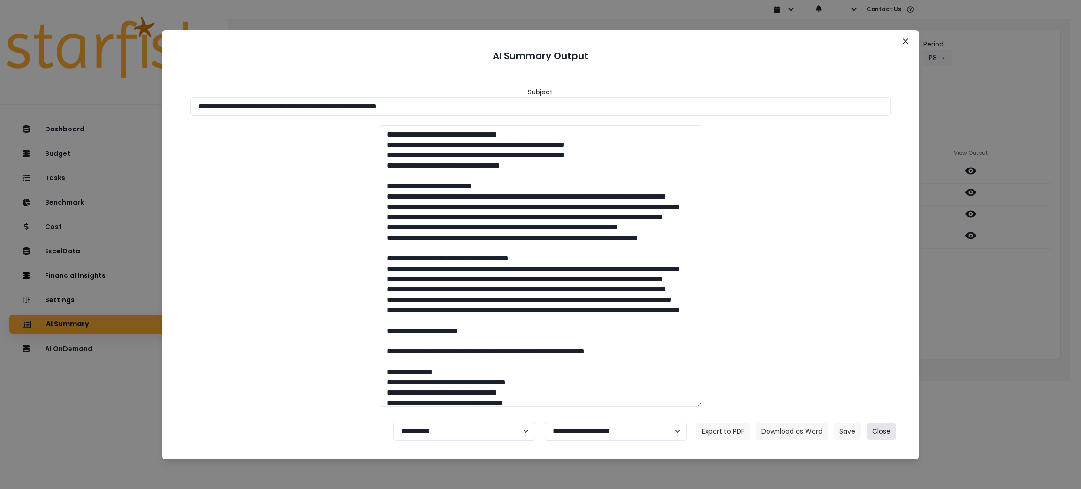
click at [889, 427] on button "Close" at bounding box center [882, 431] width 30 height 17
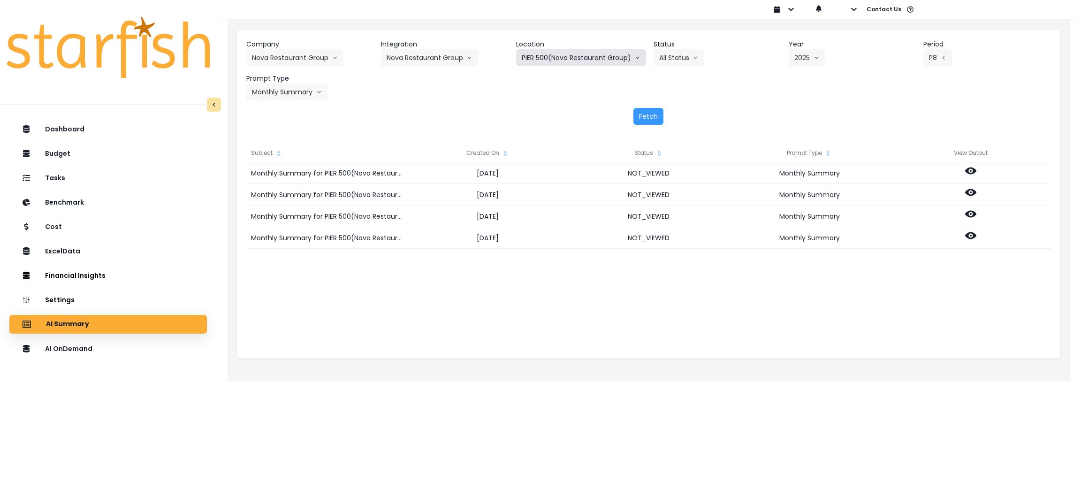
click at [530, 58] on button "PIER 500(Nova Restaurant Group)" at bounding box center [581, 57] width 130 height 17
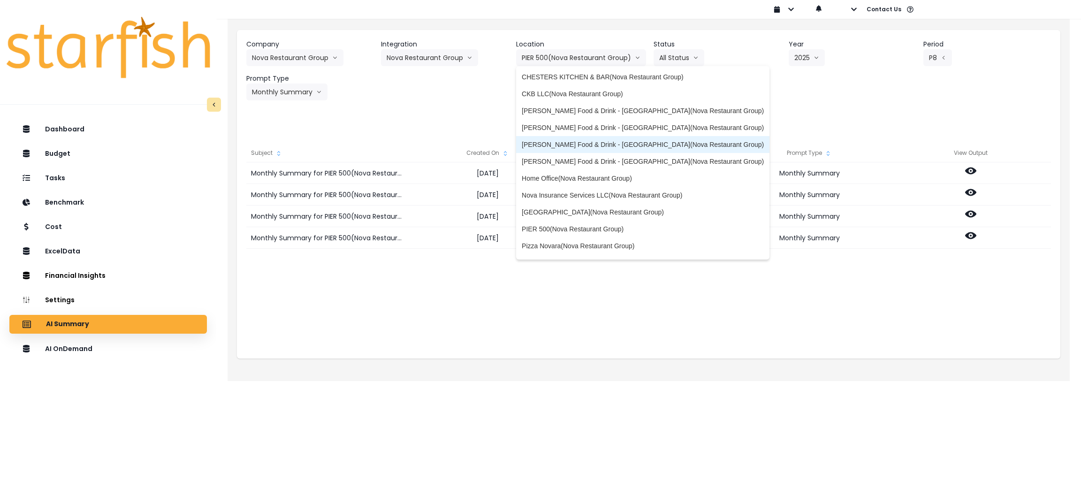
scroll to position [48, 0]
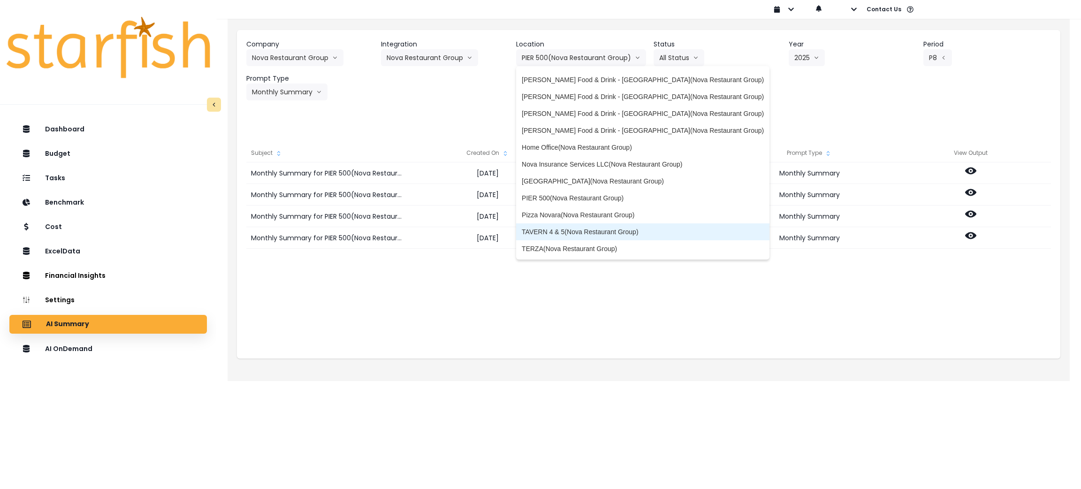
click at [547, 230] on span "TAVERN 4 & 5(Nova Restaurant Group)" at bounding box center [643, 231] width 242 height 9
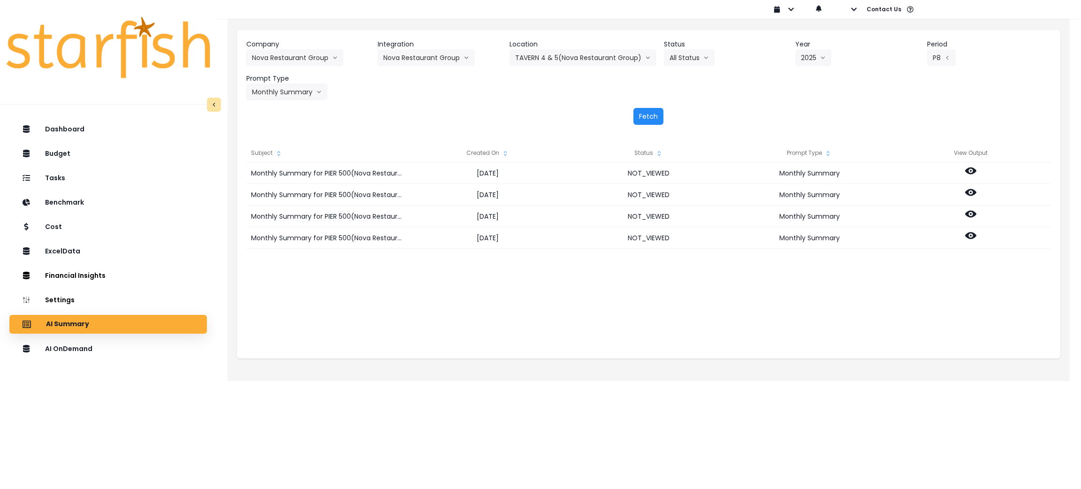
click at [643, 117] on button "Fetch" at bounding box center [648, 116] width 30 height 17
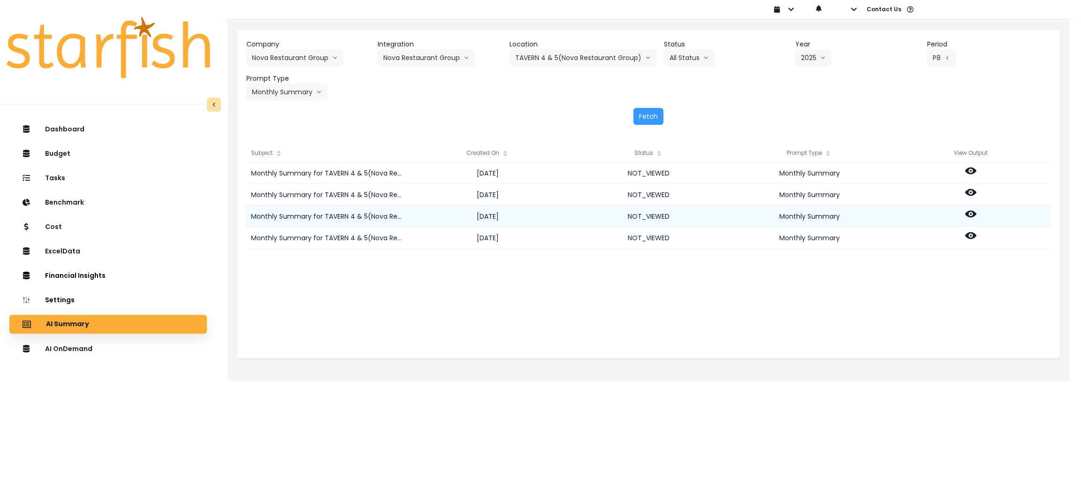
click at [973, 215] on icon at bounding box center [970, 214] width 11 height 7
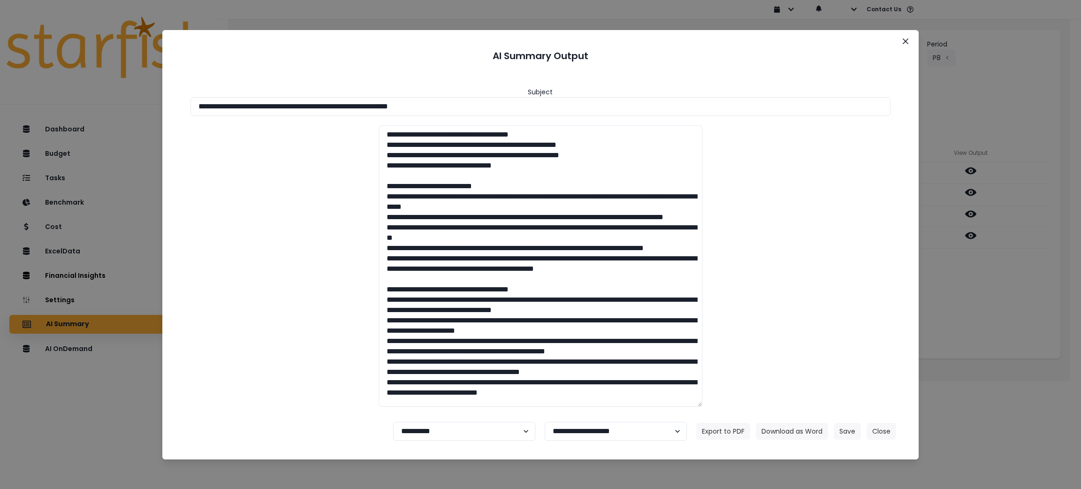
drag, startPoint x: 488, startPoint y: 110, endPoint x: 0, endPoint y: 91, distance: 488.7
click at [0, 91] on div "**********" at bounding box center [540, 244] width 1081 height 489
click at [858, 207] on div at bounding box center [540, 265] width 719 height 281
drag, startPoint x: 506, startPoint y: 105, endPoint x: 0, endPoint y: 74, distance: 507.2
click at [0, 74] on div "**********" at bounding box center [540, 244] width 1081 height 489
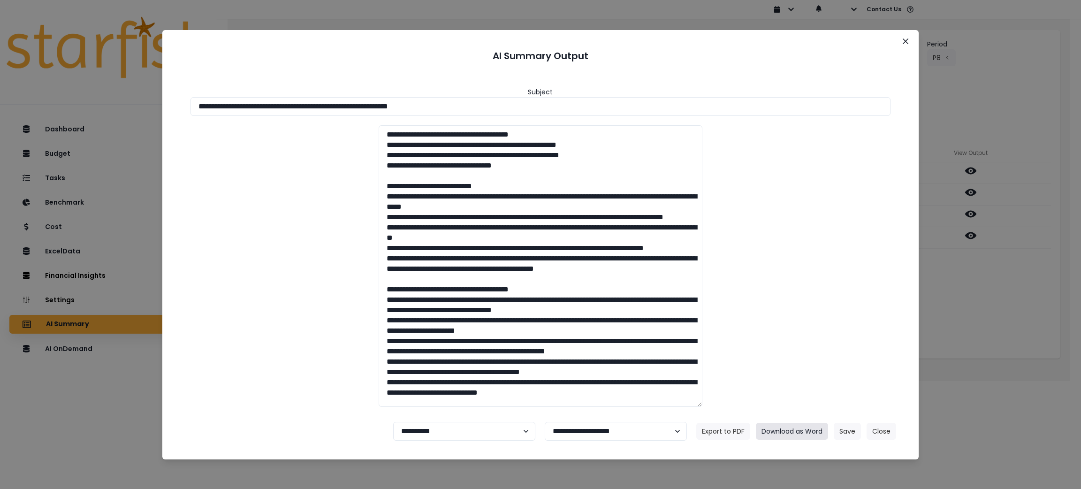
click at [792, 431] on button "Download as Word" at bounding box center [792, 431] width 72 height 17
click at [907, 36] on button "Close" at bounding box center [905, 41] width 15 height 15
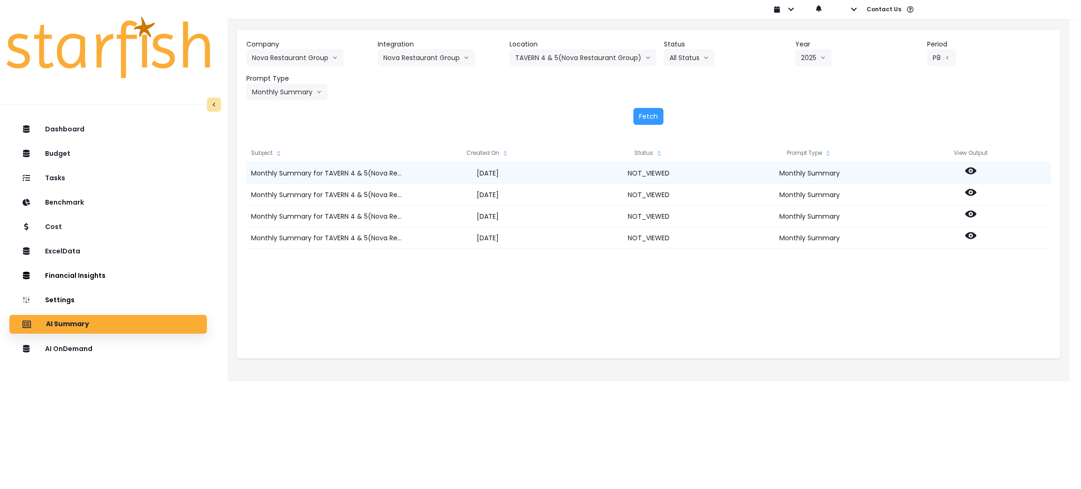
click at [972, 170] on icon at bounding box center [970, 170] width 11 height 11
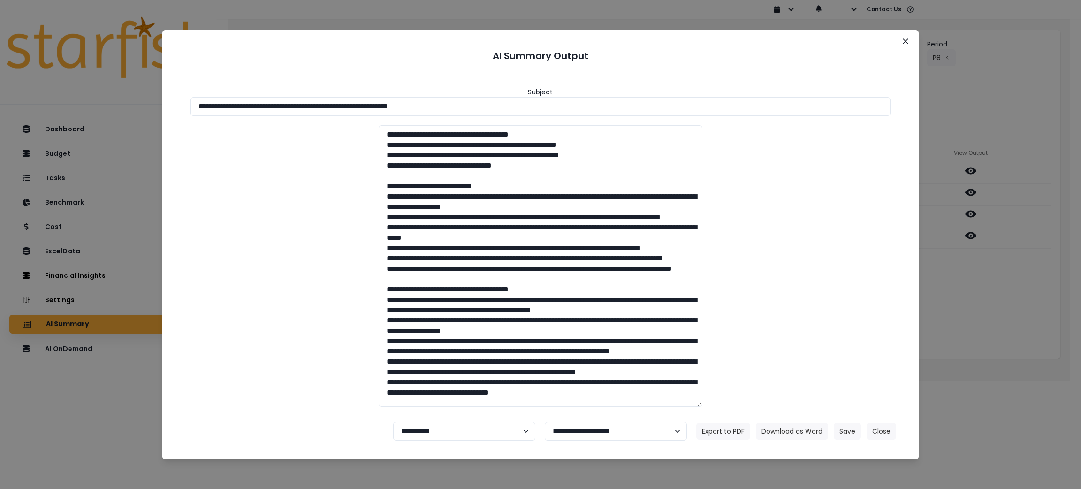
click at [1007, 324] on div "**********" at bounding box center [540, 244] width 1081 height 489
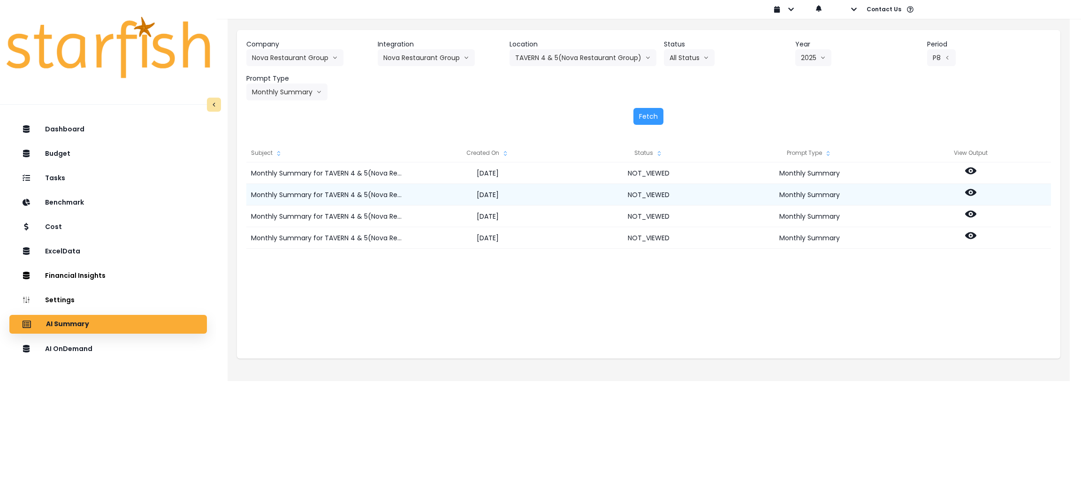
click at [974, 191] on icon at bounding box center [970, 192] width 11 height 7
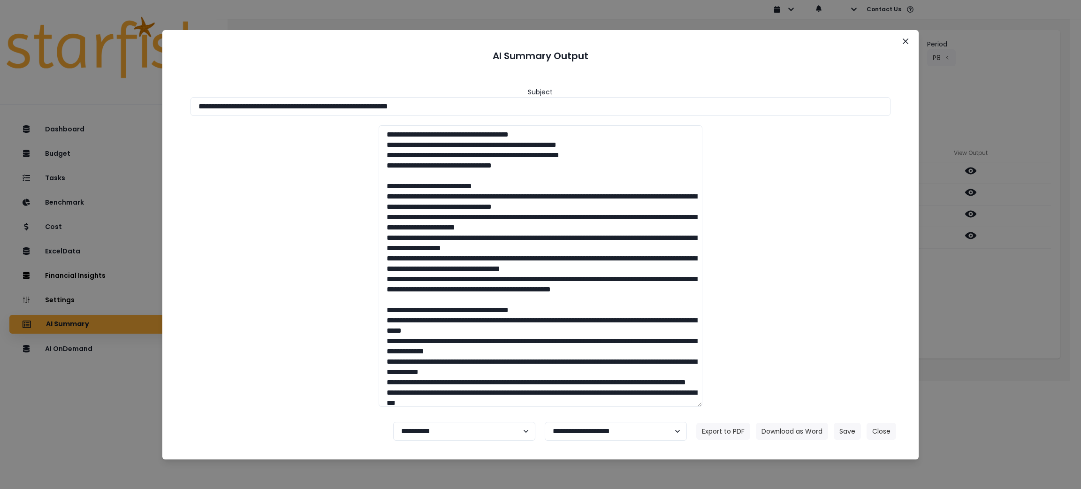
click at [991, 341] on div "**********" at bounding box center [540, 244] width 1081 height 489
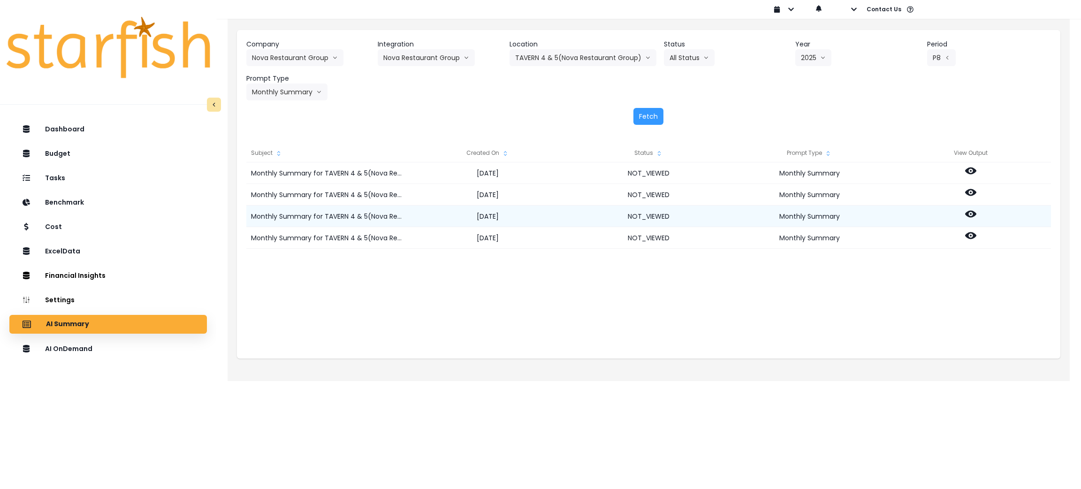
click at [967, 215] on icon at bounding box center [970, 214] width 11 height 7
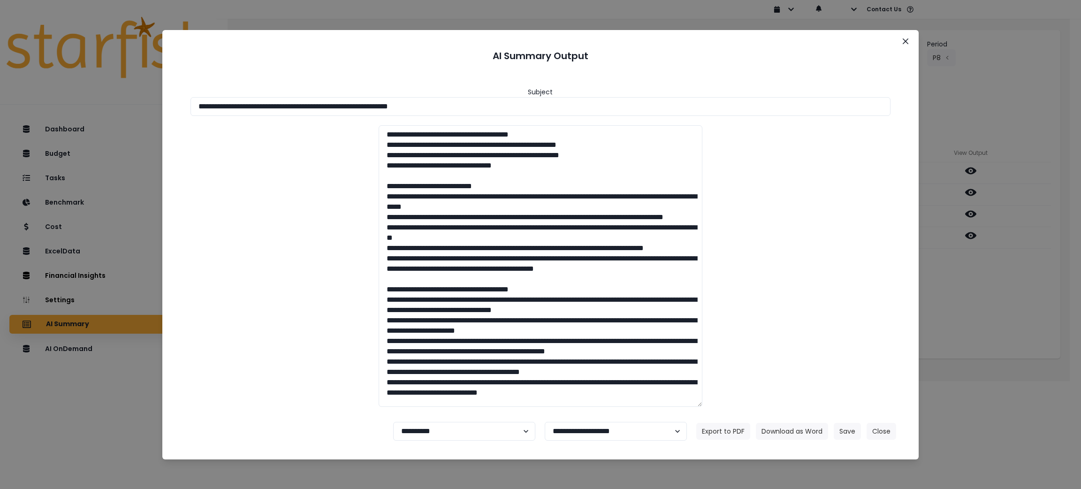
drag, startPoint x: 517, startPoint y: 103, endPoint x: 0, endPoint y: 100, distance: 517.5
click at [0, 100] on div "**********" at bounding box center [540, 244] width 1081 height 489
click at [798, 433] on button "Download as Word" at bounding box center [792, 431] width 72 height 17
click at [907, 38] on button "Close" at bounding box center [905, 41] width 15 height 15
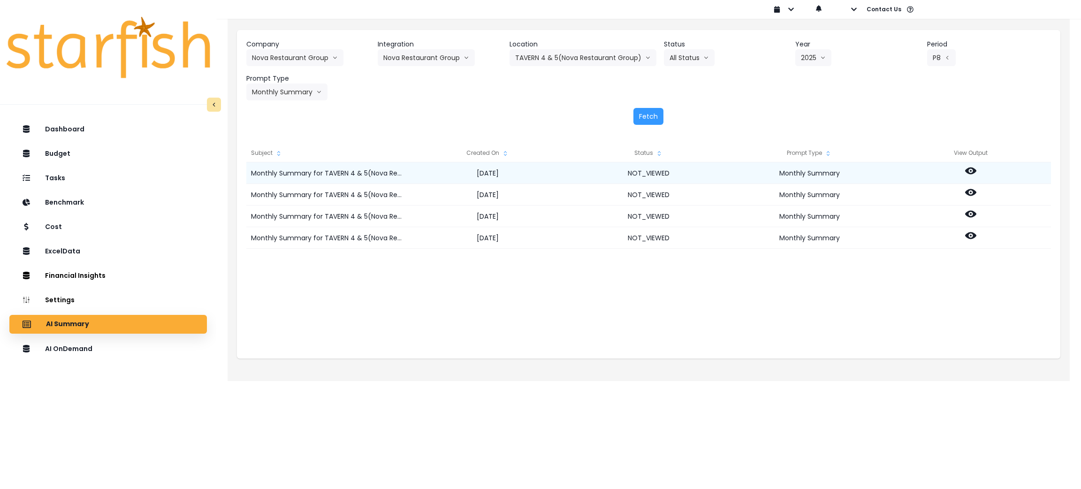
click at [973, 174] on icon at bounding box center [970, 170] width 11 height 11
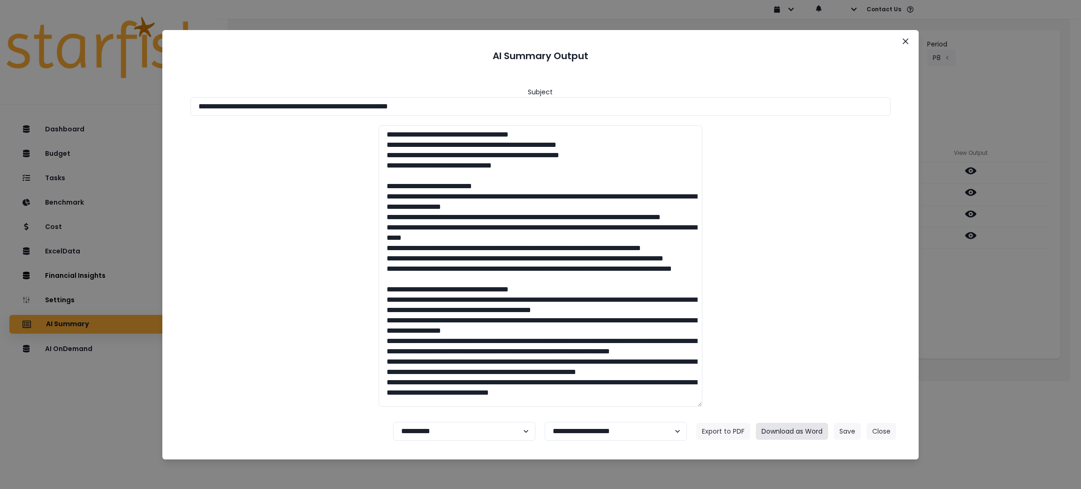
click at [793, 425] on button "Download as Word" at bounding box center [792, 431] width 72 height 17
click at [978, 334] on div "**********" at bounding box center [540, 244] width 1081 height 489
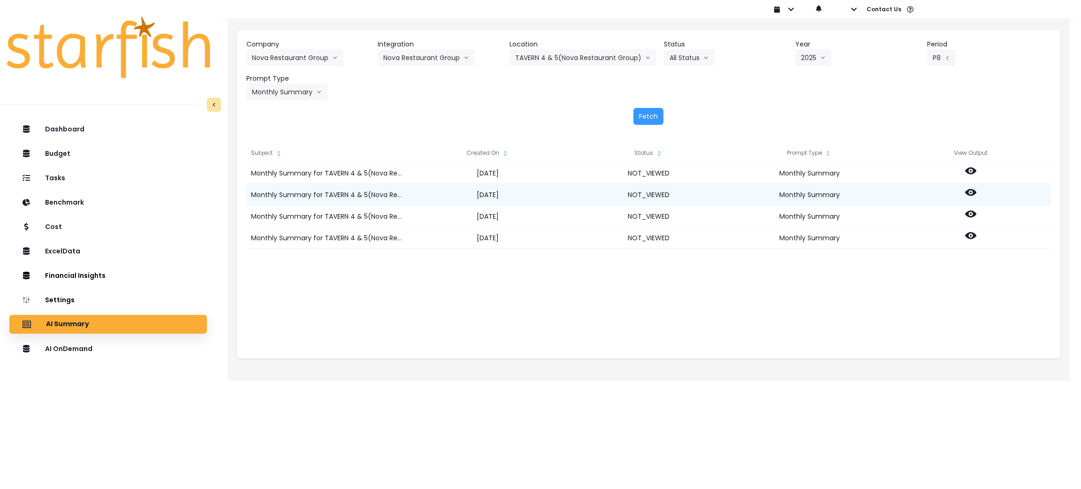
click at [973, 187] on icon at bounding box center [970, 192] width 11 height 11
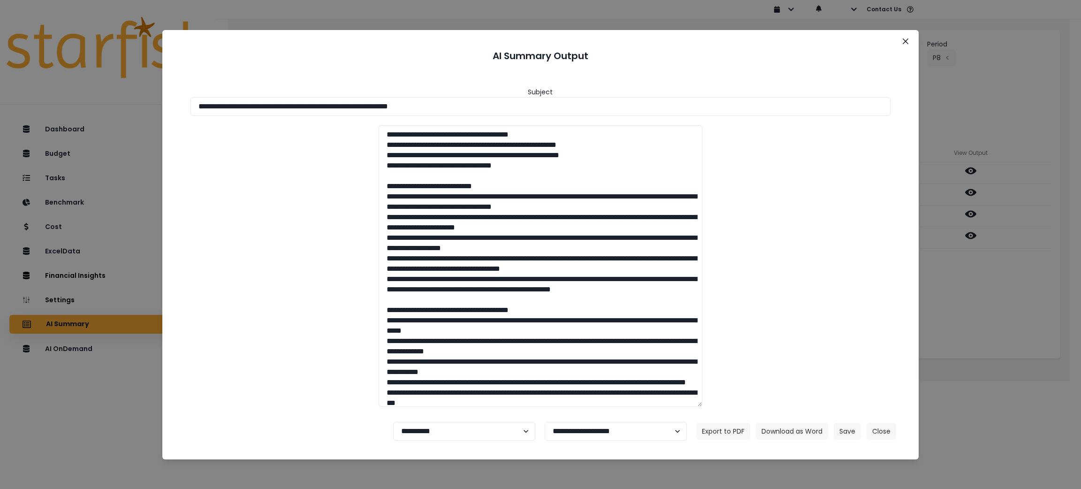
click at [1023, 248] on div "**********" at bounding box center [540, 244] width 1081 height 489
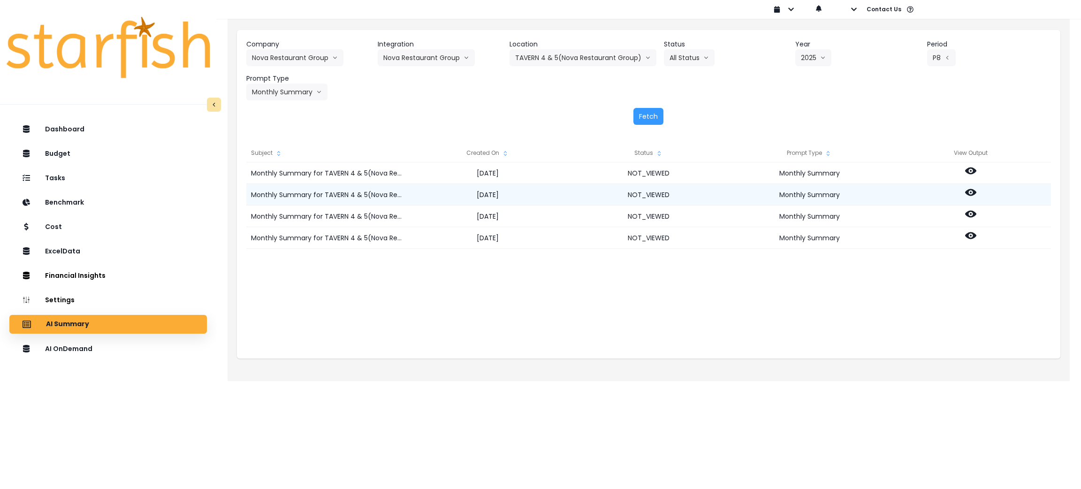
click at [969, 190] on icon at bounding box center [970, 192] width 11 height 11
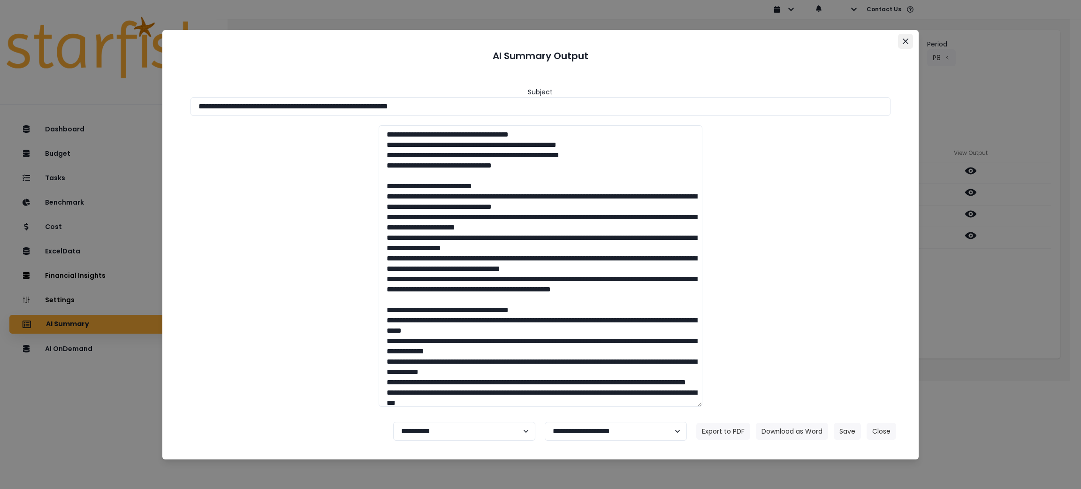
click at [908, 35] on button "Close" at bounding box center [905, 41] width 15 height 15
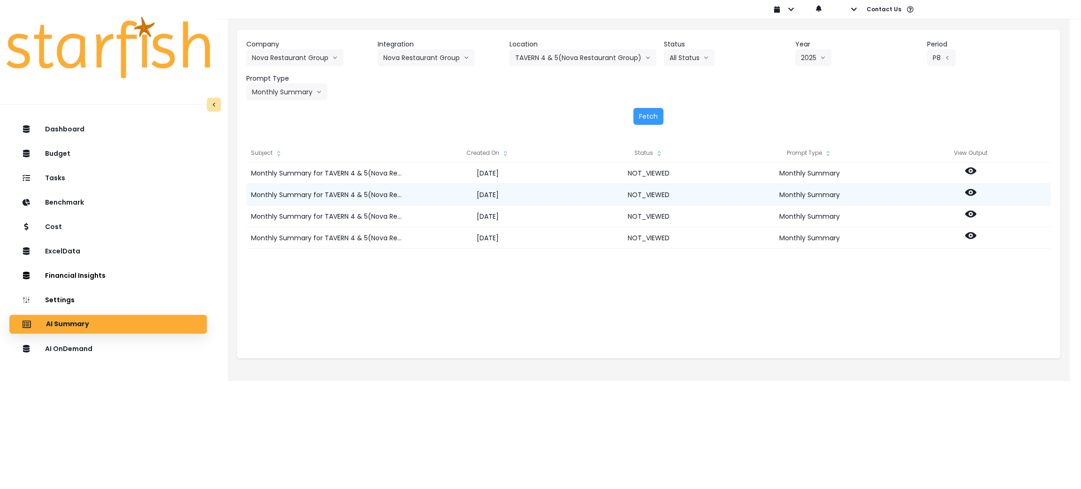
click at [970, 190] on icon at bounding box center [970, 192] width 11 height 7
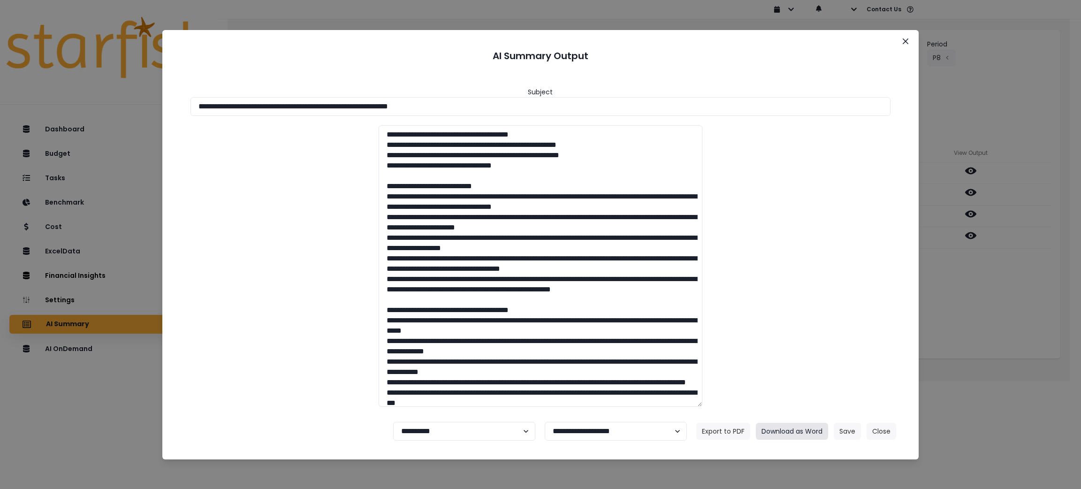
click at [798, 426] on button "Download as Word" at bounding box center [792, 431] width 72 height 17
click at [1018, 293] on div "**********" at bounding box center [540, 244] width 1081 height 489
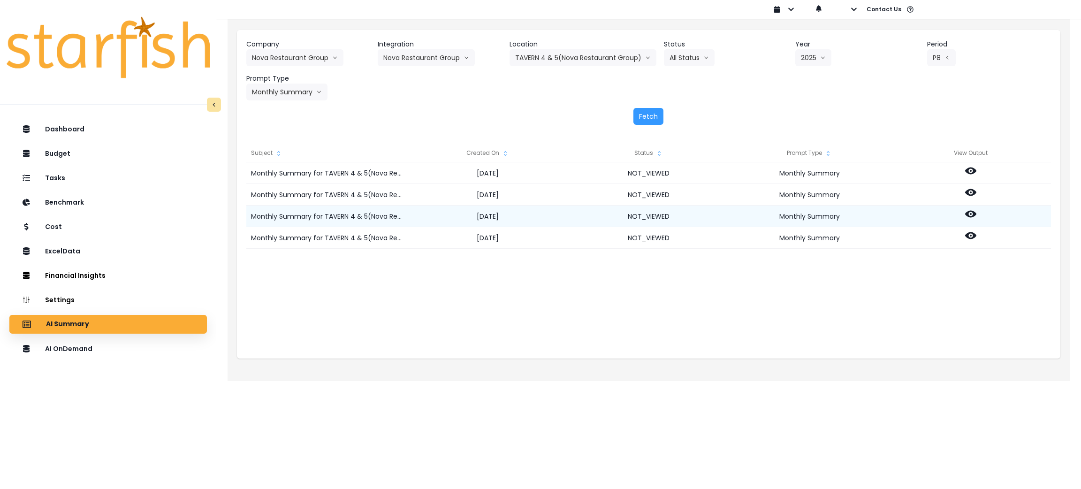
click at [970, 207] on div at bounding box center [970, 216] width 161 height 22
click at [971, 212] on icon at bounding box center [970, 213] width 11 height 11
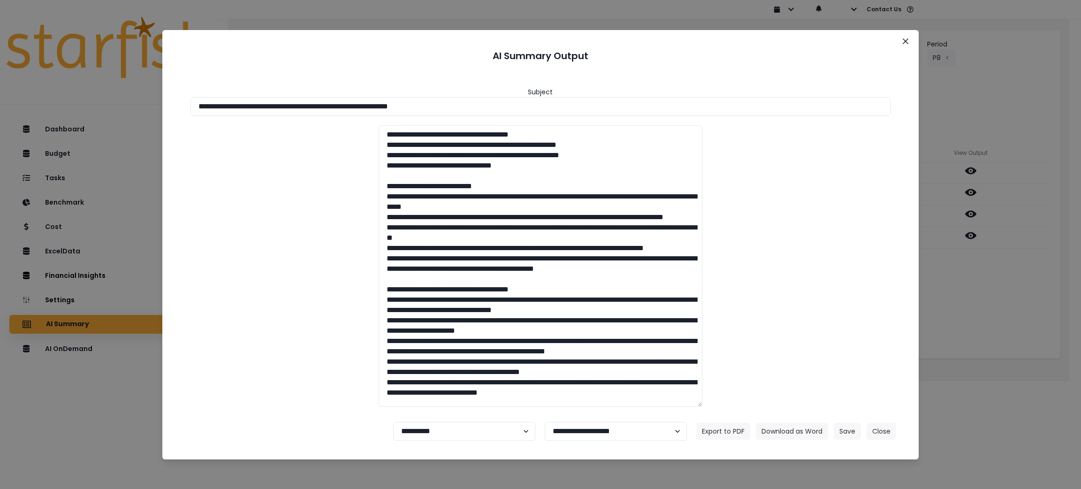
drag, startPoint x: 510, startPoint y: 110, endPoint x: 0, endPoint y: 87, distance: 510.9
click at [0, 87] on div "**********" at bounding box center [540, 244] width 1081 height 489
click at [795, 428] on button "Download as Word" at bounding box center [792, 431] width 72 height 17
click at [978, 312] on div "**********" at bounding box center [540, 244] width 1081 height 489
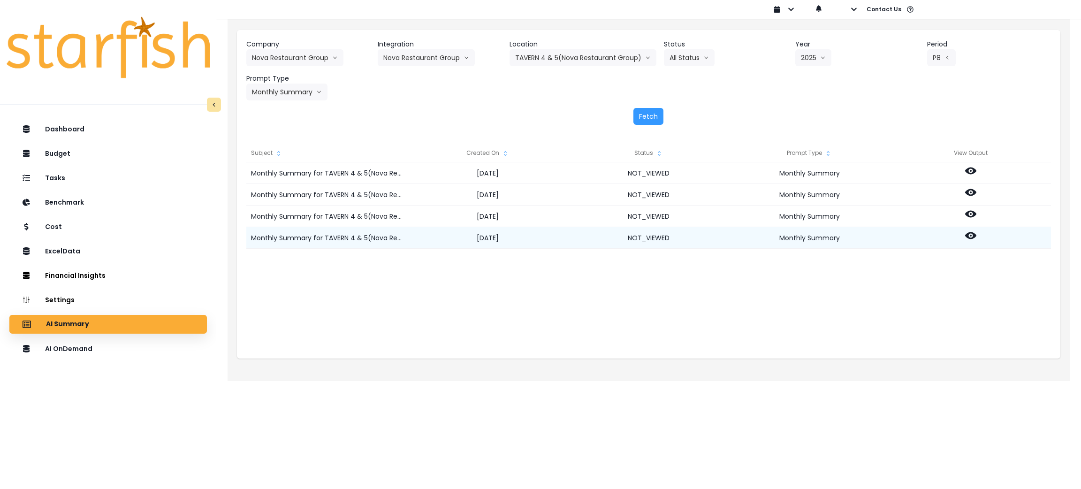
click at [973, 239] on icon at bounding box center [970, 235] width 11 height 11
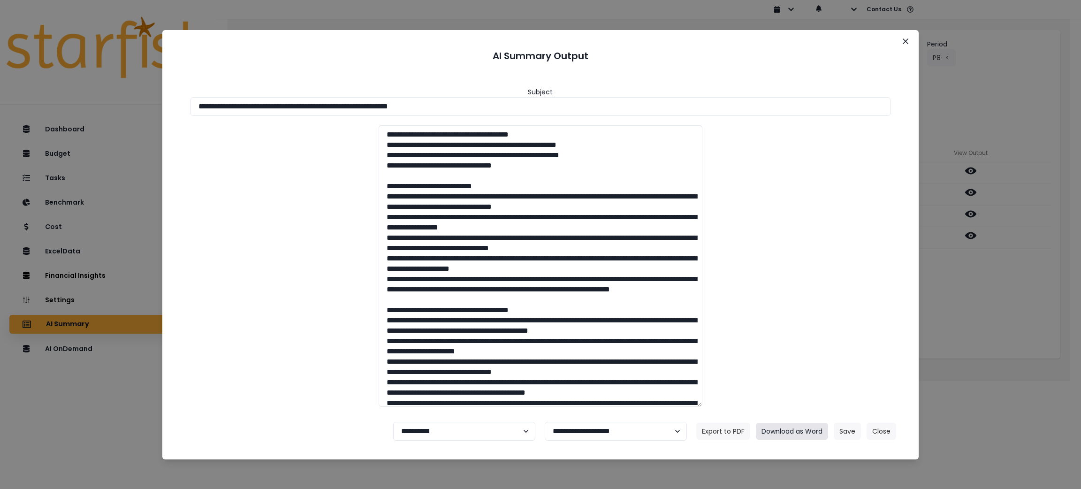
click at [782, 424] on button "Download as Word" at bounding box center [792, 431] width 72 height 17
click at [880, 433] on button "Close" at bounding box center [882, 431] width 30 height 17
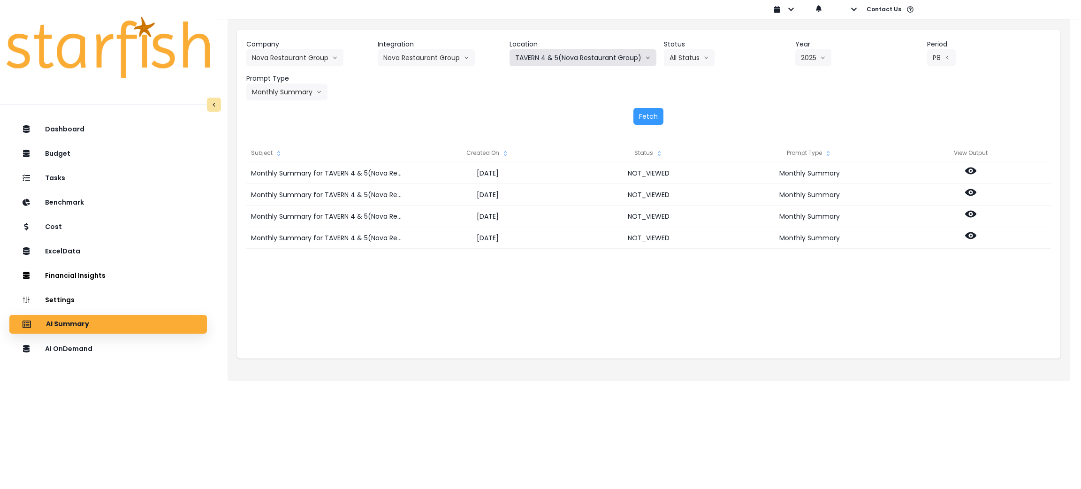
click at [547, 57] on button "TAVERN 4 & 5(Nova Restaurant Group)" at bounding box center [582, 57] width 147 height 17
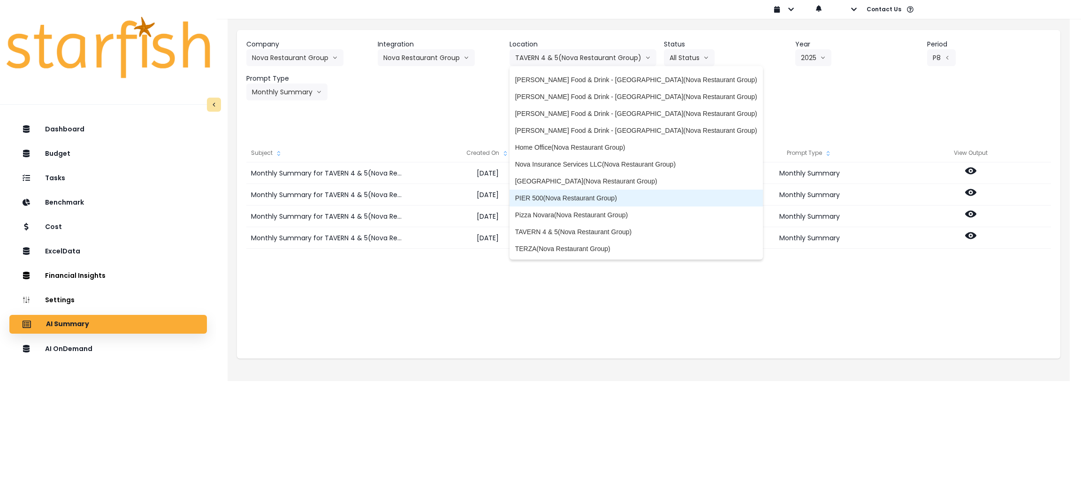
click at [573, 202] on li "PIER 500(Nova Restaurant Group)" at bounding box center [635, 198] width 253 height 17
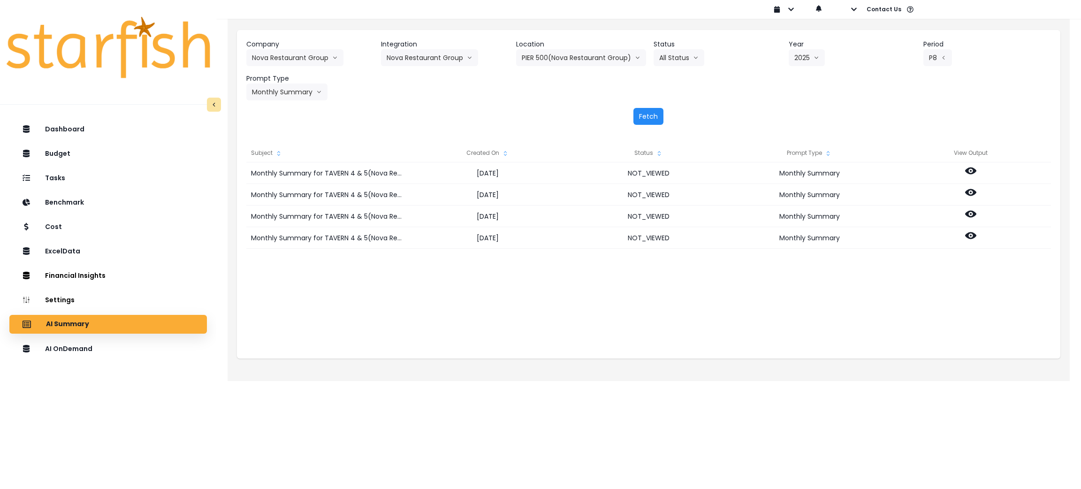
click at [643, 114] on button "Fetch" at bounding box center [648, 116] width 30 height 17
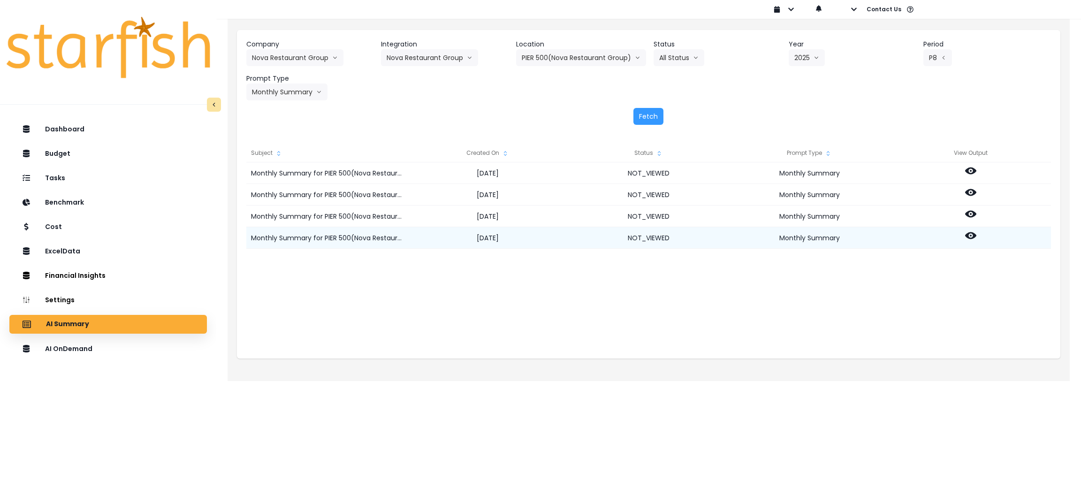
click at [967, 235] on icon at bounding box center [970, 235] width 11 height 7
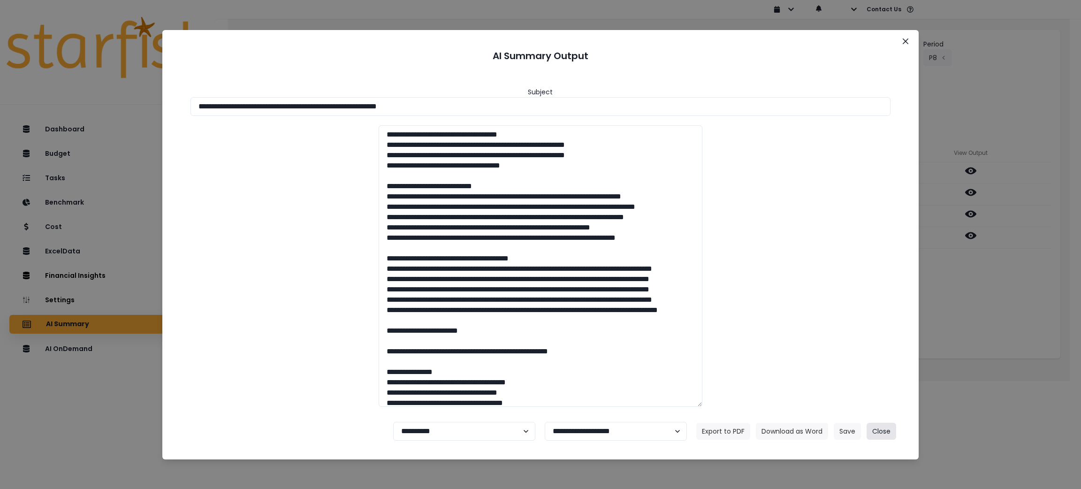
click at [889, 429] on button "Close" at bounding box center [882, 431] width 30 height 17
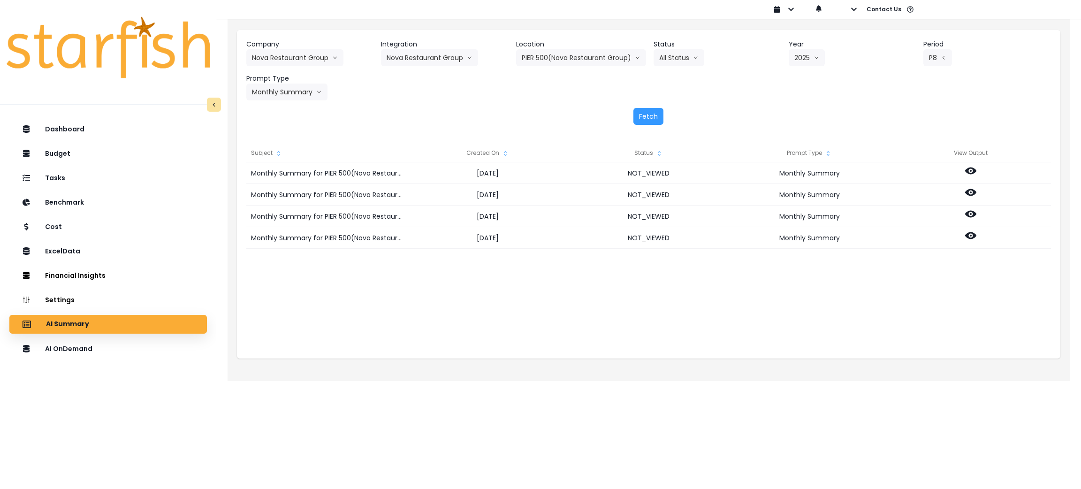
click at [554, 361] on div "Company Nova Restaurant Group 86 Costs Asti Bagel Cafe Balance Grille Bald Ging…" at bounding box center [649, 197] width 842 height 368
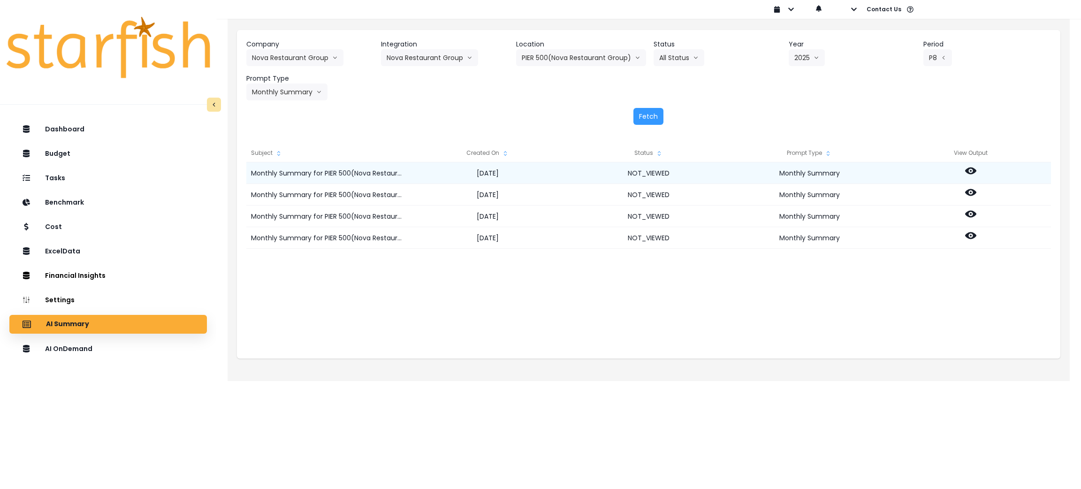
click at [969, 171] on icon at bounding box center [970, 170] width 11 height 11
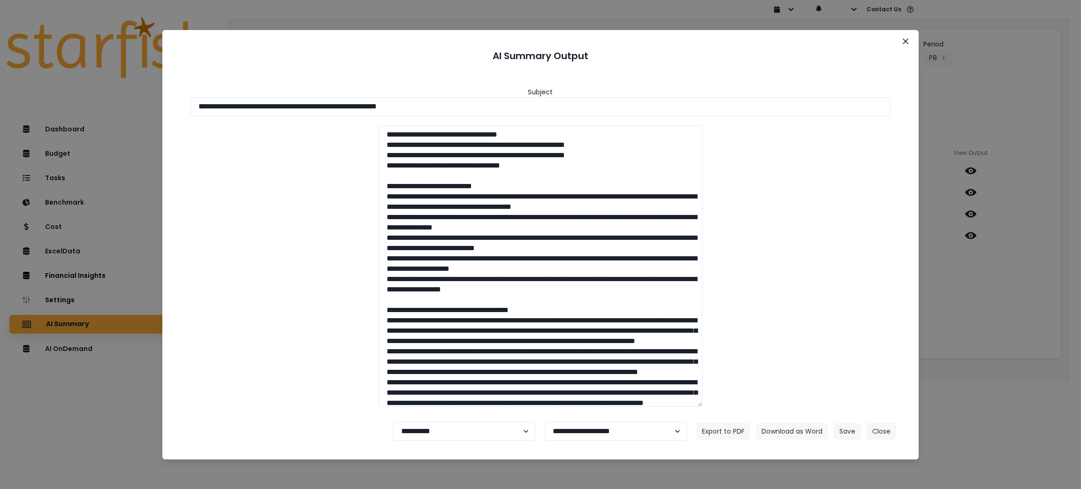
drag, startPoint x: 523, startPoint y: 106, endPoint x: 0, endPoint y: 106, distance: 523.1
click at [0, 106] on div "**********" at bounding box center [540, 244] width 1081 height 489
click at [787, 430] on button "Download as Word" at bounding box center [792, 431] width 72 height 17
drag, startPoint x: 965, startPoint y: 285, endPoint x: 967, endPoint y: 248, distance: 37.6
click at [965, 285] on div "**********" at bounding box center [540, 244] width 1081 height 489
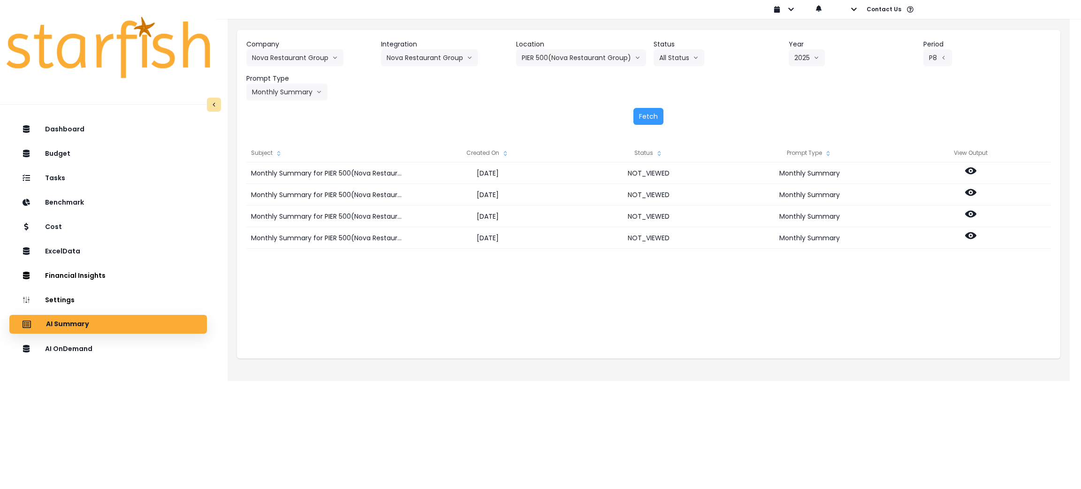
click at [987, 328] on div "Monthly Summary for PIER 500(Nova Restaurant Group) for P8 2025 2025-09-16 NOT_…" at bounding box center [648, 256] width 805 height 188
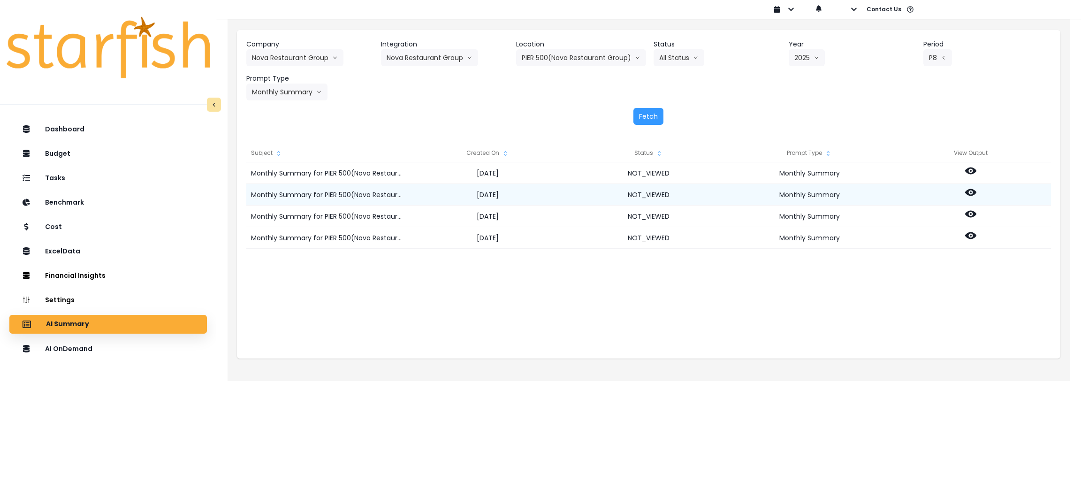
click at [972, 190] on icon at bounding box center [970, 192] width 11 height 11
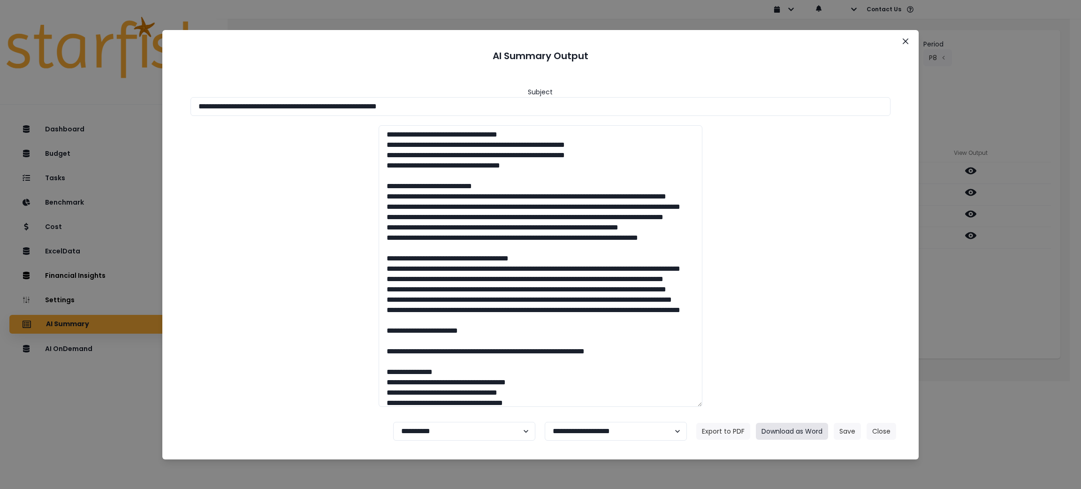
click at [784, 433] on button "Download as Word" at bounding box center [792, 431] width 72 height 17
click at [992, 340] on div "**********" at bounding box center [540, 244] width 1081 height 489
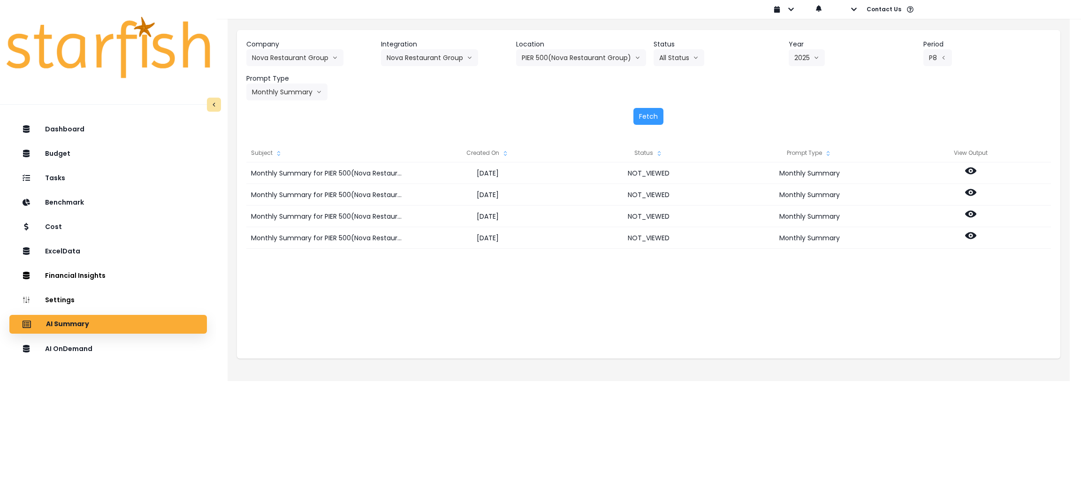
click at [885, 361] on div "Company Nova Restaurant Group 86 Costs Asti Bagel Cafe Balance Grille Bald Ging…" at bounding box center [649, 197] width 842 height 368
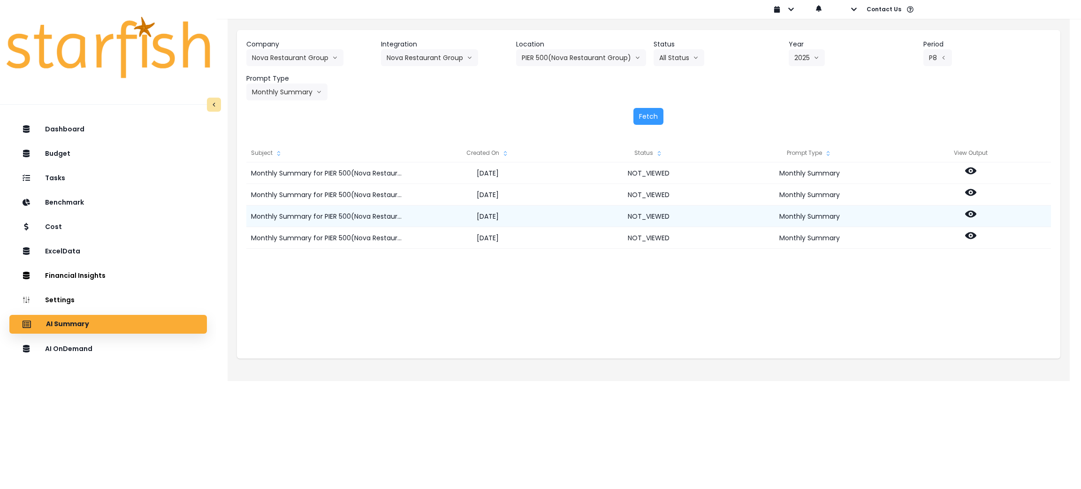
click at [973, 213] on icon at bounding box center [970, 214] width 11 height 7
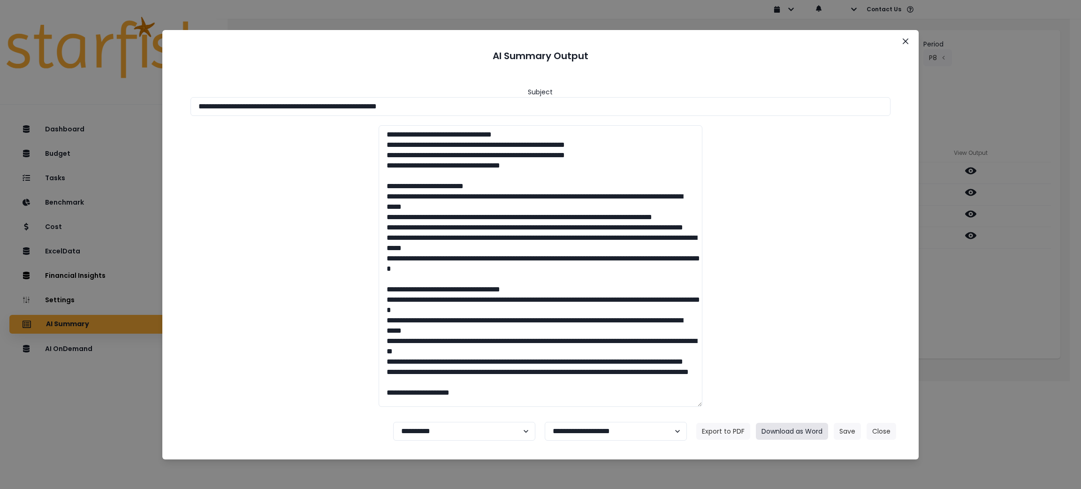
click at [796, 428] on button "Download as Word" at bounding box center [792, 431] width 72 height 17
drag, startPoint x: 997, startPoint y: 308, endPoint x: 1018, endPoint y: 366, distance: 61.7
click at [997, 308] on div "**********" at bounding box center [540, 244] width 1081 height 489
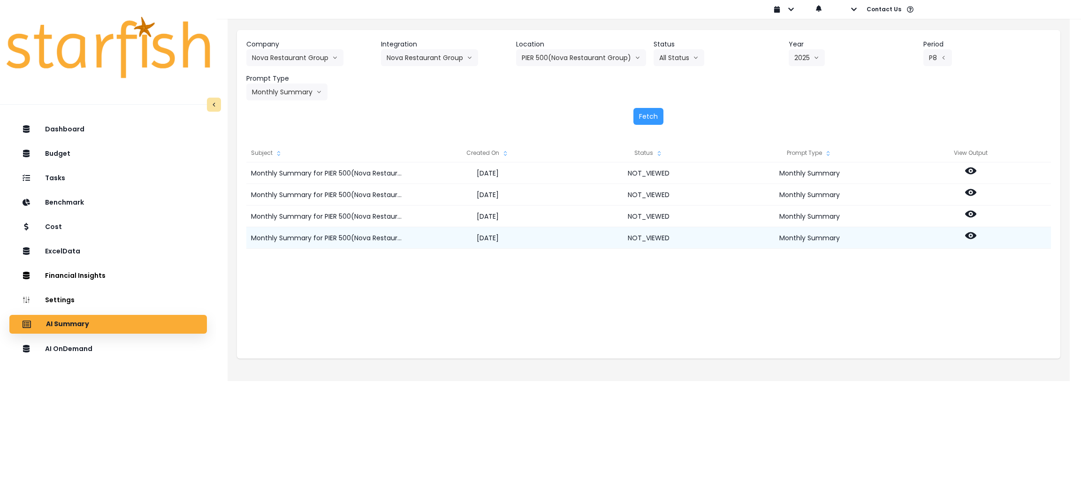
click at [966, 235] on icon at bounding box center [970, 235] width 11 height 7
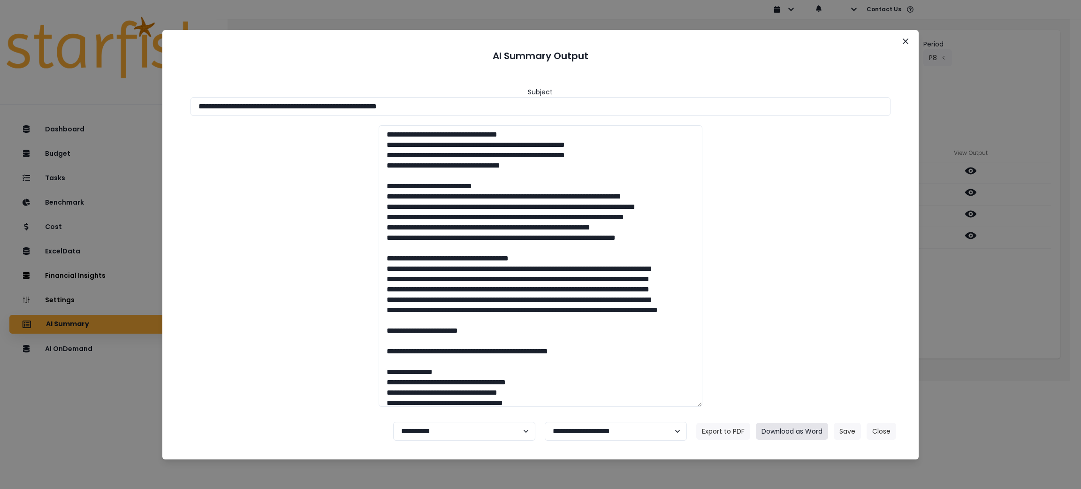
click at [782, 432] on button "Download as Word" at bounding box center [792, 431] width 72 height 17
click at [1047, 325] on div "**********" at bounding box center [540, 244] width 1081 height 489
